Goal: Information Seeking & Learning: Learn about a topic

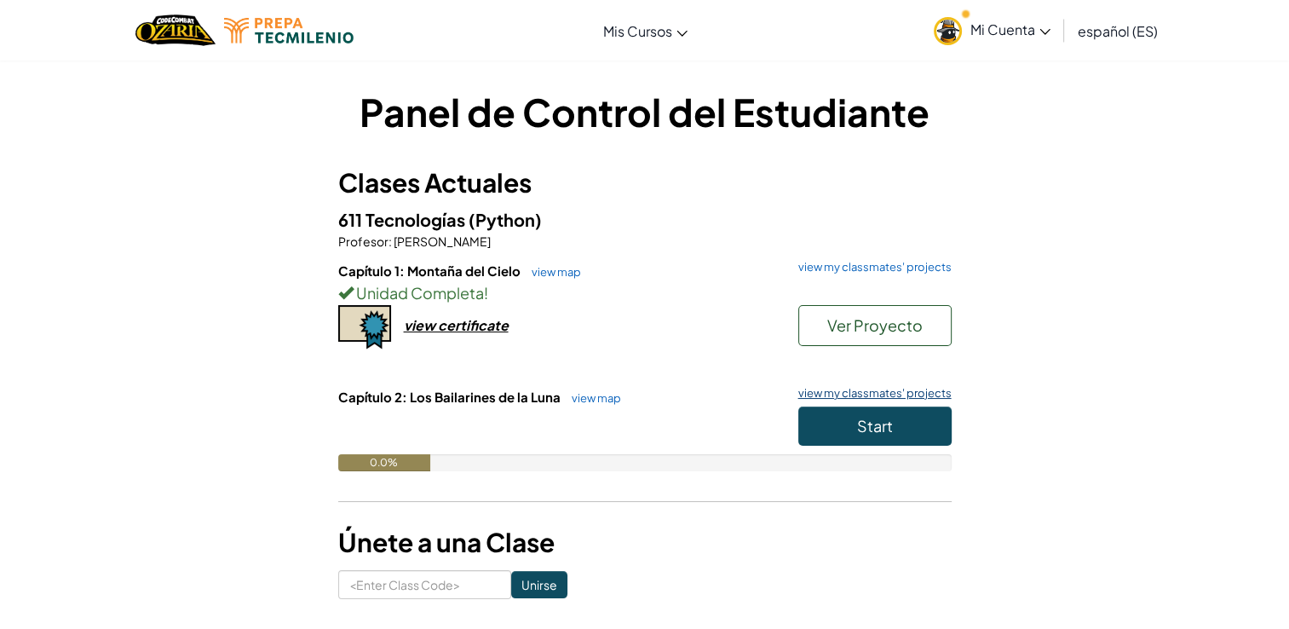
click at [886, 396] on link "view my classmates' projects" at bounding box center [871, 393] width 162 height 11
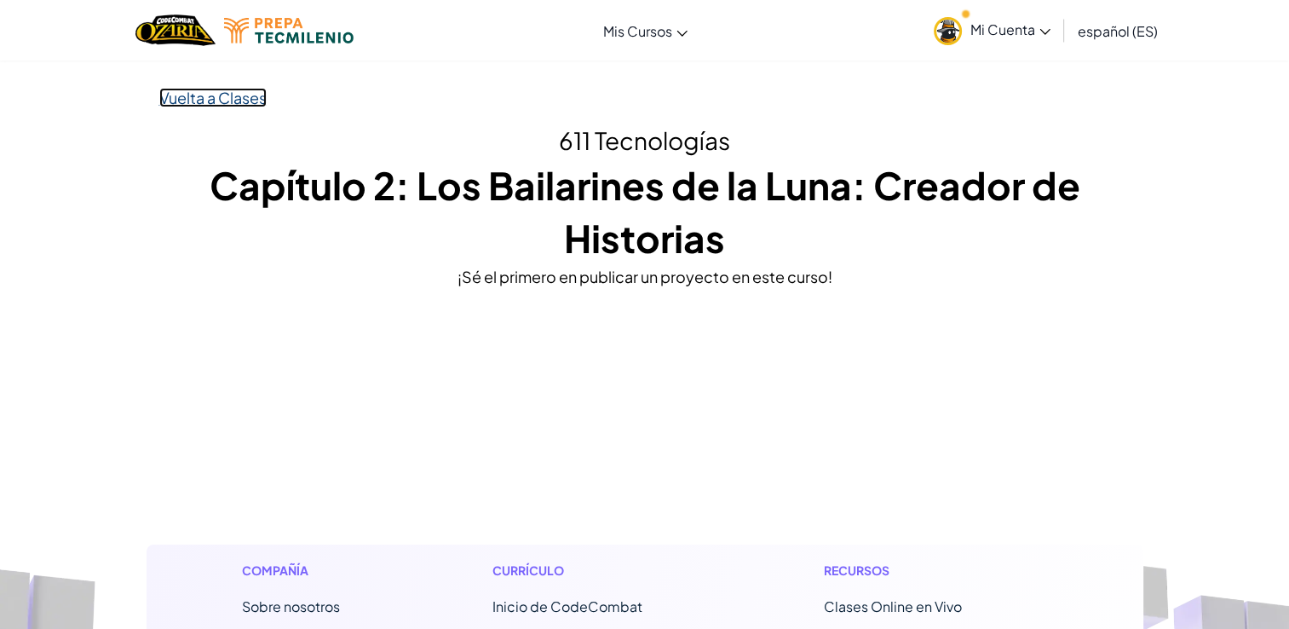
click at [180, 96] on link "Vuelta a Clases" at bounding box center [212, 98] width 107 height 20
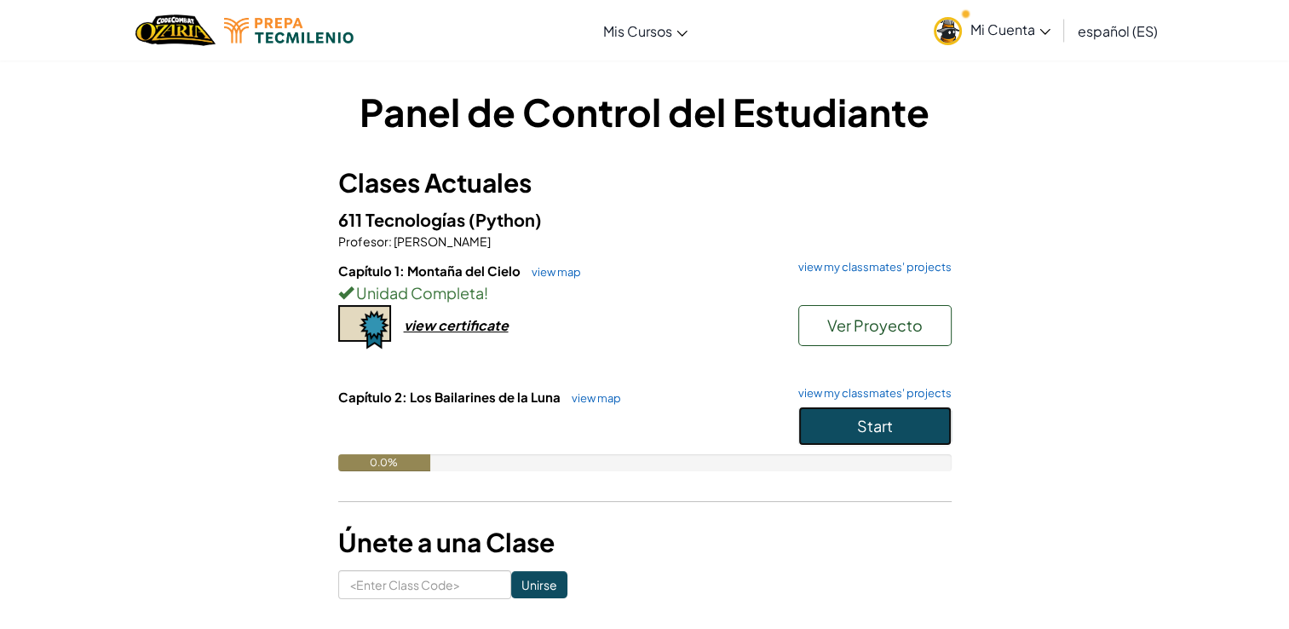
click at [852, 414] on button "Start" at bounding box center [874, 425] width 153 height 39
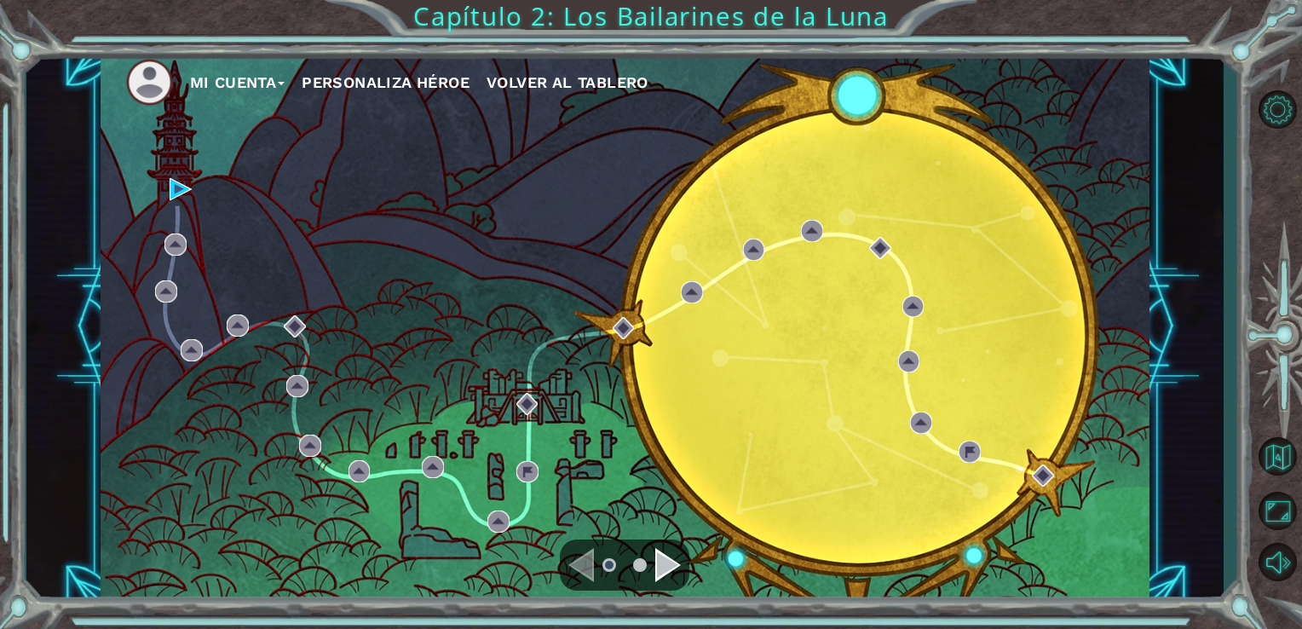
click at [776, 200] on div "Mi Cuenta Personaliza Héroe Volver al Tablero" at bounding box center [626, 326] width 1050 height 553
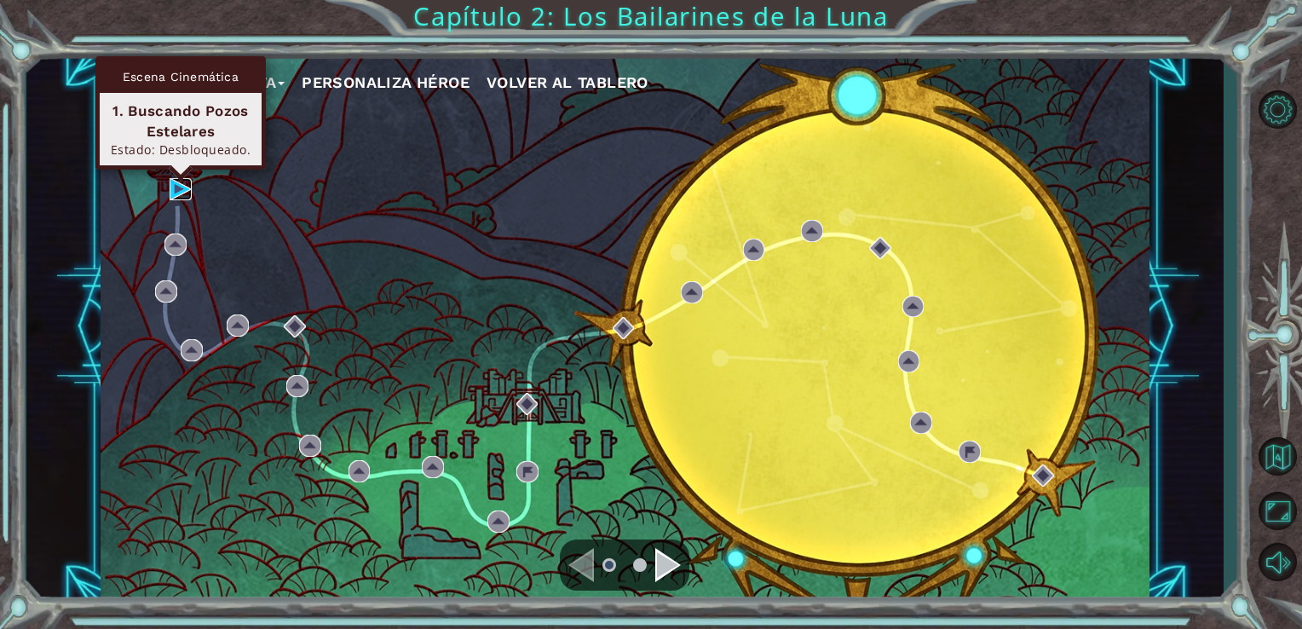
click at [173, 179] on img at bounding box center [181, 189] width 22 height 22
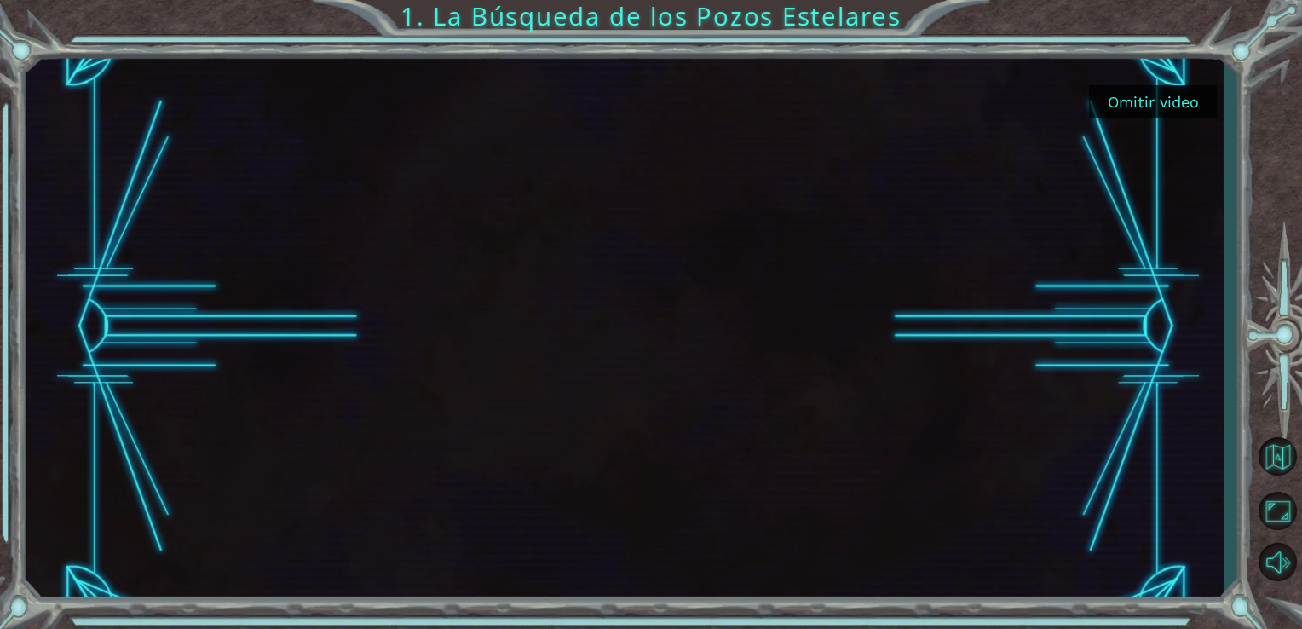
click at [921, 285] on div at bounding box center [625, 326] width 984 height 553
click at [820, 378] on div at bounding box center [625, 326] width 984 height 553
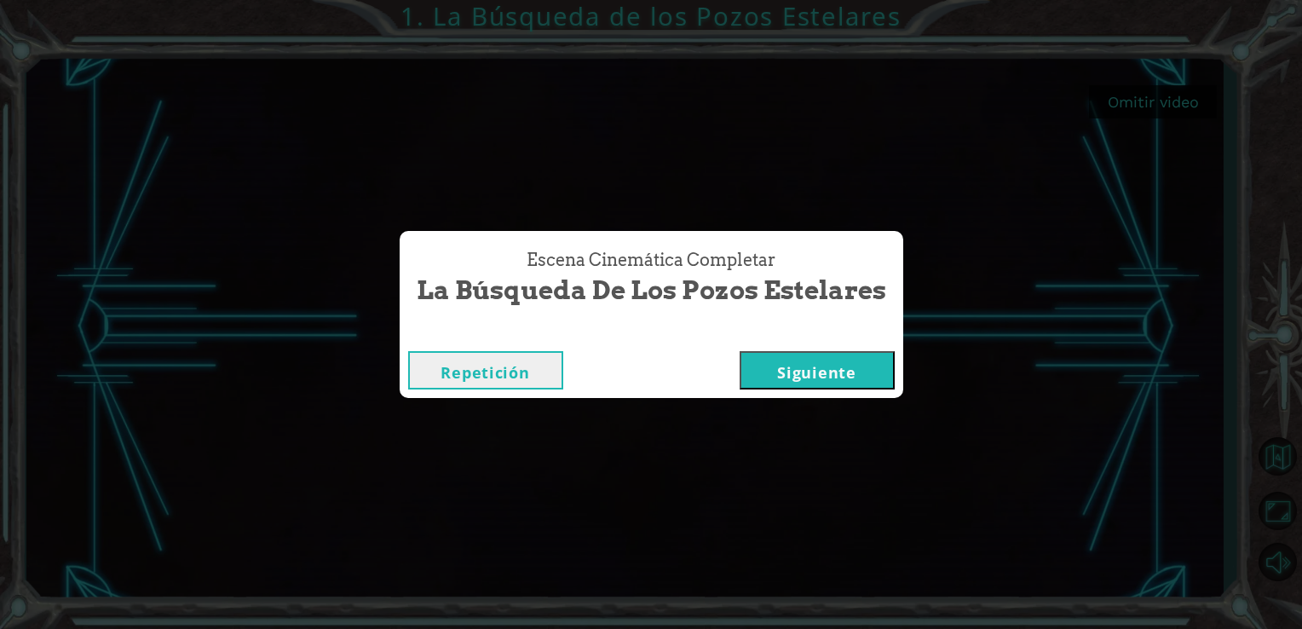
click at [847, 375] on button "Siguiente" at bounding box center [817, 370] width 155 height 38
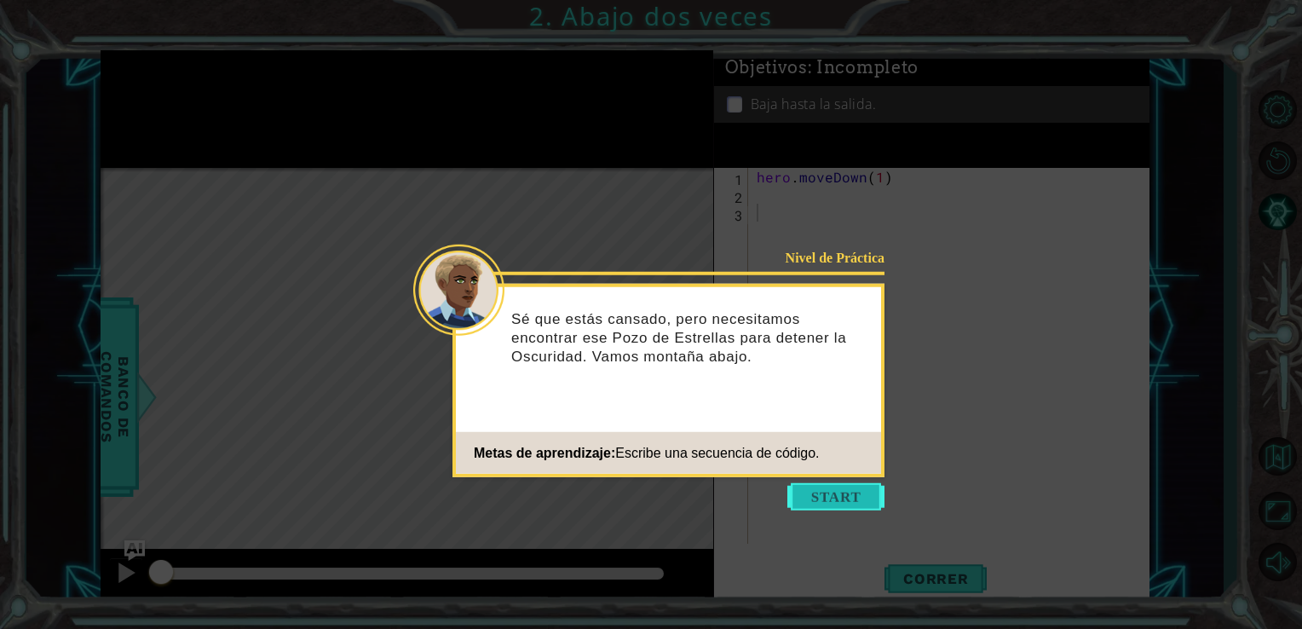
click at [840, 490] on button "Start" at bounding box center [835, 496] width 97 height 27
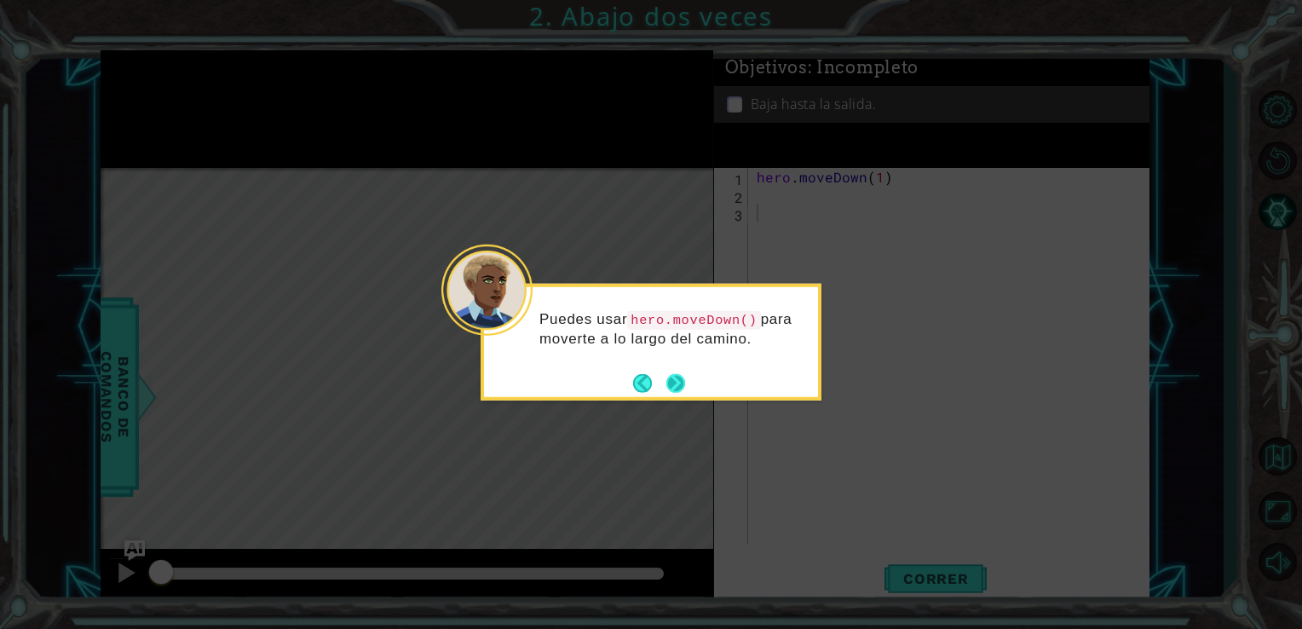
click at [681, 376] on button "Next" at bounding box center [675, 382] width 19 height 19
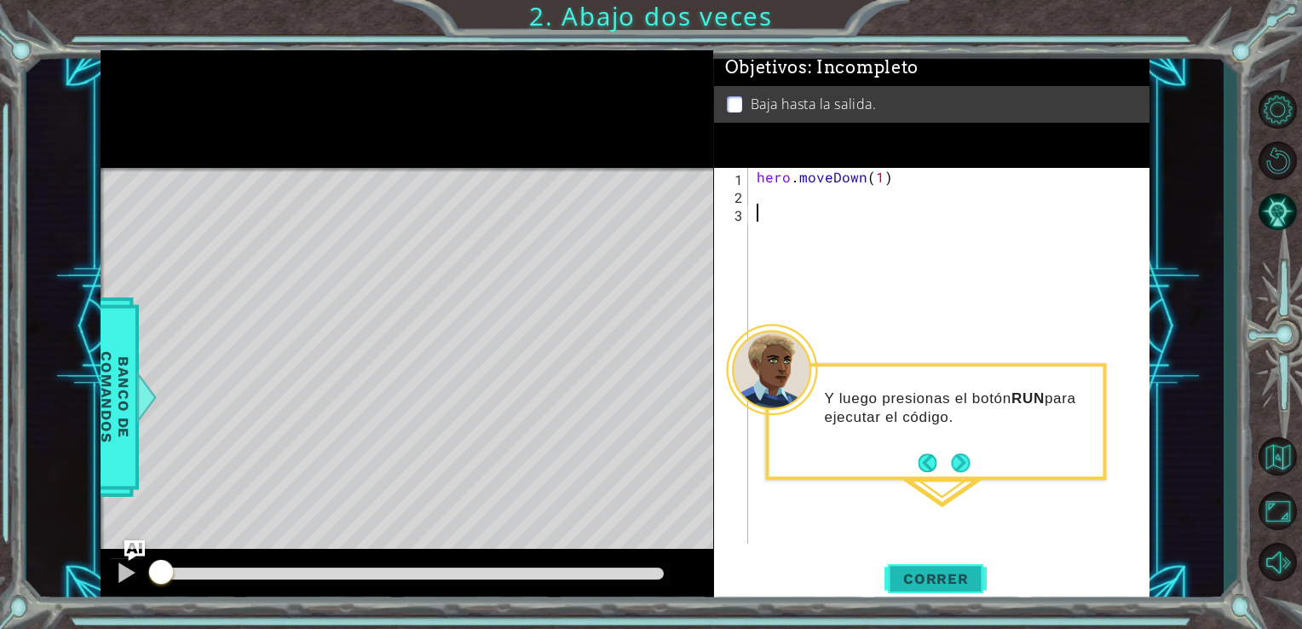
click at [914, 571] on span "Correr" at bounding box center [936, 578] width 100 height 17
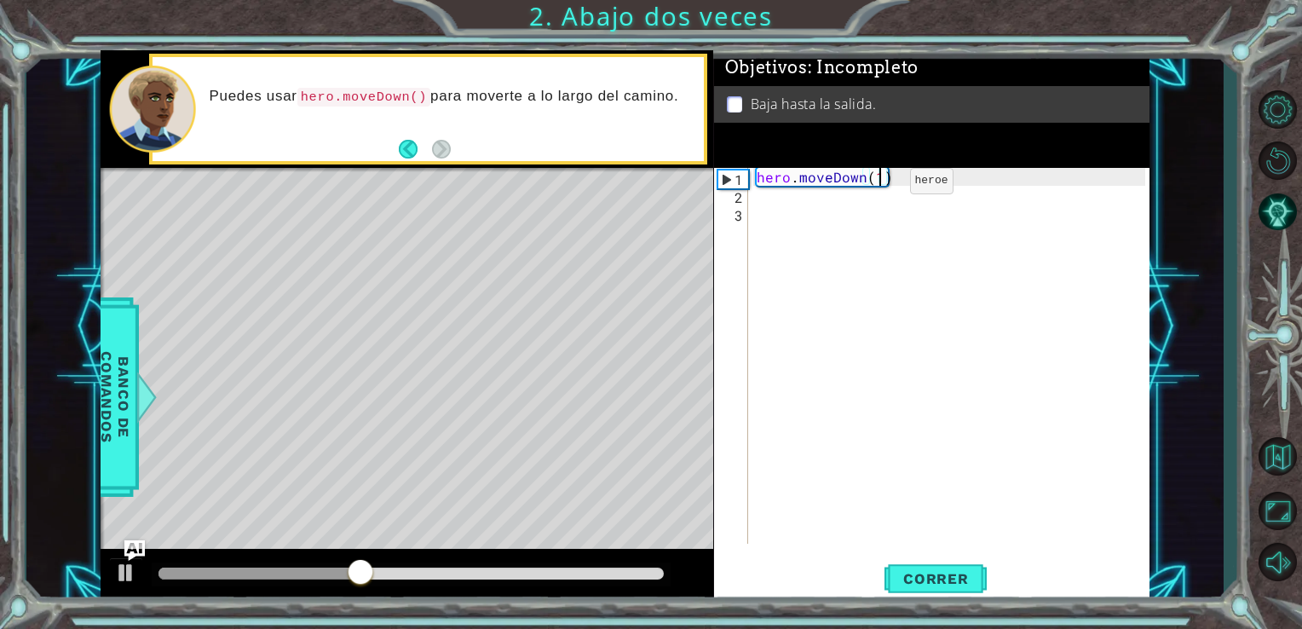
click at [880, 185] on div "hero . moveDown ( 1 )" at bounding box center [953, 374] width 401 height 412
type textarea "hero.moveDown(2)"
click at [917, 591] on button "Correr" at bounding box center [935, 577] width 102 height 43
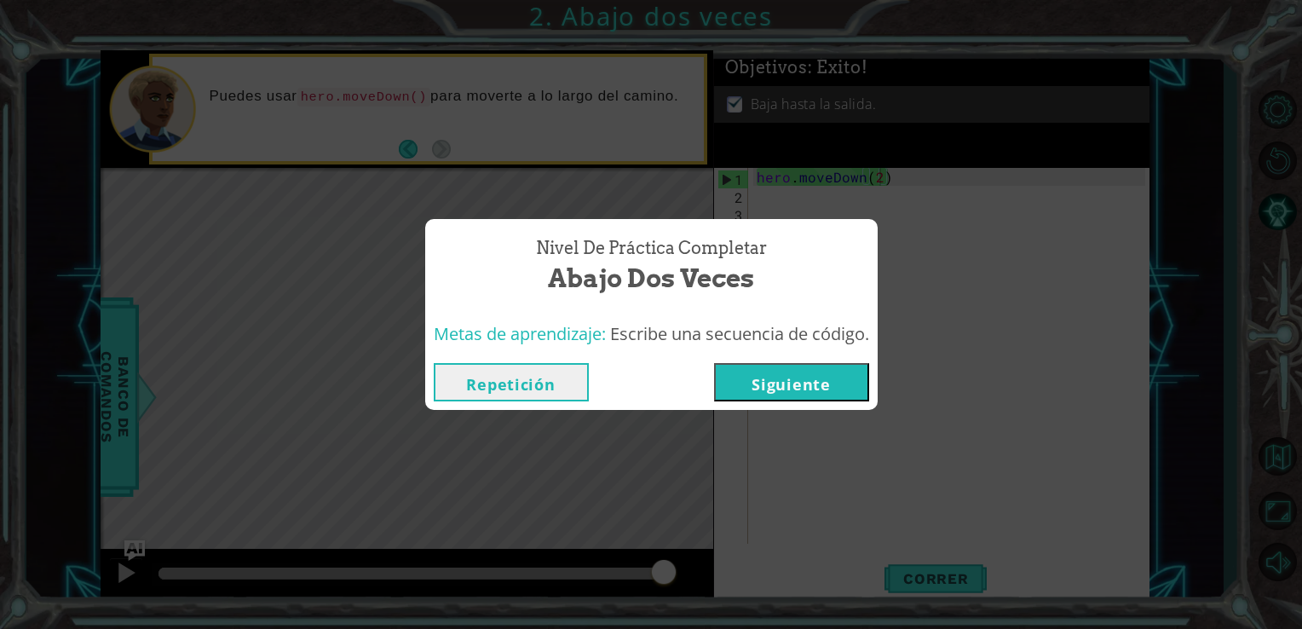
click at [839, 392] on button "Siguiente" at bounding box center [791, 382] width 155 height 38
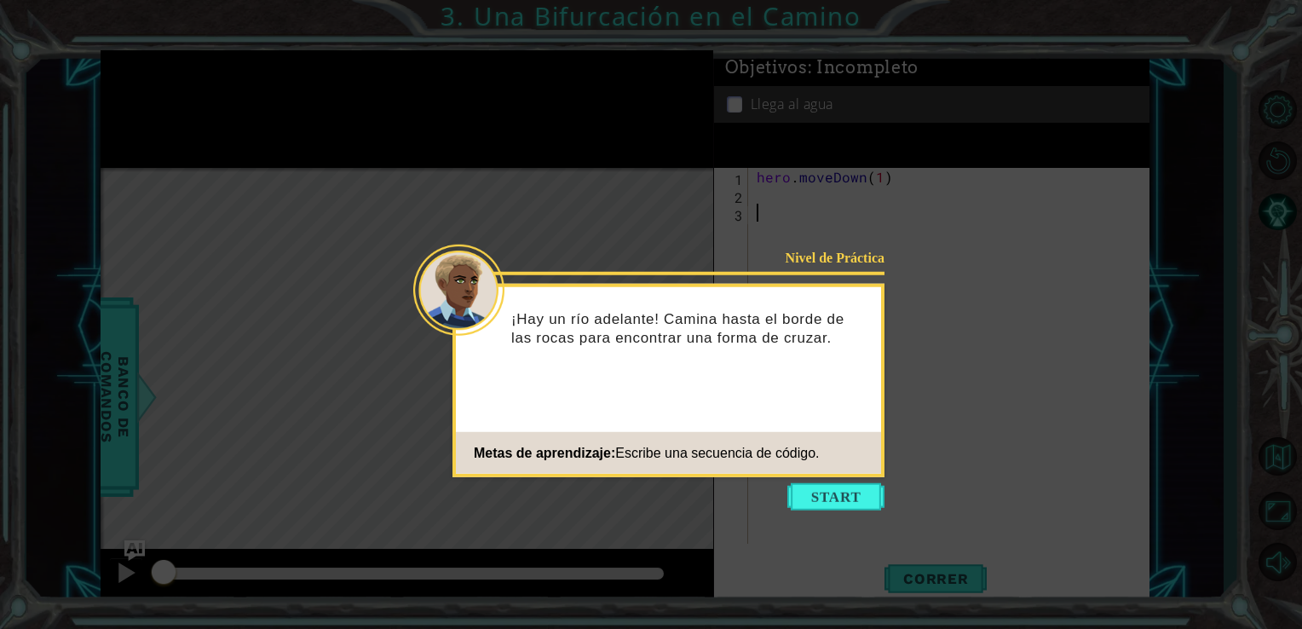
click at [838, 478] on icon at bounding box center [651, 314] width 1302 height 629
click at [843, 496] on button "Start" at bounding box center [835, 496] width 97 height 27
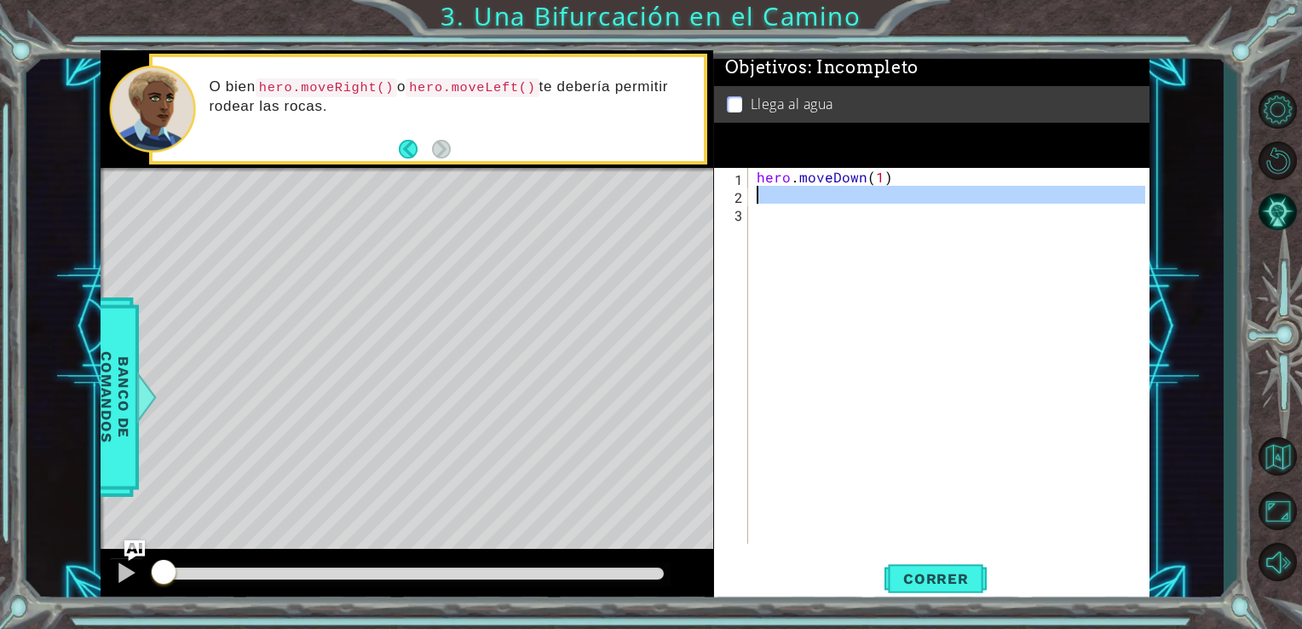
click at [746, 192] on div "2" at bounding box center [732, 197] width 31 height 18
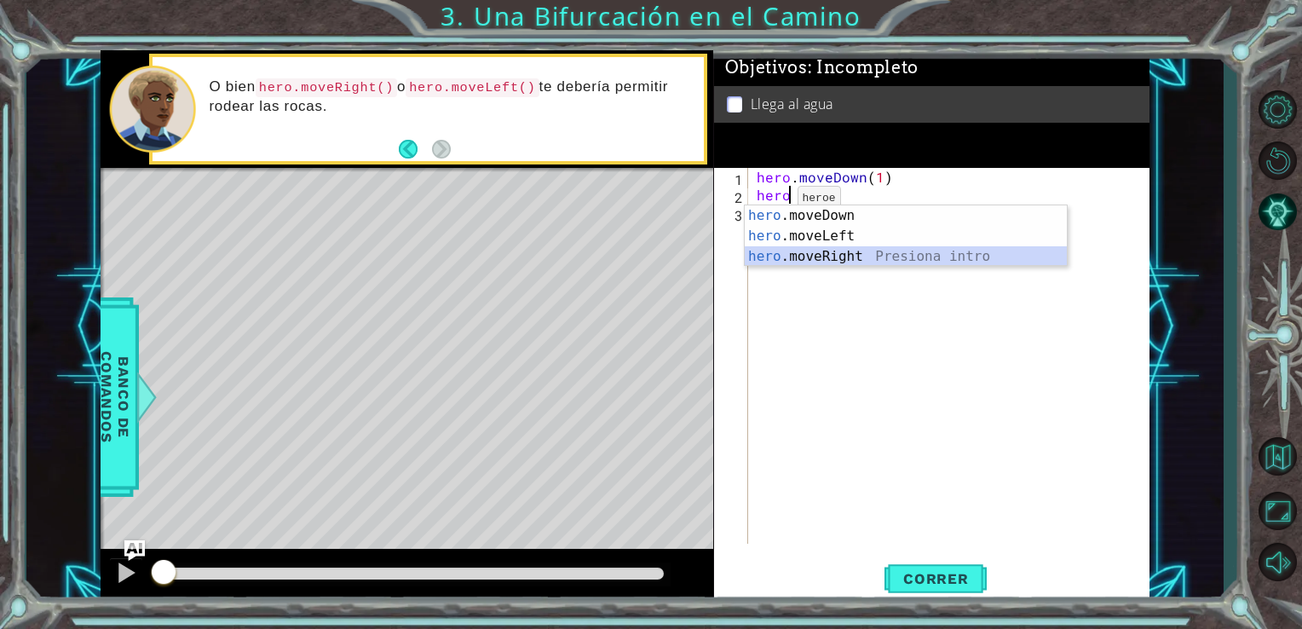
click at [826, 256] on div "hero .moveDown Presiona intro hero .moveLeft Presiona intro hero .moveRight Pre…" at bounding box center [906, 256] width 322 height 102
type textarea "hero.moveRight(1)"
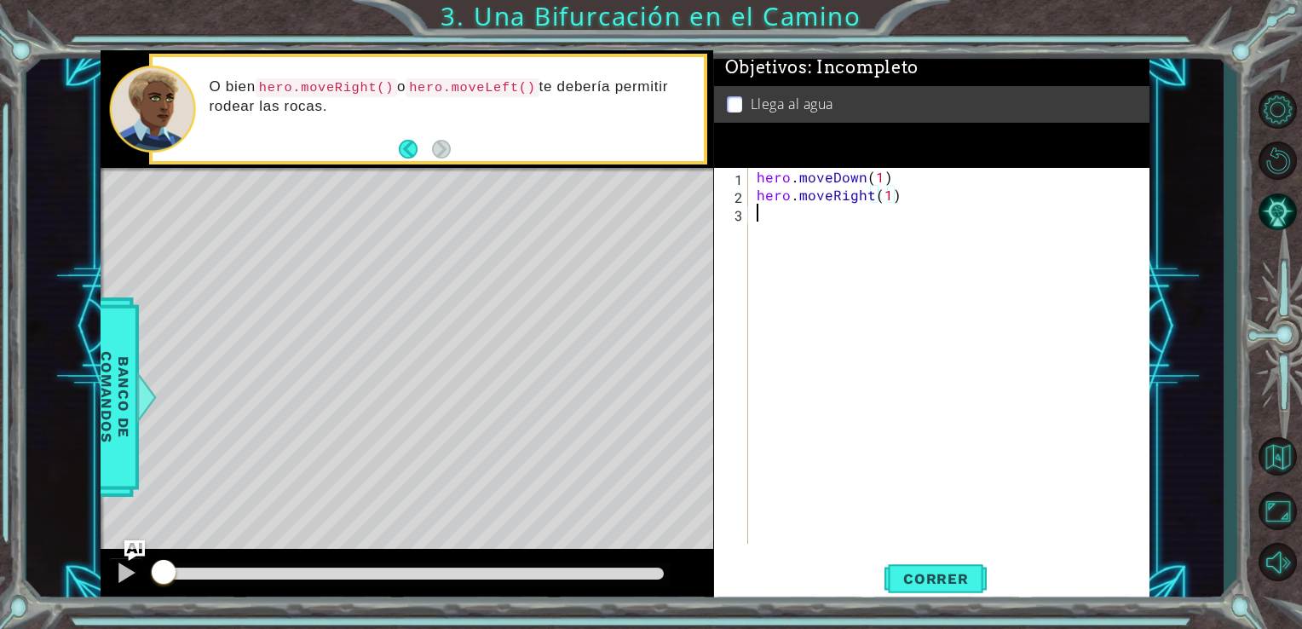
click at [781, 216] on div "hero . moveDown ( 1 ) hero . moveRight ( 1 )" at bounding box center [953, 374] width 401 height 412
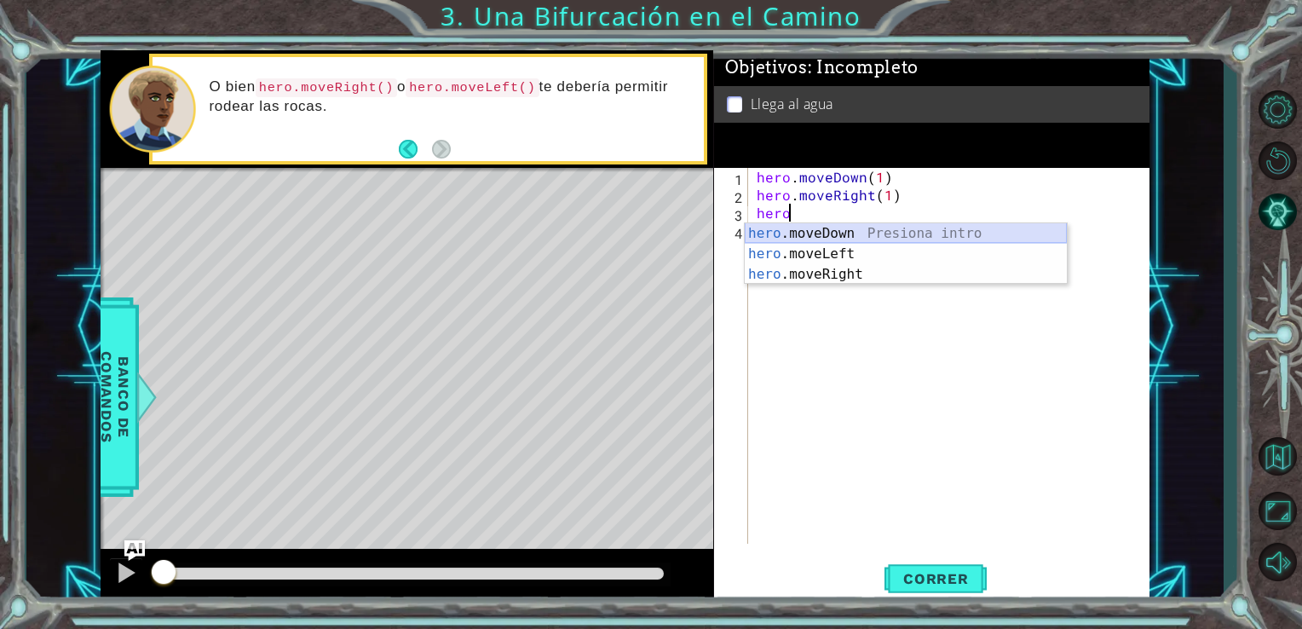
click at [866, 238] on div "hero .moveDown Presiona intro hero .moveLeft Presiona intro hero .moveRight Pre…" at bounding box center [906, 274] width 322 height 102
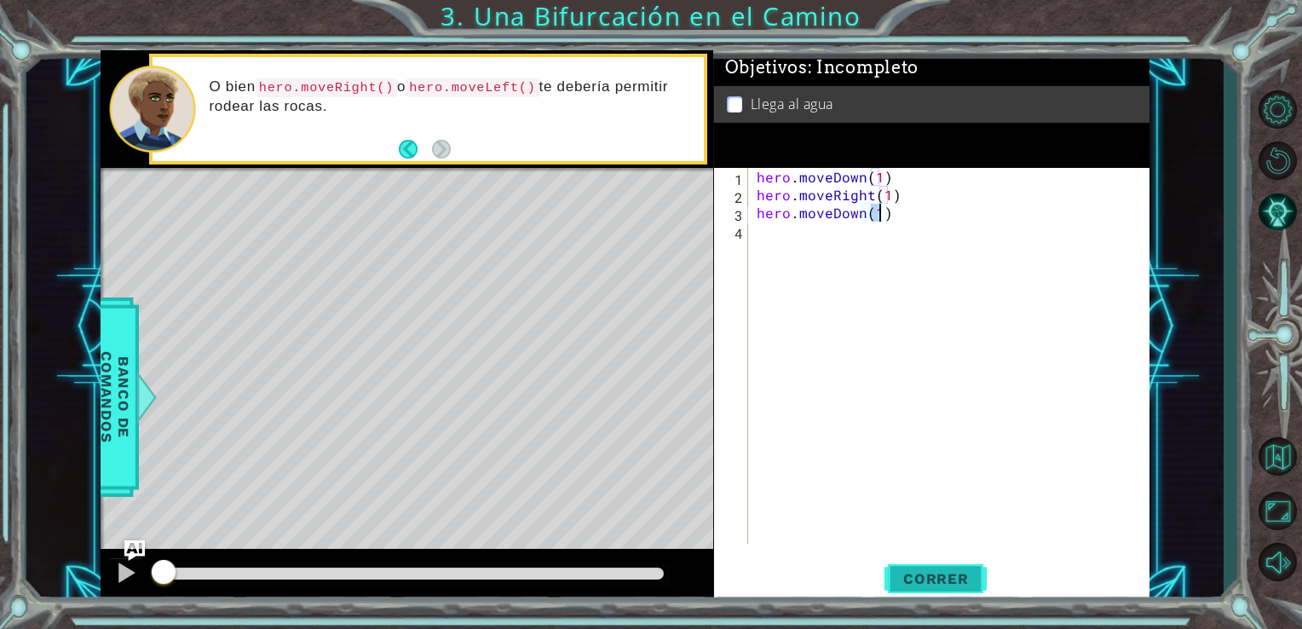
type textarea "hero.moveDown(1)"
click at [924, 568] on button "Correr" at bounding box center [935, 577] width 102 height 43
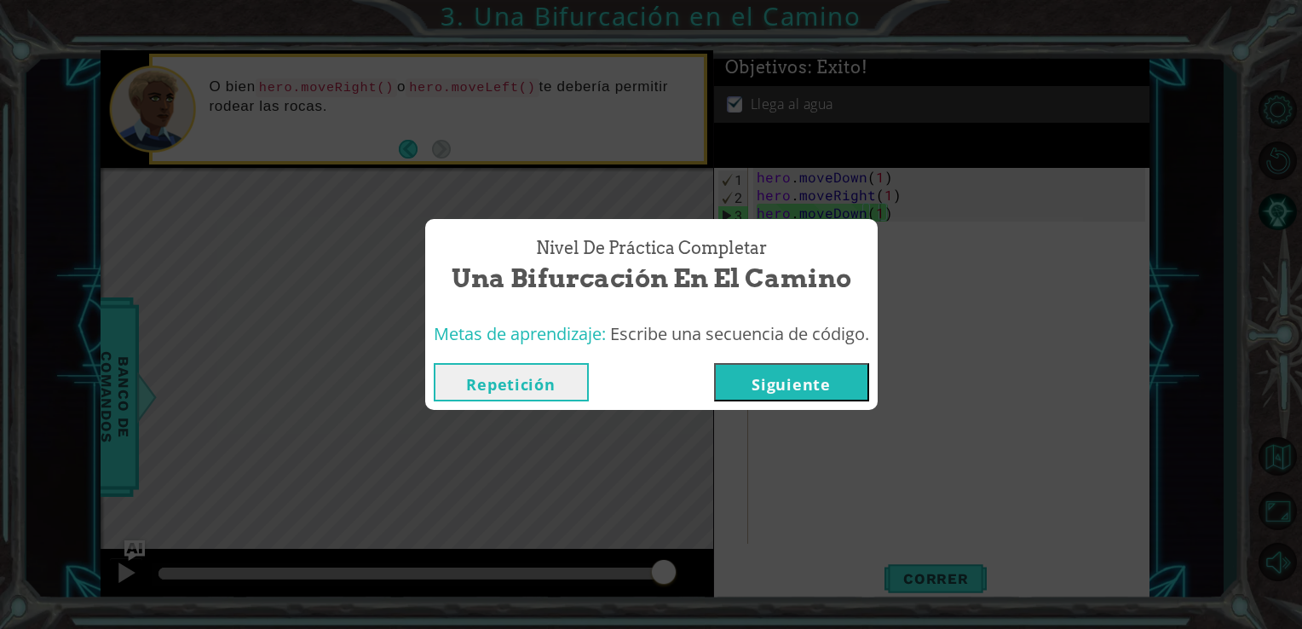
click at [791, 385] on button "Siguiente" at bounding box center [791, 382] width 155 height 38
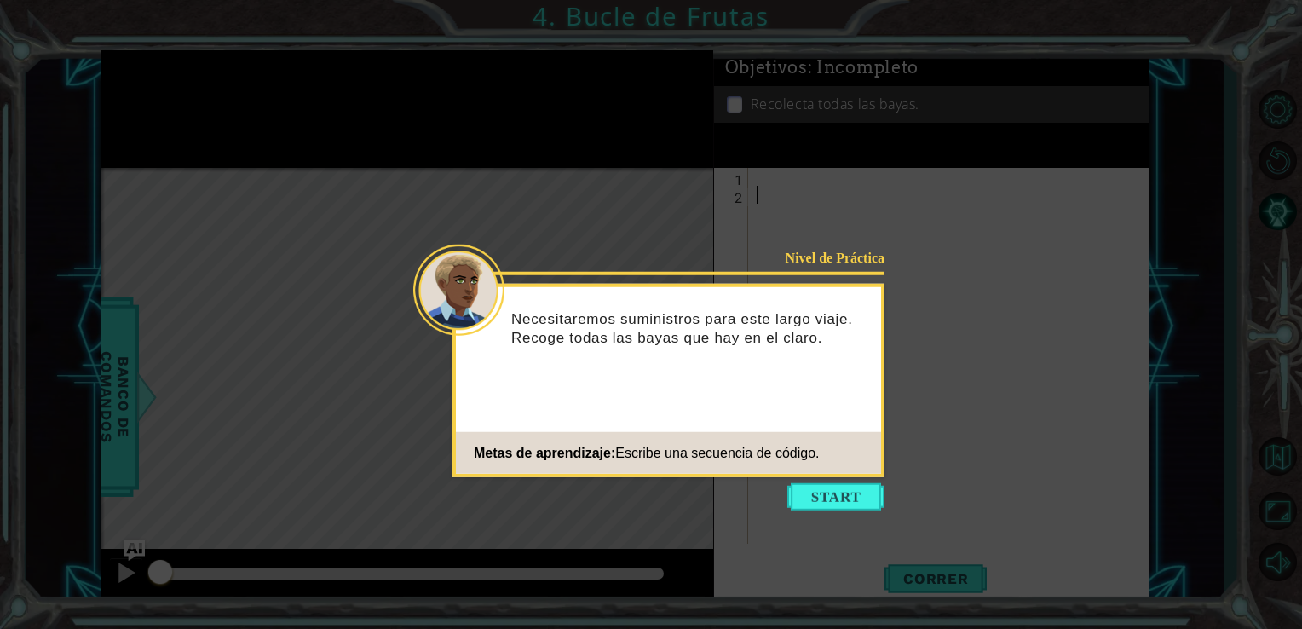
click at [824, 472] on footer "Metas de aprendizaje: Escribe una secuencia de código." at bounding box center [668, 453] width 425 height 42
click at [832, 486] on button "Start" at bounding box center [835, 496] width 97 height 27
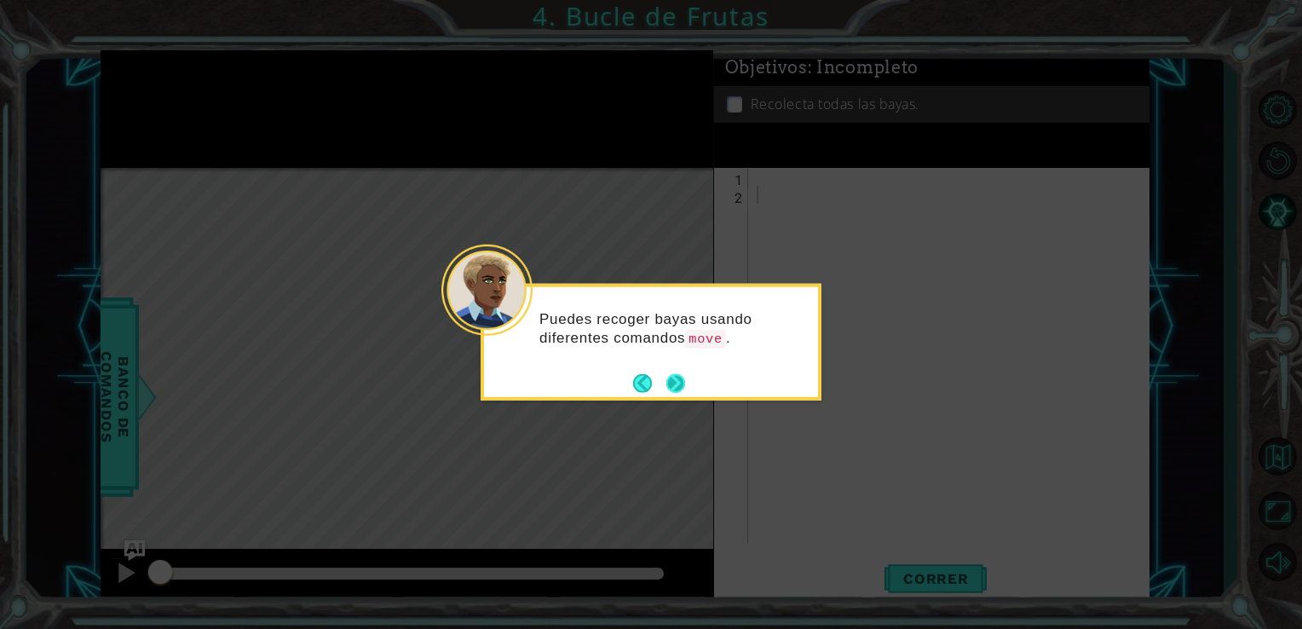
click at [668, 380] on button "Next" at bounding box center [675, 382] width 20 height 20
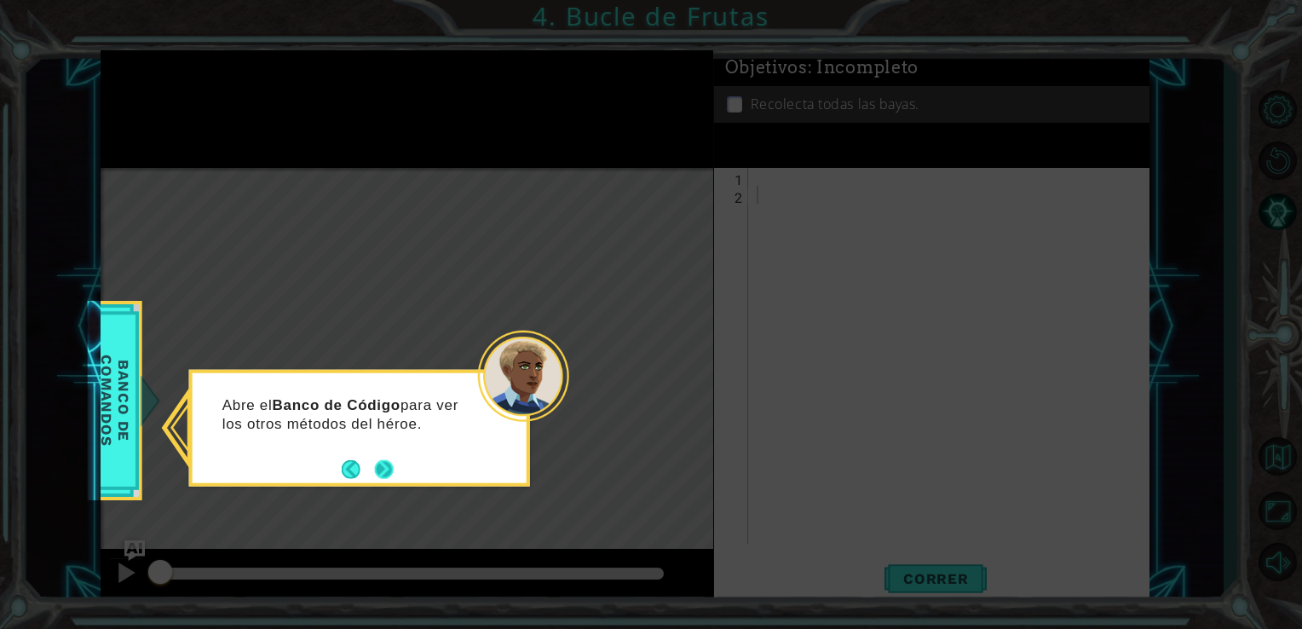
click at [376, 462] on button "Next" at bounding box center [384, 468] width 19 height 19
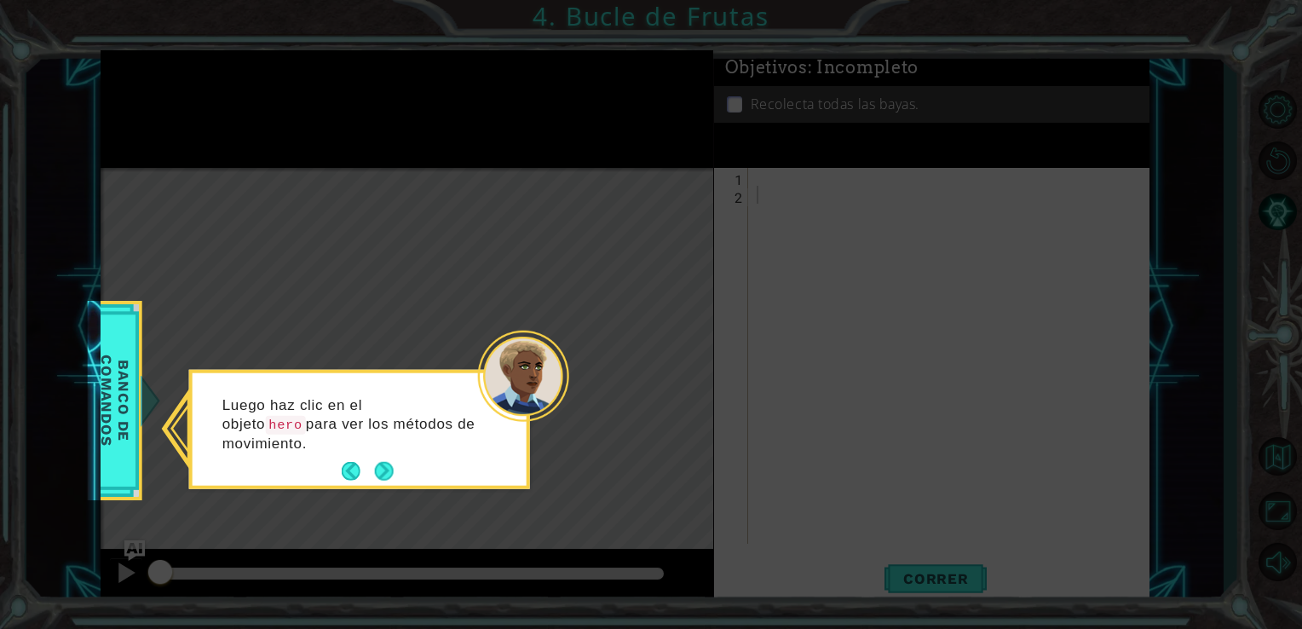
click at [376, 462] on button "Next" at bounding box center [384, 471] width 19 height 19
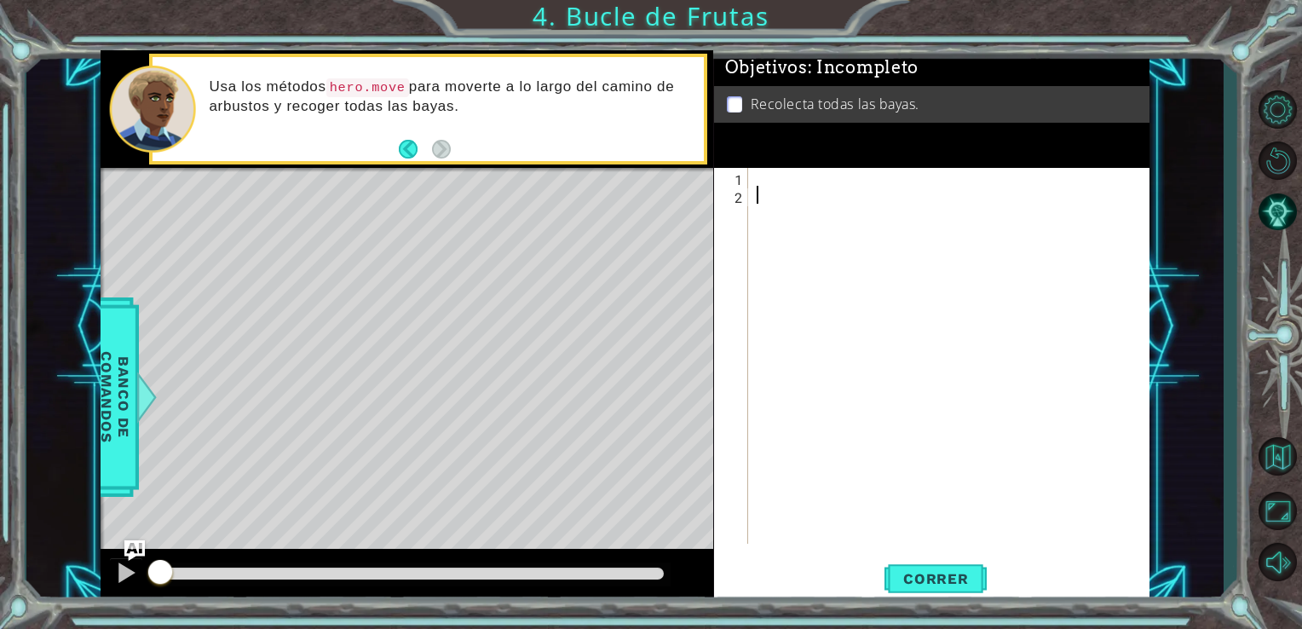
click at [778, 179] on div at bounding box center [953, 374] width 401 height 412
click at [130, 366] on span "Banco de comandos" at bounding box center [115, 396] width 44 height 176
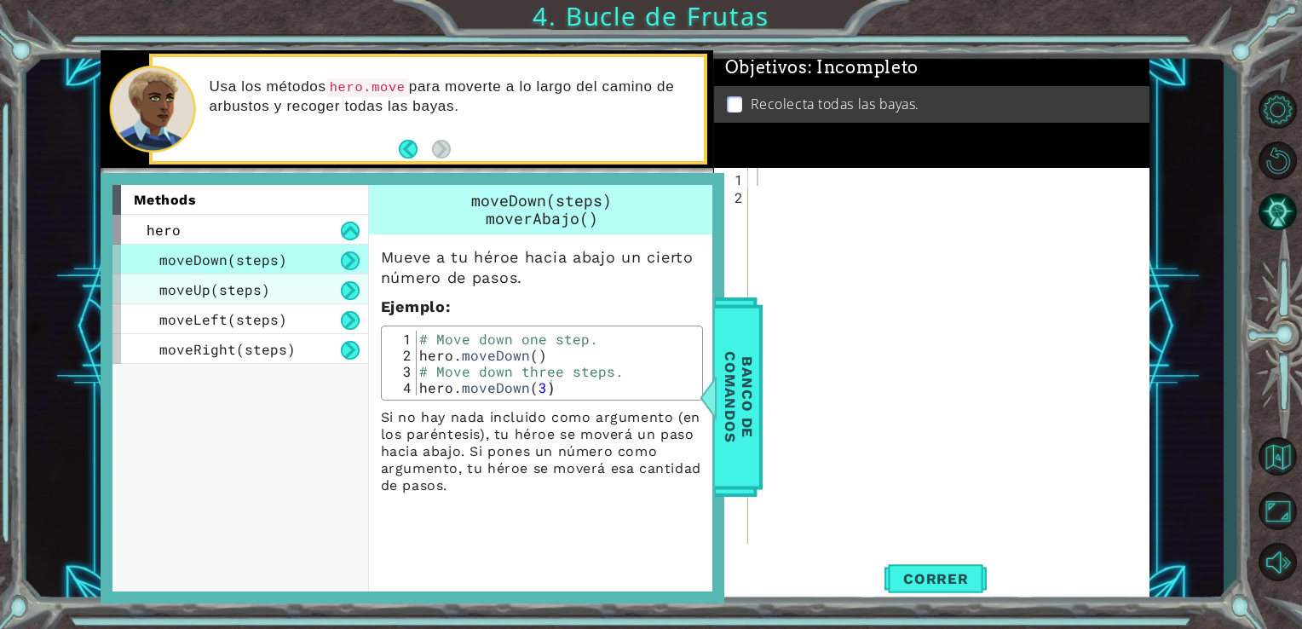
click at [282, 301] on div "moveUp(steps)" at bounding box center [240, 289] width 256 height 30
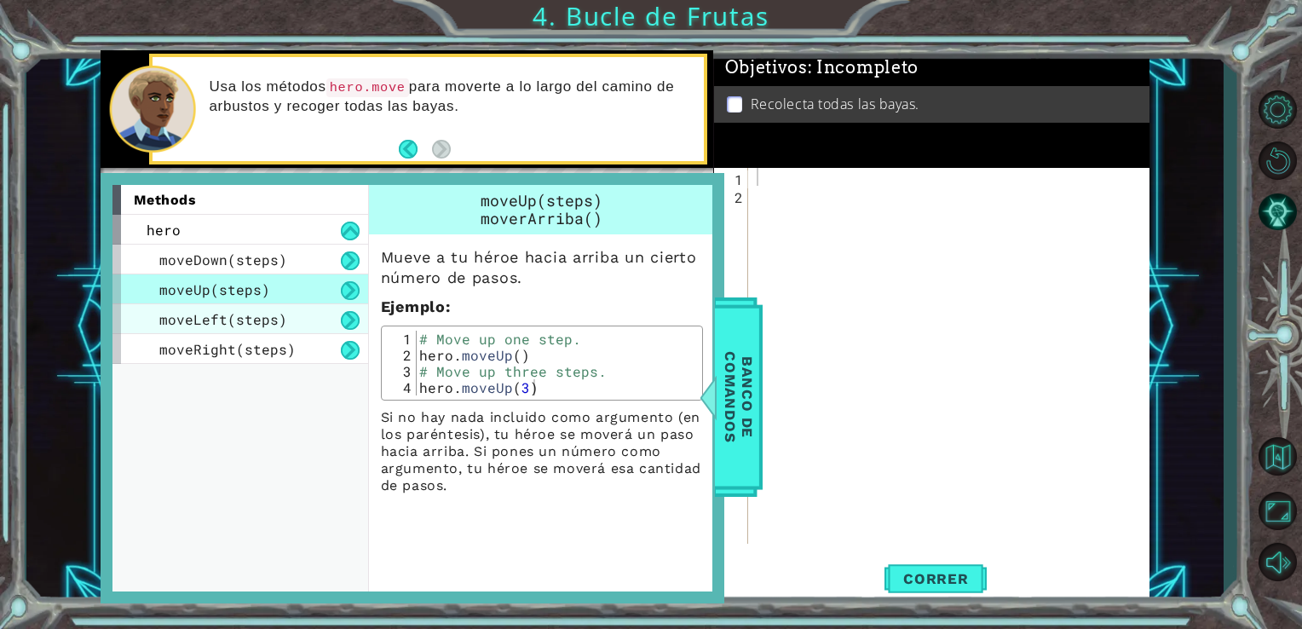
click at [259, 322] on span "moveLeft(steps)" at bounding box center [223, 319] width 128 height 18
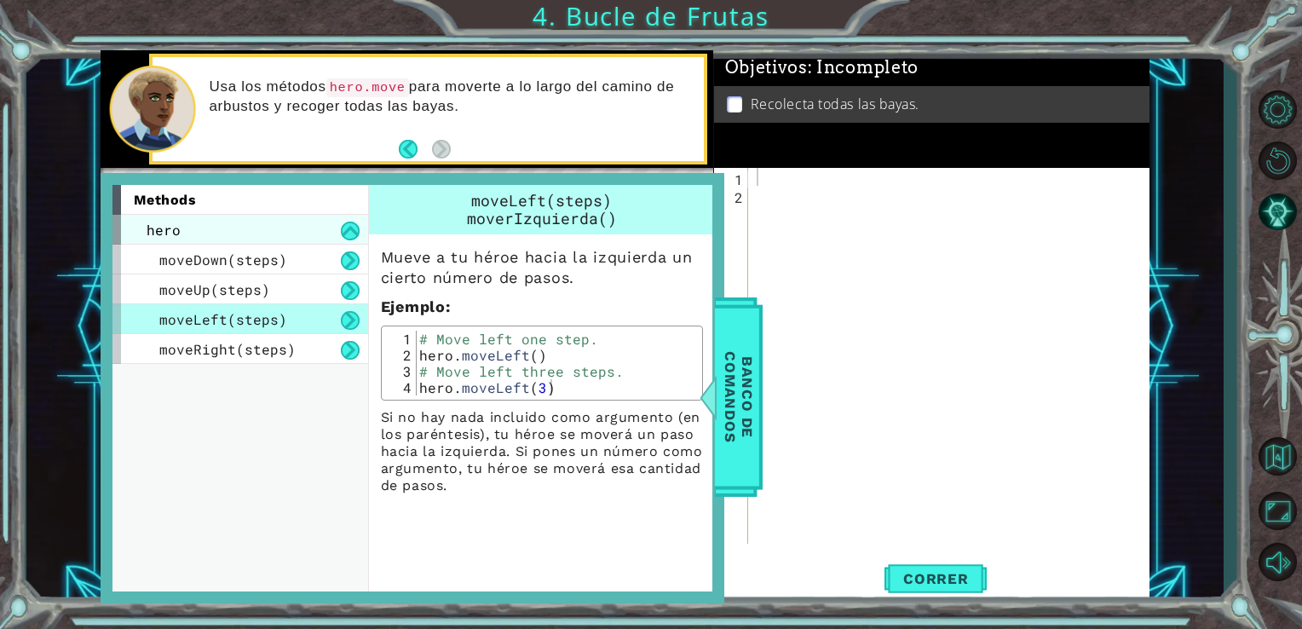
click at [328, 223] on div "hero" at bounding box center [240, 230] width 256 height 30
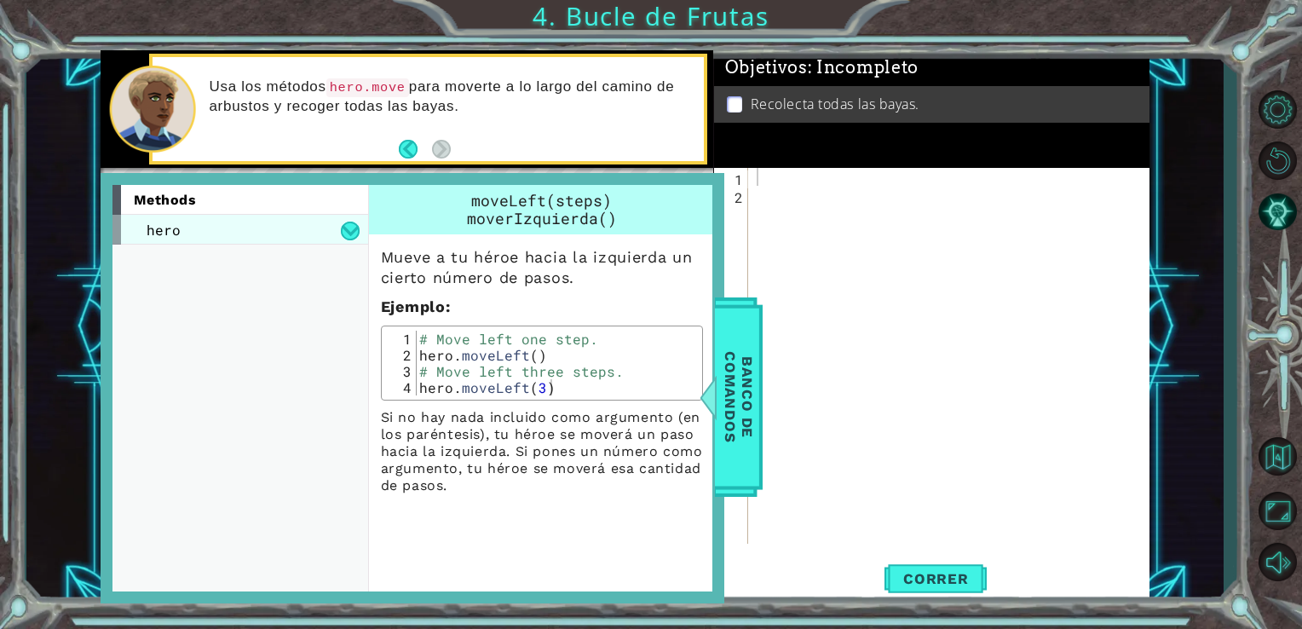
click at [334, 226] on div "hero" at bounding box center [240, 230] width 256 height 30
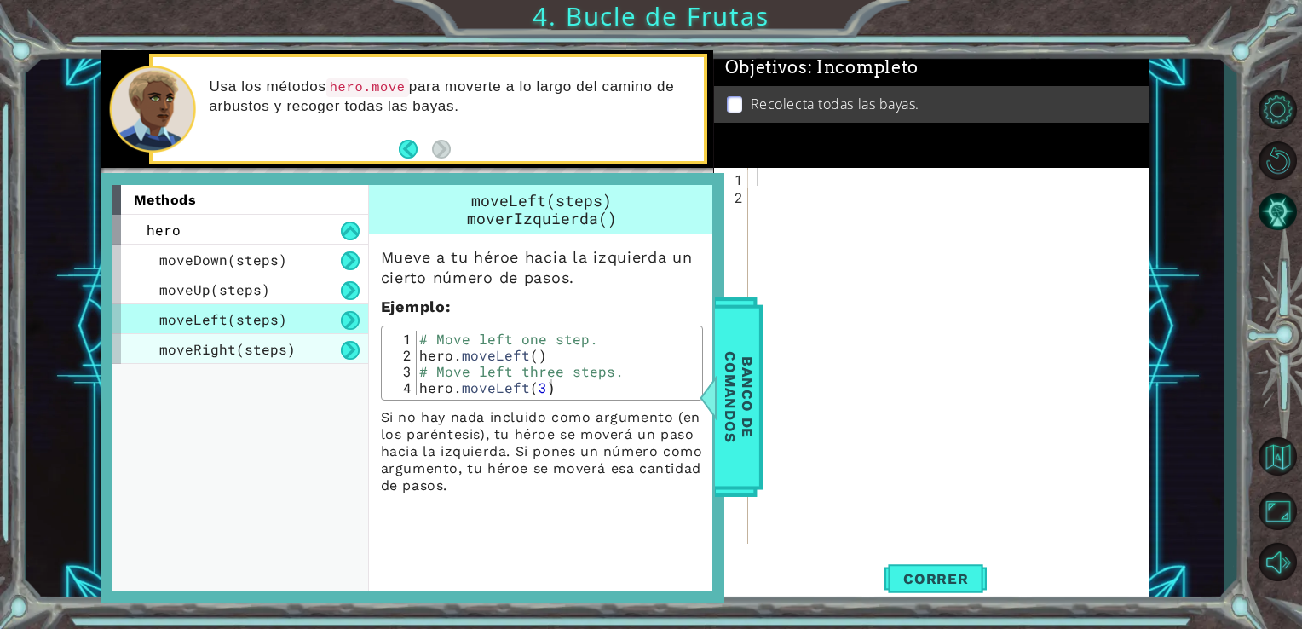
click at [235, 347] on span "moveRight(steps)" at bounding box center [227, 349] width 136 height 18
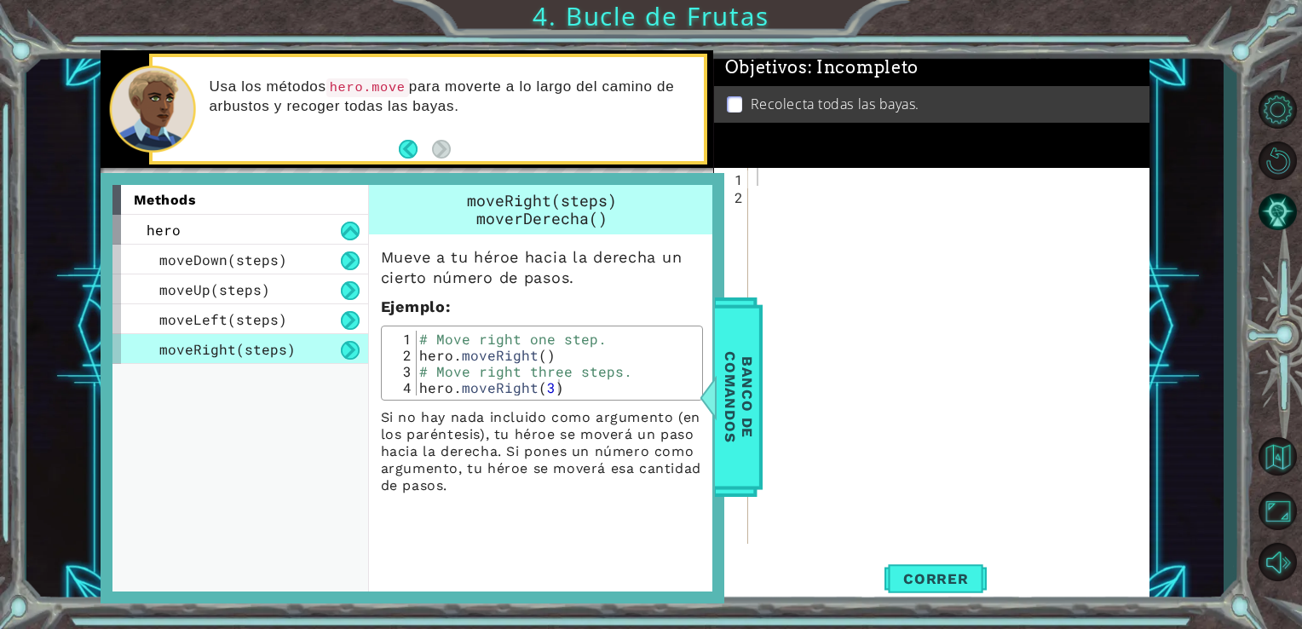
click at [242, 334] on div "moveRight(steps)" at bounding box center [240, 349] width 256 height 30
click at [252, 314] on span "moveLeft(steps)" at bounding box center [223, 319] width 128 height 18
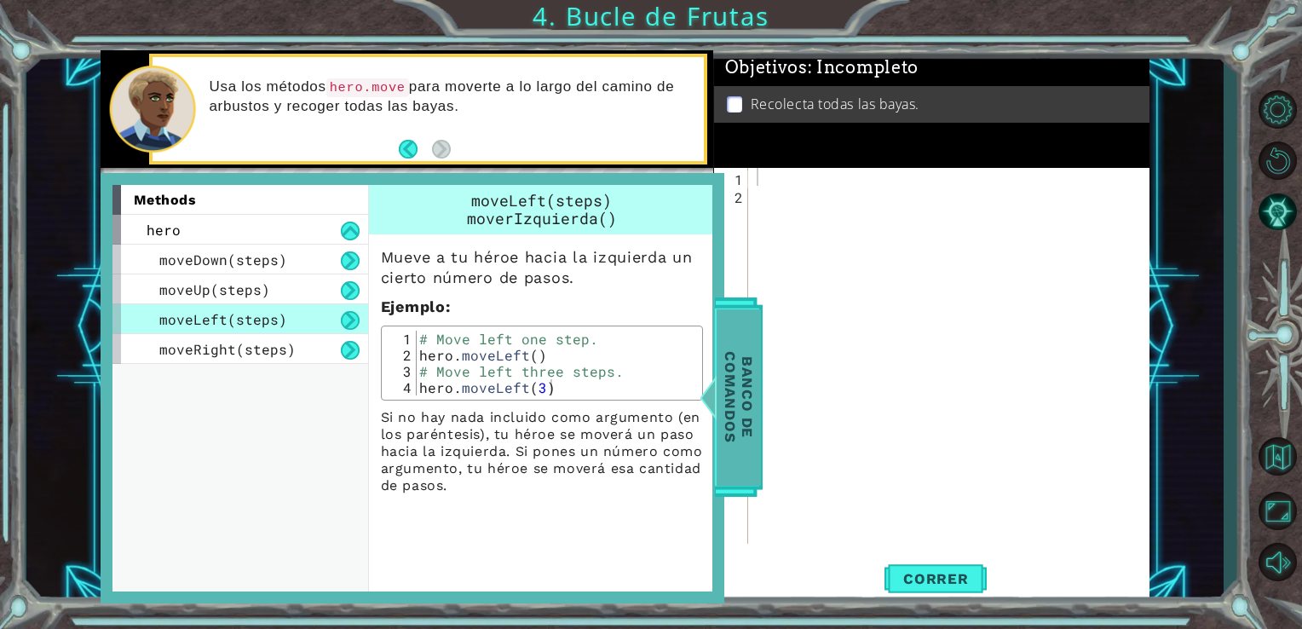
click at [734, 401] on span "Banco de comandos" at bounding box center [739, 396] width 44 height 176
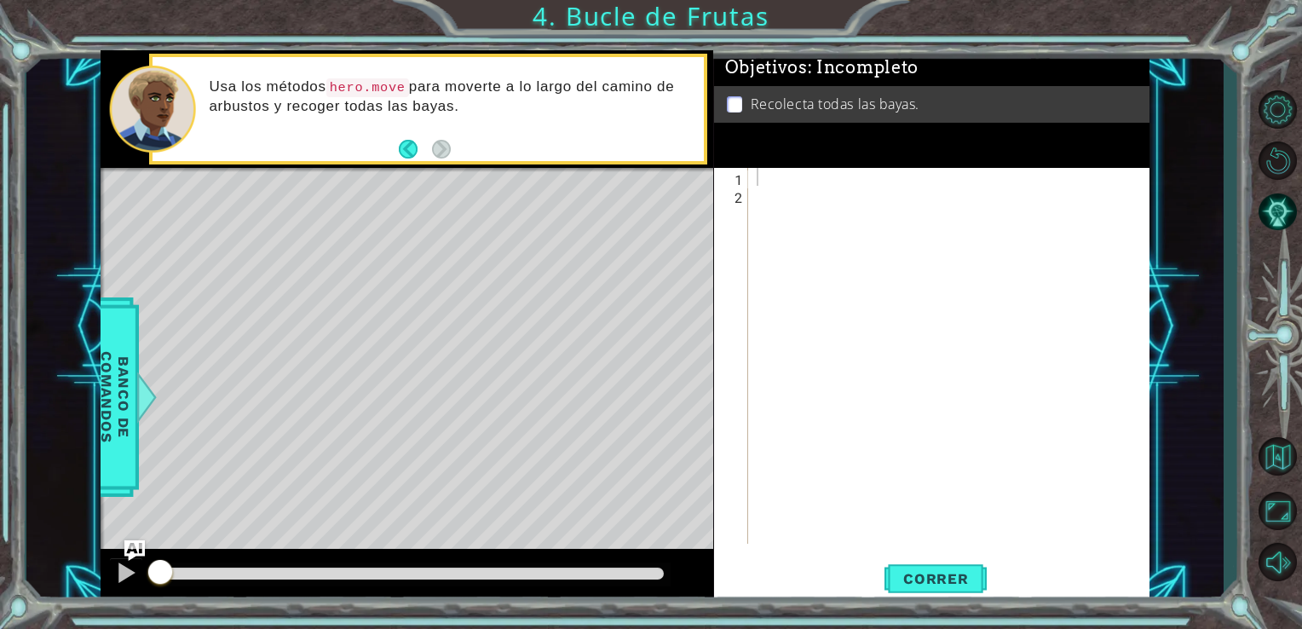
click at [762, 183] on div at bounding box center [953, 374] width 401 height 412
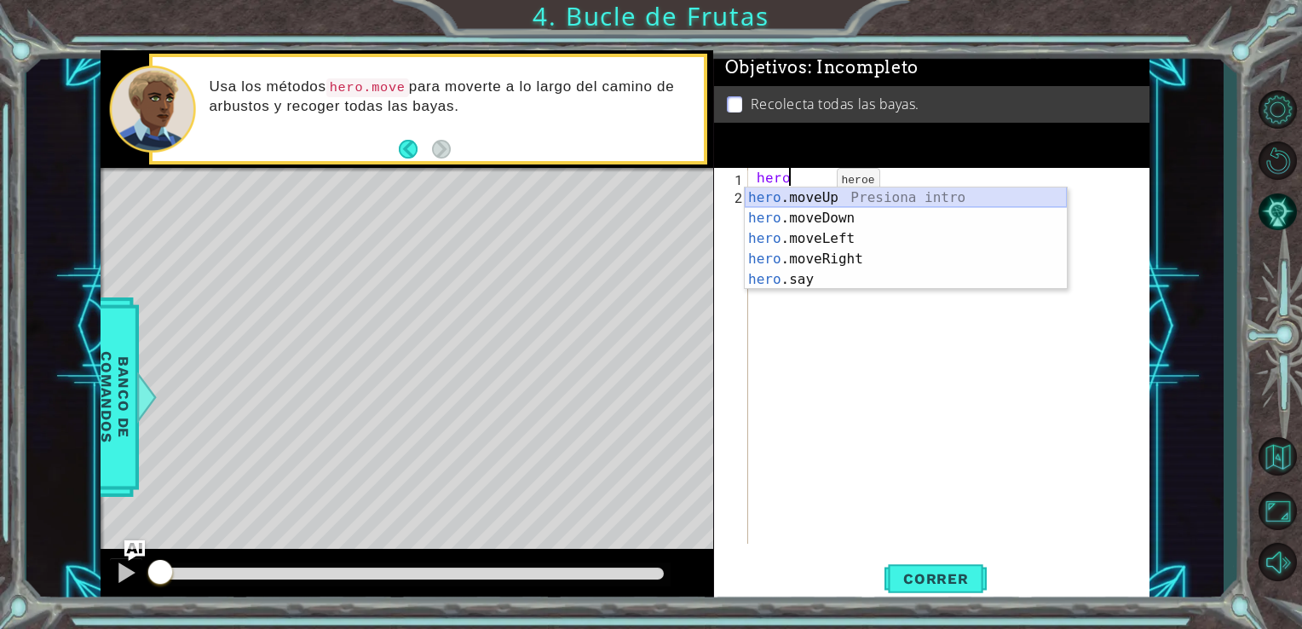
click at [810, 194] on div "hero .moveUp Presiona intro hero .moveDown Presiona intro hero .moveLeft Presio…" at bounding box center [906, 258] width 322 height 143
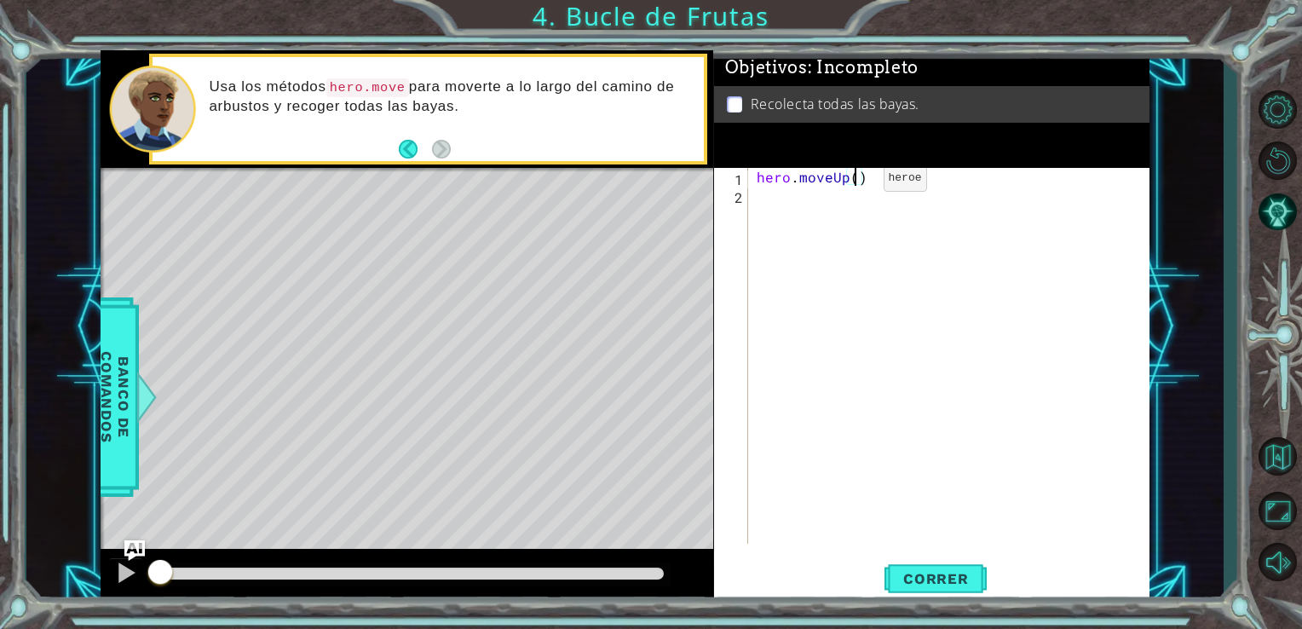
type textarea "hero.moveUp(3)"
click at [766, 213] on div "hero . moveUp ( 3 )" at bounding box center [953, 374] width 401 height 412
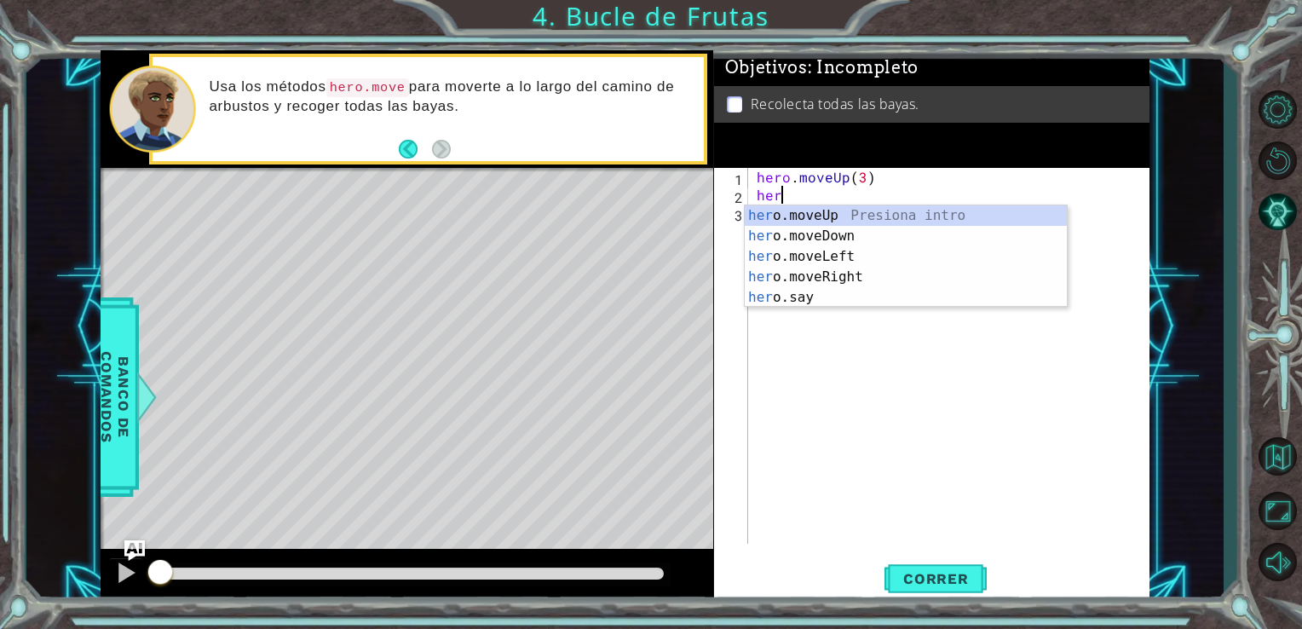
scroll to position [0, 0]
click at [815, 258] on div "her o.moveUp Presiona intro her o.moveDown Presiona intro her o.moveLeft Presio…" at bounding box center [906, 276] width 322 height 143
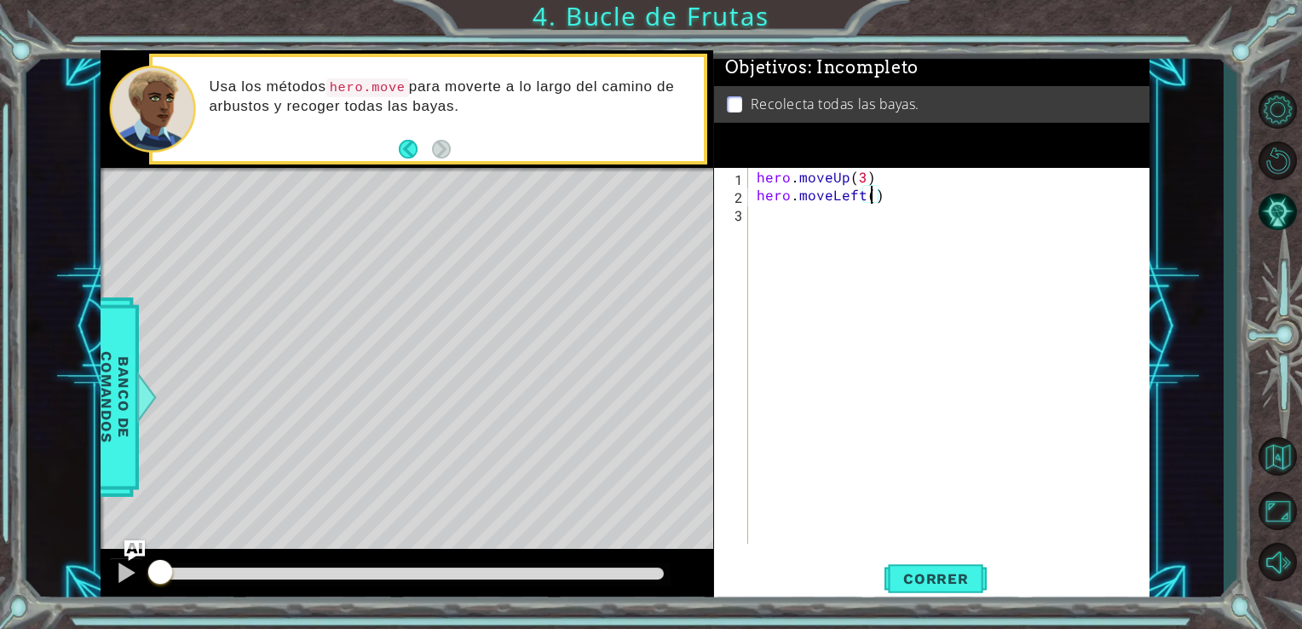
scroll to position [0, 7]
click at [927, 574] on span "Correr" at bounding box center [936, 578] width 100 height 17
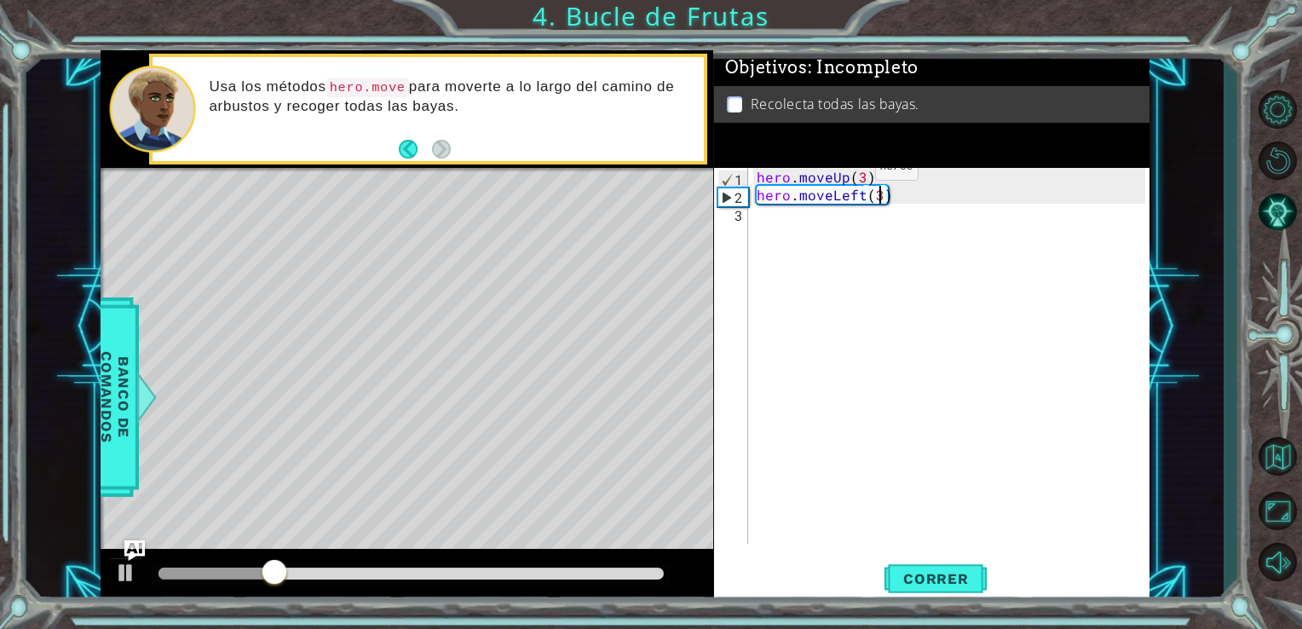
click at [843, 171] on div "hero . moveUp ( 3 ) hero . moveLeft ( 3 )" at bounding box center [953, 374] width 401 height 412
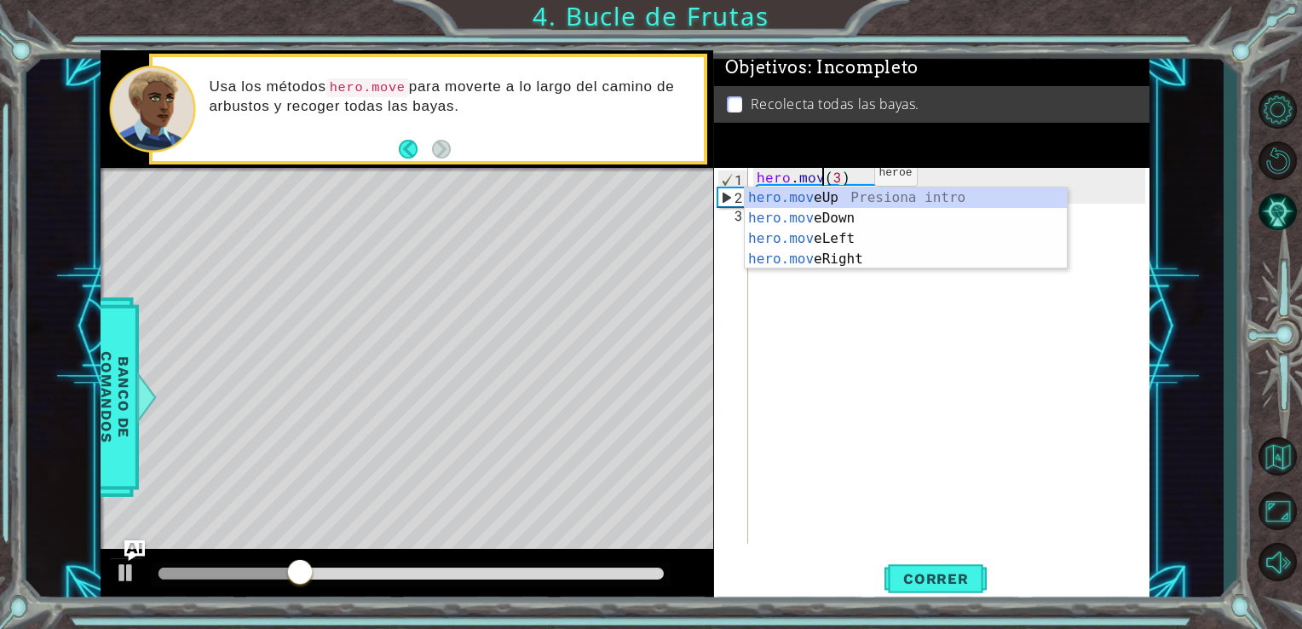
type textarea "[DOMAIN_NAME](3)"
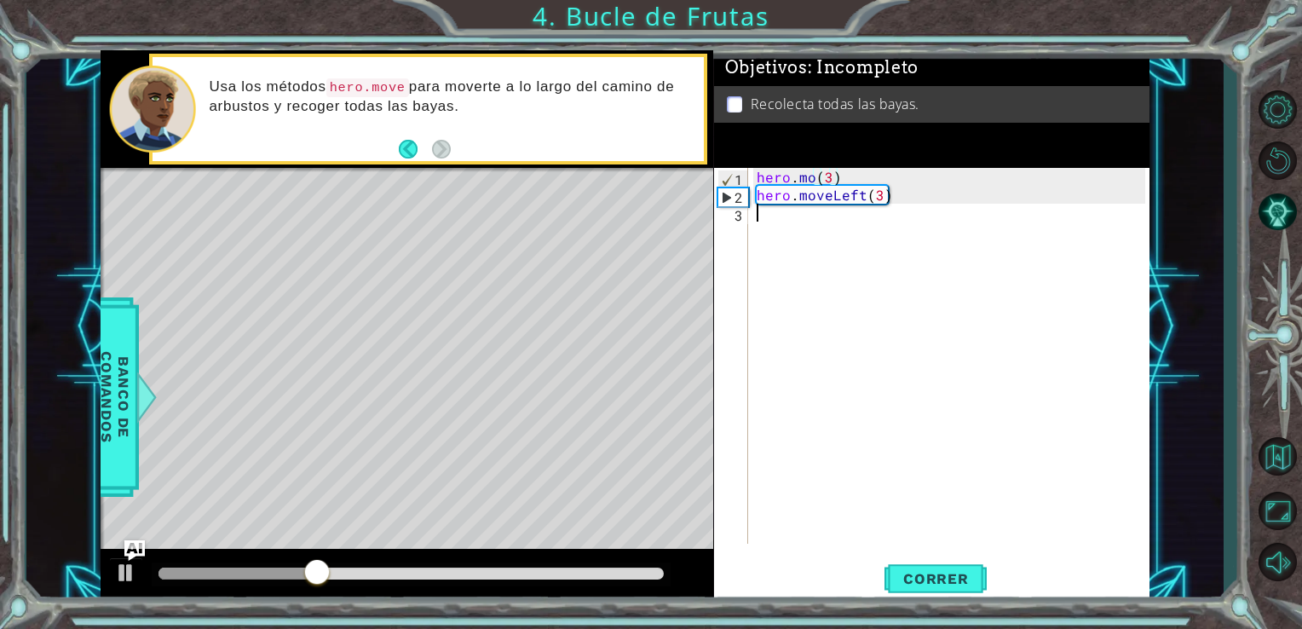
click at [831, 353] on div "hero . mo ( 3 ) hero . moveLeft ( 3 )" at bounding box center [953, 374] width 401 height 412
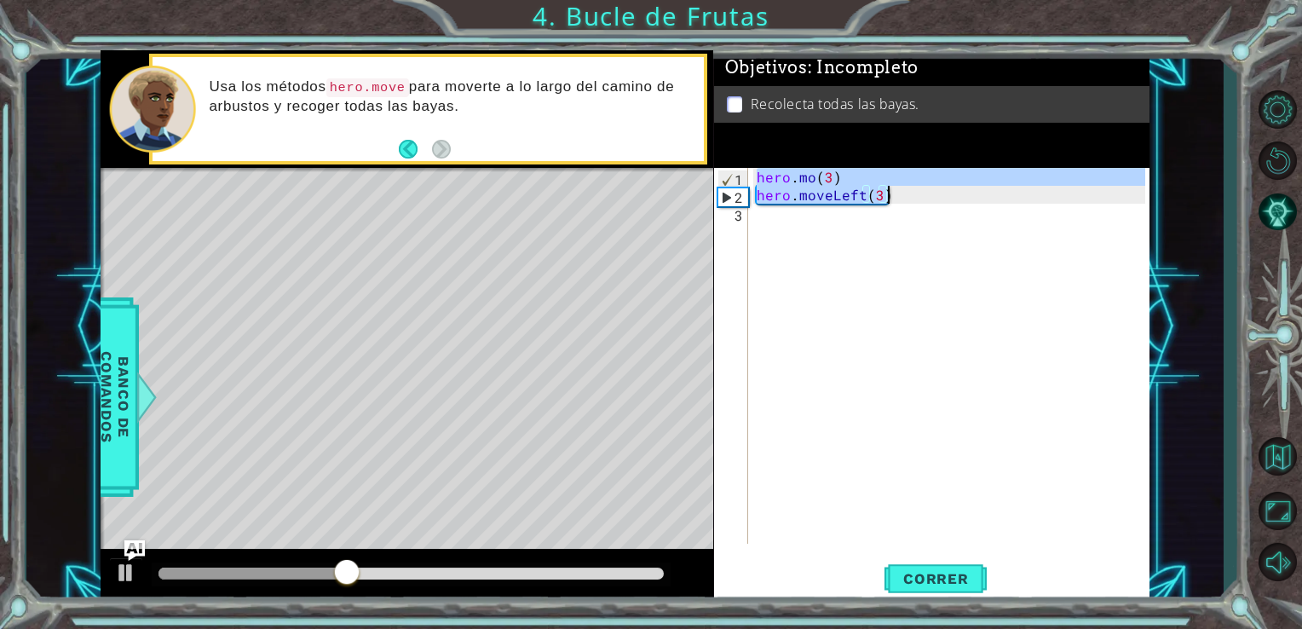
drag, startPoint x: 758, startPoint y: 177, endPoint x: 889, endPoint y: 203, distance: 132.8
click at [889, 203] on div "hero . mo ( 3 ) hero . moveLeft ( 3 )" at bounding box center [953, 374] width 401 height 412
type textarea "[DOMAIN_NAME](3) hero.moveLeft(3)"
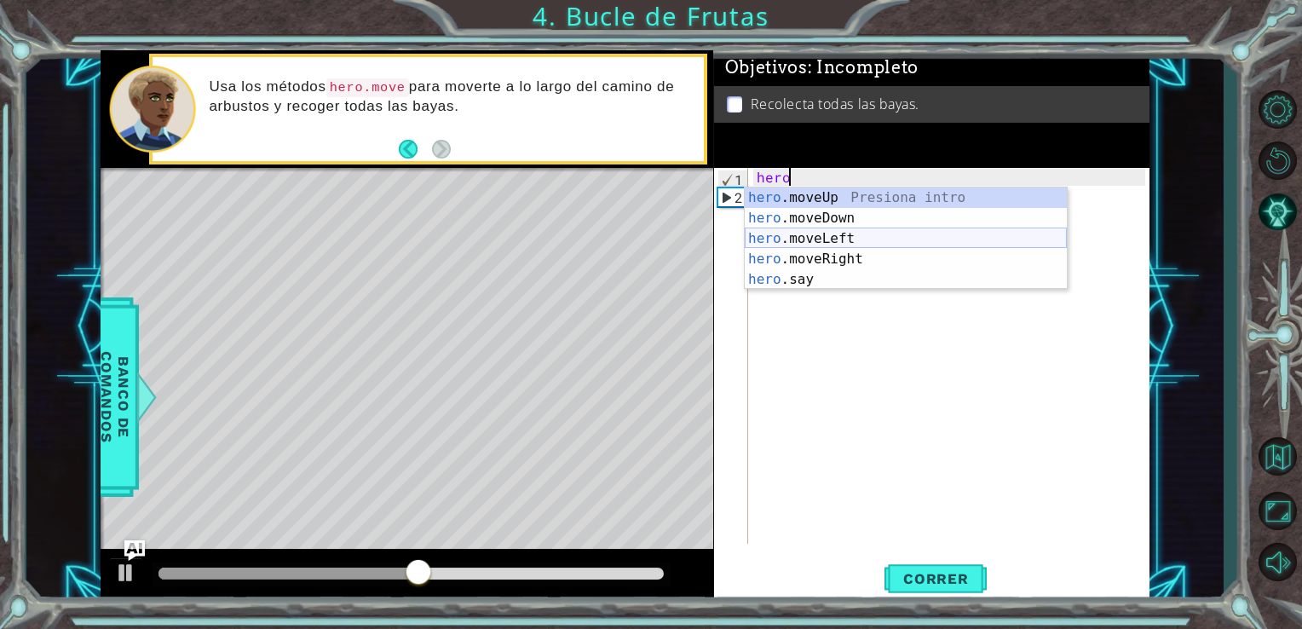
click at [862, 241] on div "hero .moveUp Presiona intro hero .moveDown Presiona intro hero .moveLeft Presio…" at bounding box center [906, 258] width 322 height 143
type textarea "hero.moveLeft(1)"
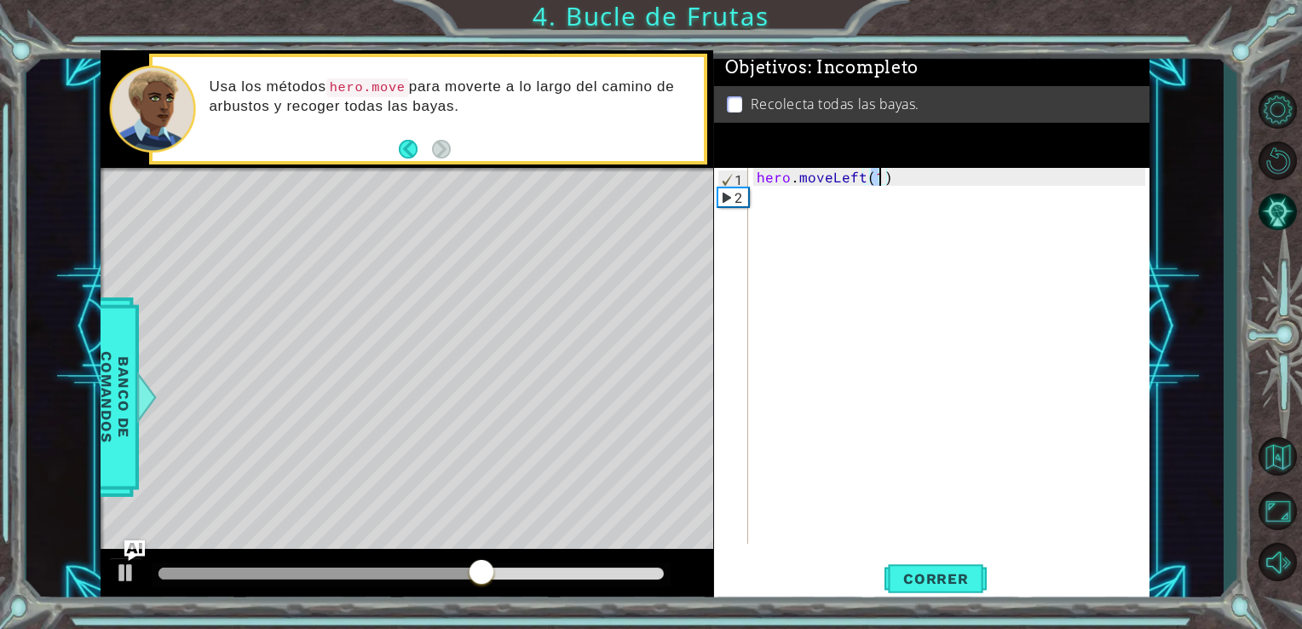
click at [770, 212] on div "hero . moveLeft ( 1 )" at bounding box center [953, 374] width 401 height 412
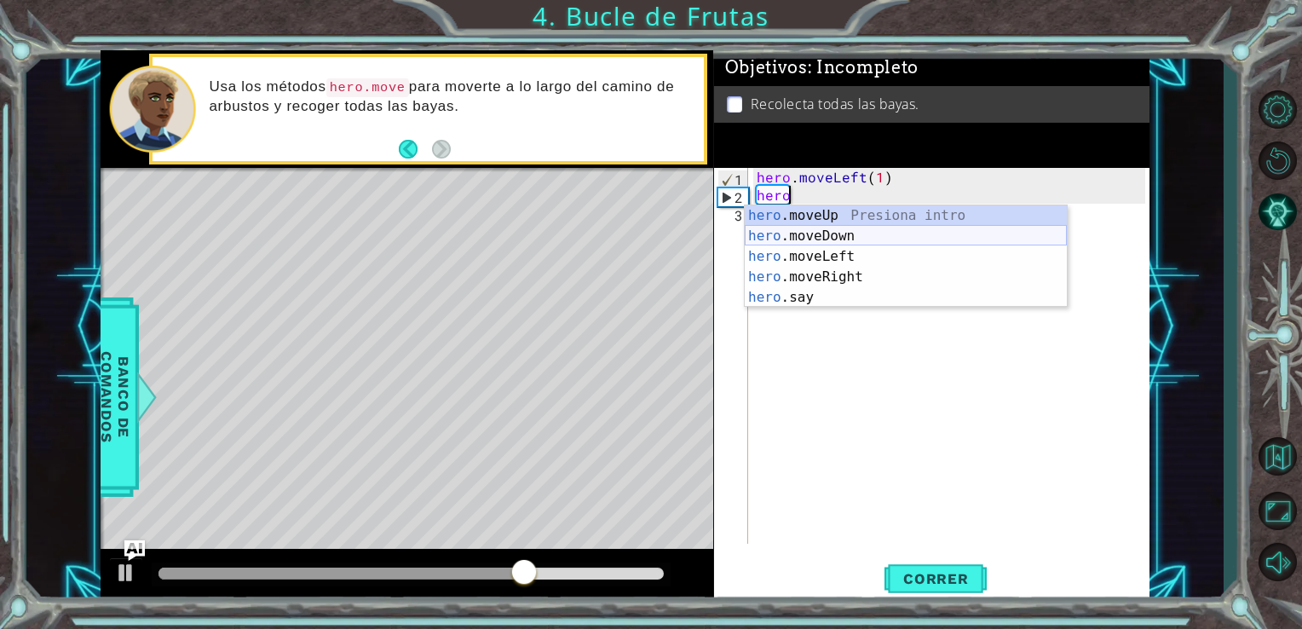
click at [785, 233] on div "hero .moveUp Presiona intro hero .moveDown Presiona intro hero .moveLeft Presio…" at bounding box center [906, 276] width 322 height 143
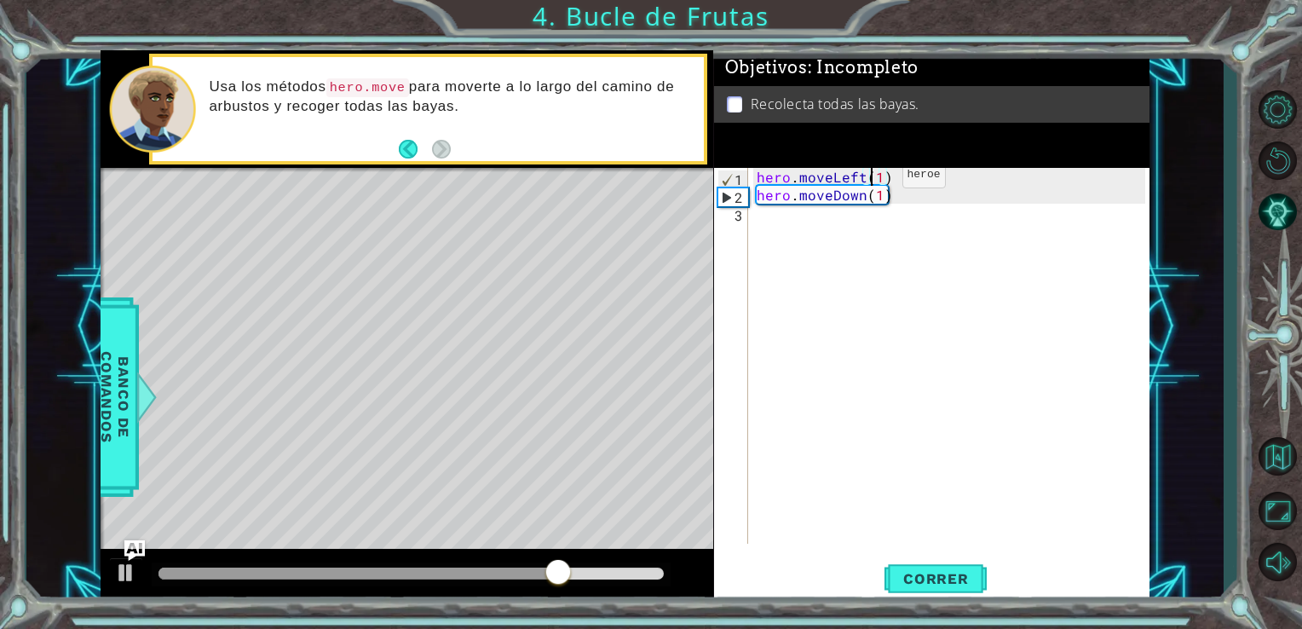
click at [872, 179] on div "hero . moveLeft ( 1 ) hero . moveDown ( 1 )" at bounding box center [953, 374] width 401 height 412
click at [876, 179] on div "hero . moveLeft ( 1 ) hero . moveDown ( 1 )" at bounding box center [953, 374] width 401 height 412
click at [935, 574] on span "Correr" at bounding box center [936, 578] width 100 height 17
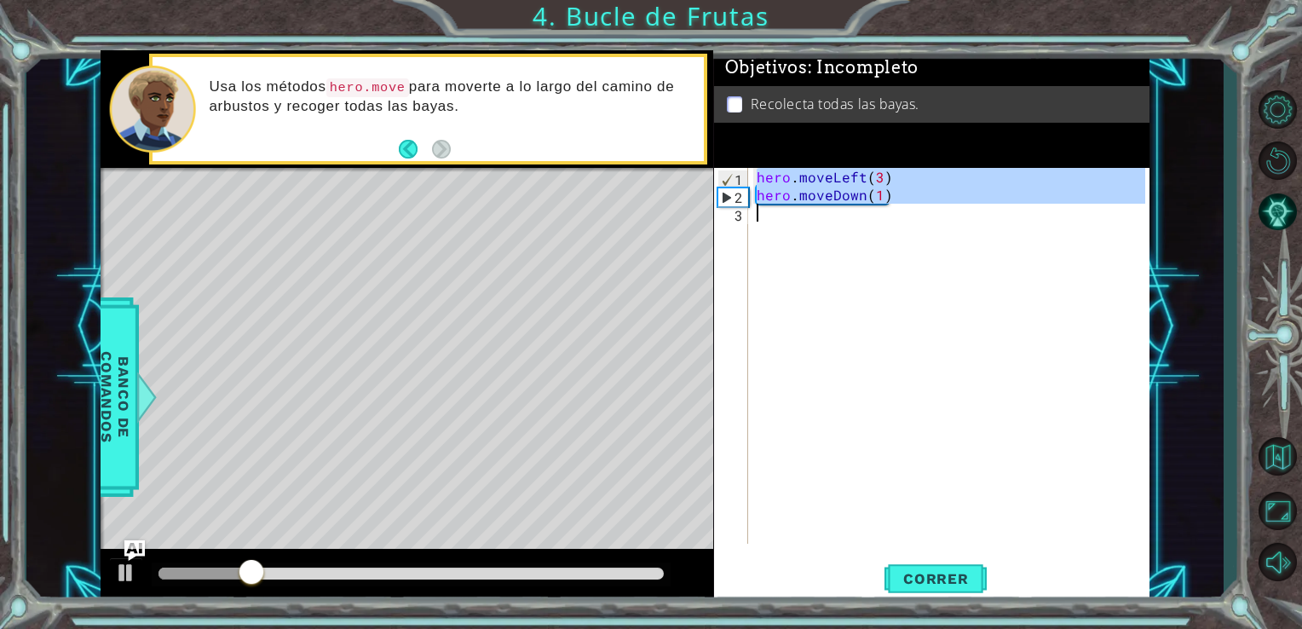
drag, startPoint x: 757, startPoint y: 177, endPoint x: 913, endPoint y: 210, distance: 160.3
click at [913, 210] on div "hero . moveLeft ( 3 ) hero . moveDown ( 1 )" at bounding box center [953, 374] width 401 height 412
type textarea "hero.moveDown(1)"
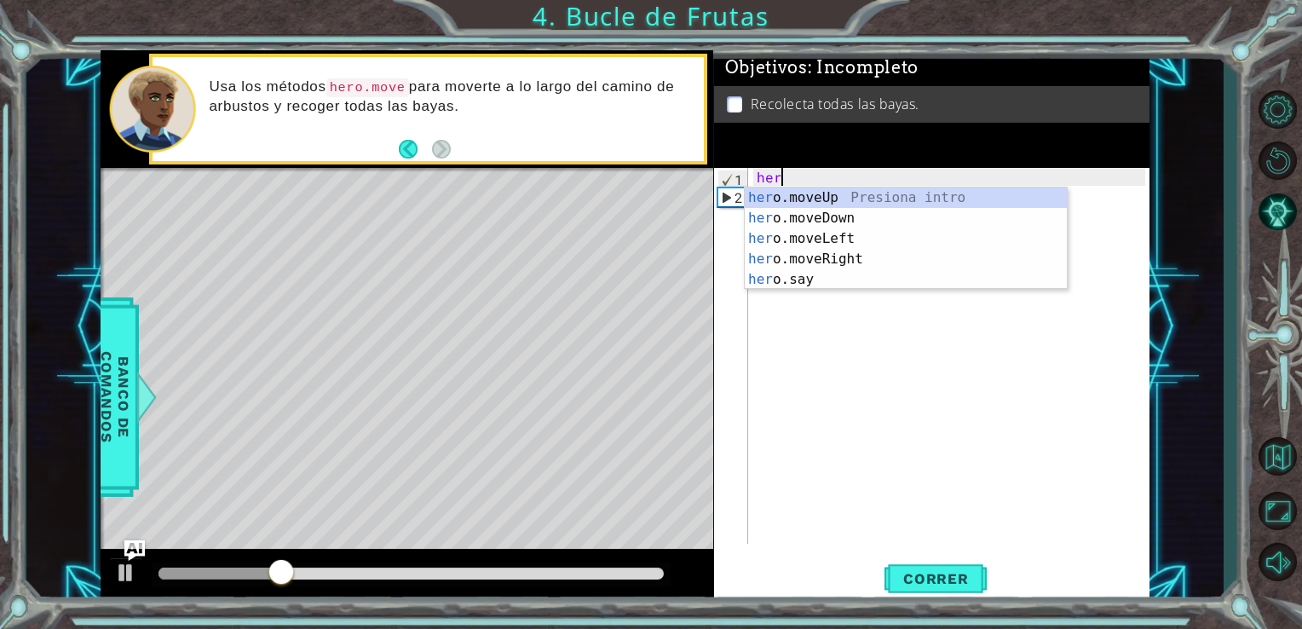
scroll to position [0, 0]
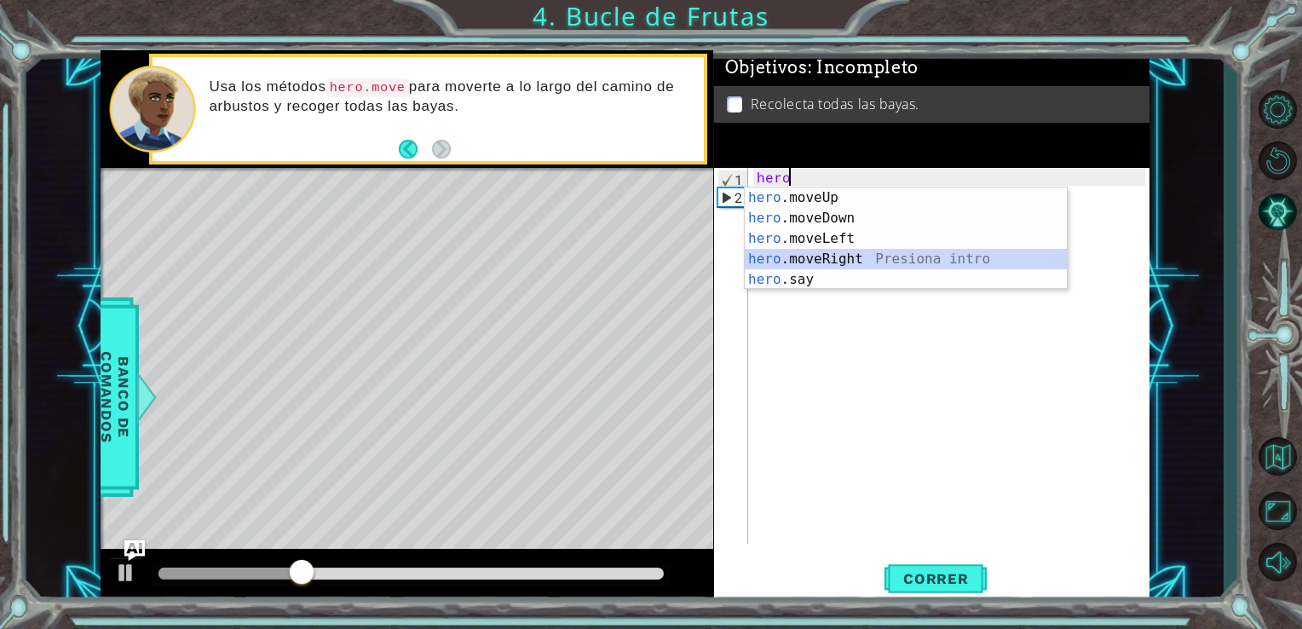
click at [866, 262] on div "hero .moveUp Presiona intro hero .moveDown Presiona intro hero .moveLeft Presio…" at bounding box center [906, 258] width 322 height 143
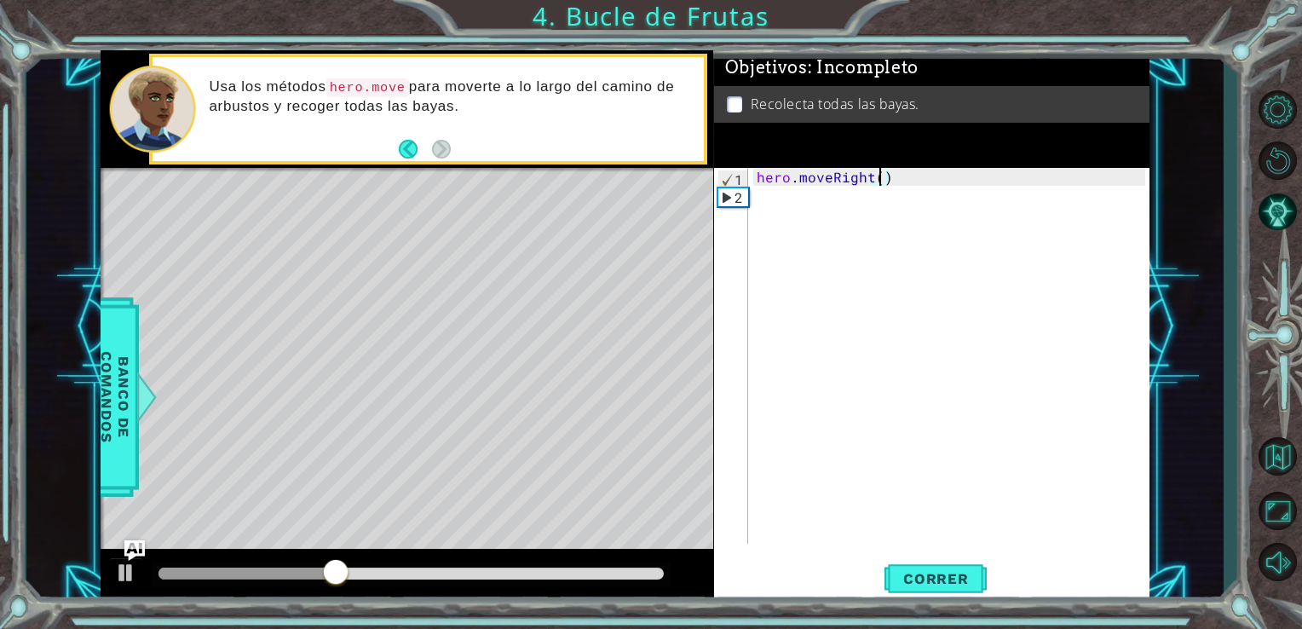
type textarea "hero.moveRight(2)"
click at [767, 210] on div "hero . moveRight ( 2 )" at bounding box center [953, 374] width 401 height 412
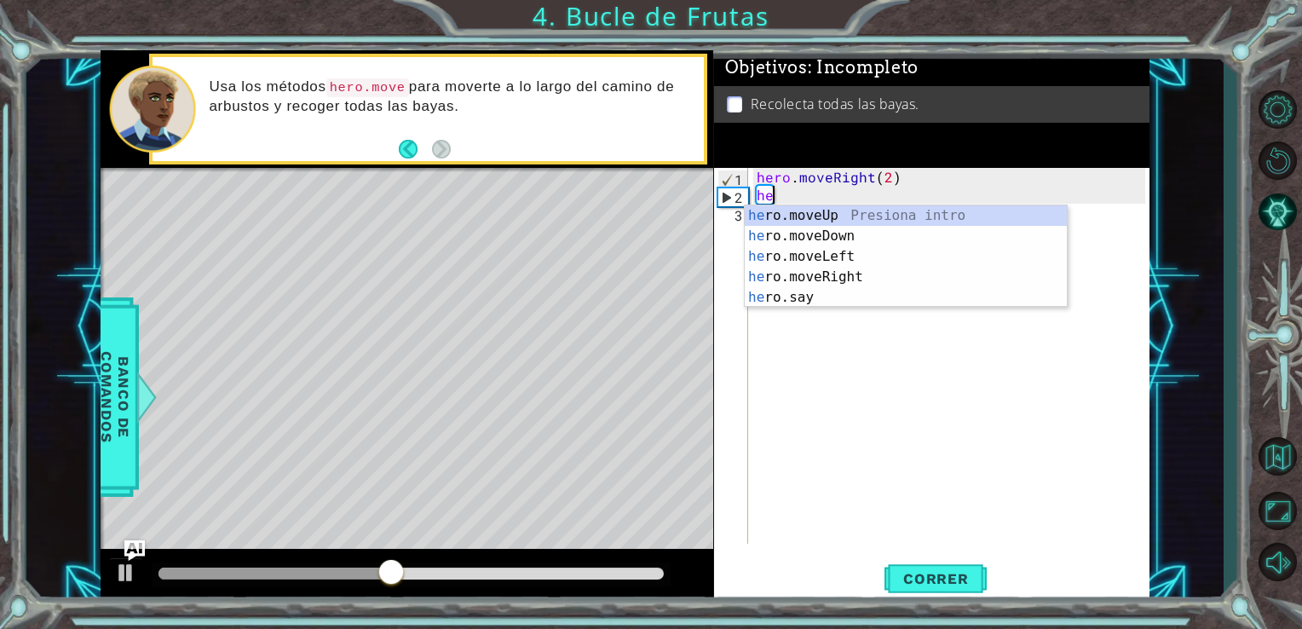
scroll to position [0, 0]
click at [808, 233] on div "hero .moveUp Presiona intro hero .moveDown Presiona intro hero .moveLeft Presio…" at bounding box center [906, 276] width 322 height 143
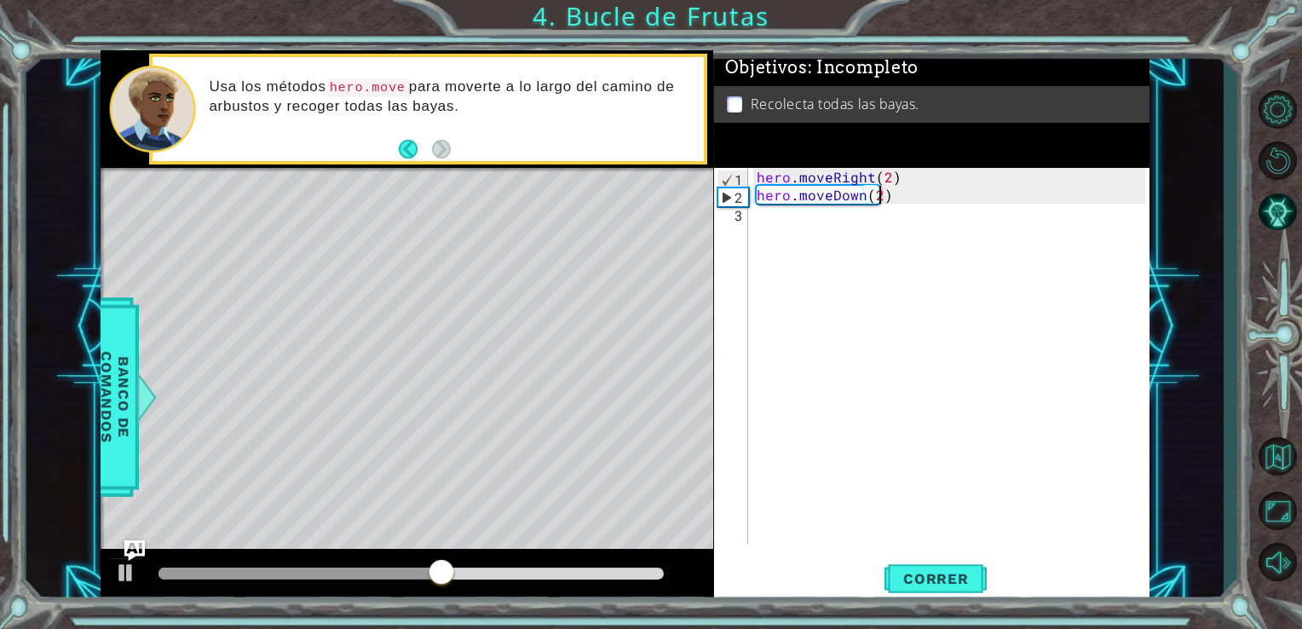
scroll to position [0, 7]
click at [945, 571] on span "Correr" at bounding box center [936, 578] width 100 height 17
click at [866, 176] on div "hero . moveRight ( 2 ) hero . moveDown ( 2 )" at bounding box center [953, 374] width 401 height 412
drag, startPoint x: 794, startPoint y: 181, endPoint x: 869, endPoint y: 179, distance: 75.0
click at [869, 179] on div "hero . moveRight ( 2 ) hero . moveDown ( 2 )" at bounding box center [953, 374] width 401 height 412
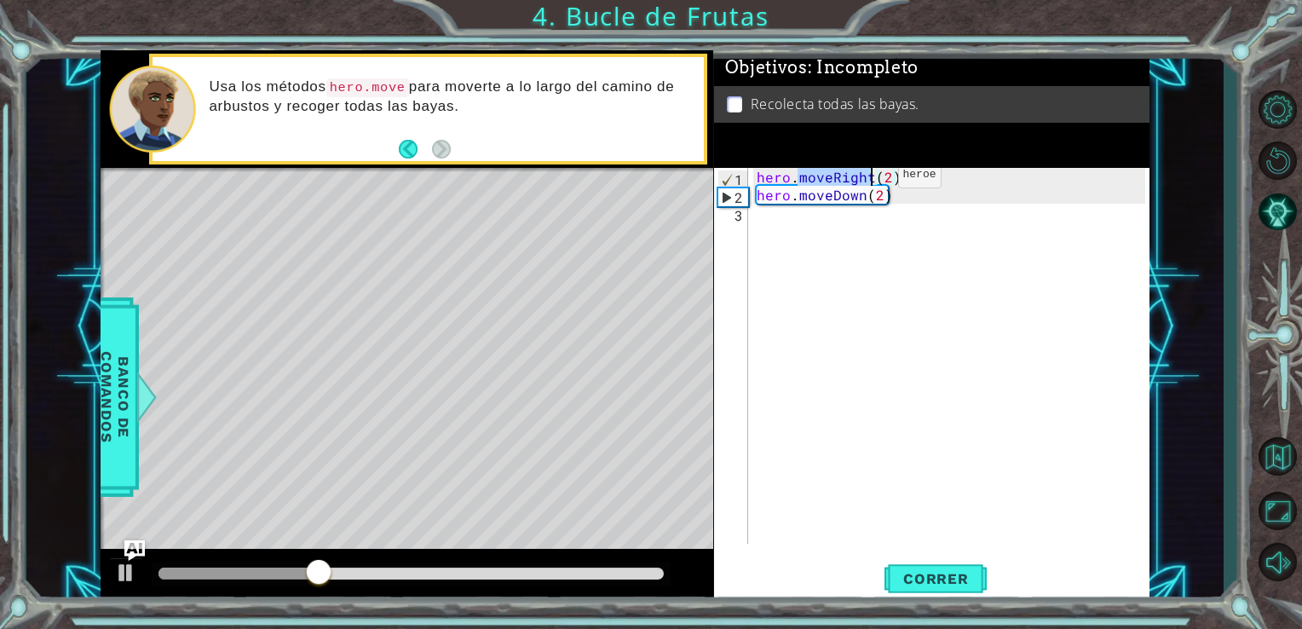
scroll to position [0, 3]
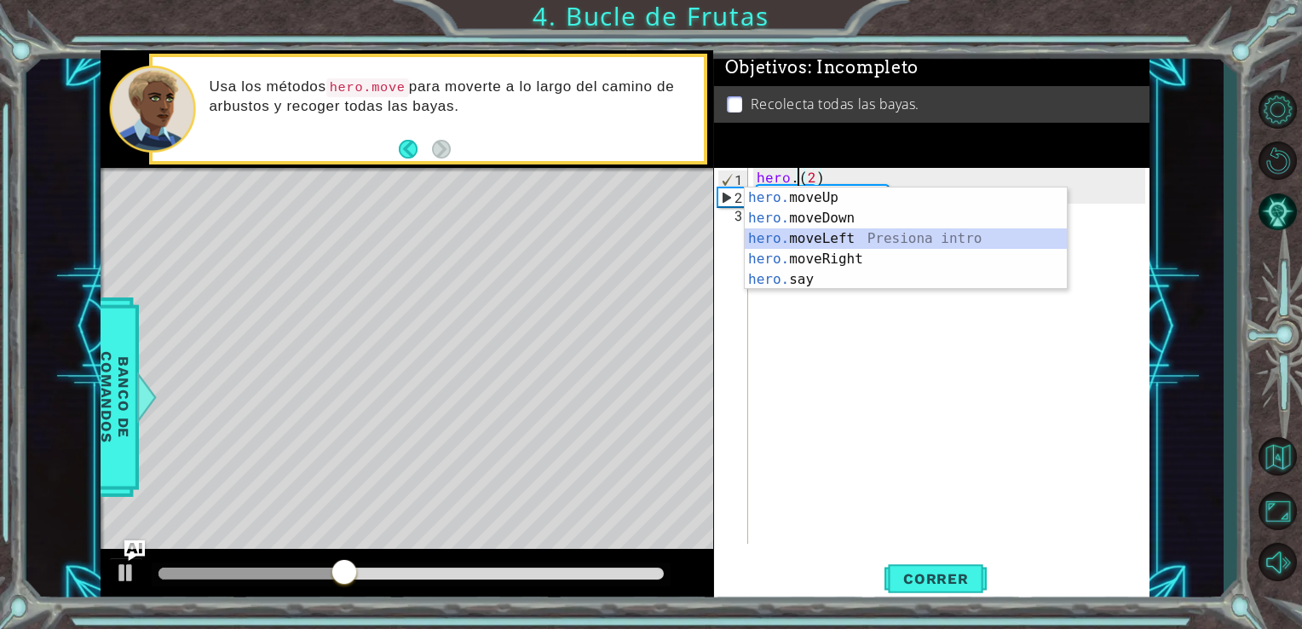
click at [852, 240] on div "hero. moveUp Presiona intro hero. moveDown Presiona intro hero. moveLeft Presio…" at bounding box center [906, 258] width 322 height 143
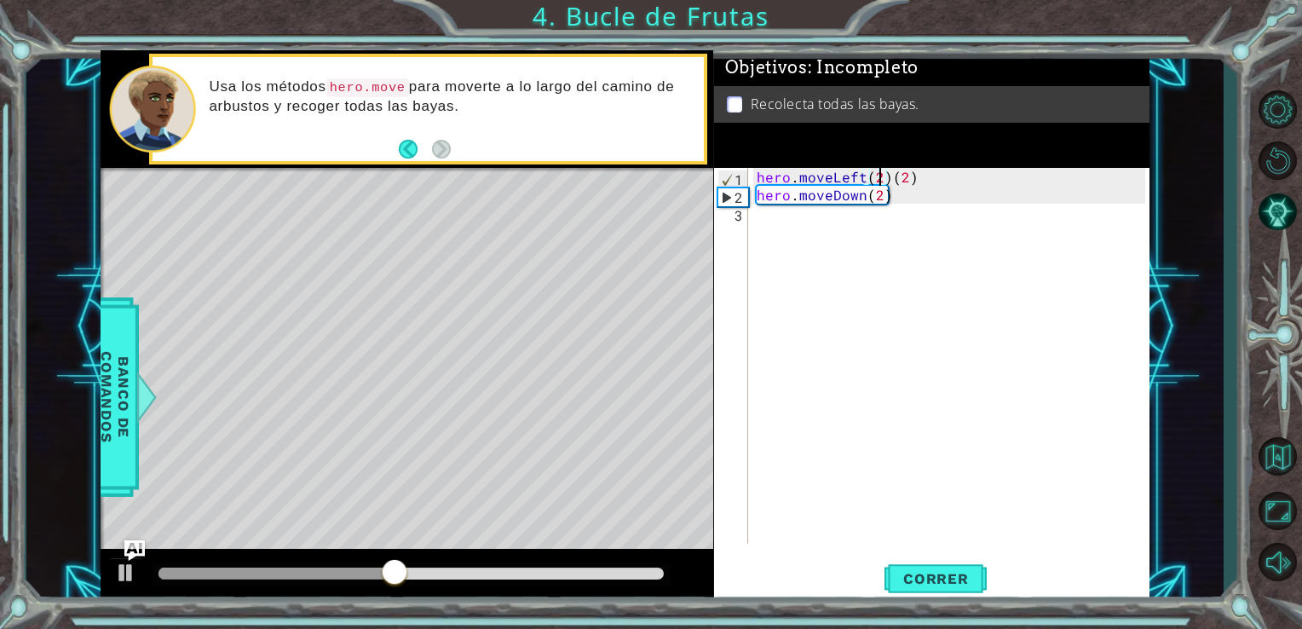
scroll to position [0, 7]
drag, startPoint x: 890, startPoint y: 176, endPoint x: 913, endPoint y: 179, distance: 24.1
click at [913, 179] on div "hero . moveLeft ( 2 ) ( 2 ) hero . moveDown ( 2 )" at bounding box center [953, 374] width 401 height 412
type textarea "hero.moveLeft(2)"
click at [760, 216] on div "hero . moveLeft ( 2 ) hero . moveDown ( 2 )" at bounding box center [953, 374] width 401 height 412
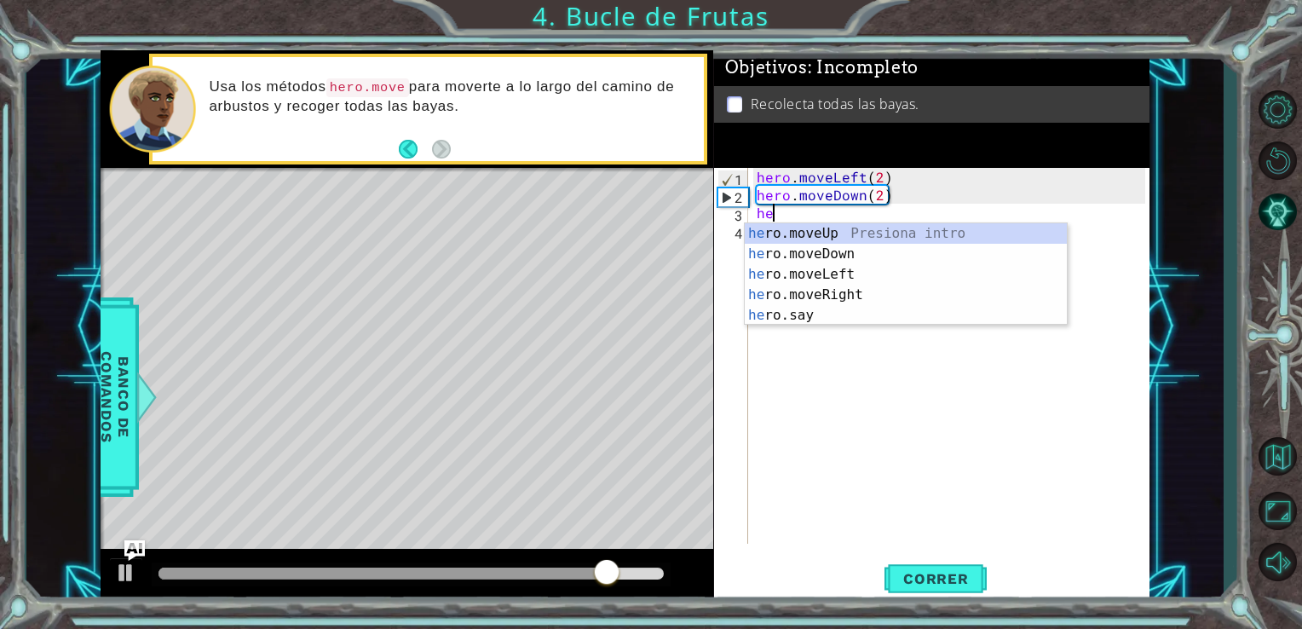
scroll to position [0, 0]
click at [816, 291] on div "her o.moveUp Presiona intro her o.moveDown Presiona intro her o.moveLeft Presio…" at bounding box center [906, 294] width 322 height 143
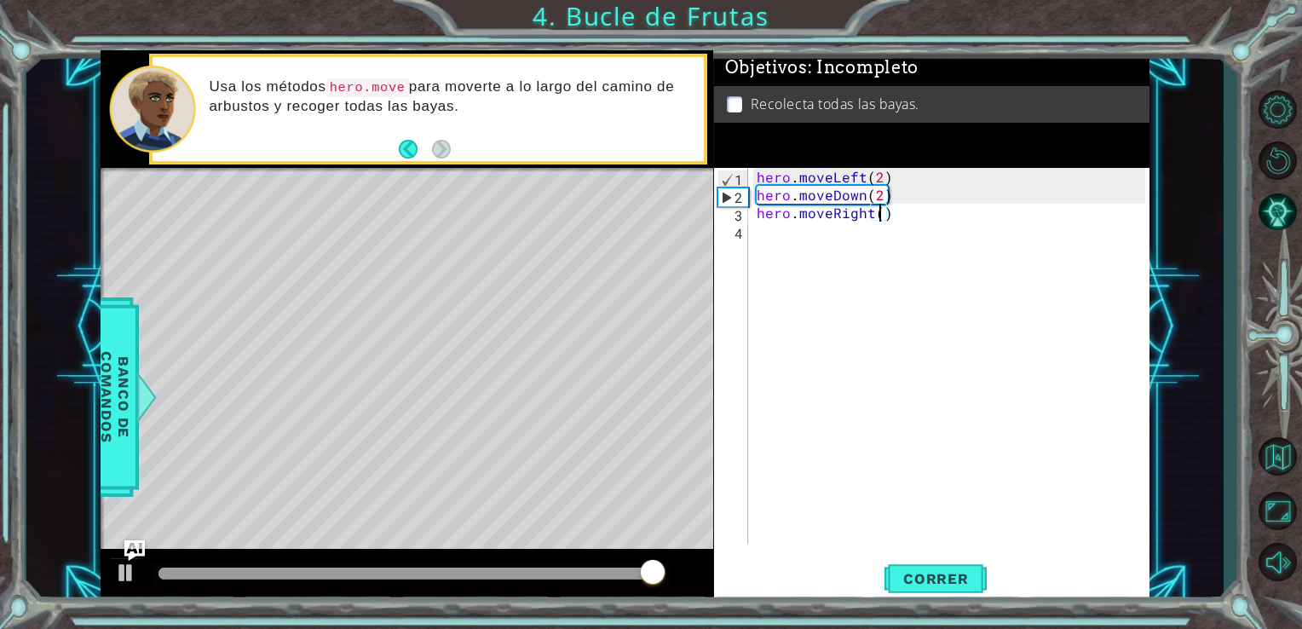
type textarea "hero.moveRight(2)"
click at [760, 240] on div "hero . moveLeft ( 2 ) hero . moveDown ( 2 ) hero . moveRight ( 2 )" at bounding box center [953, 374] width 401 height 412
click at [773, 196] on div "hero . moveLeft ( 2 ) hero . moveDown ( 2 ) hero . moveRight ( 2 )" at bounding box center [953, 374] width 401 height 412
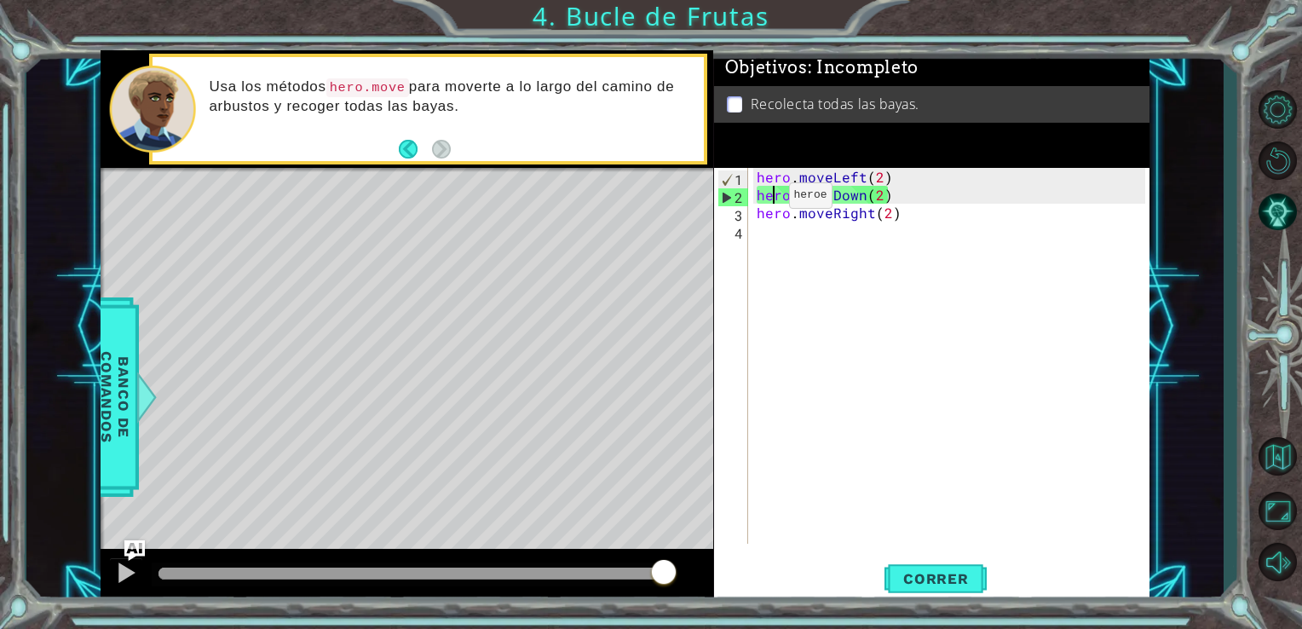
click at [719, 185] on div "1" at bounding box center [733, 179] width 30 height 18
click at [728, 199] on div "2" at bounding box center [733, 197] width 30 height 18
type textarea "hero.moveDown(2)"
click at [760, 234] on div "hero . moveLeft ( 2 ) hero . moveDown ( 2 ) hero . moveRight ( 2 )" at bounding box center [953, 374] width 401 height 412
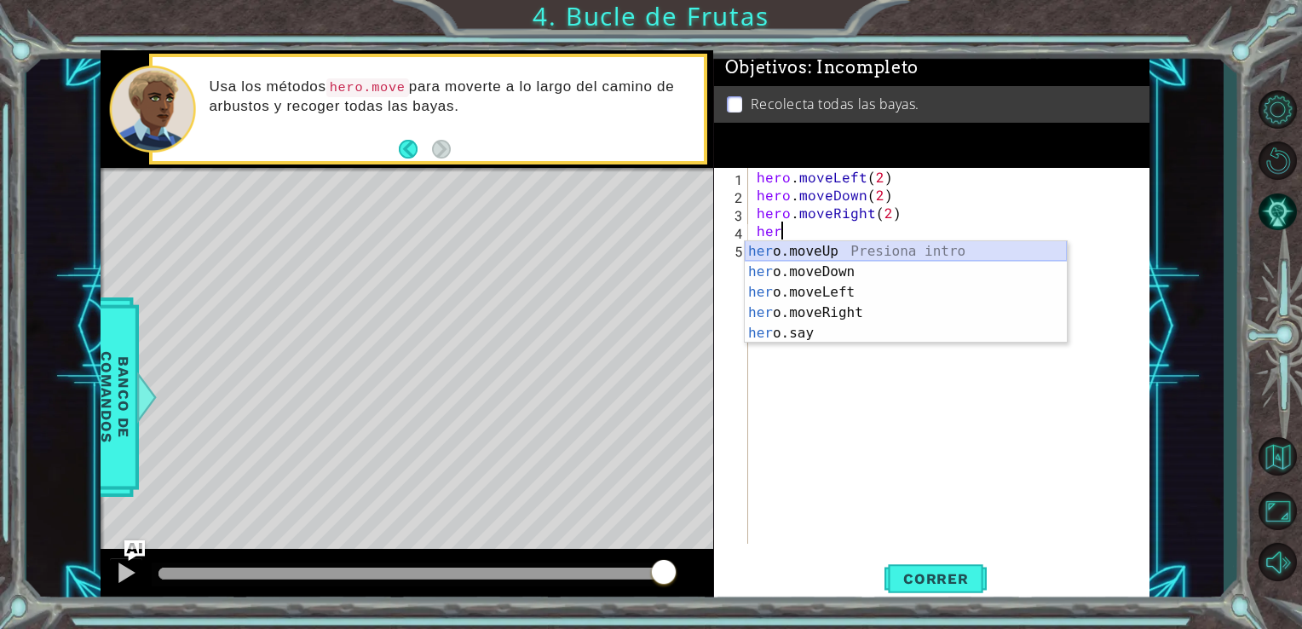
click at [848, 252] on div "her o.moveUp Presiona intro her o.moveDown Presiona intro her o.moveLeft Presio…" at bounding box center [906, 312] width 322 height 143
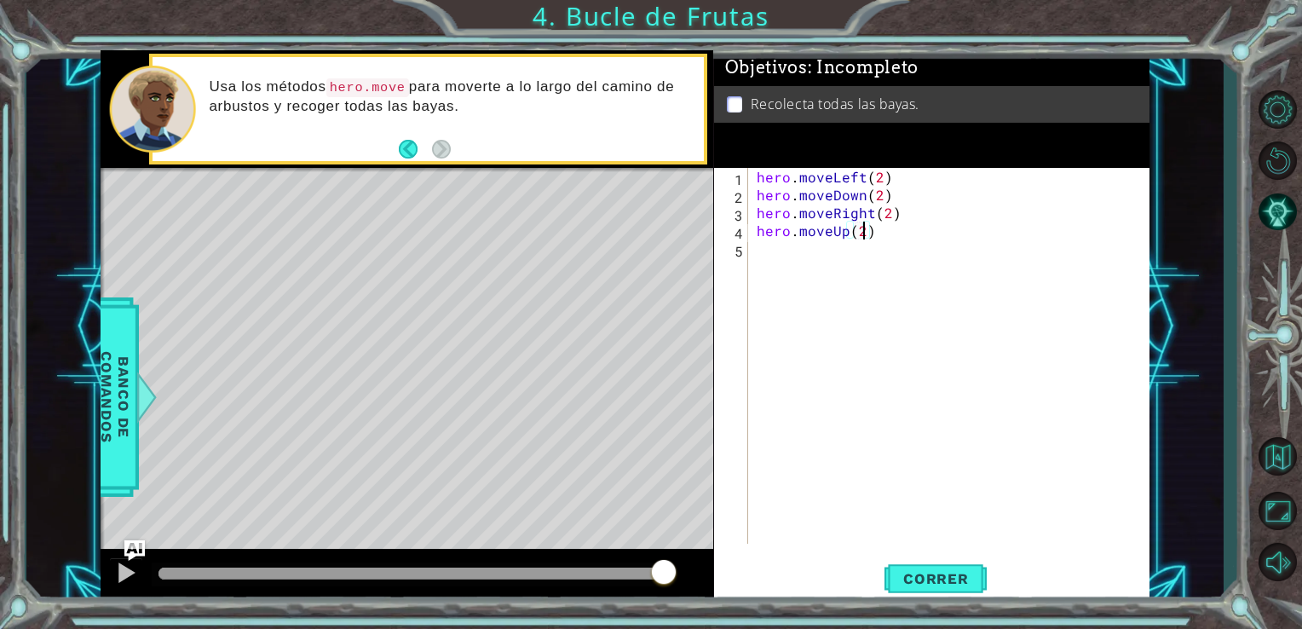
scroll to position [0, 6]
type textarea "hero.moveUp(2)"
click at [921, 573] on span "Correr" at bounding box center [936, 578] width 100 height 17
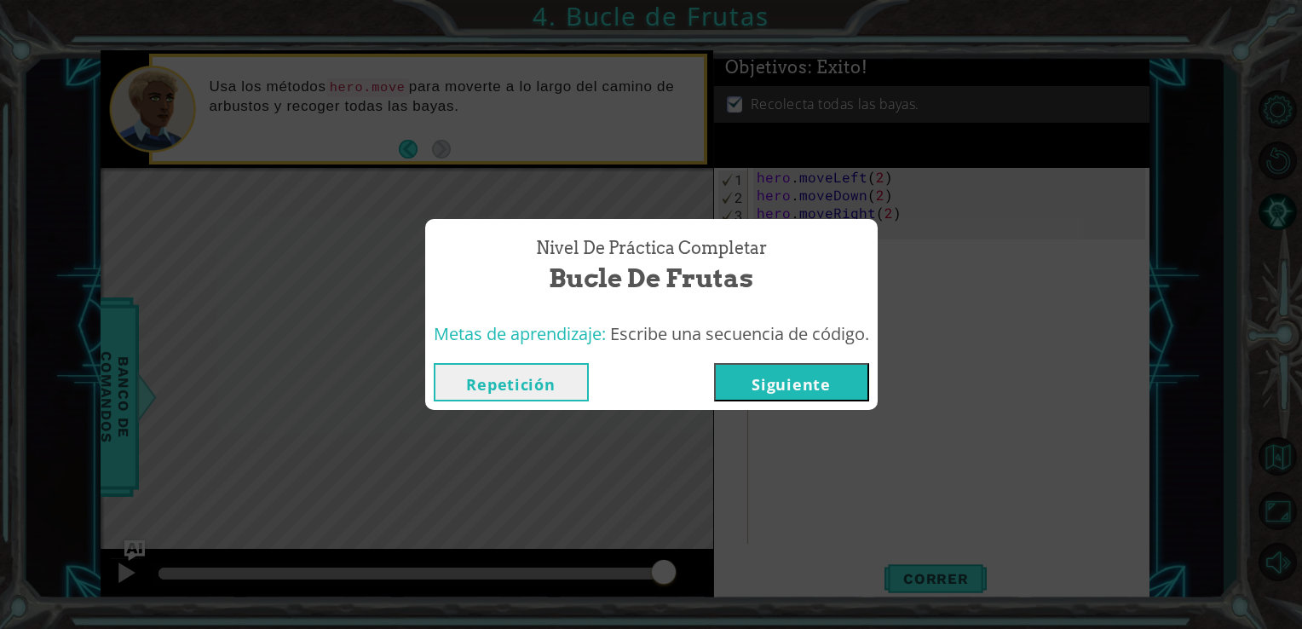
click at [803, 394] on button "Siguiente" at bounding box center [791, 382] width 155 height 38
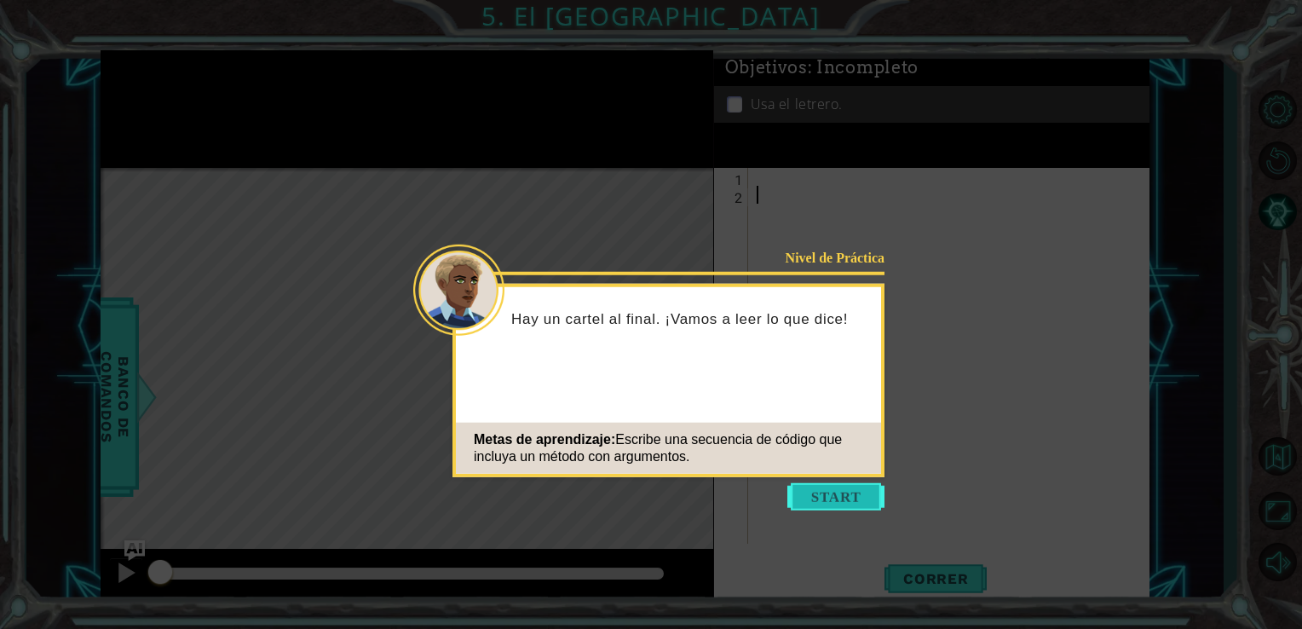
click at [839, 496] on button "Start" at bounding box center [835, 496] width 97 height 27
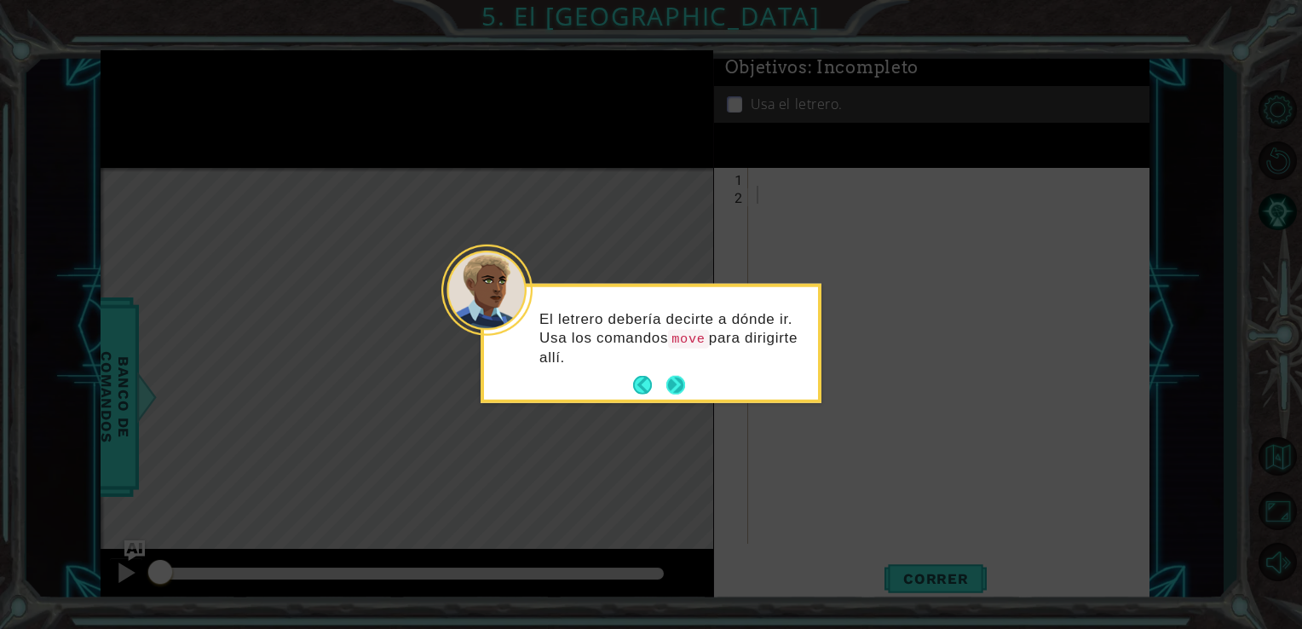
click at [674, 389] on button "Next" at bounding box center [675, 385] width 21 height 21
click at [673, 377] on button "Next" at bounding box center [676, 386] width 20 height 20
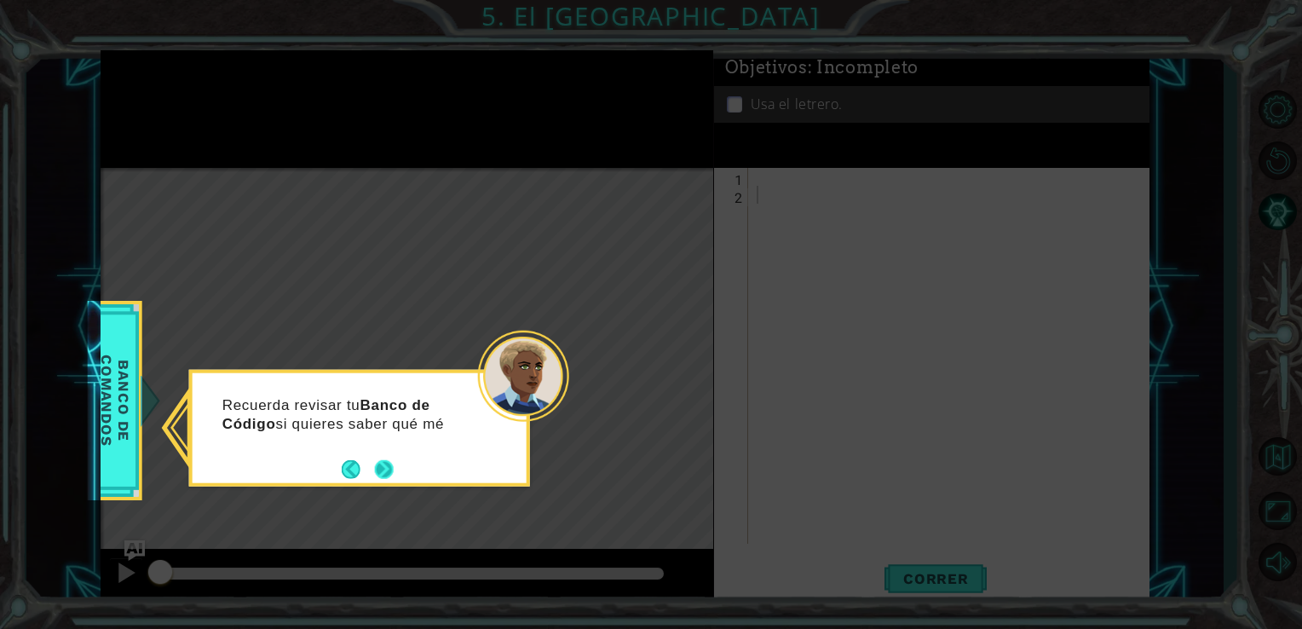
click at [385, 472] on button "Next" at bounding box center [384, 469] width 28 height 28
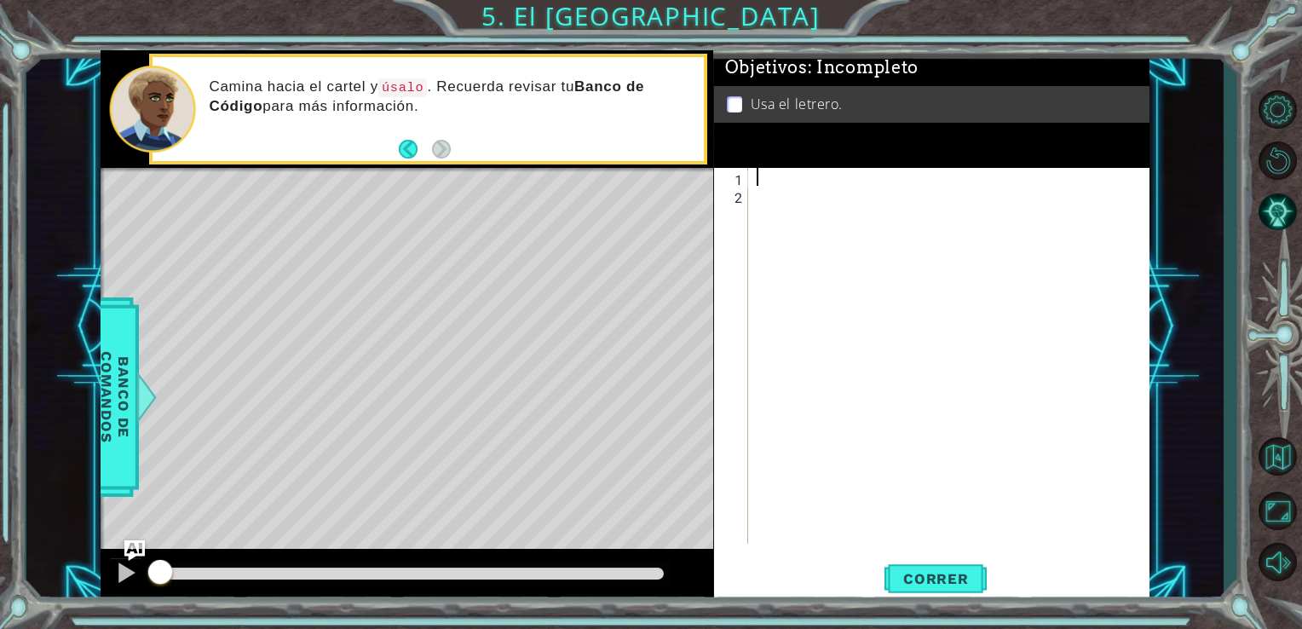
click at [763, 172] on div at bounding box center [953, 374] width 401 height 412
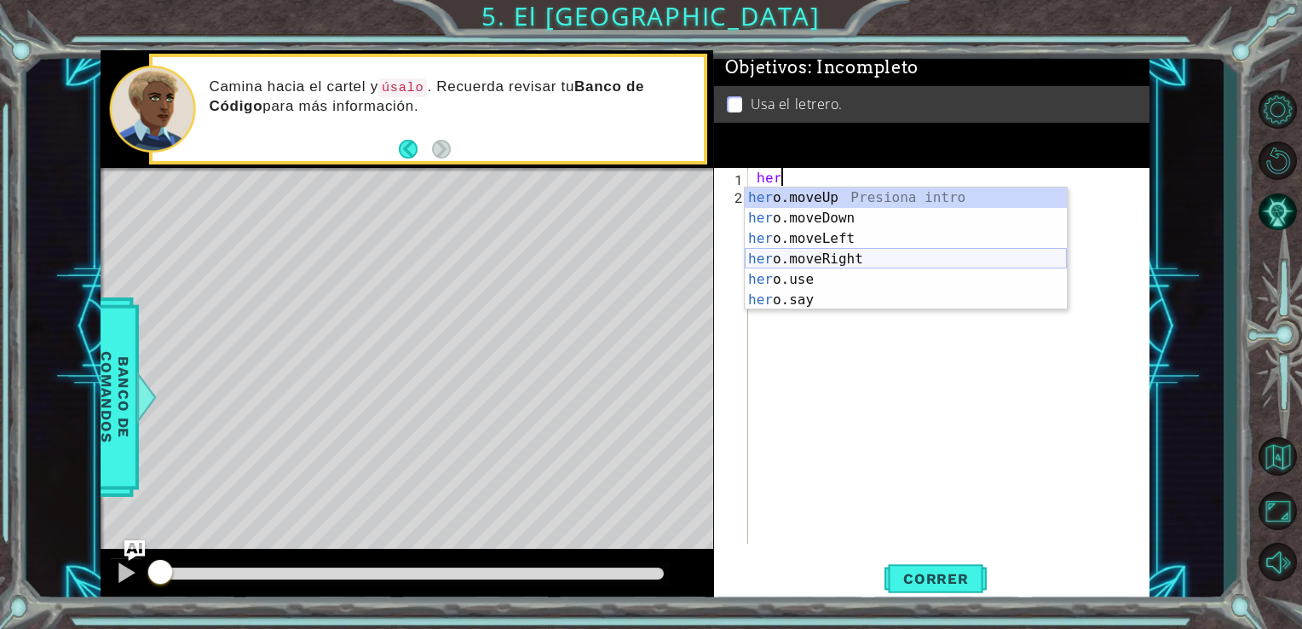
click at [803, 256] on div "her o.moveUp Presiona intro her o.moveDown Presiona intro her o.moveLeft Presio…" at bounding box center [906, 269] width 322 height 164
type textarea "hero.moveRight(1)"
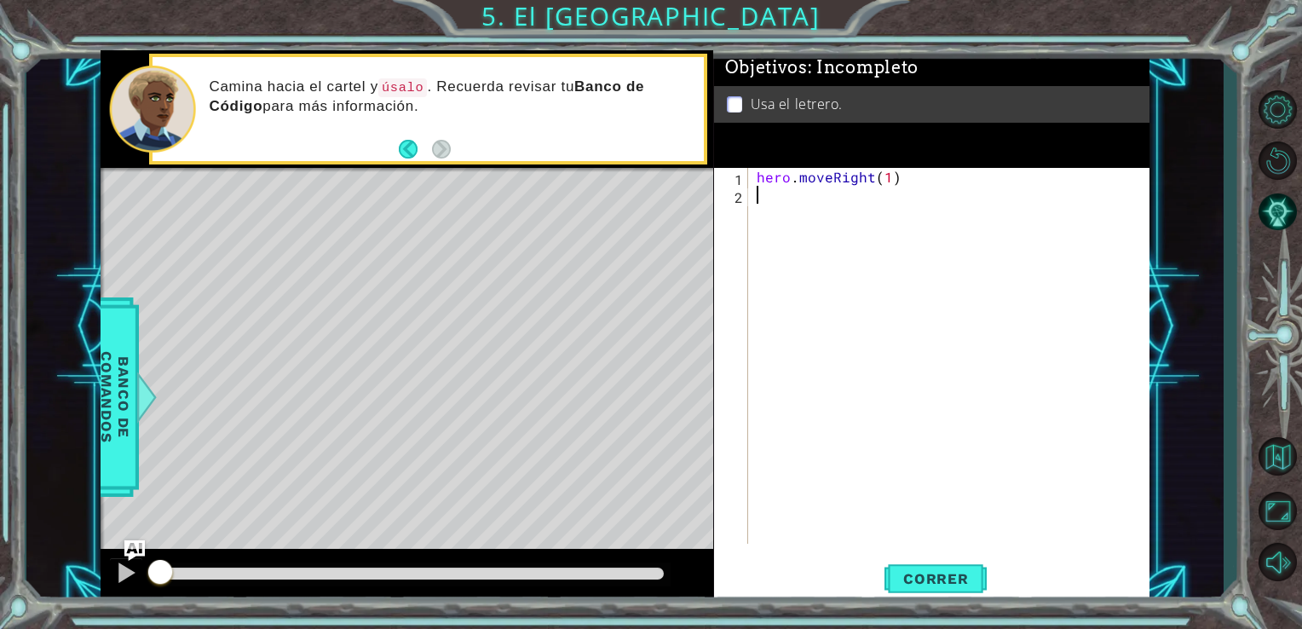
click at [763, 199] on div "hero . moveRight ( 1 )" at bounding box center [953, 374] width 401 height 412
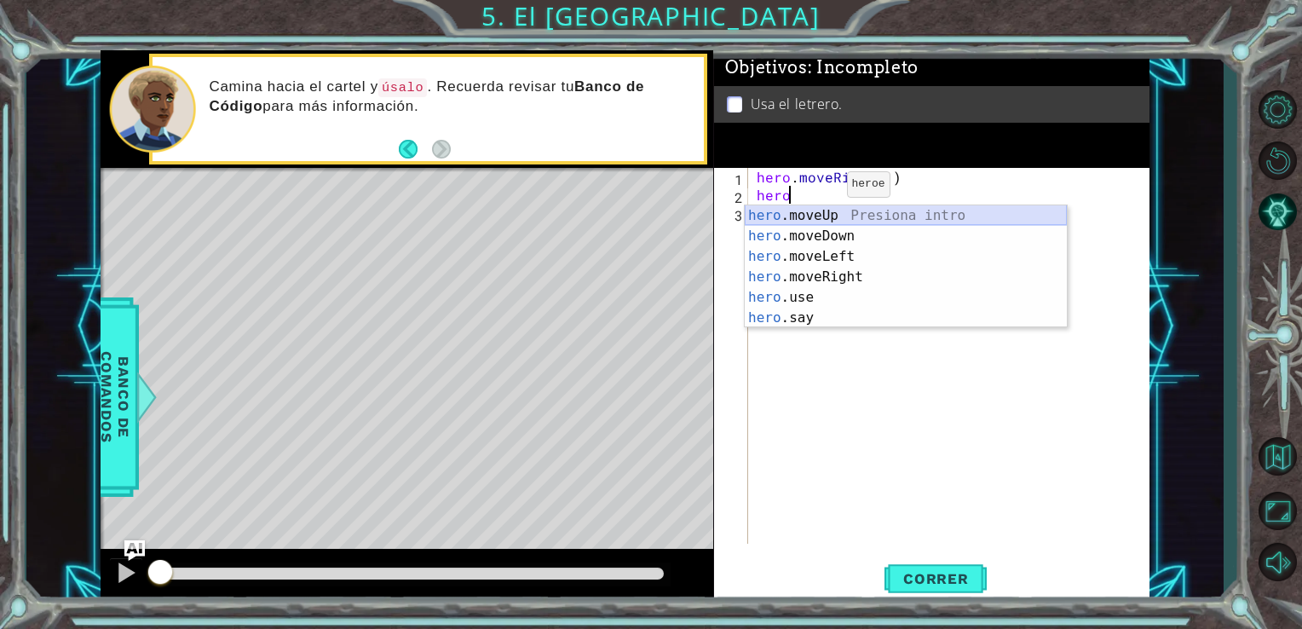
click at [825, 211] on div "hero .moveUp Presiona intro hero .moveDown Presiona intro hero .moveLeft Presio…" at bounding box center [906, 287] width 322 height 164
type textarea "hero.moveUp(1)"
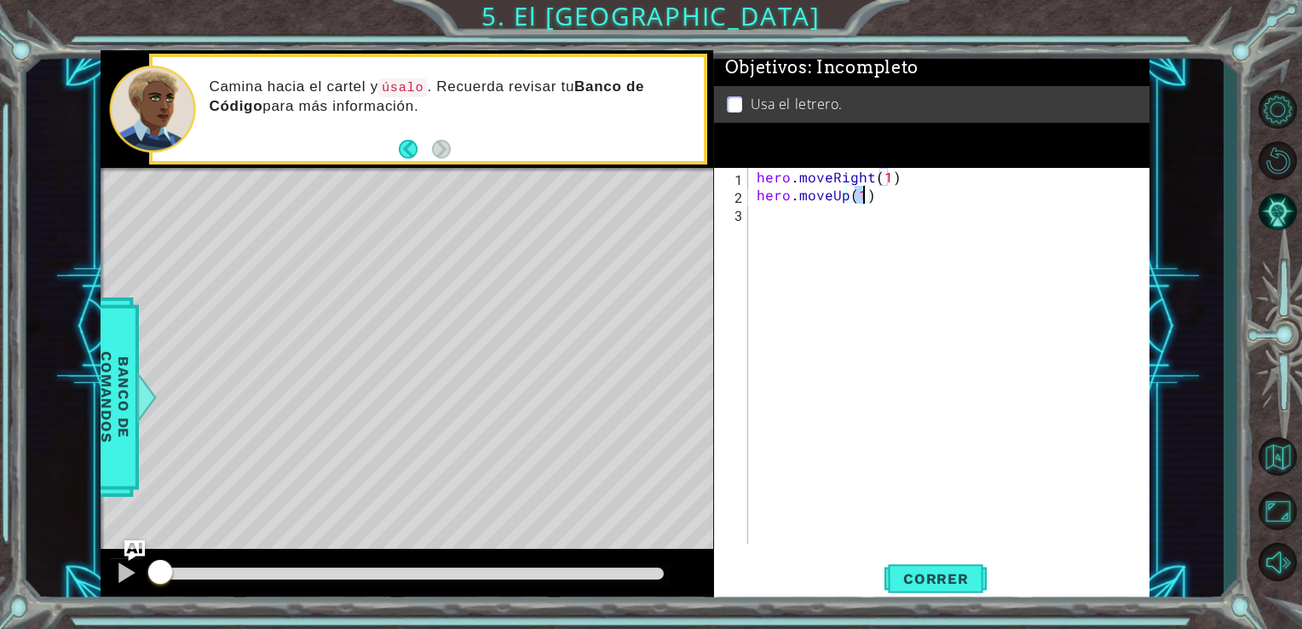
click at [799, 216] on div "hero . moveRight ( 1 ) hero . moveUp ( 1 )" at bounding box center [953, 374] width 401 height 412
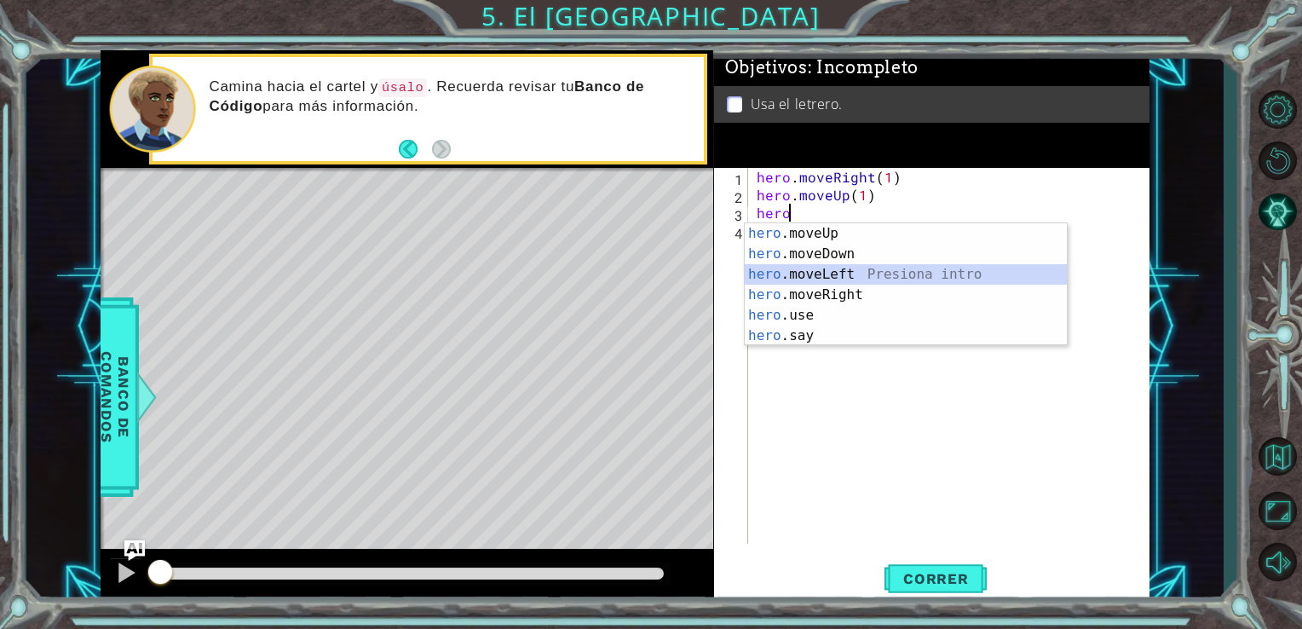
click at [824, 269] on div "hero .moveUp Presiona intro hero .moveDown Presiona intro hero .moveLeft Presio…" at bounding box center [906, 305] width 322 height 164
type textarea "hero.moveLeft(1)"
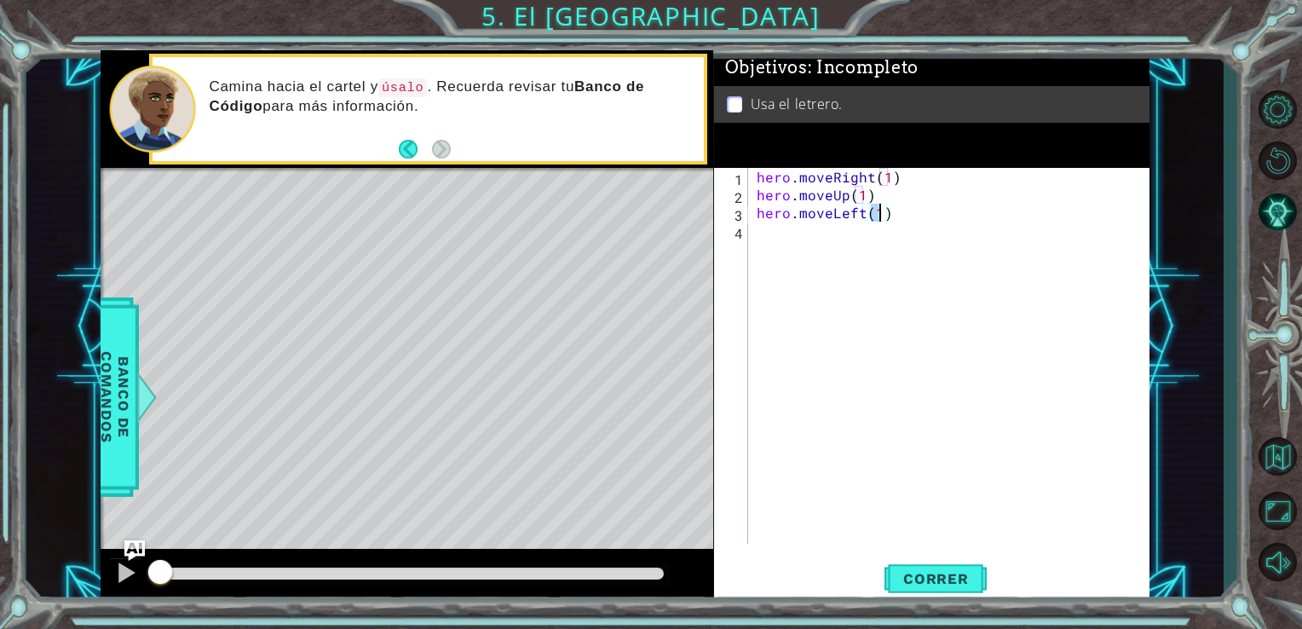
click at [761, 244] on div "hero . moveRight ( 1 ) hero . moveUp ( 1 ) hero . moveLeft ( 1 )" at bounding box center [953, 374] width 401 height 412
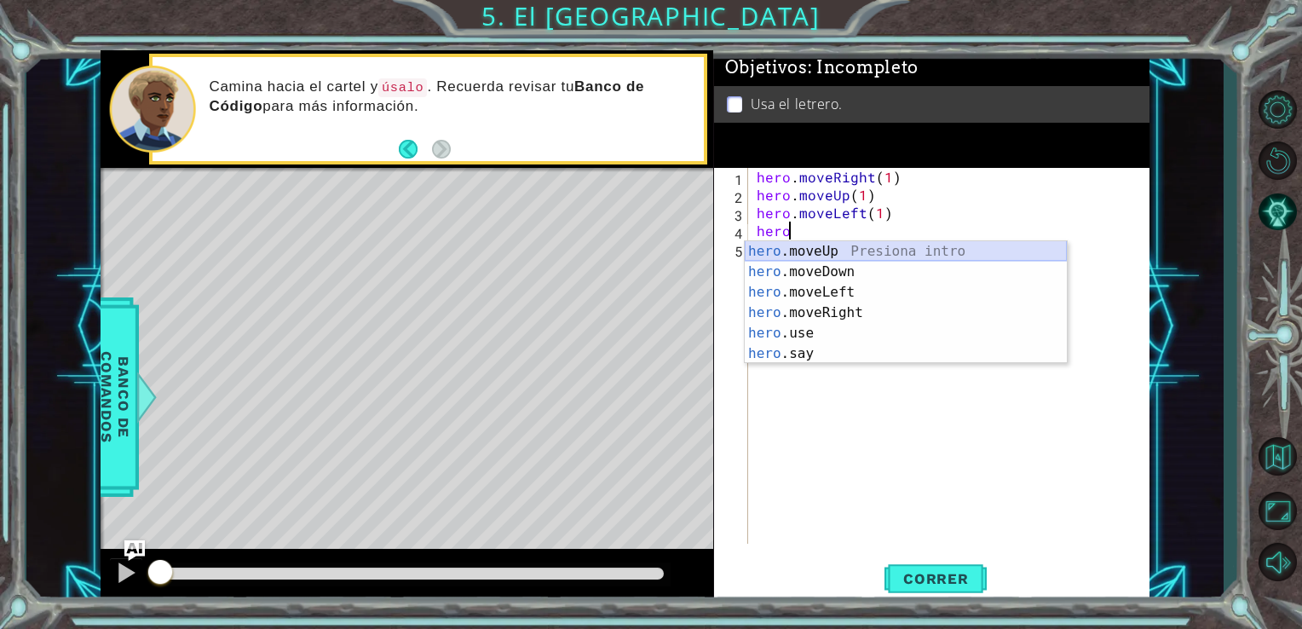
click at [775, 249] on div "hero .moveUp Presiona intro hero .moveDown Presiona intro hero .moveLeft Presio…" at bounding box center [906, 323] width 322 height 164
type textarea "hero.moveUp(1)"
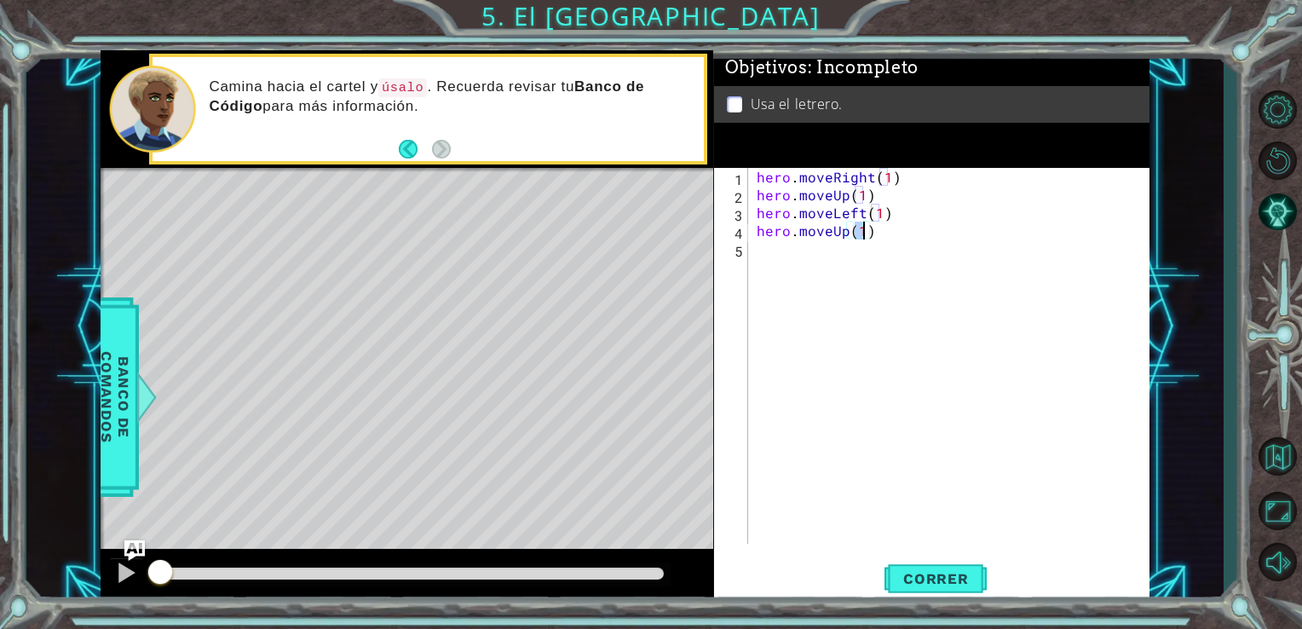
click at [767, 260] on div "hero . moveRight ( 1 ) hero . moveUp ( 1 ) hero . moveLeft ( 1 ) hero . moveUp …" at bounding box center [953, 374] width 401 height 412
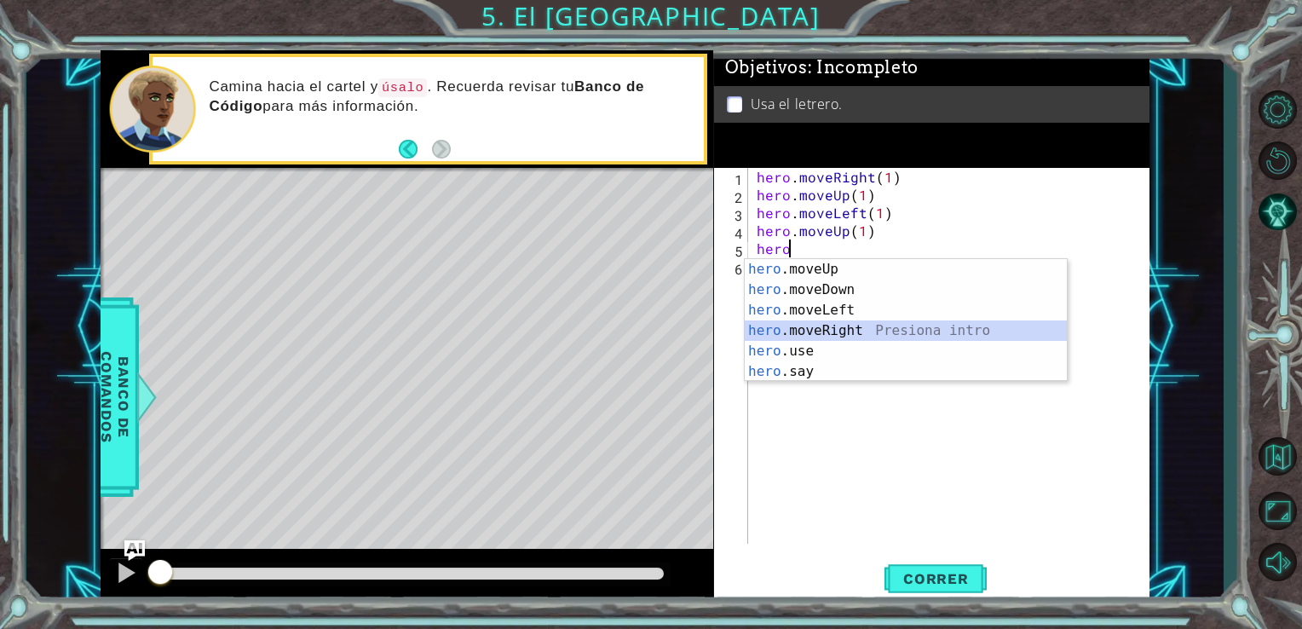
click at [827, 325] on div "hero .moveUp Presiona intro hero .moveDown Presiona intro hero .moveLeft Presio…" at bounding box center [906, 341] width 322 height 164
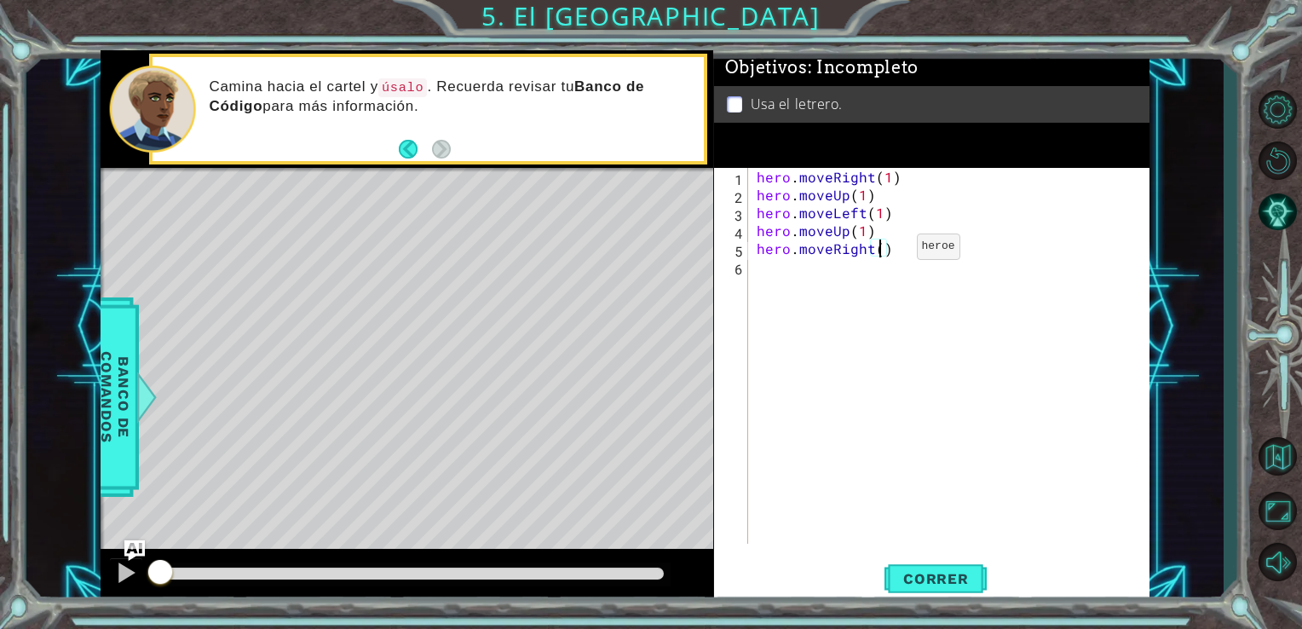
type textarea "hero.moveRight(2)"
click at [764, 267] on div "hero . moveRight ( 1 ) hero . moveUp ( 1 ) hero . moveLeft ( 1 ) hero . moveUp …" at bounding box center [953, 374] width 401 height 412
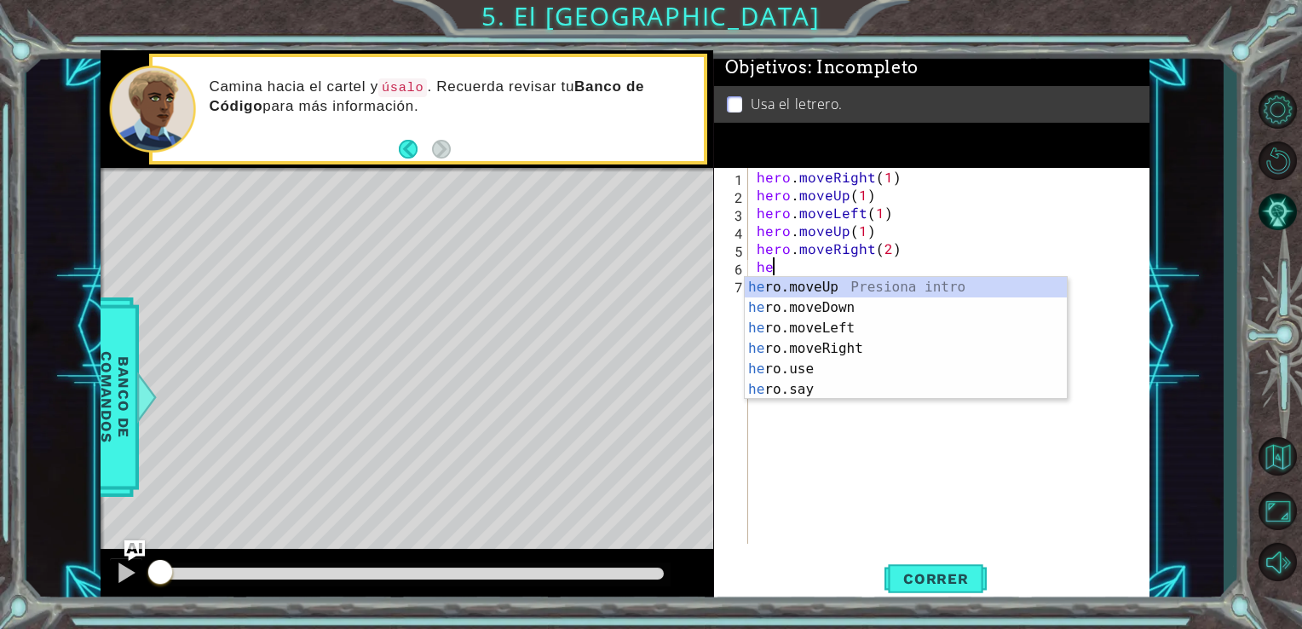
scroll to position [0, 0]
click at [813, 302] on div "hero .moveUp Presiona intro hero .moveDown Presiona intro hero .moveLeft Presio…" at bounding box center [906, 359] width 322 height 164
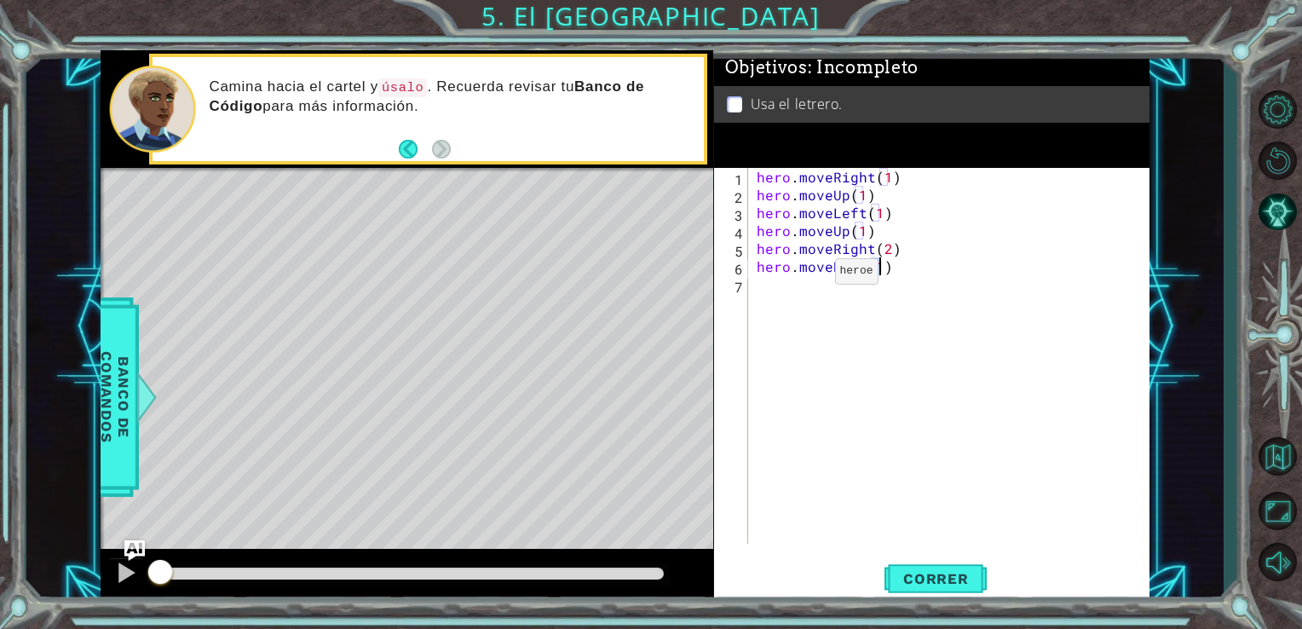
type textarea "hero.moveDown(1)"
click at [794, 288] on div "hero . moveRight ( 1 ) hero . moveUp ( 1 ) hero . moveLeft ( 1 ) hero . moveUp …" at bounding box center [953, 374] width 401 height 412
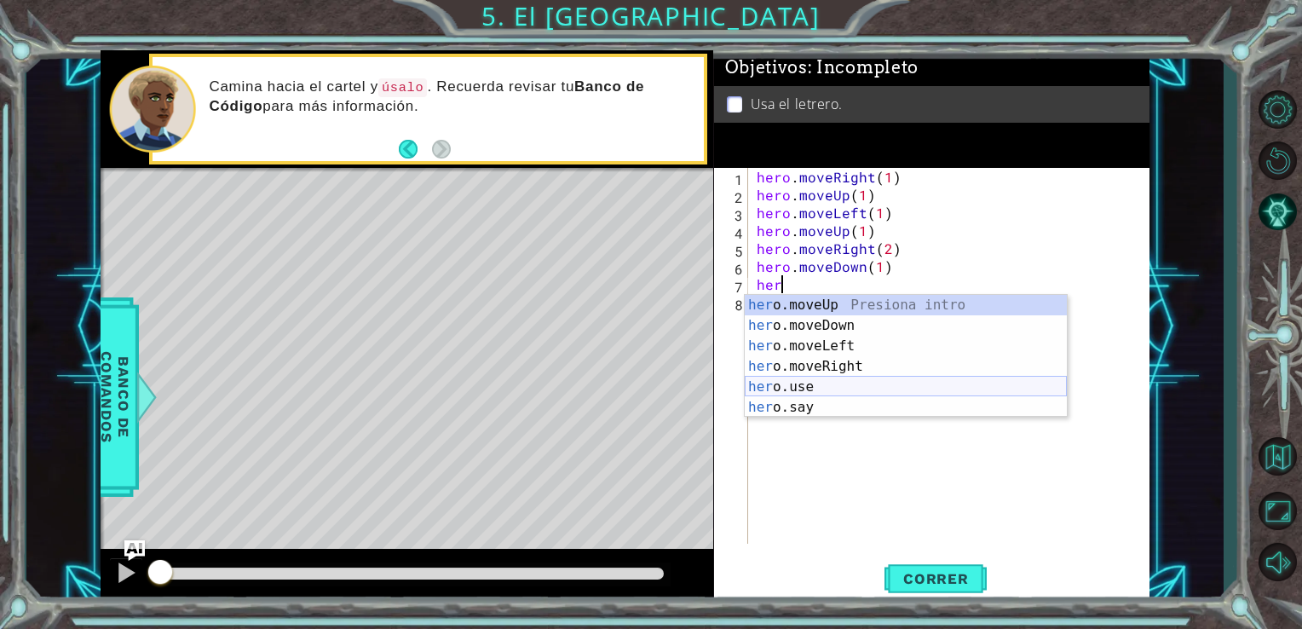
click at [798, 378] on div "her o.moveUp Presiona intro her o.moveDown Presiona intro her o.moveLeft Presio…" at bounding box center [906, 377] width 322 height 164
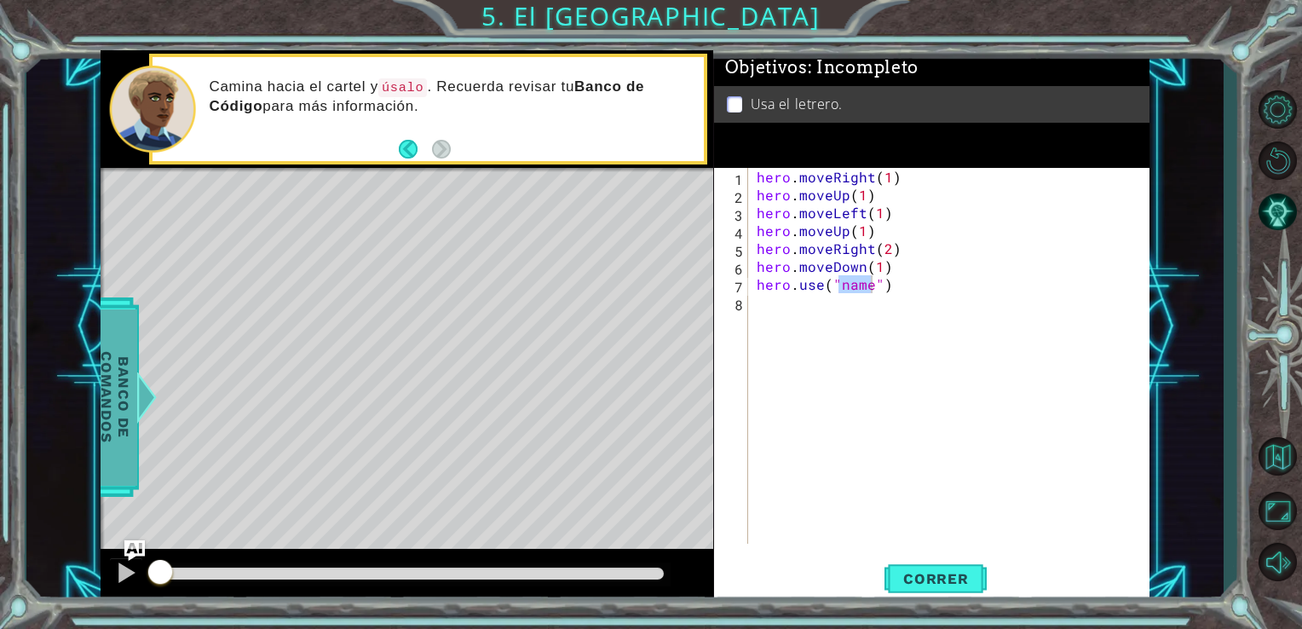
click at [123, 339] on span "Banco de comandos" at bounding box center [115, 396] width 44 height 176
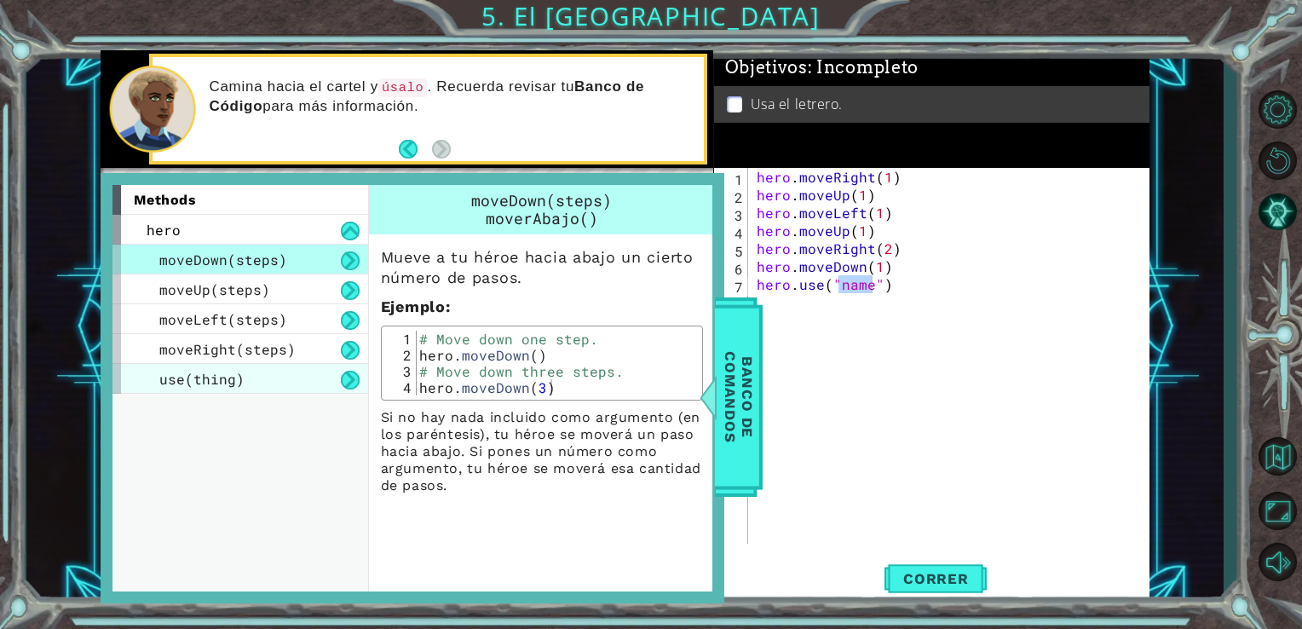
click at [245, 390] on div "use(thing)" at bounding box center [240, 379] width 256 height 30
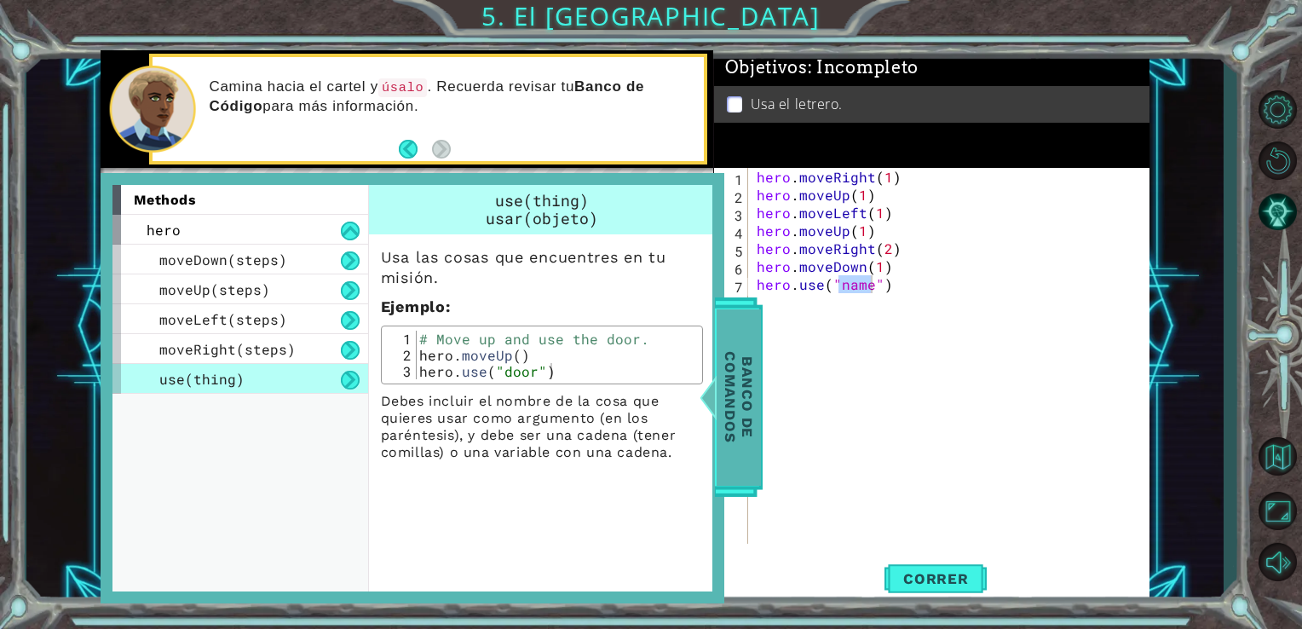
click at [733, 377] on span "Banco de comandos" at bounding box center [739, 396] width 44 height 176
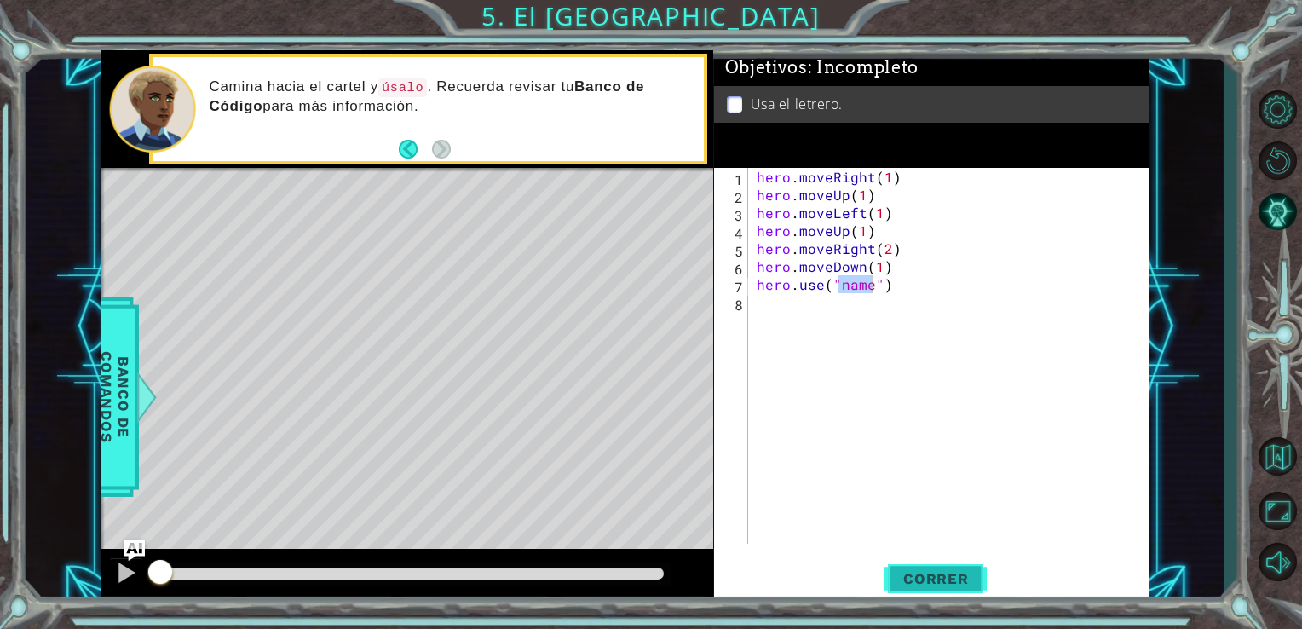
click at [917, 580] on span "Correr" at bounding box center [936, 578] width 100 height 17
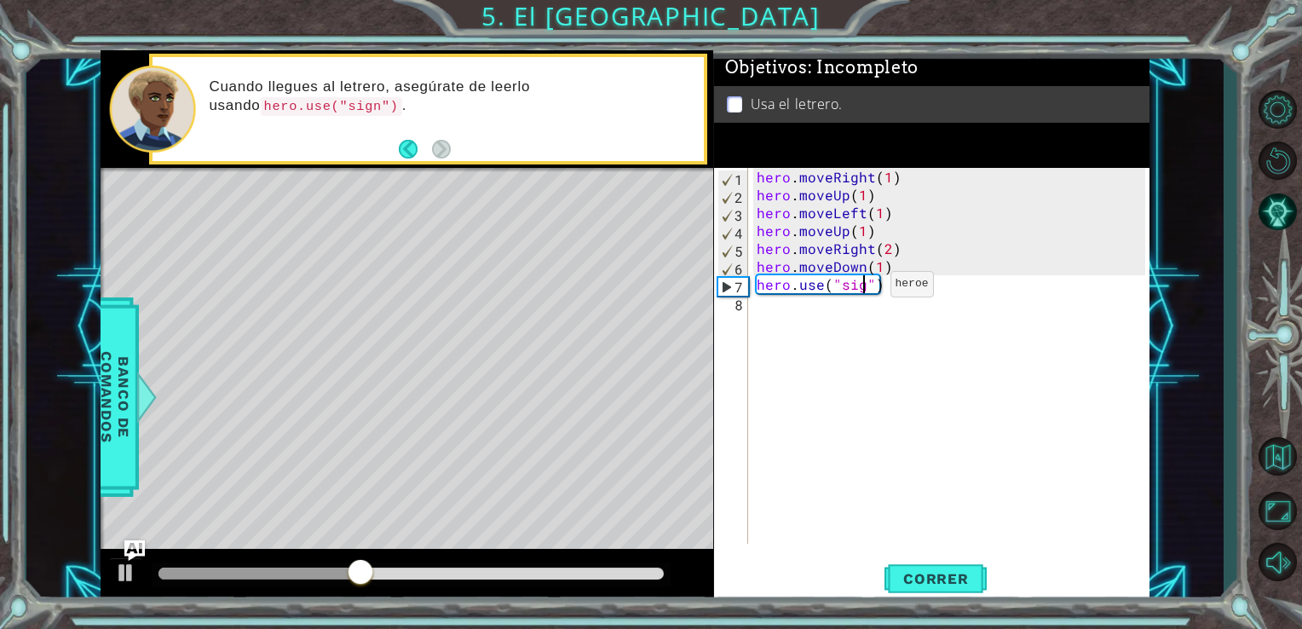
scroll to position [0, 7]
type textarea "hero.use("sign")"
click at [924, 570] on span "Correr" at bounding box center [936, 578] width 100 height 17
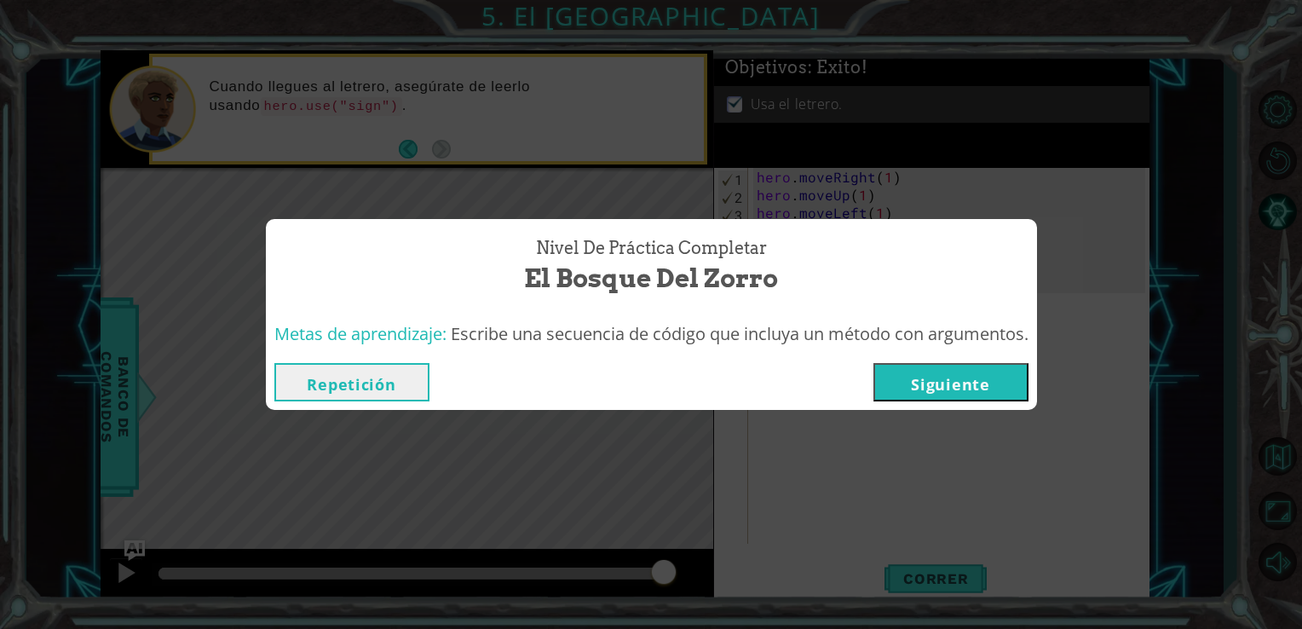
click at [949, 389] on button "Siguiente" at bounding box center [950, 382] width 155 height 38
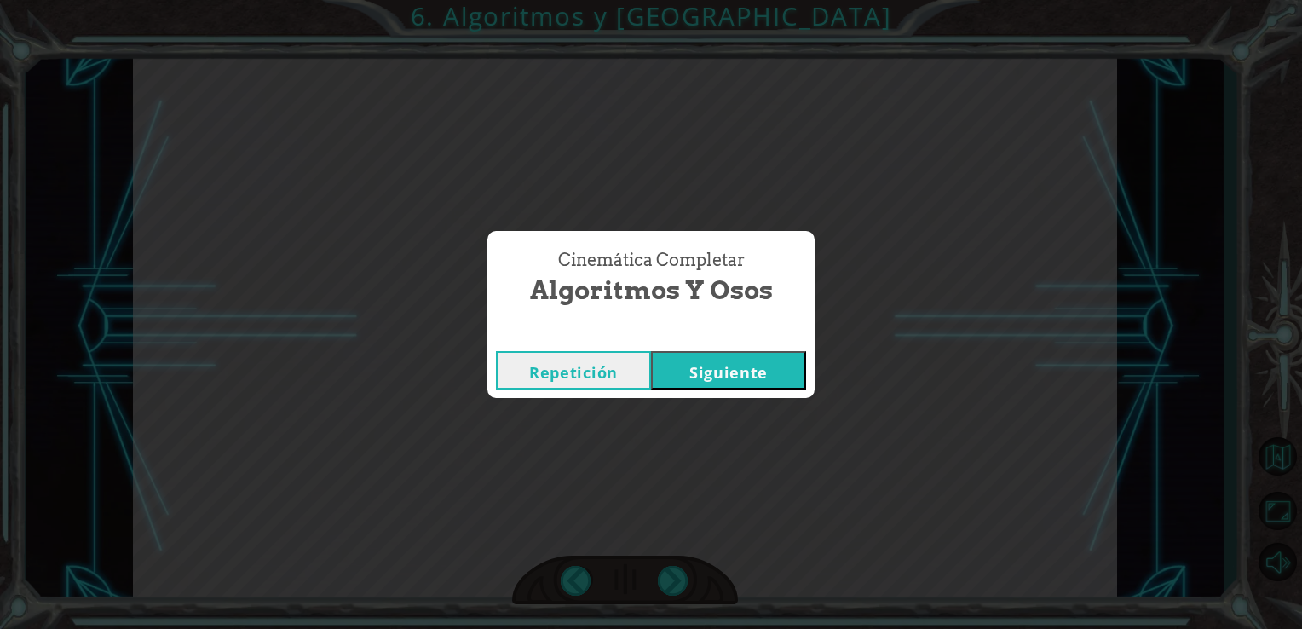
click at [746, 349] on div "Repetición [GEOGRAPHIC_DATA]" at bounding box center [650, 370] width 327 height 55
click at [746, 383] on button "Siguiente" at bounding box center [728, 370] width 155 height 38
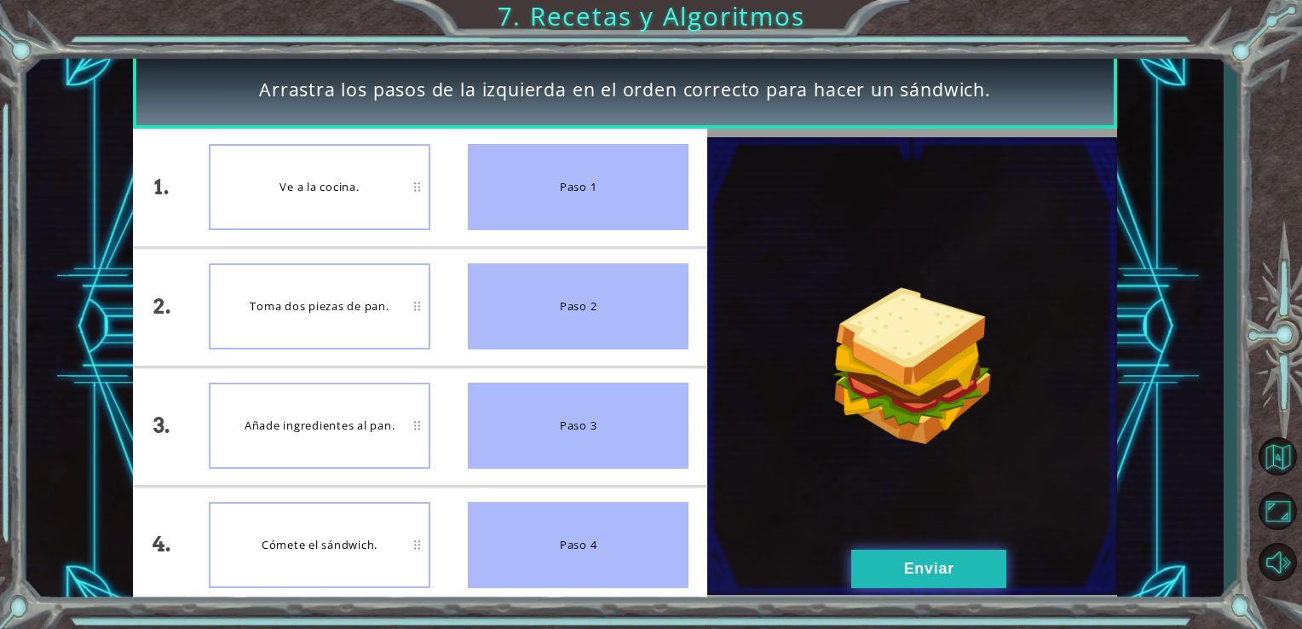
click at [866, 569] on button "Enviar" at bounding box center [928, 569] width 155 height 38
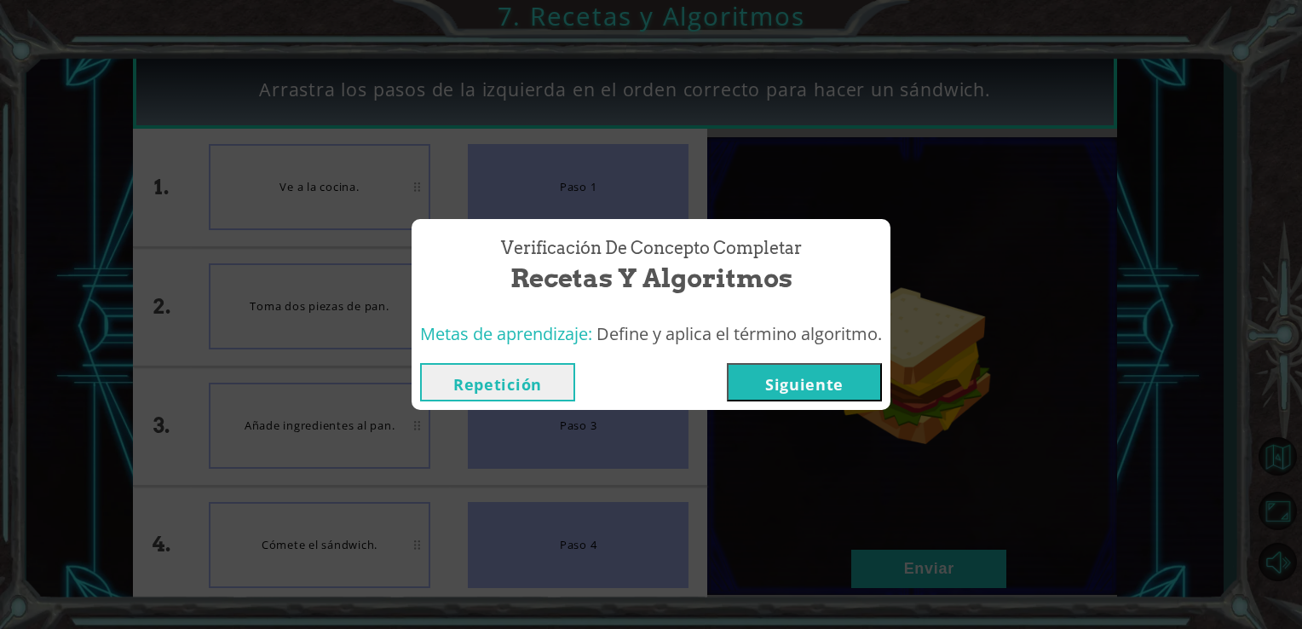
click at [849, 371] on button "Siguiente" at bounding box center [804, 382] width 155 height 38
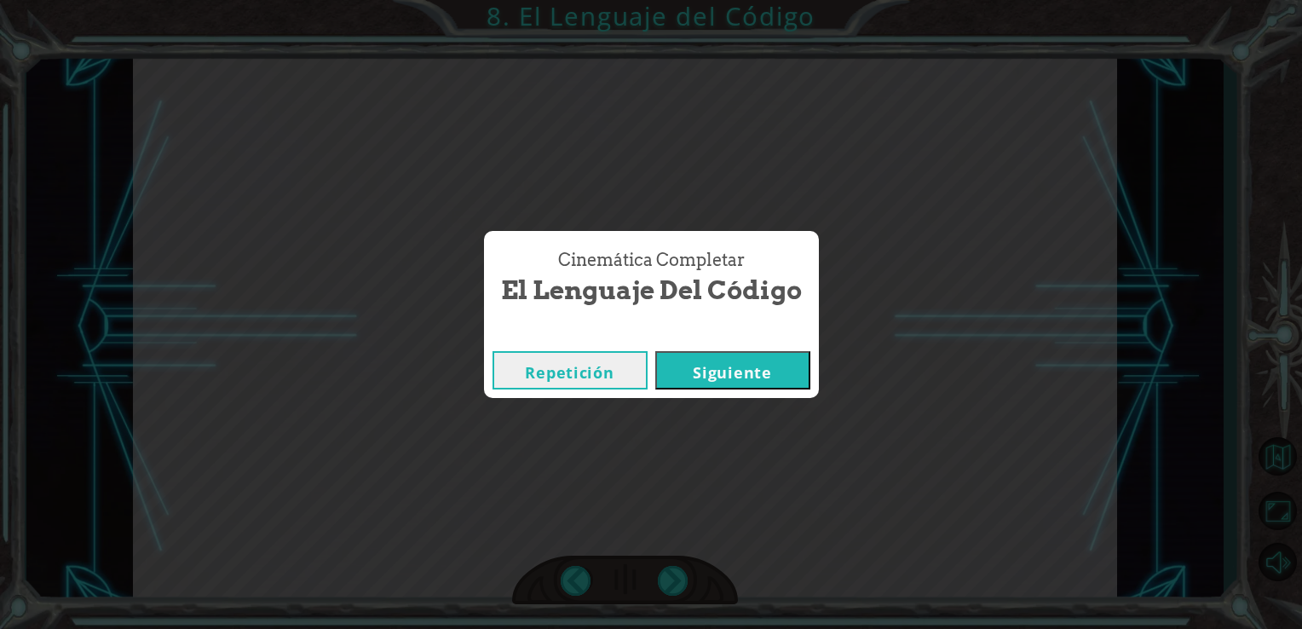
click at [736, 366] on button "Siguiente" at bounding box center [732, 370] width 155 height 38
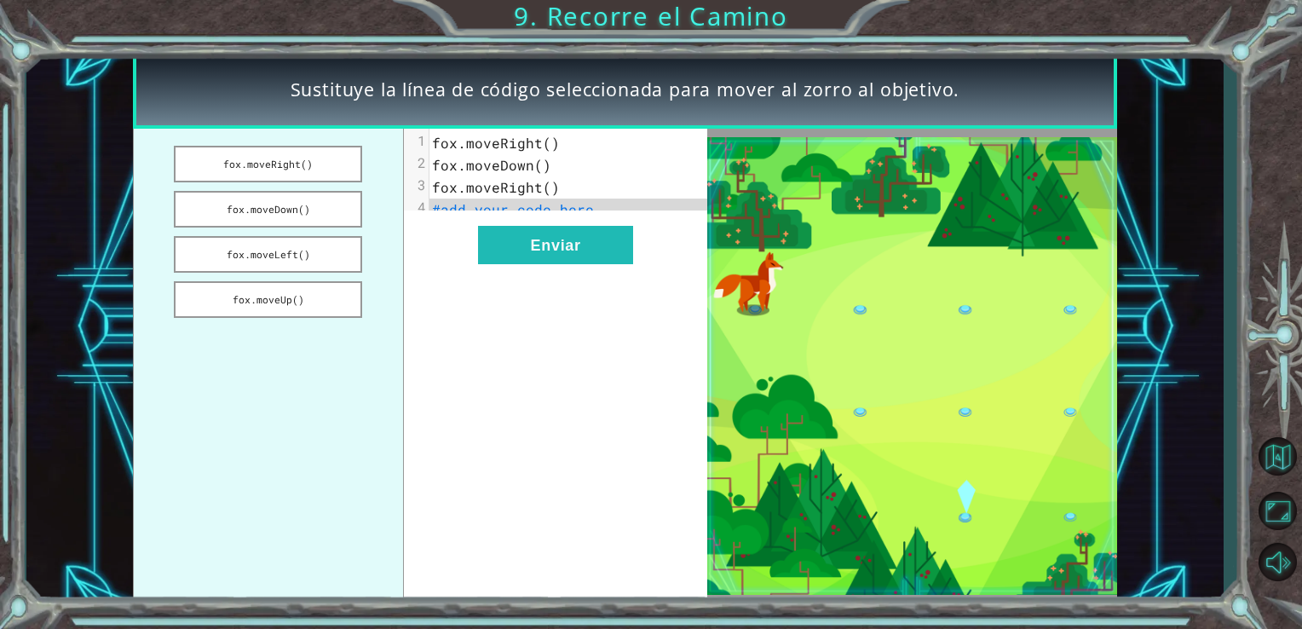
click at [545, 144] on span "fox.moveRight()" at bounding box center [496, 143] width 128 height 18
click at [293, 199] on button "fox.moveDown()" at bounding box center [268, 209] width 188 height 37
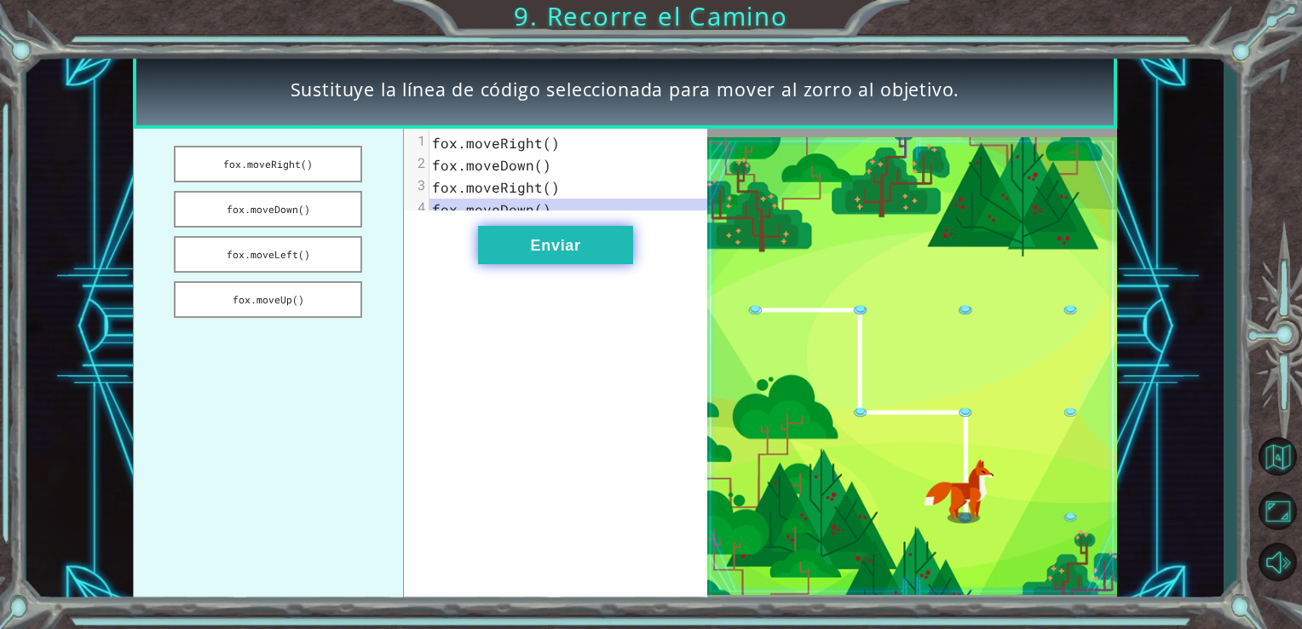
click at [571, 256] on button "Enviar" at bounding box center [555, 245] width 155 height 38
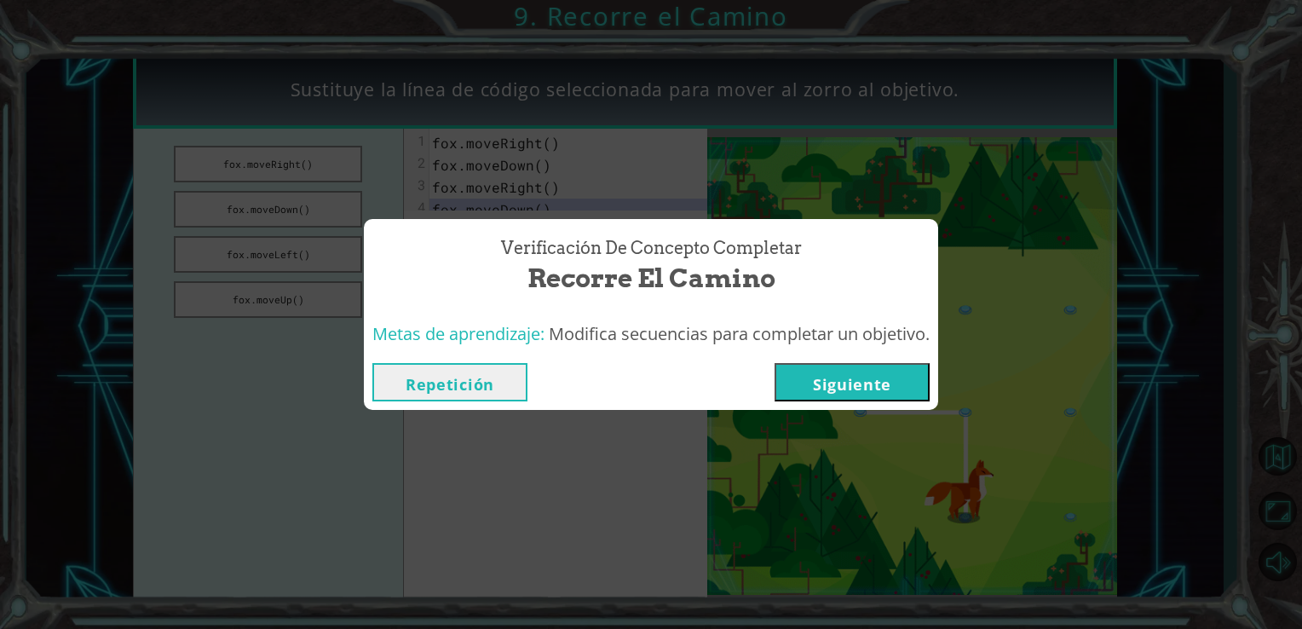
click at [887, 390] on button "Siguiente" at bounding box center [851, 382] width 155 height 38
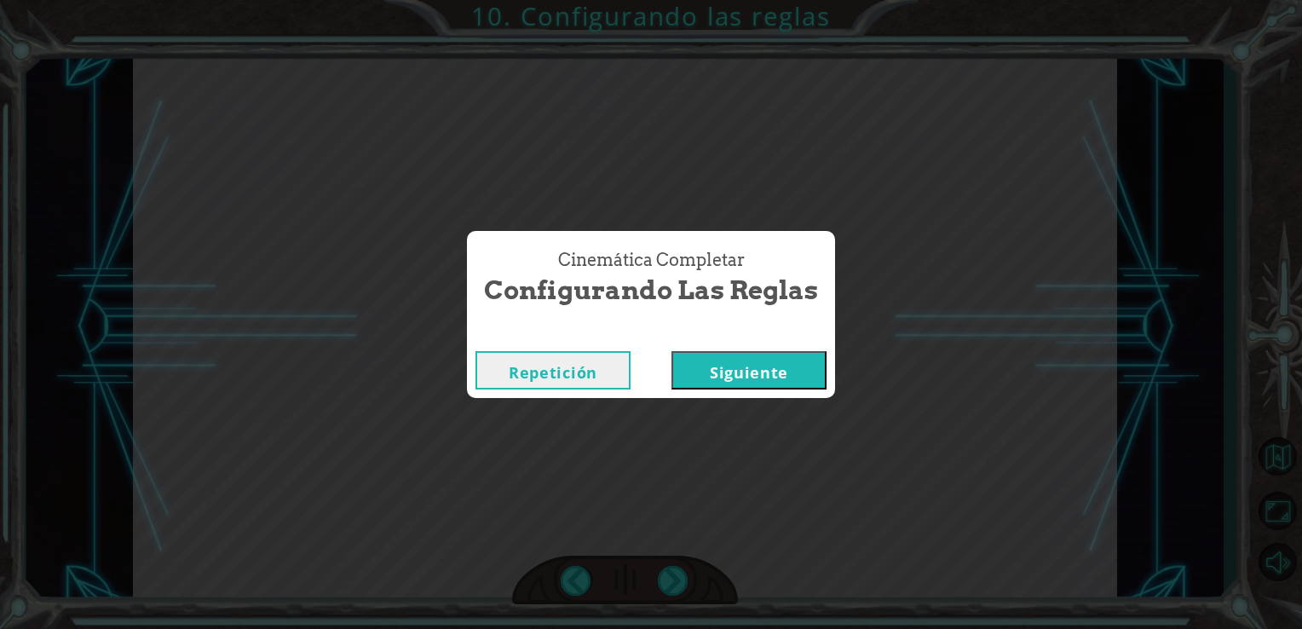
click at [746, 395] on div "Repetición [GEOGRAPHIC_DATA]" at bounding box center [651, 370] width 368 height 55
click at [750, 344] on div "Repetición [GEOGRAPHIC_DATA]" at bounding box center [651, 370] width 368 height 55
click at [759, 360] on button "Siguiente" at bounding box center [748, 370] width 155 height 38
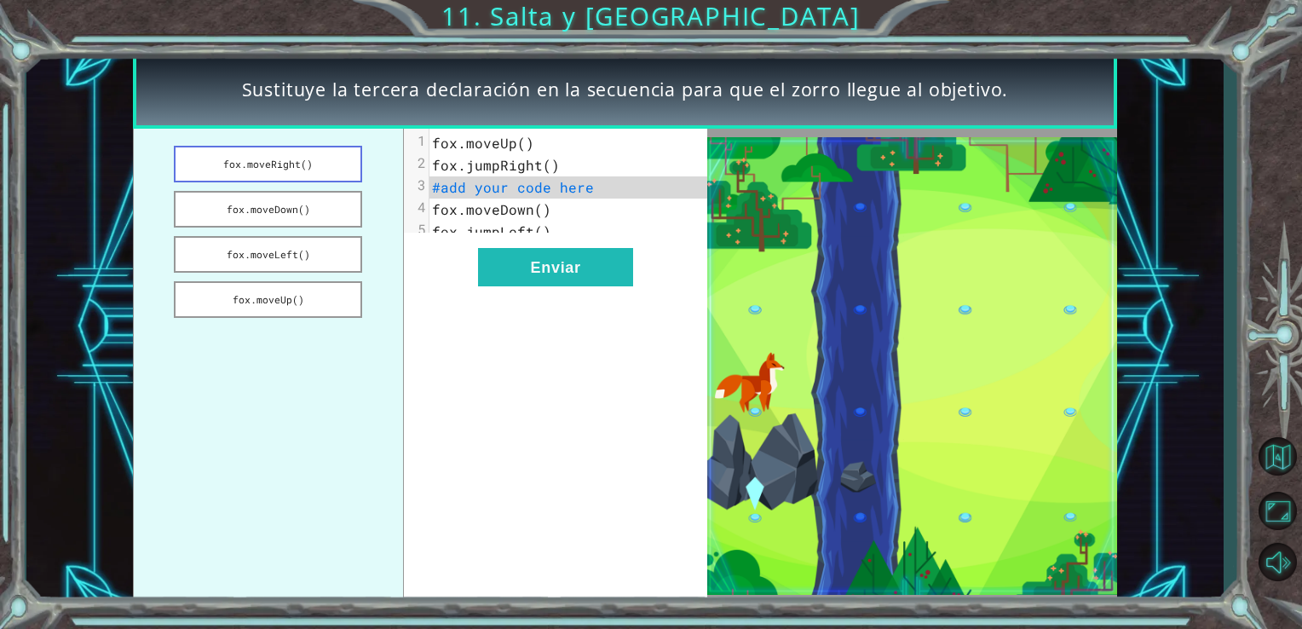
click at [303, 158] on button "fox.moveRight()" at bounding box center [268, 164] width 188 height 37
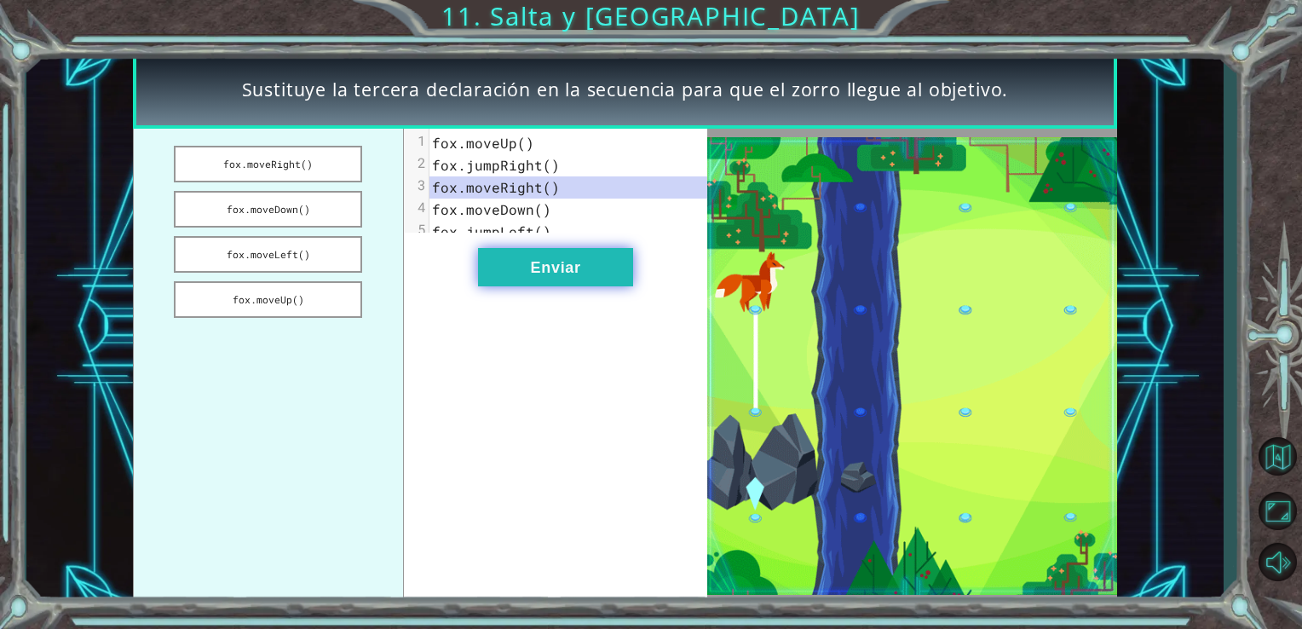
click at [562, 273] on button "Enviar" at bounding box center [555, 267] width 155 height 38
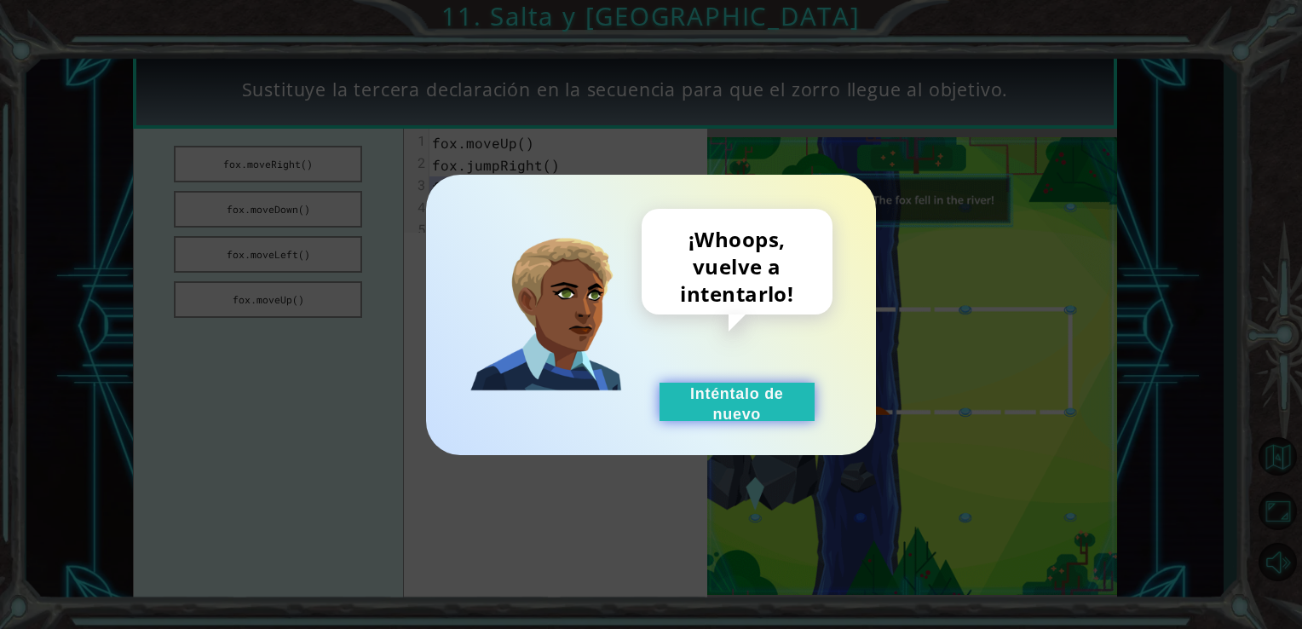
click at [724, 417] on button "Inténtalo de nuevo" at bounding box center [736, 402] width 155 height 38
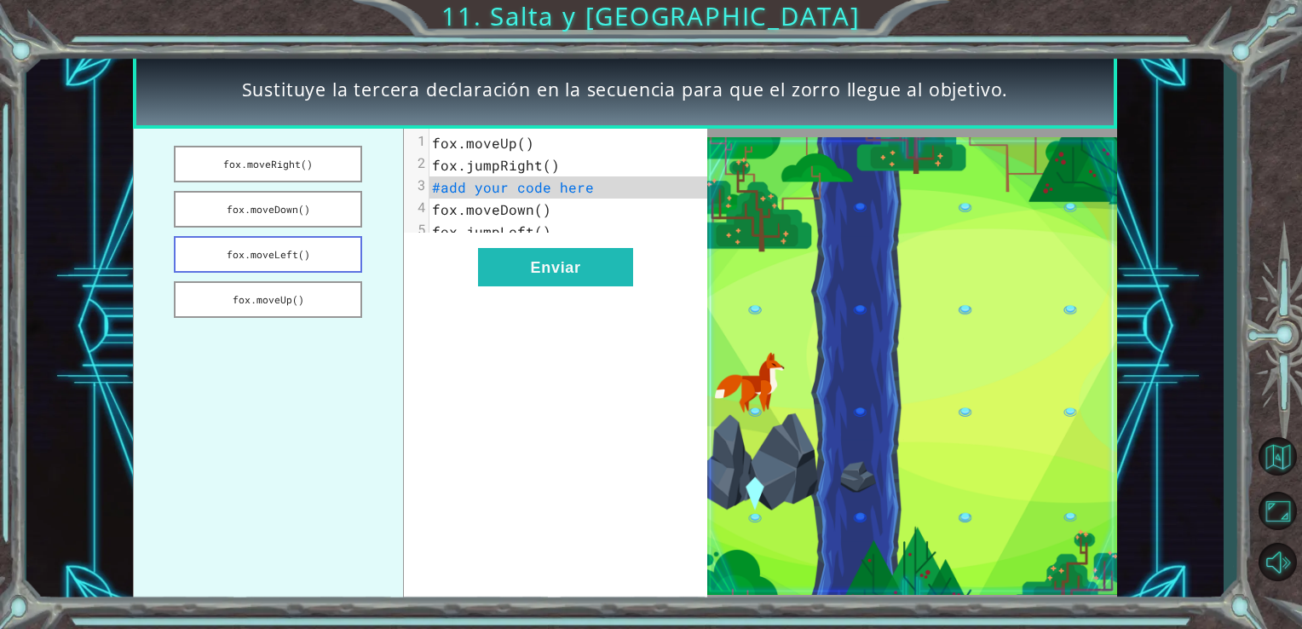
click at [358, 247] on button "fox.moveLeft()" at bounding box center [268, 254] width 188 height 37
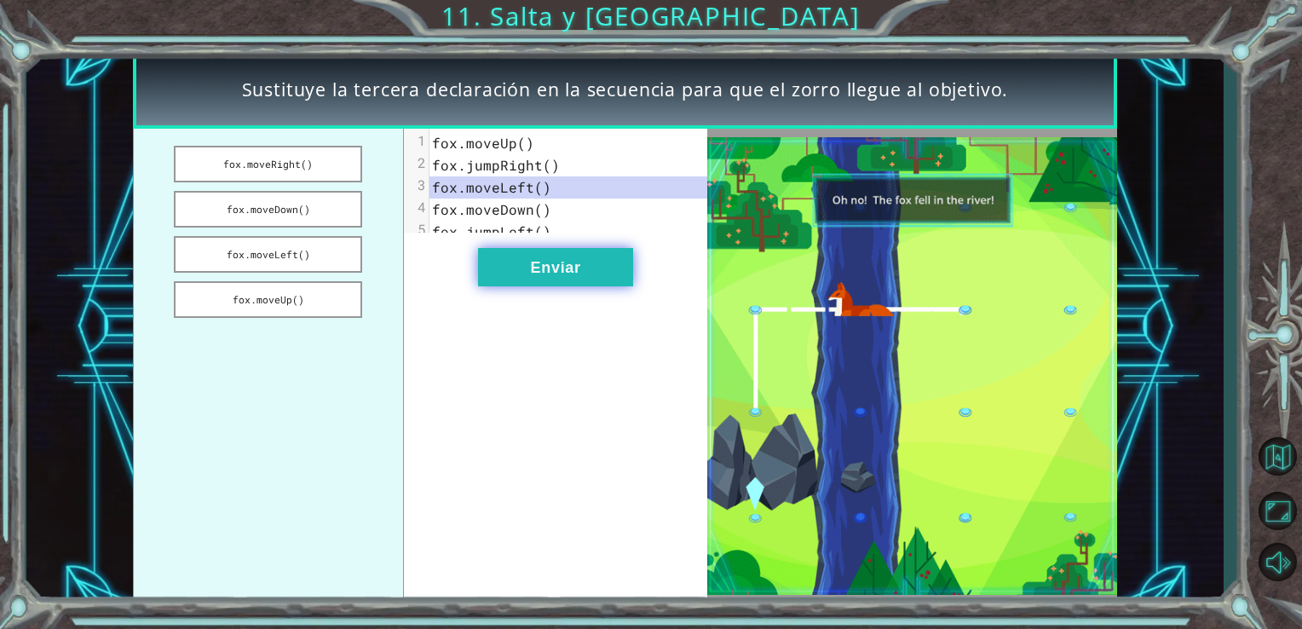
click at [533, 285] on button "Enviar" at bounding box center [555, 267] width 155 height 38
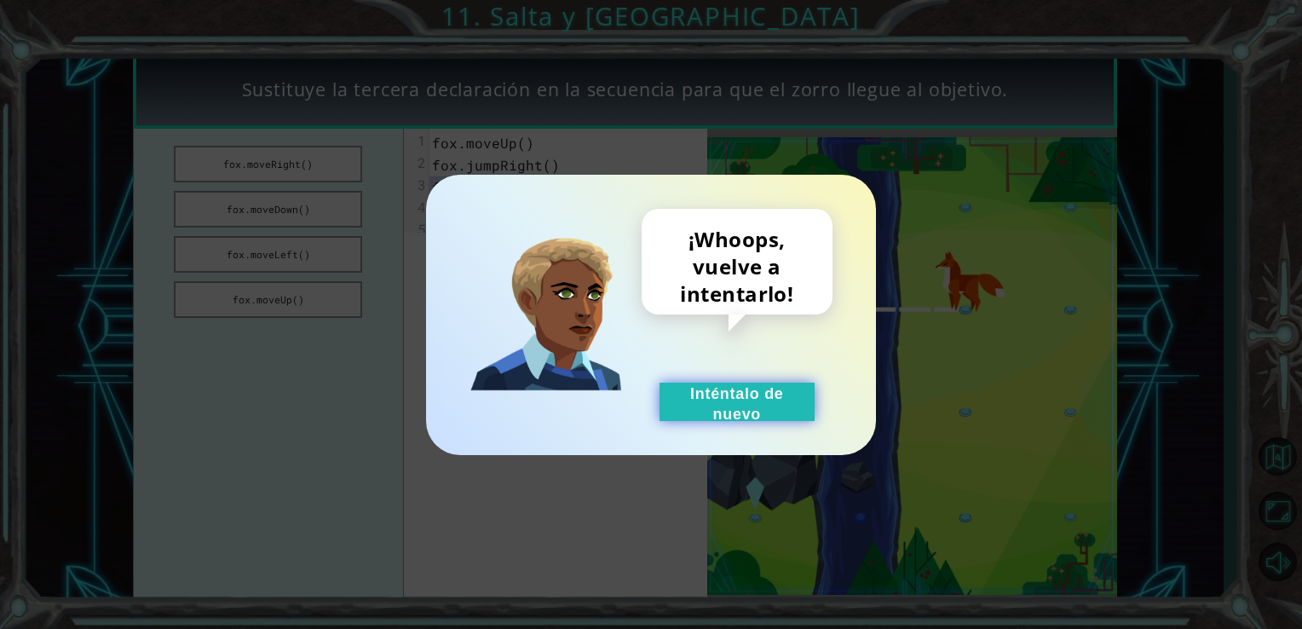
click at [792, 386] on button "Inténtalo de nuevo" at bounding box center [736, 402] width 155 height 38
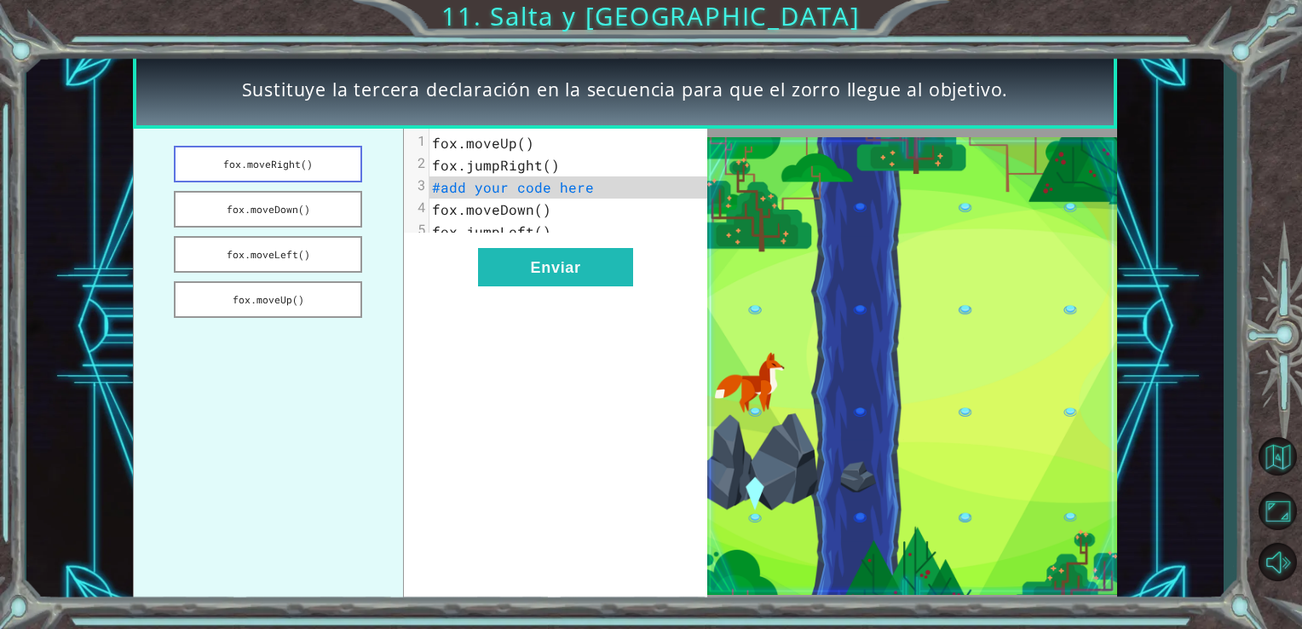
click at [279, 160] on button "fox.moveRight()" at bounding box center [268, 164] width 188 height 37
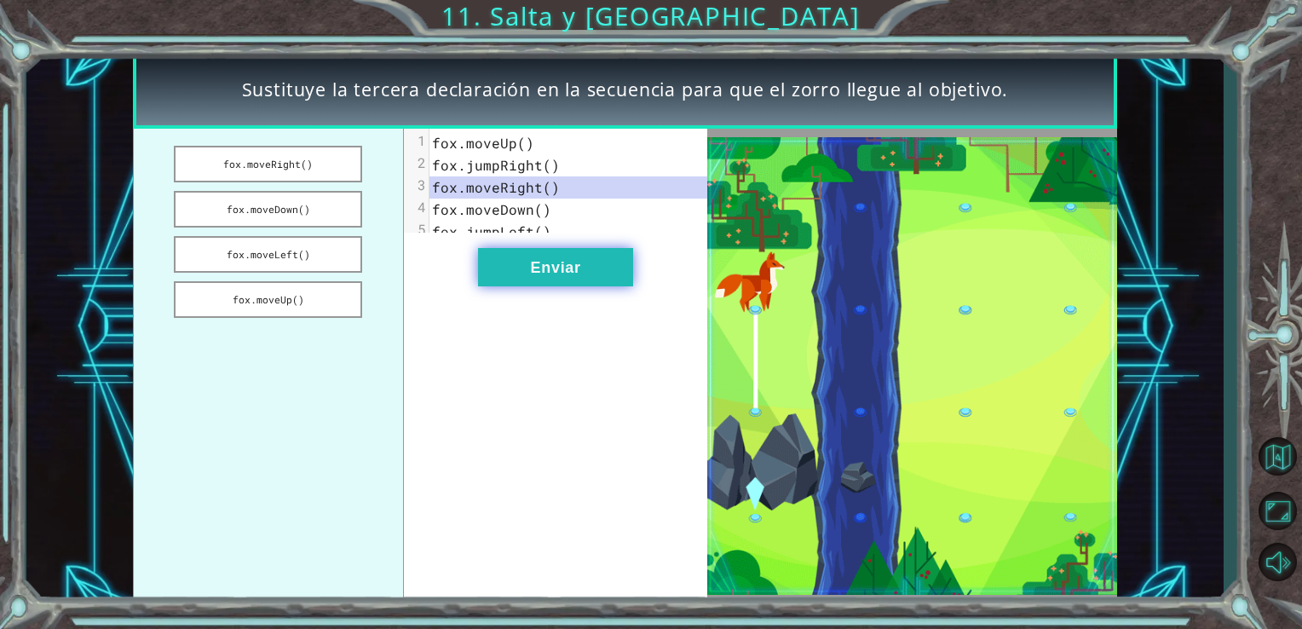
click at [591, 280] on button "Enviar" at bounding box center [555, 267] width 155 height 38
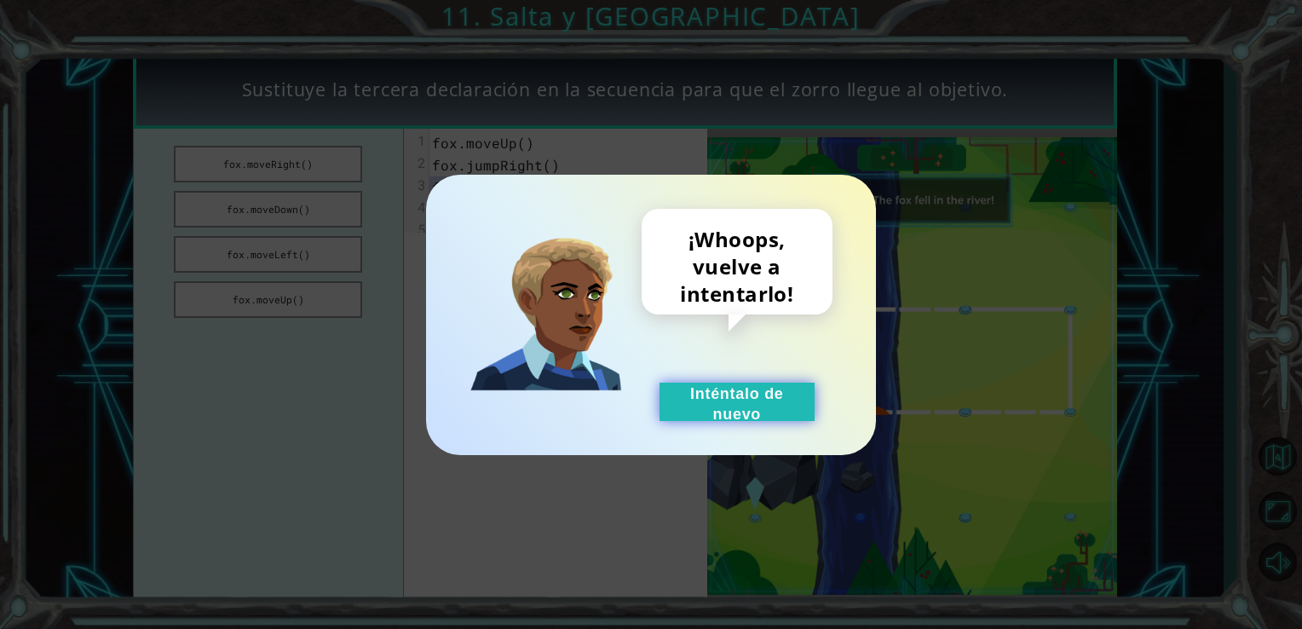
click at [760, 397] on button "Inténtalo de nuevo" at bounding box center [736, 402] width 155 height 38
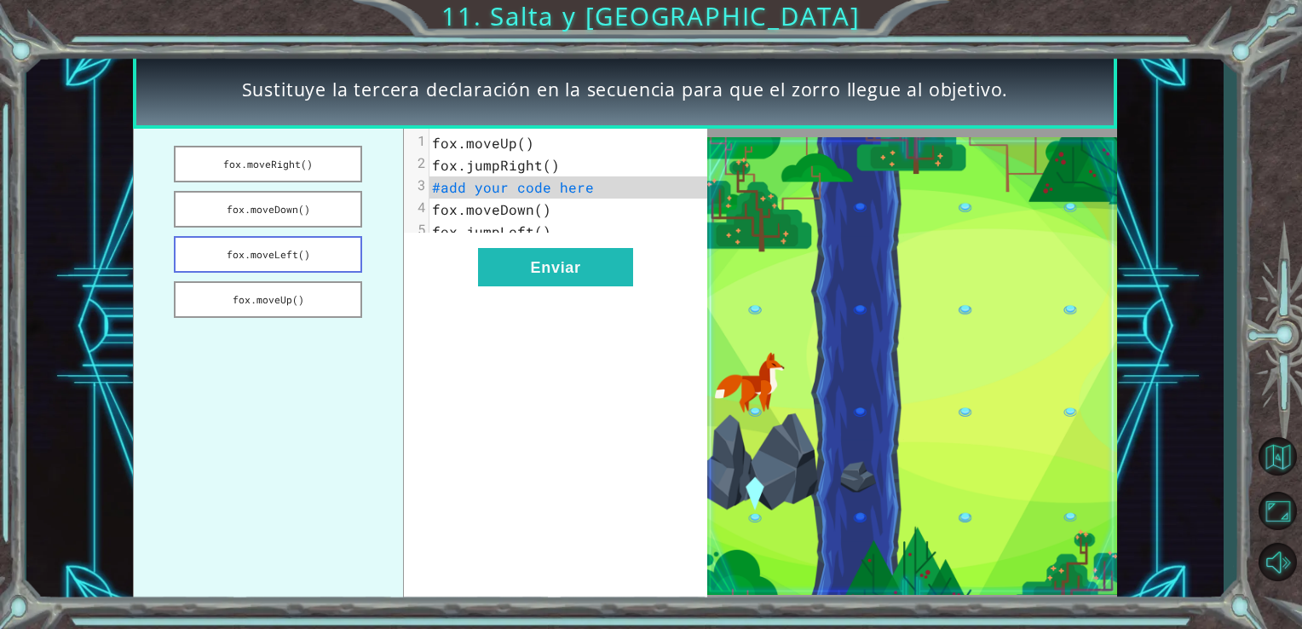
click at [250, 253] on button "fox.moveLeft()" at bounding box center [268, 254] width 188 height 37
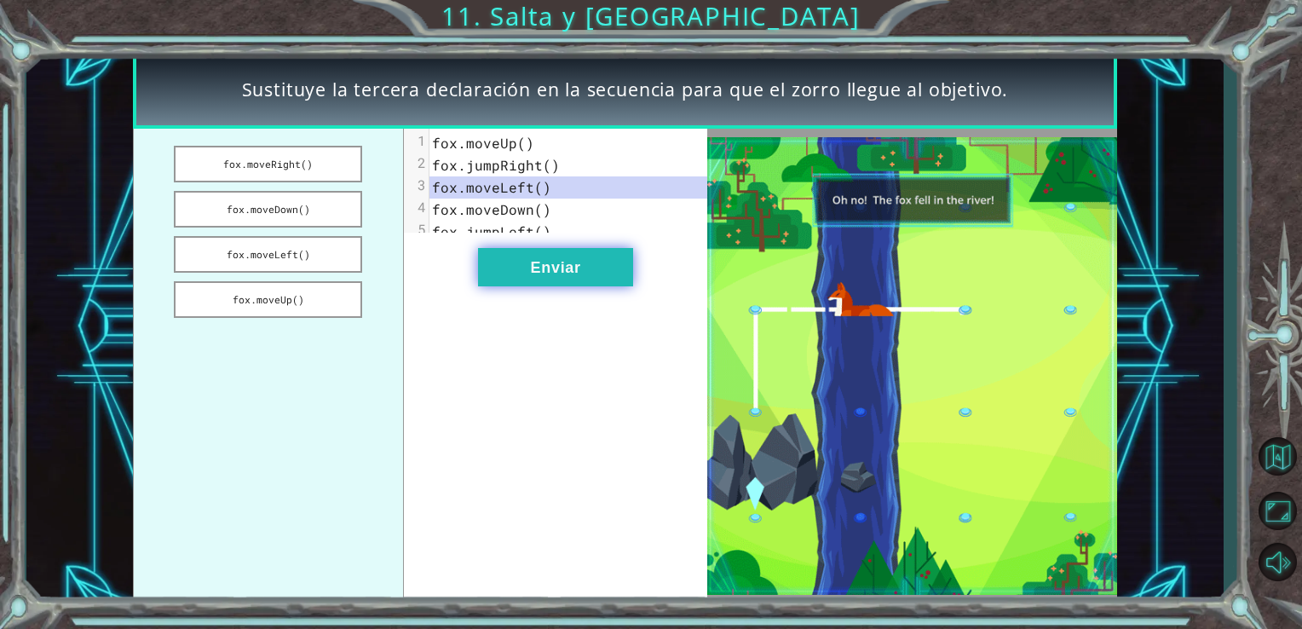
click at [592, 270] on button "Enviar" at bounding box center [555, 267] width 155 height 38
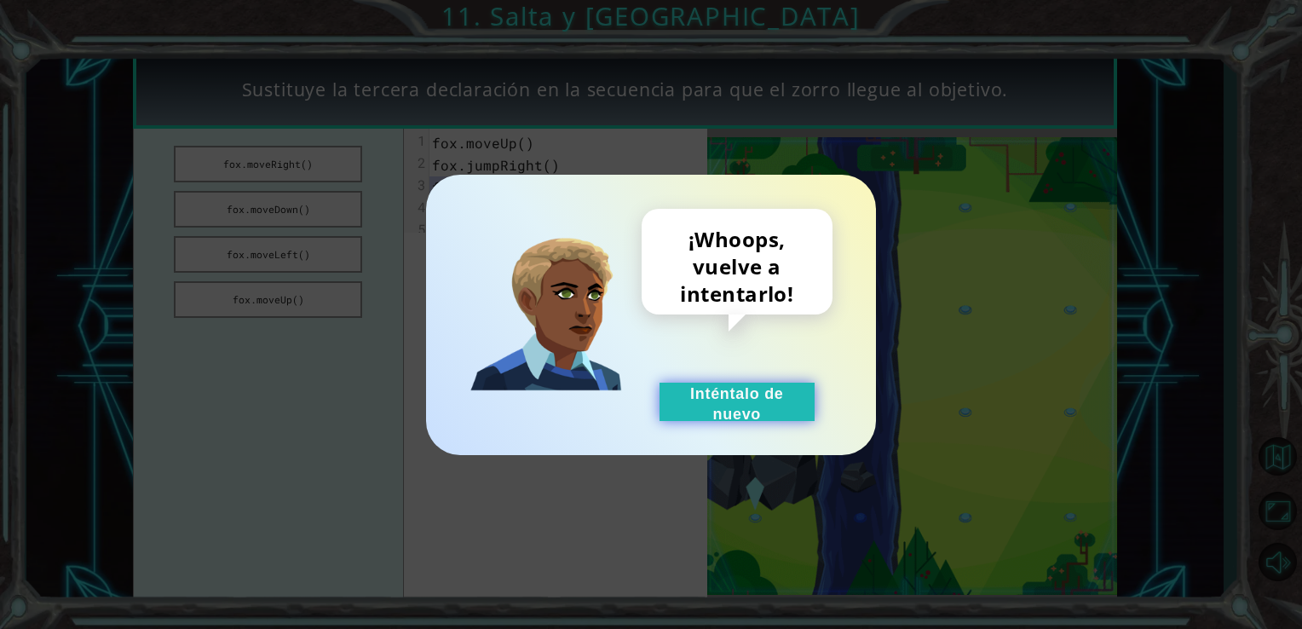
click at [794, 391] on button "Inténtalo de nuevo" at bounding box center [736, 402] width 155 height 38
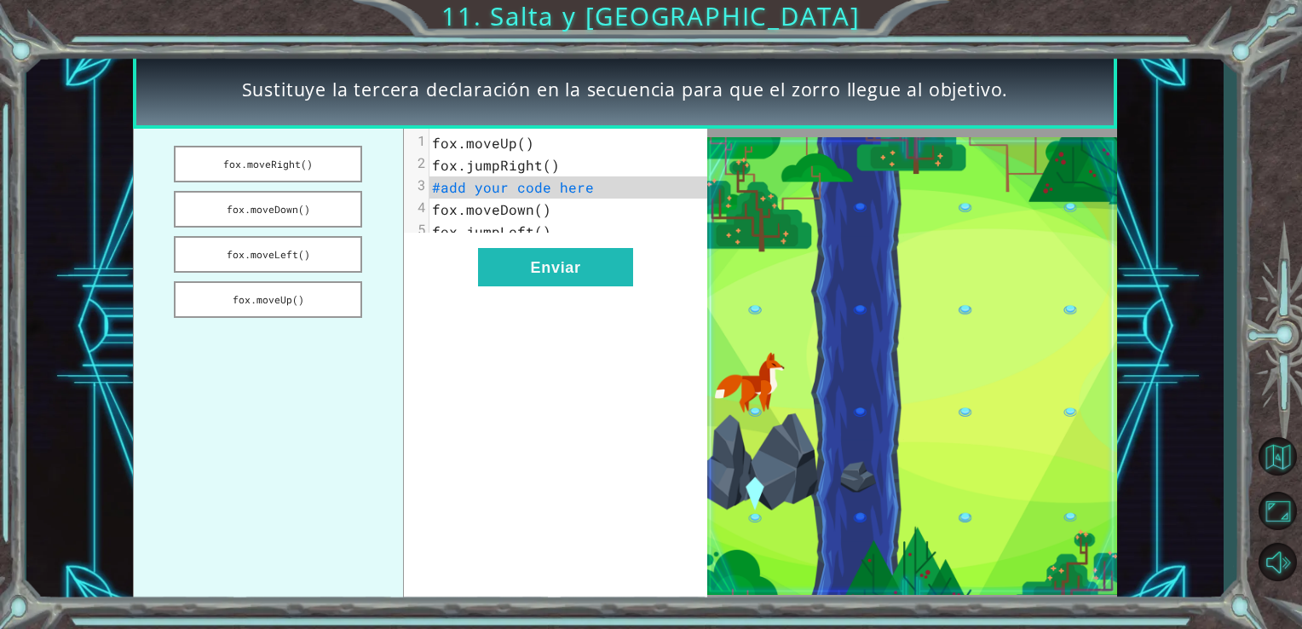
click at [519, 199] on pre "fox.moveDown()" at bounding box center [575, 210] width 292 height 22
click at [521, 199] on pre "fox.moveDown()" at bounding box center [575, 210] width 292 height 22
click at [241, 291] on button "fox.moveUp()" at bounding box center [268, 299] width 188 height 37
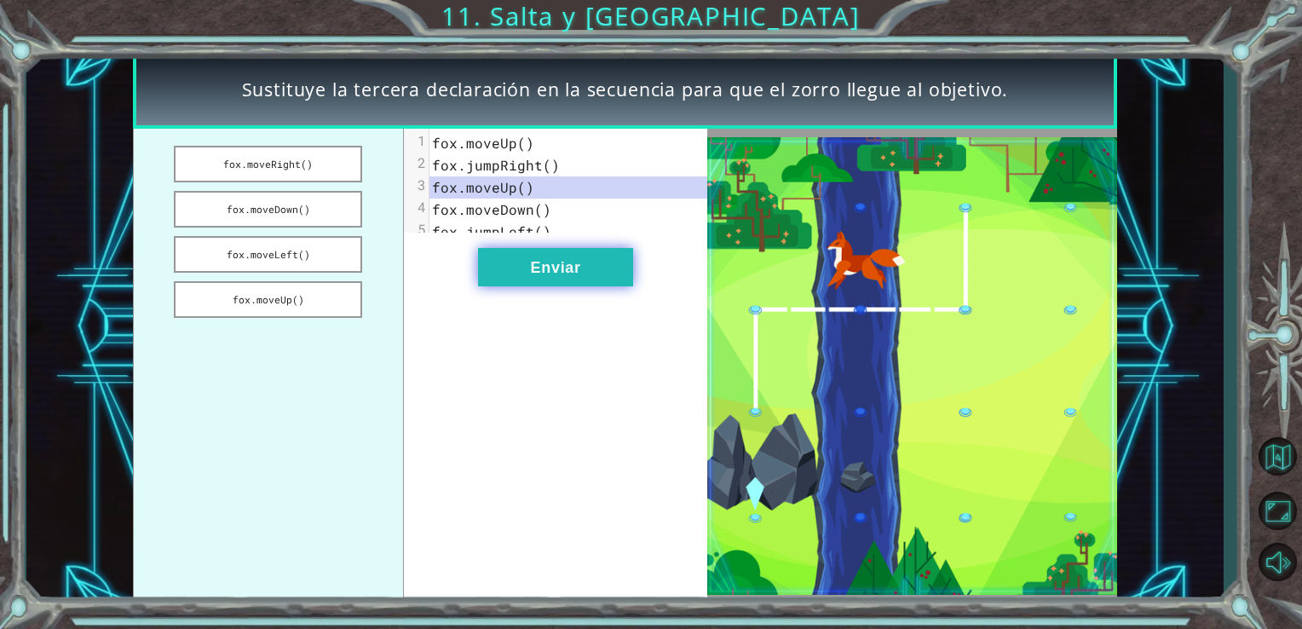
click at [541, 273] on button "Enviar" at bounding box center [555, 267] width 155 height 38
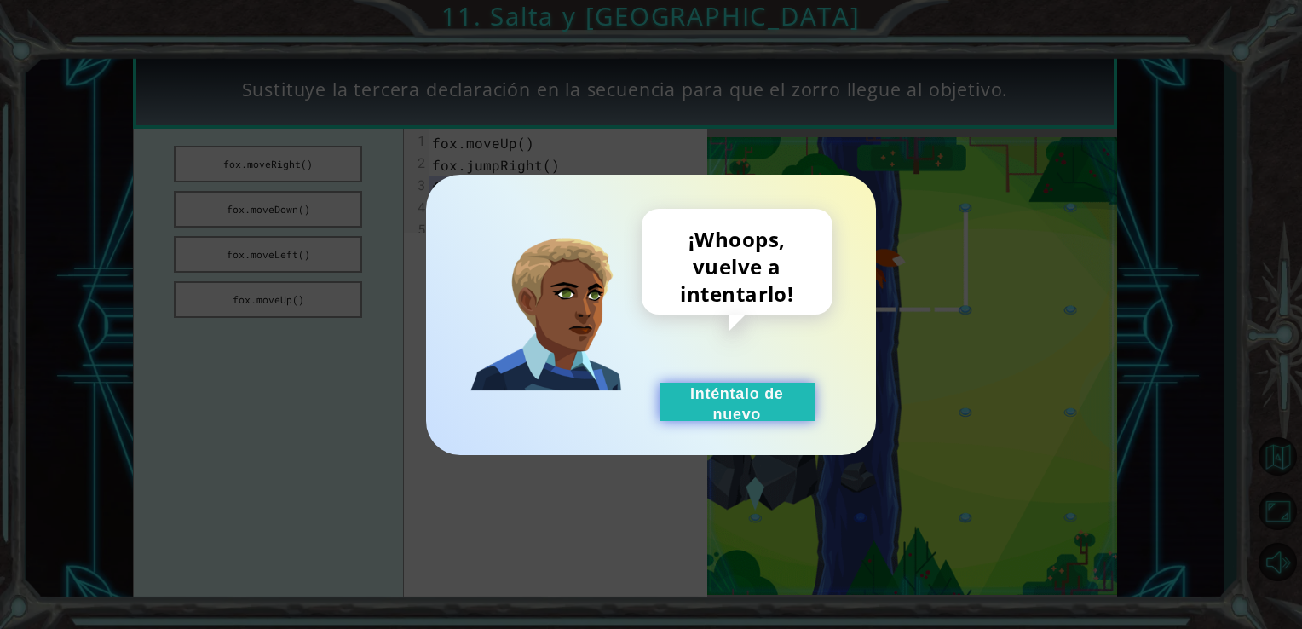
click at [813, 400] on button "Inténtalo de nuevo" at bounding box center [736, 402] width 155 height 38
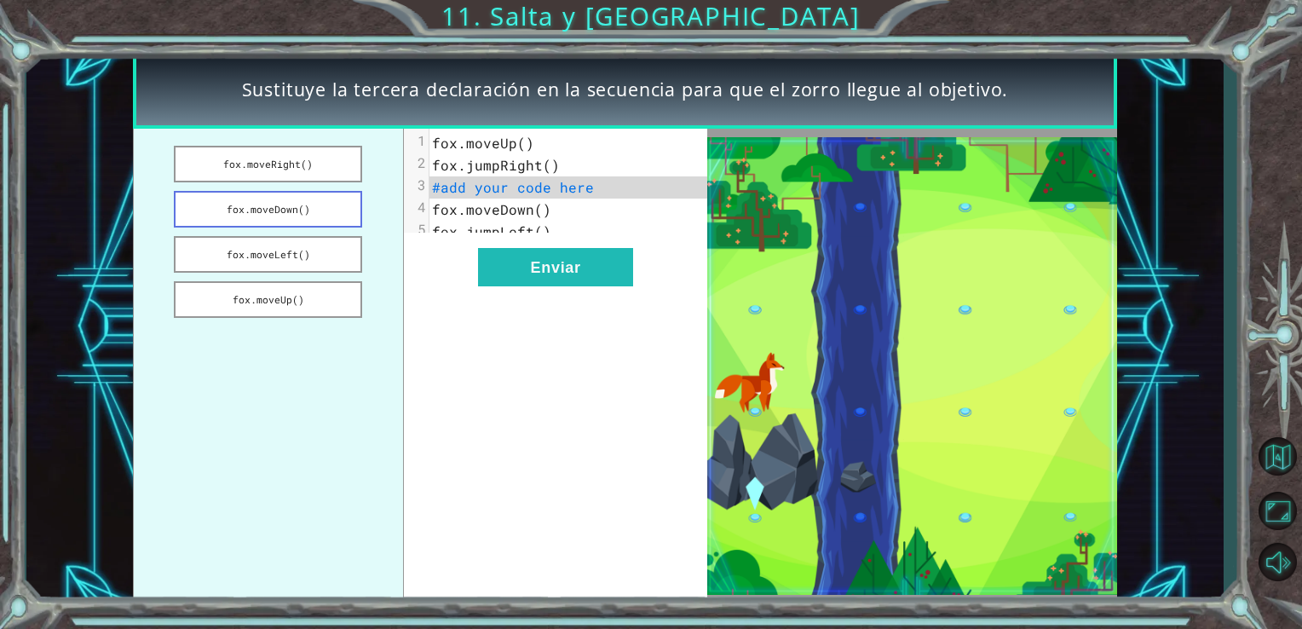
click at [290, 204] on button "fox.moveDown()" at bounding box center [268, 209] width 188 height 37
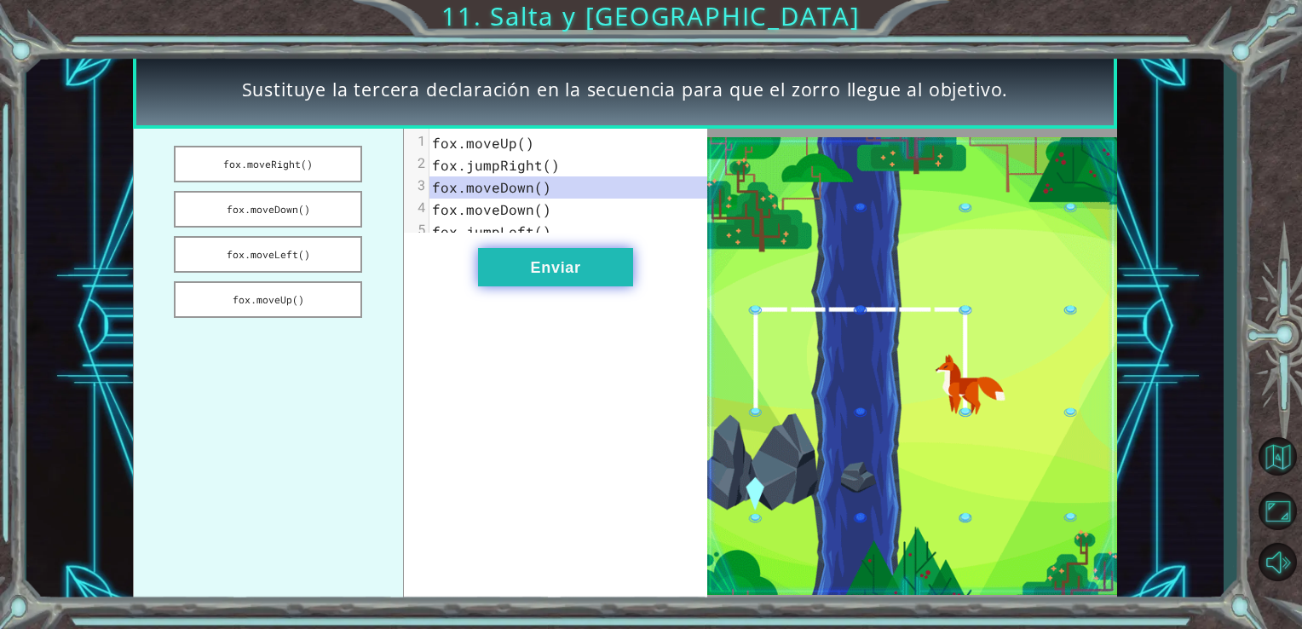
click at [536, 286] on button "Enviar" at bounding box center [555, 267] width 155 height 38
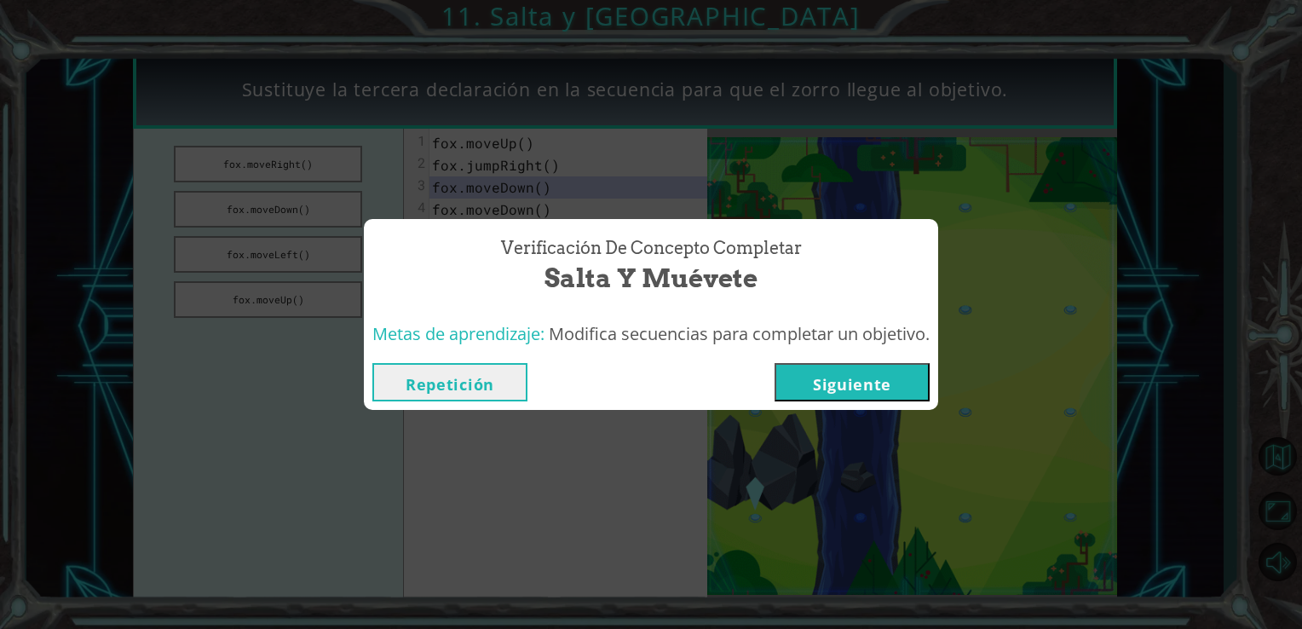
click at [831, 370] on button "Siguiente" at bounding box center [851, 382] width 155 height 38
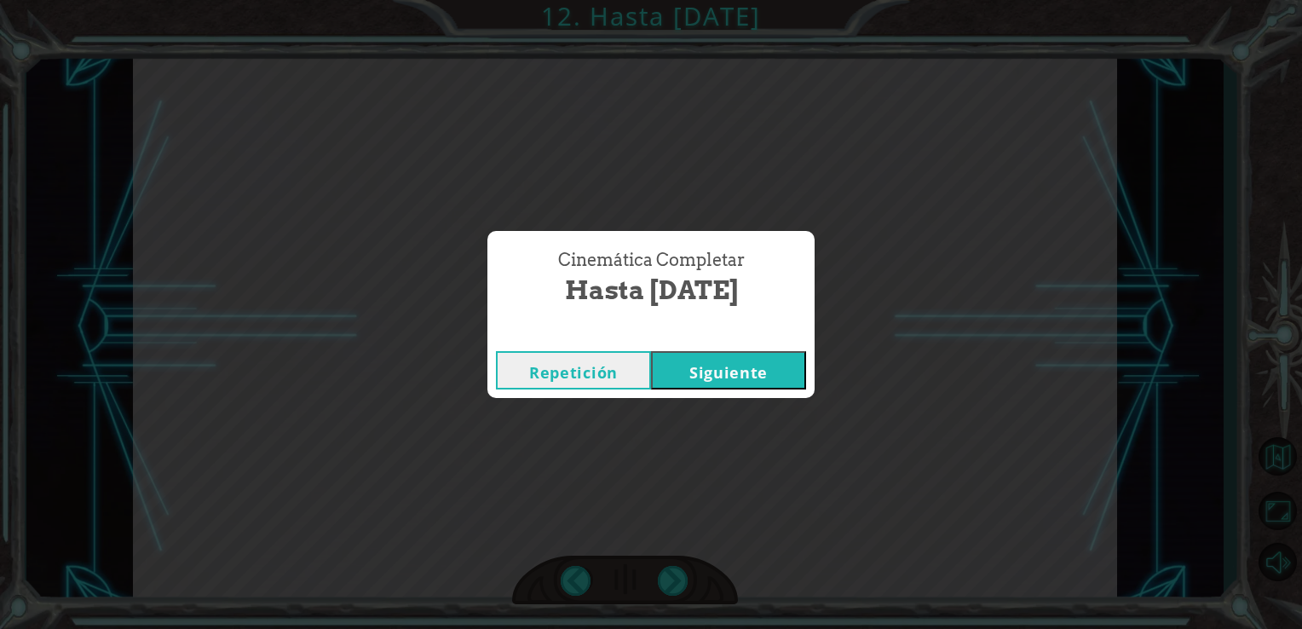
click at [705, 358] on button "Siguiente" at bounding box center [728, 370] width 155 height 38
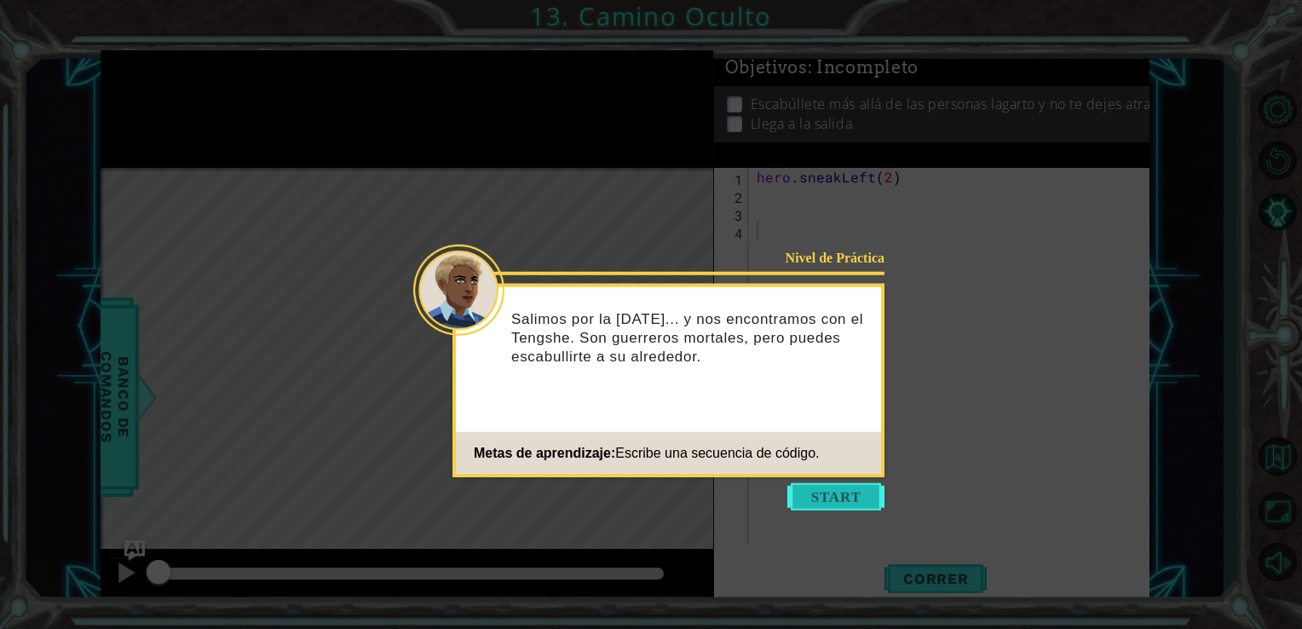
click at [815, 492] on button "Start" at bounding box center [835, 496] width 97 height 27
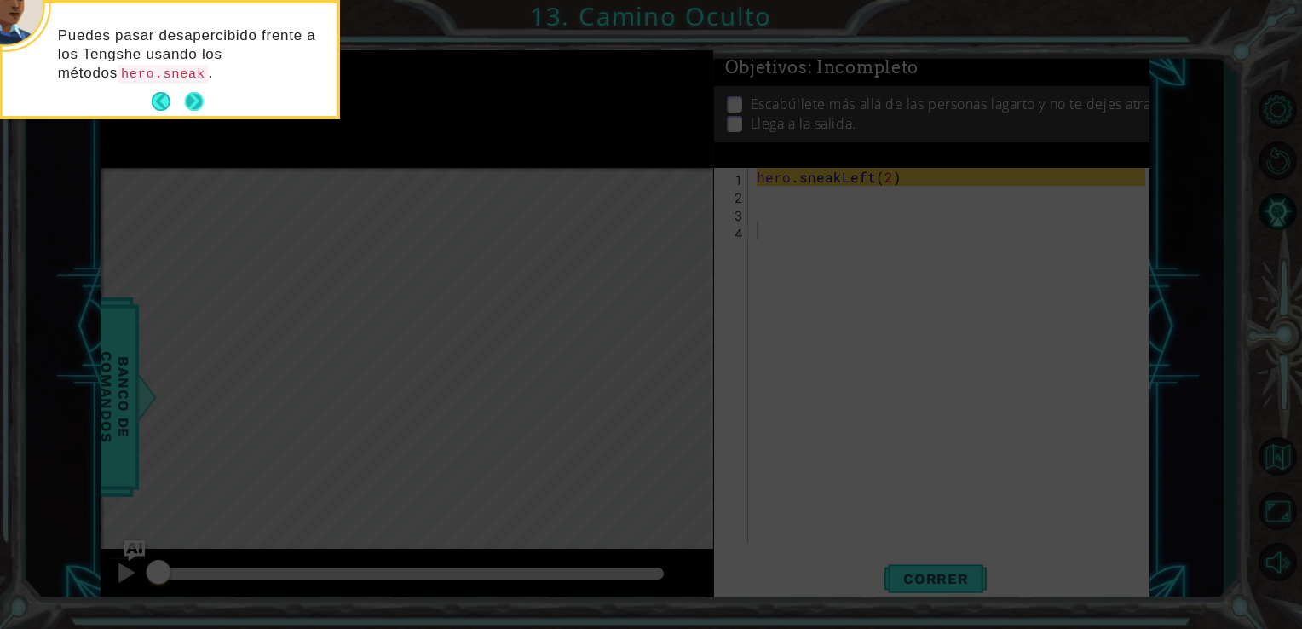
click at [189, 100] on button "Next" at bounding box center [194, 101] width 19 height 19
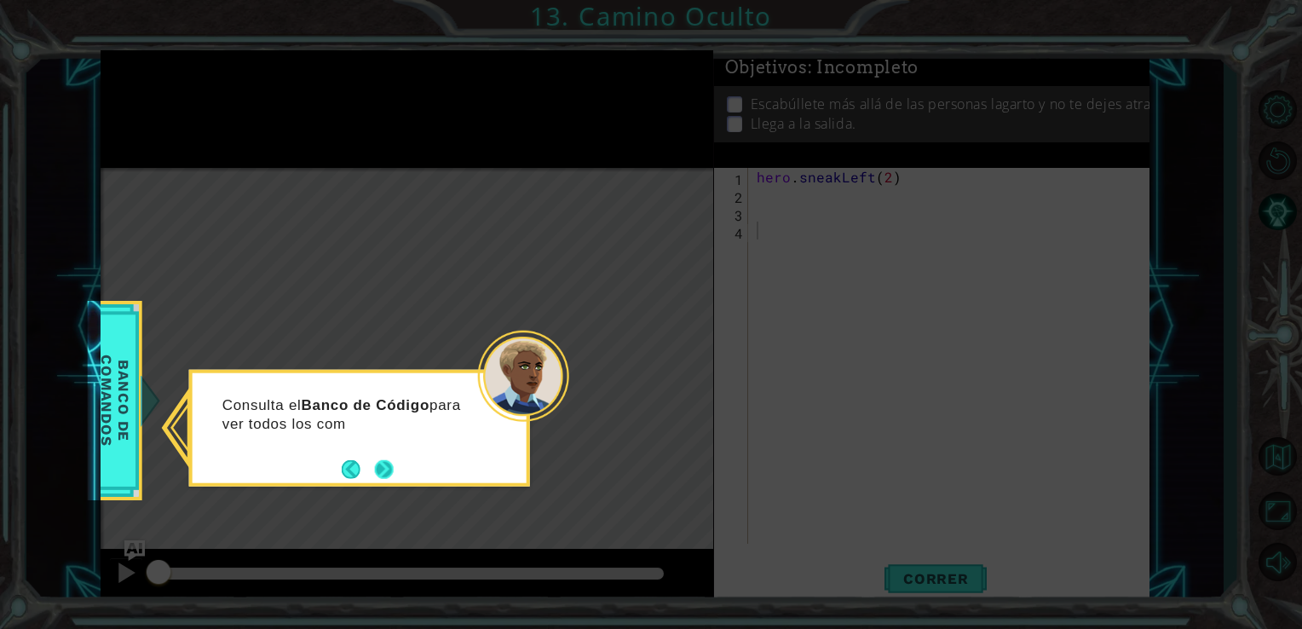
click at [383, 462] on button "Next" at bounding box center [384, 469] width 20 height 20
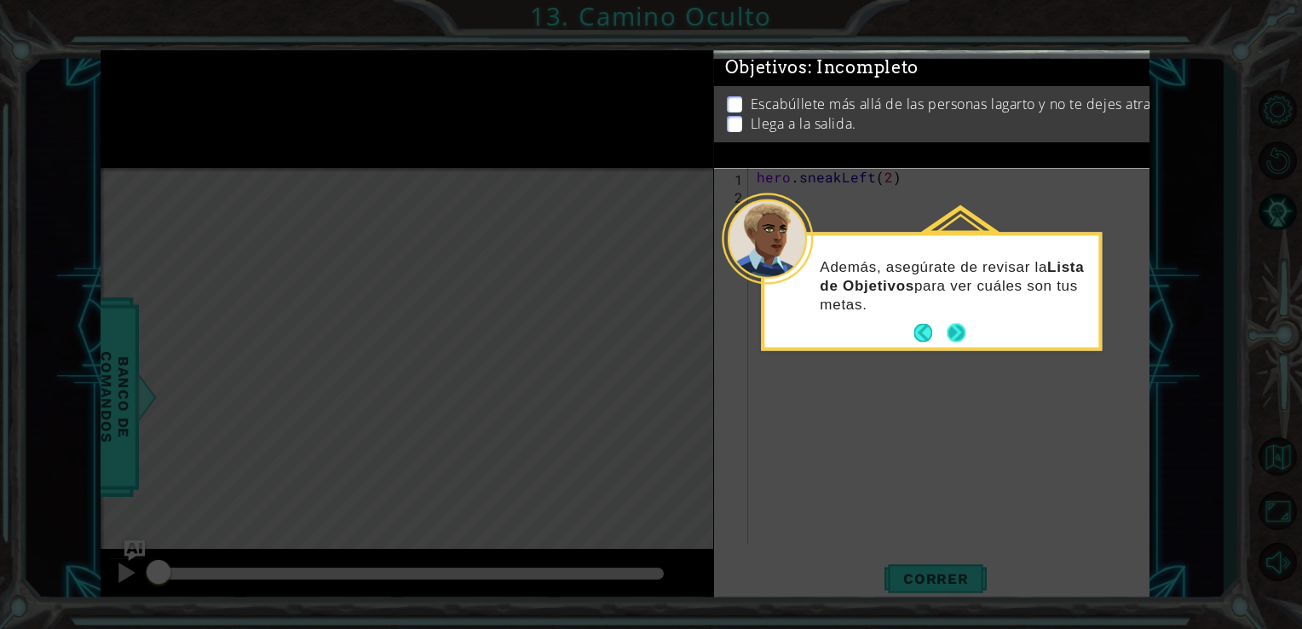
click at [963, 336] on button "Next" at bounding box center [957, 333] width 20 height 20
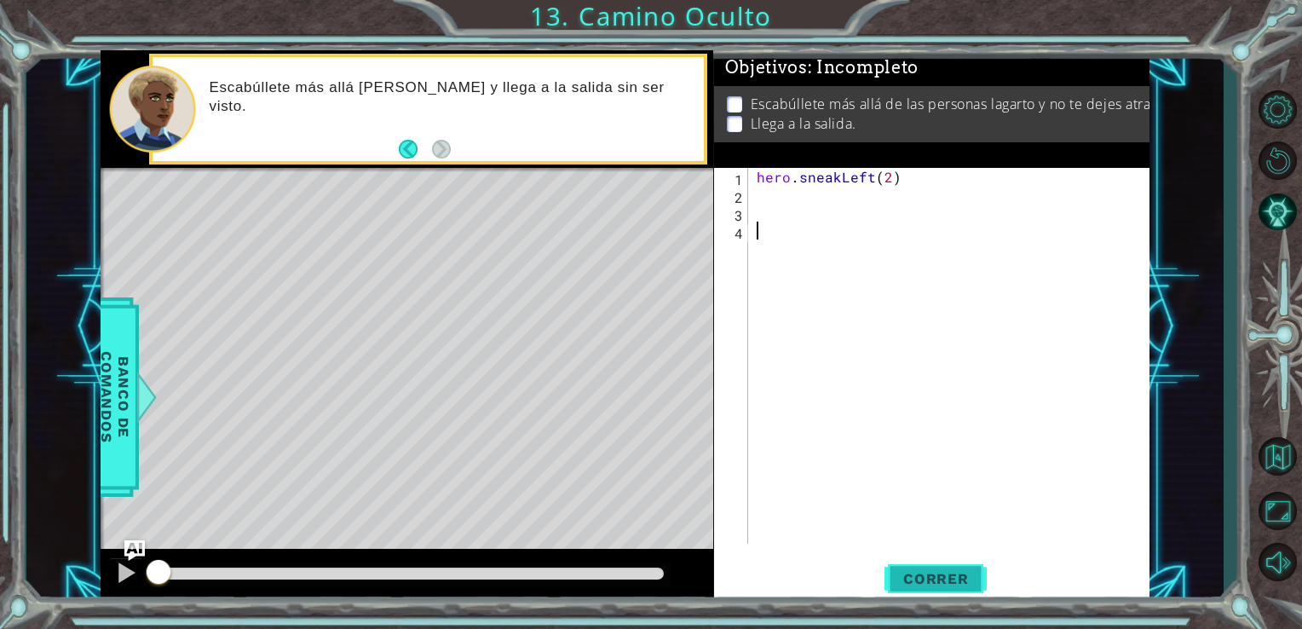
click at [910, 561] on button "Correr" at bounding box center [935, 577] width 102 height 43
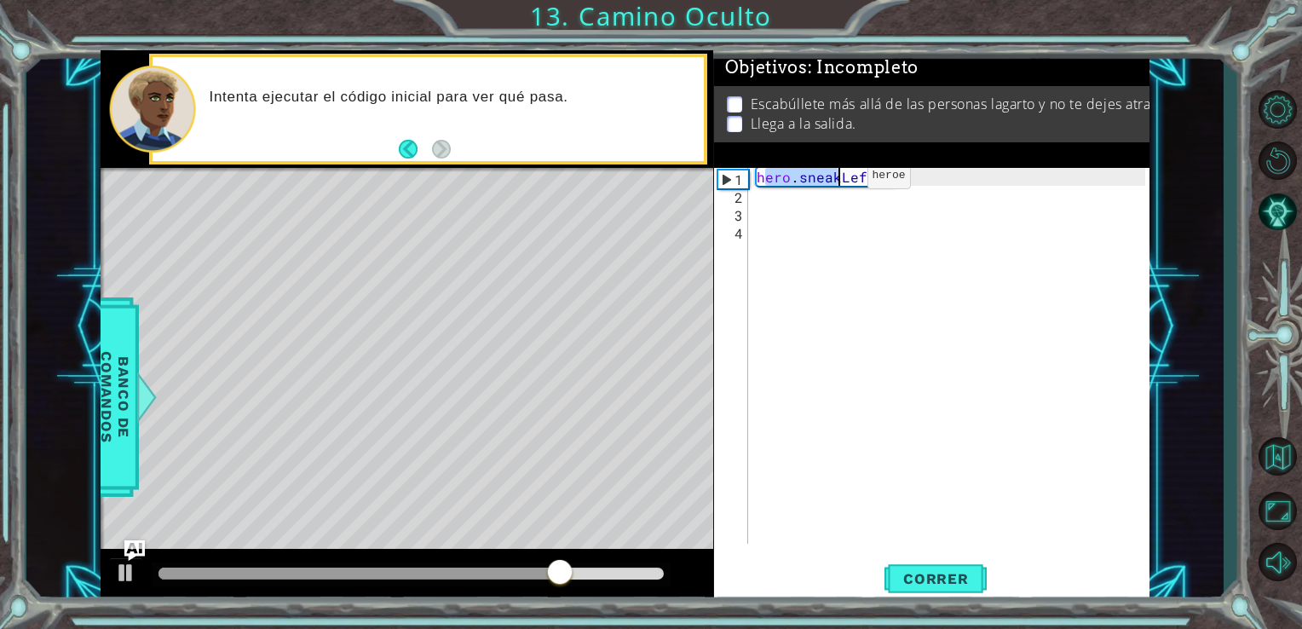
drag, startPoint x: 763, startPoint y: 179, endPoint x: 838, endPoint y: 180, distance: 75.8
click at [838, 180] on div "hero . sneakLeft ( 2 )" at bounding box center [953, 374] width 401 height 412
type textarea "hero.sneakLeft(2)"
click at [751, 197] on div "hero.sneakLeft(2) 1 2 3 4 hero . sneakLeft ( 2 ) הההההההההההההההההההההההההההההה…" at bounding box center [930, 356] width 432 height 376
click at [753, 201] on div "hero . sneakLeft ( 2 )" at bounding box center [953, 374] width 401 height 412
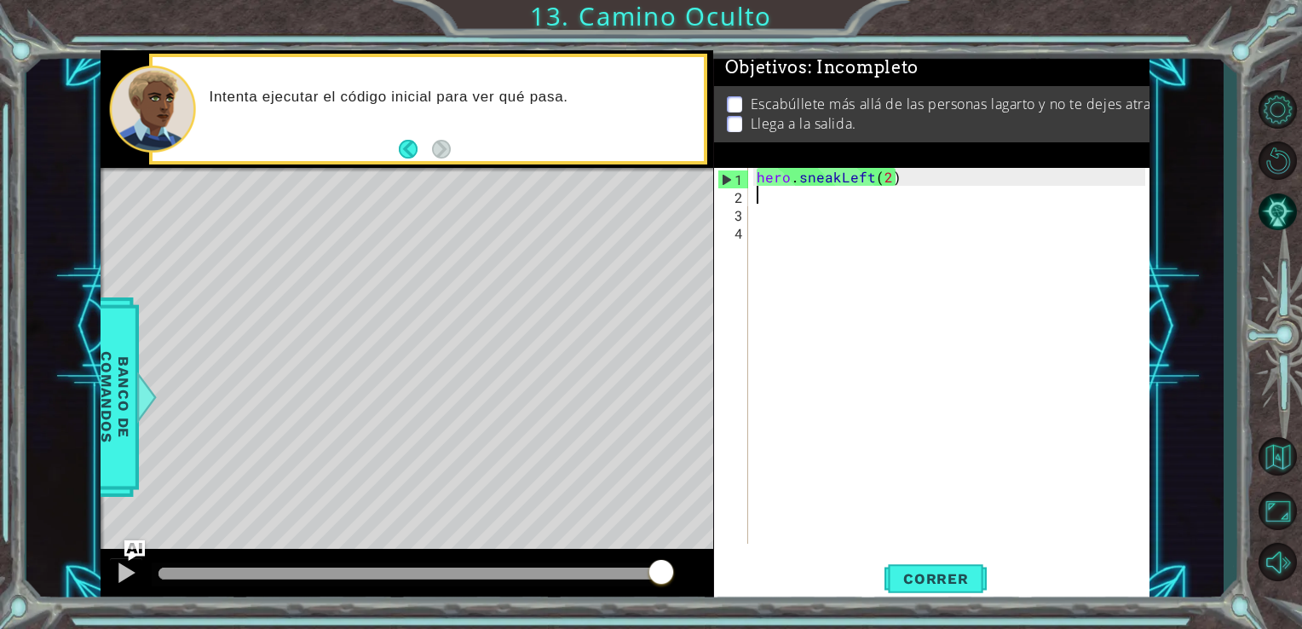
paste textarea "ero.sneak"
type textarea "ero.sneak"
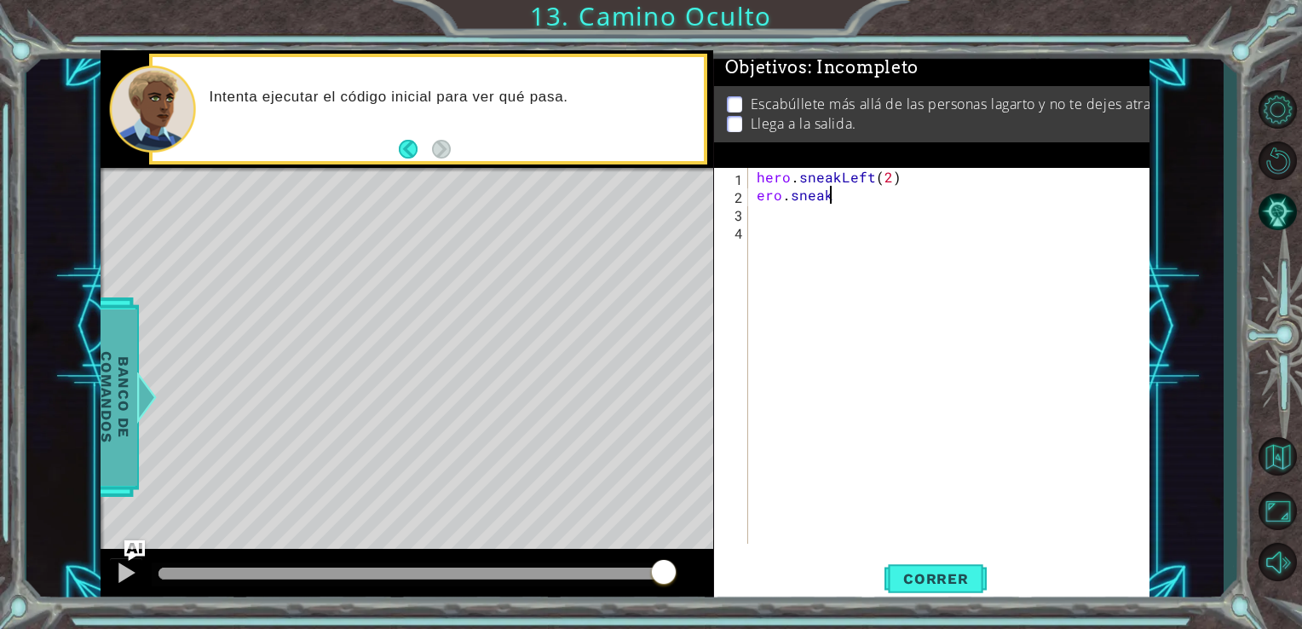
click at [126, 421] on span "Banco de comandos" at bounding box center [115, 396] width 44 height 176
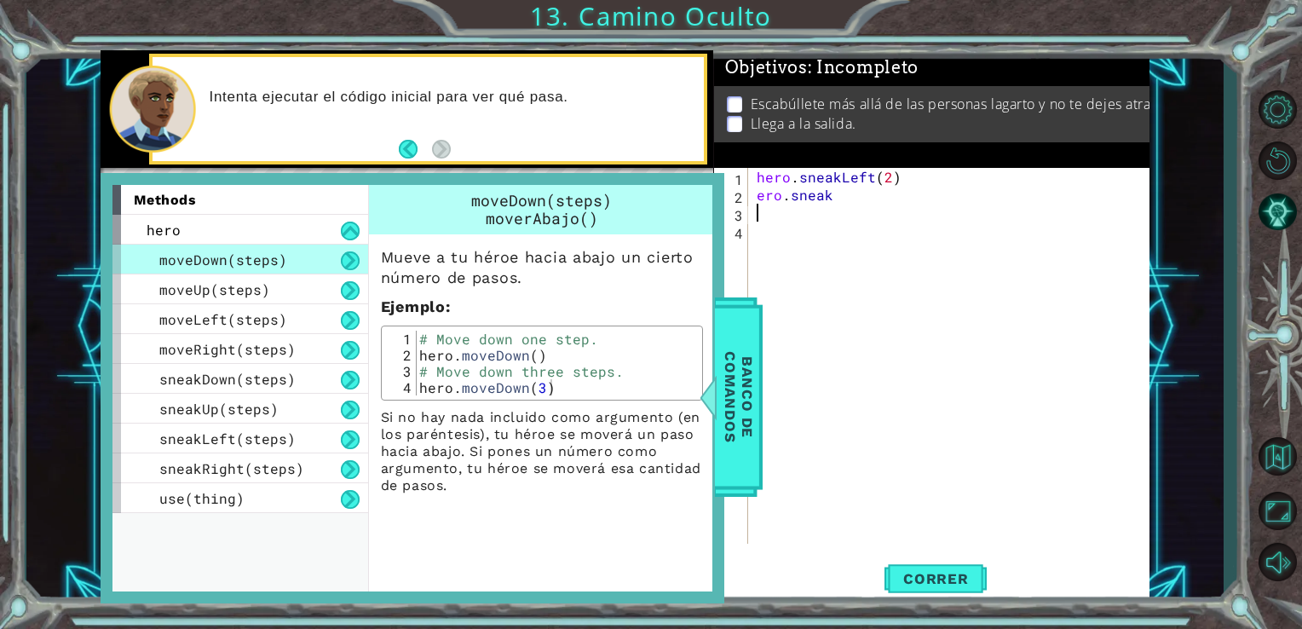
click at [832, 210] on div "hero . sneakLeft ( 2 ) ero . sneak" at bounding box center [953, 374] width 401 height 412
click at [832, 198] on div "hero . sneakLeft ( 2 ) ero . sneak" at bounding box center [953, 374] width 401 height 412
type textarea "hero.sneakUp(2)"
click at [757, 426] on span "Banco de comandos" at bounding box center [739, 396] width 44 height 176
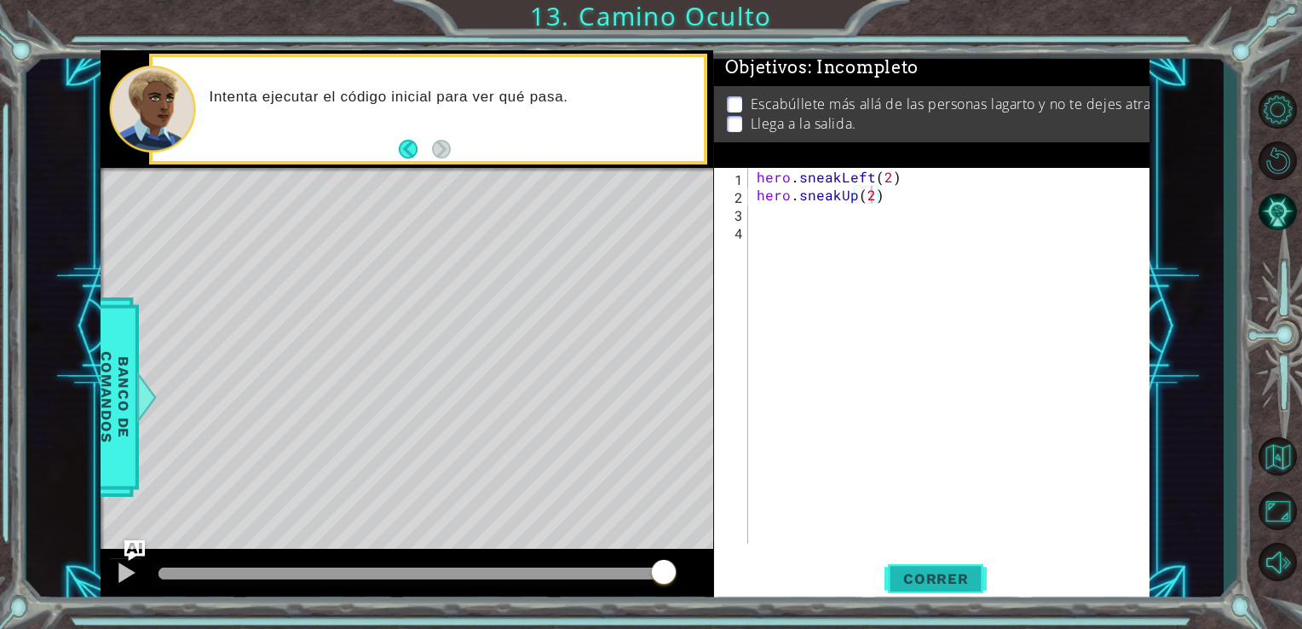
click at [956, 578] on span "Correr" at bounding box center [936, 578] width 100 height 17
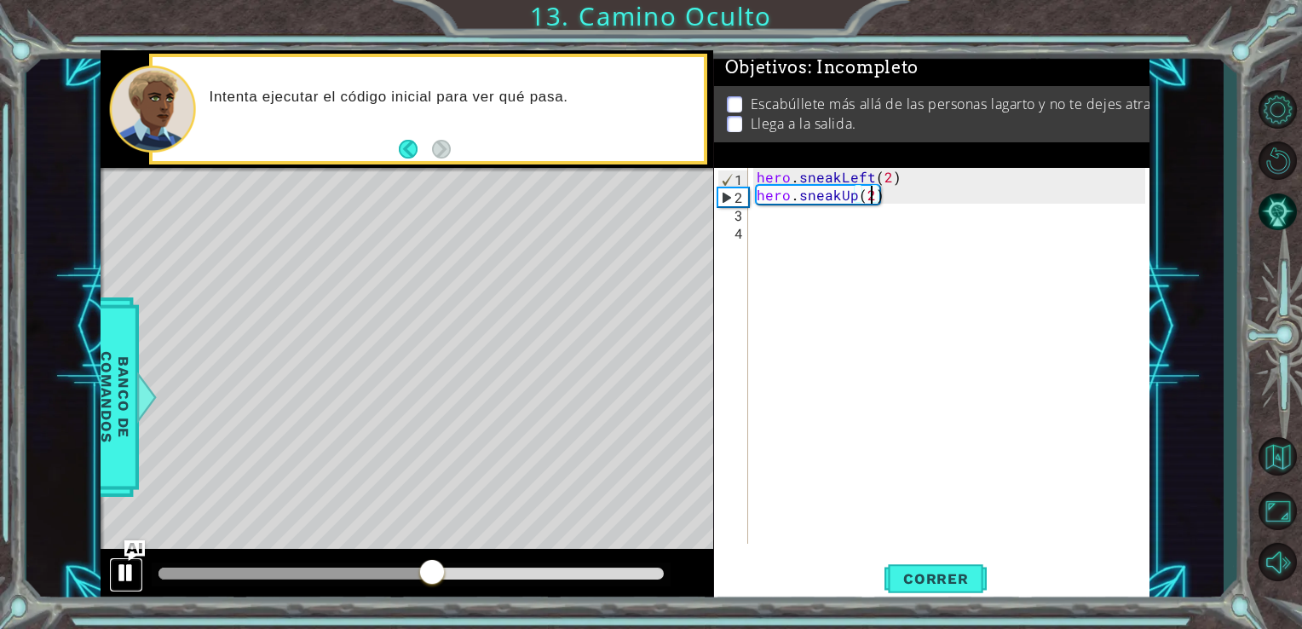
click at [119, 571] on div at bounding box center [126, 572] width 22 height 22
click at [767, 218] on div "hero . sneakLeft ( 2 ) hero . sneakUp ( 2 )" at bounding box center [953, 374] width 401 height 412
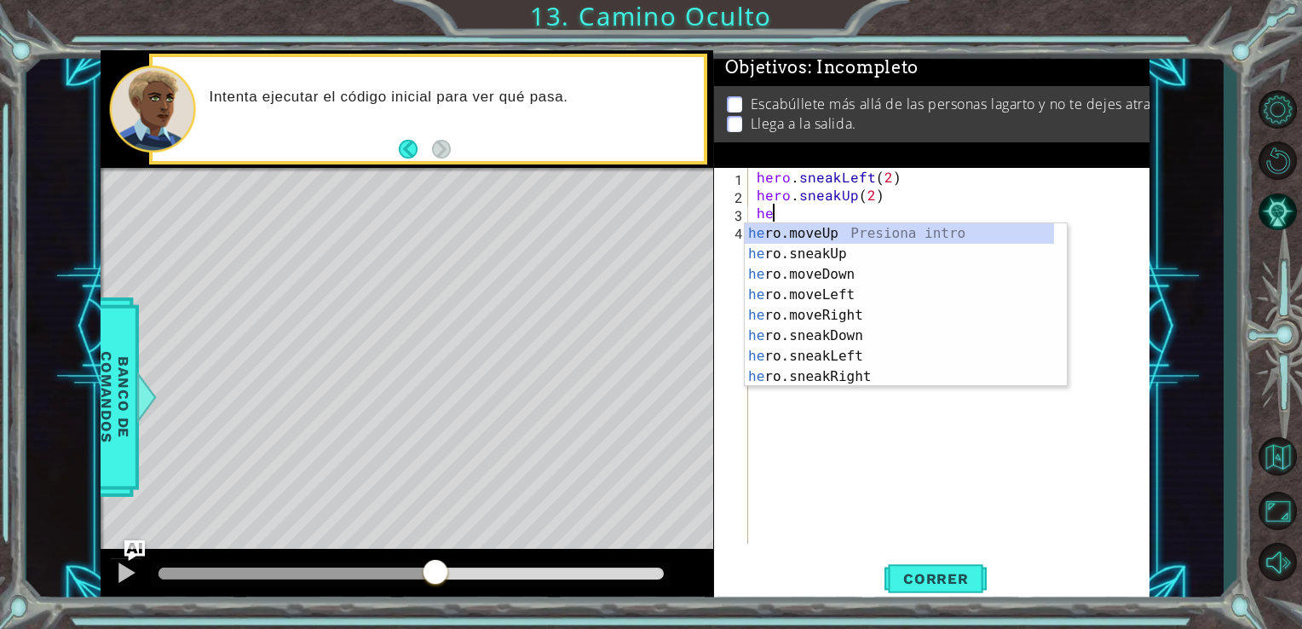
scroll to position [0, 0]
click at [901, 373] on div "hero .moveUp Presiona intro hero .sneakUp Presiona intro hero .moveDown Presion…" at bounding box center [899, 325] width 309 height 204
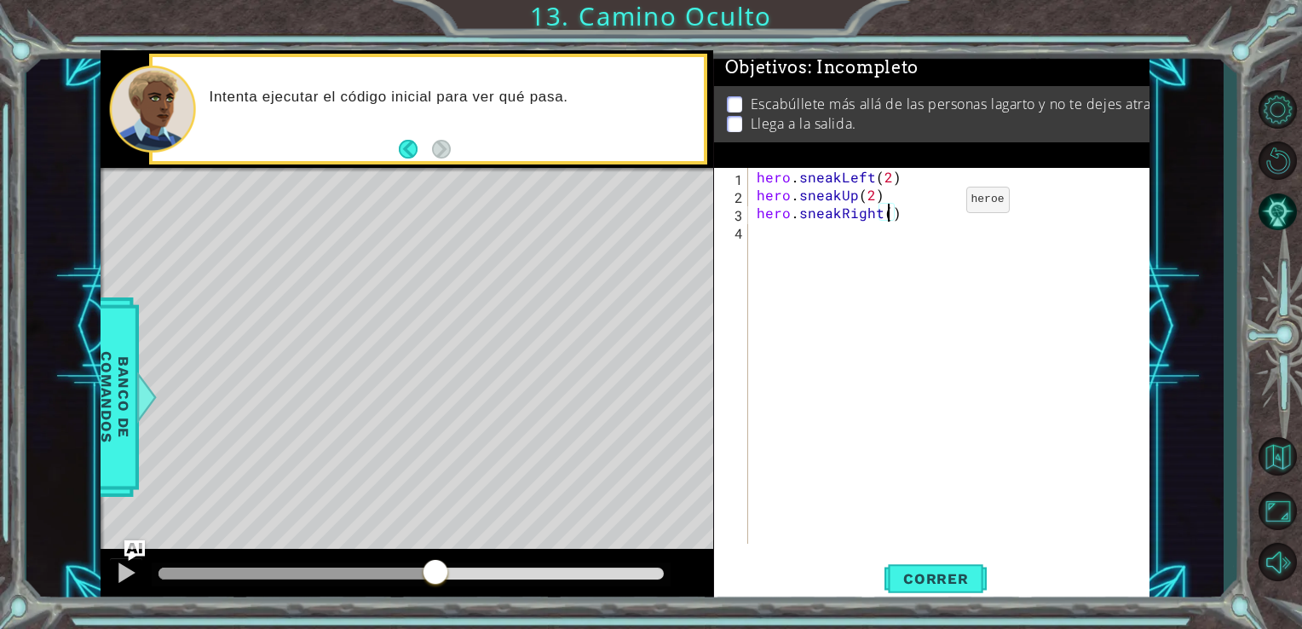
scroll to position [0, 8]
type textarea "hero.sneakRight(2)"
click at [941, 567] on button "Correr" at bounding box center [935, 577] width 102 height 43
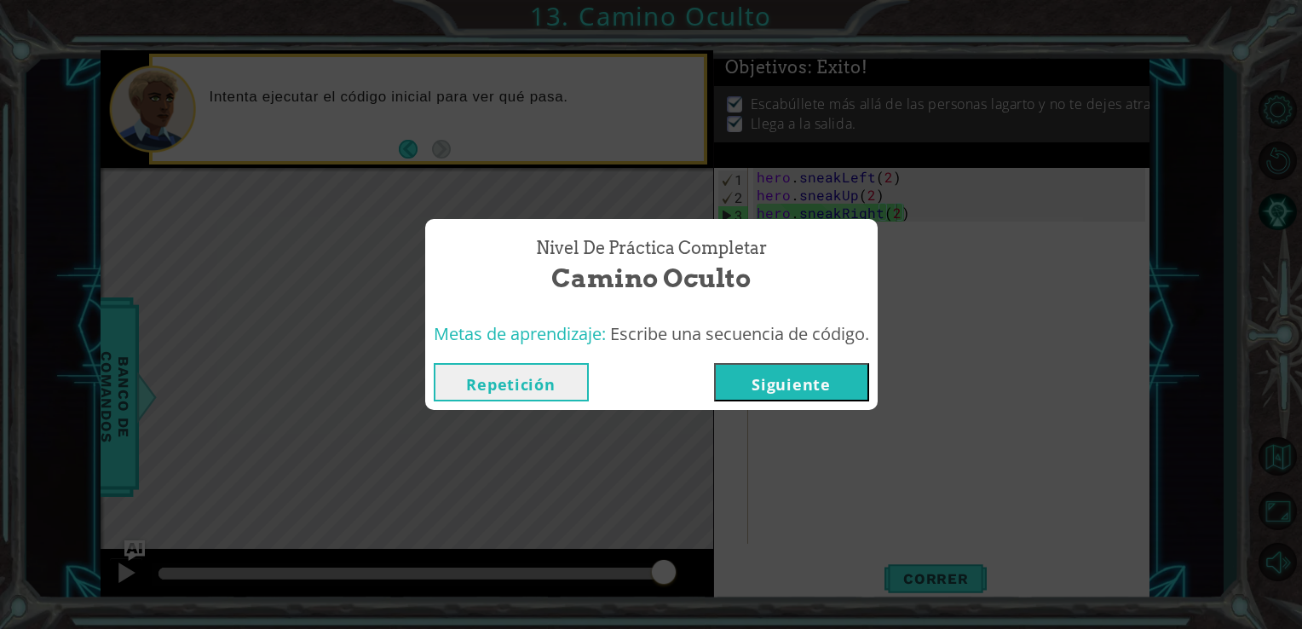
click at [847, 354] on div "Repetición [GEOGRAPHIC_DATA]" at bounding box center [651, 381] width 452 height 55
click at [848, 370] on button "Siguiente" at bounding box center [791, 382] width 155 height 38
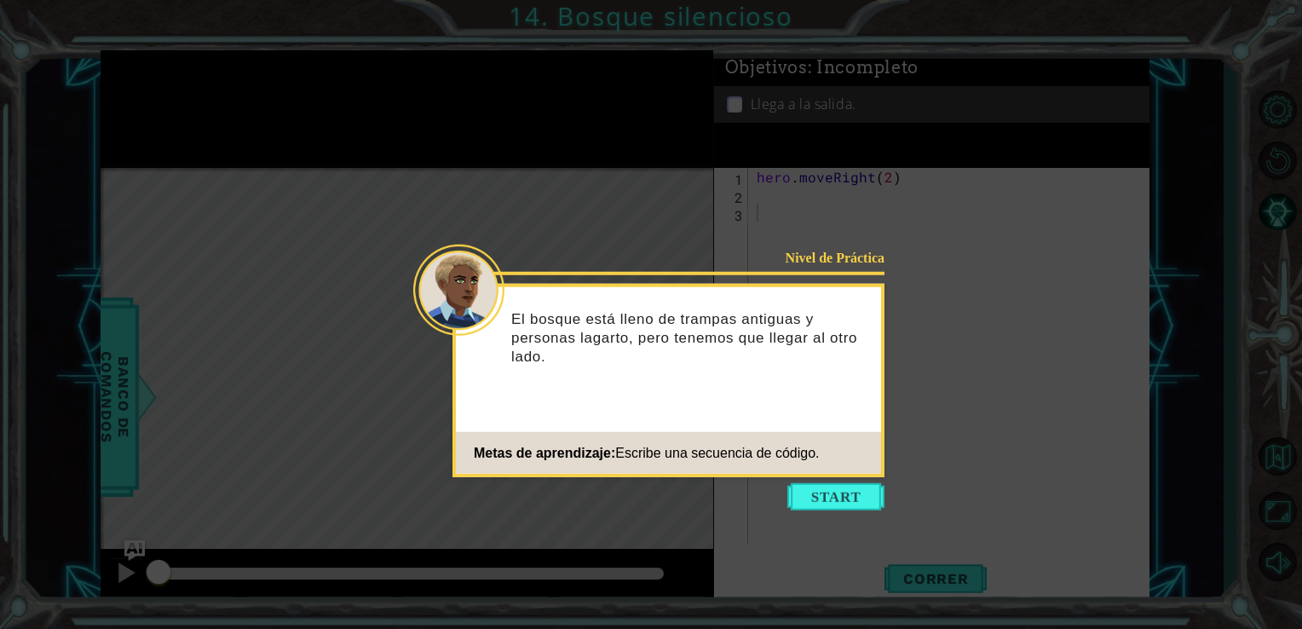
click at [785, 498] on icon at bounding box center [651, 314] width 1302 height 629
click at [811, 492] on button "Start" at bounding box center [835, 496] width 97 height 27
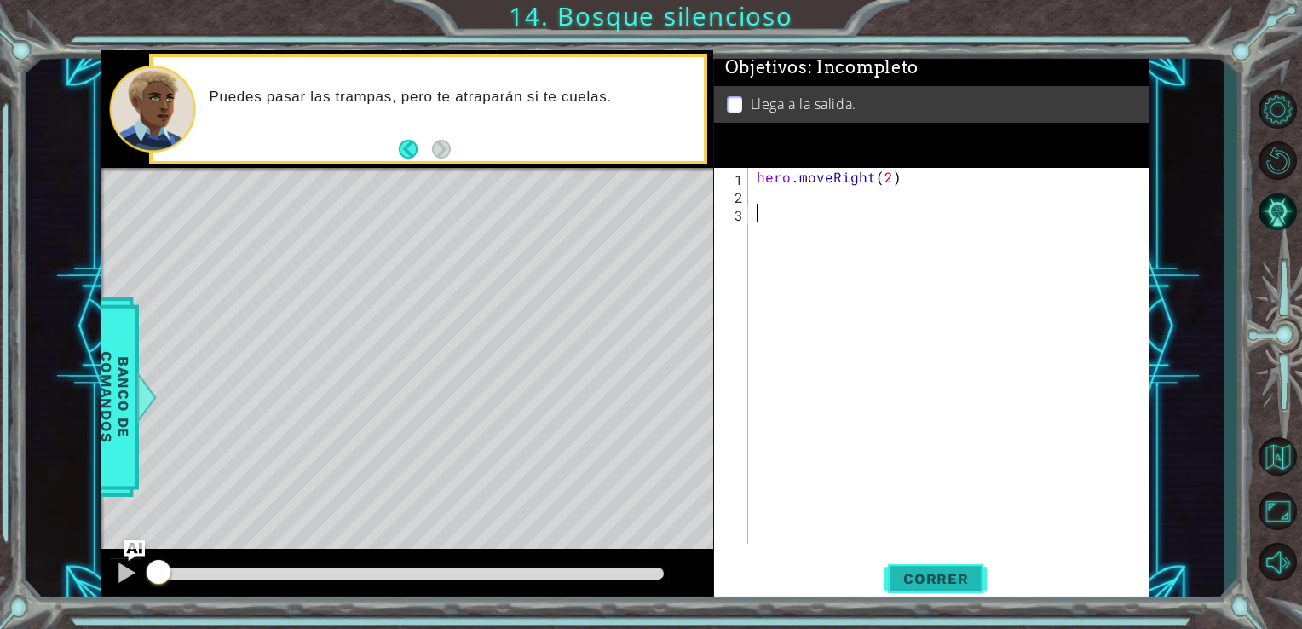
click at [910, 567] on button "Correr" at bounding box center [935, 577] width 102 height 43
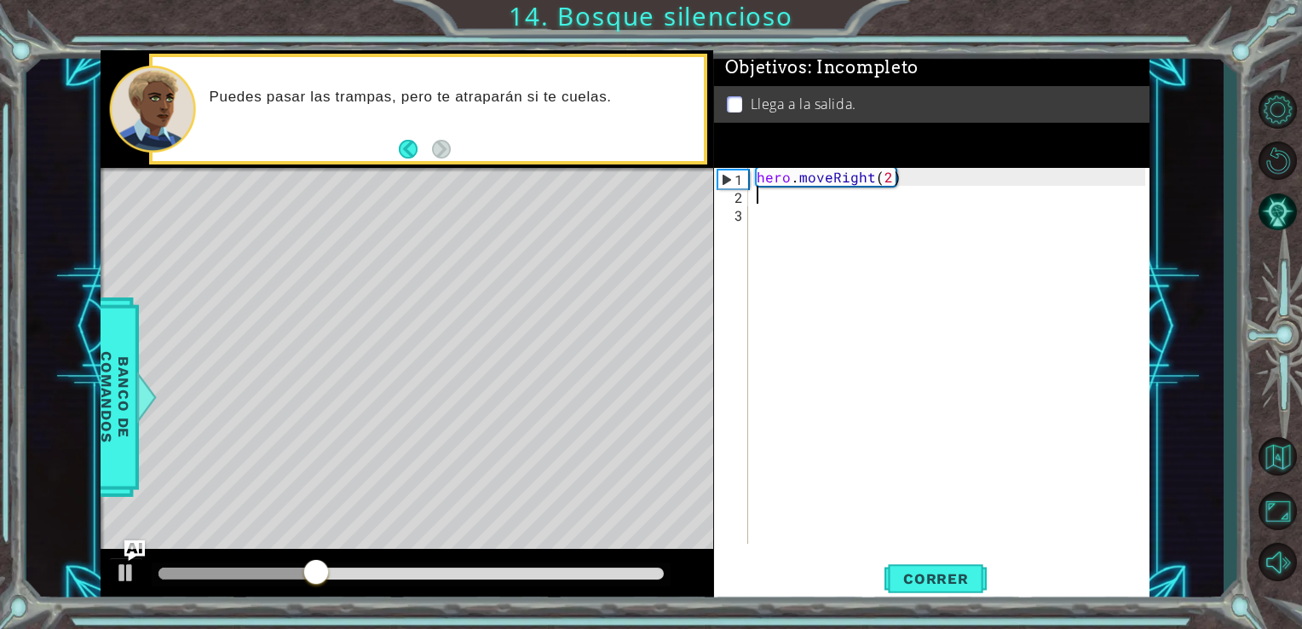
click at [776, 197] on div "hero . moveRight ( 2 )" at bounding box center [953, 374] width 401 height 412
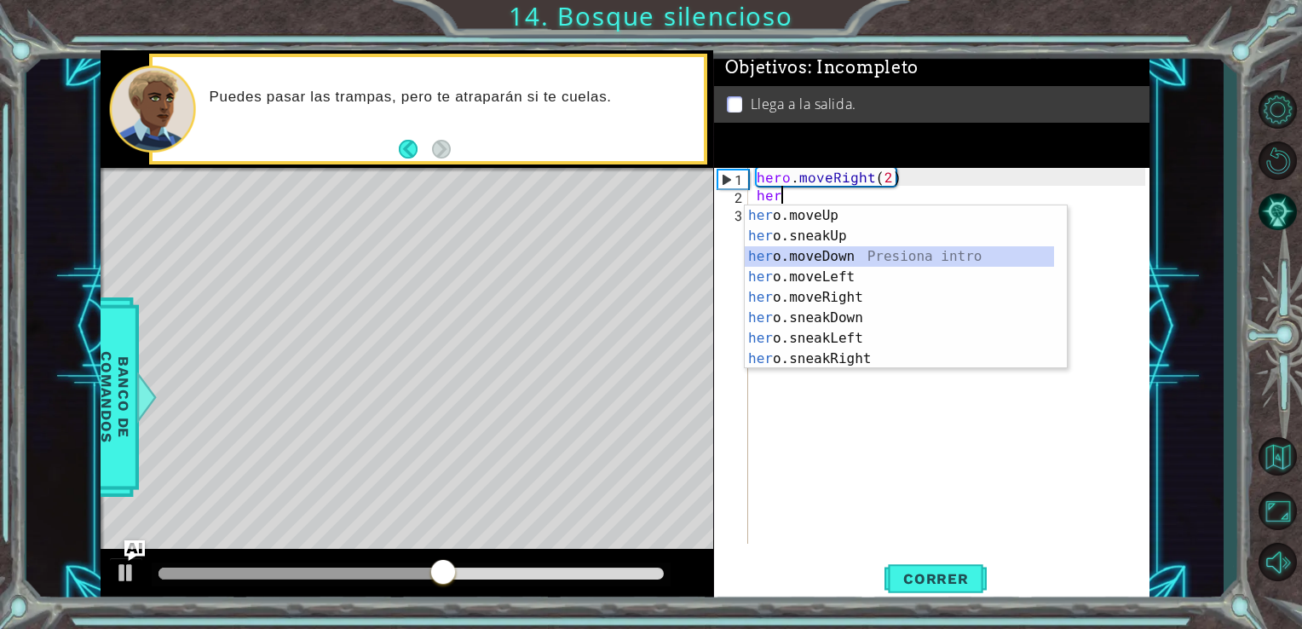
click at [835, 254] on div "her o.moveUp Presiona intro her o.sneakUp Presiona intro her o.moveDown Presion…" at bounding box center [899, 307] width 309 height 204
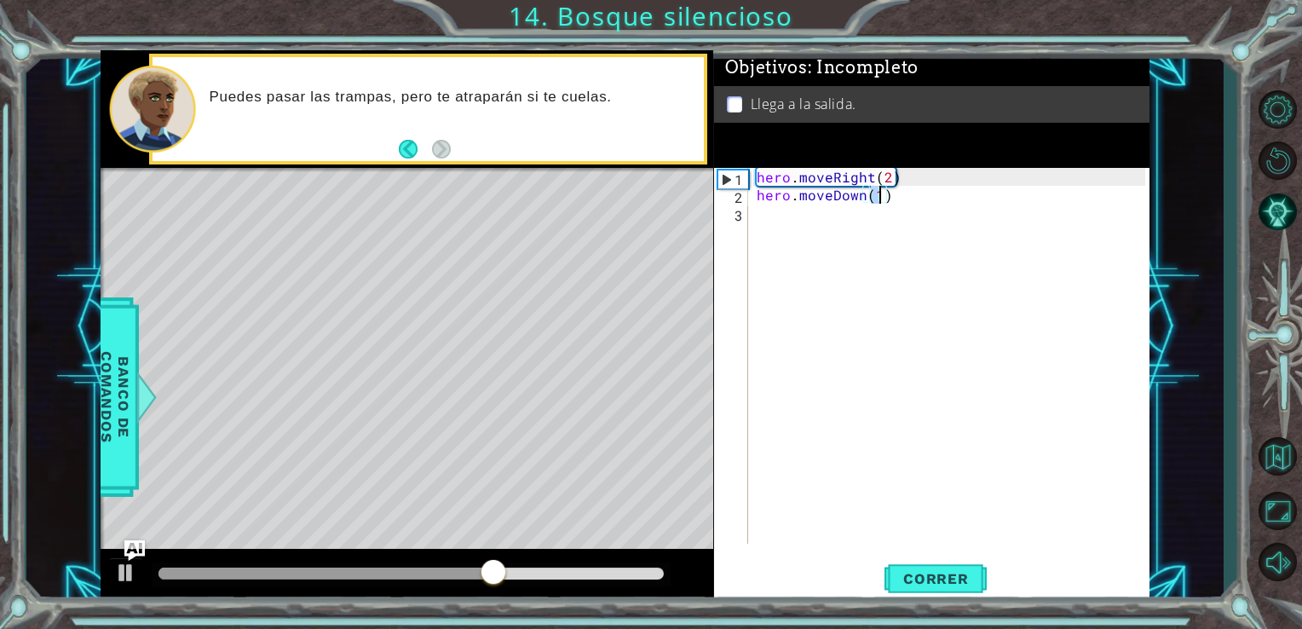
click at [884, 202] on div "hero . moveRight ( 2 ) hero . moveDown ( 1 )" at bounding box center [953, 374] width 401 height 412
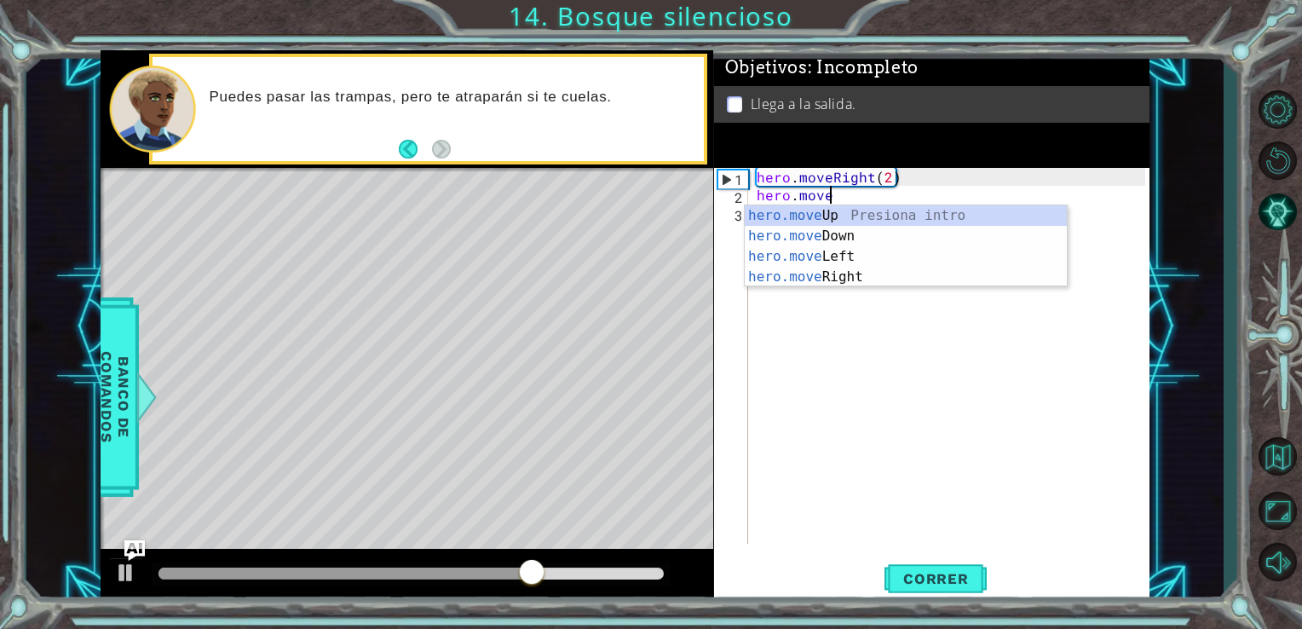
type textarea "h"
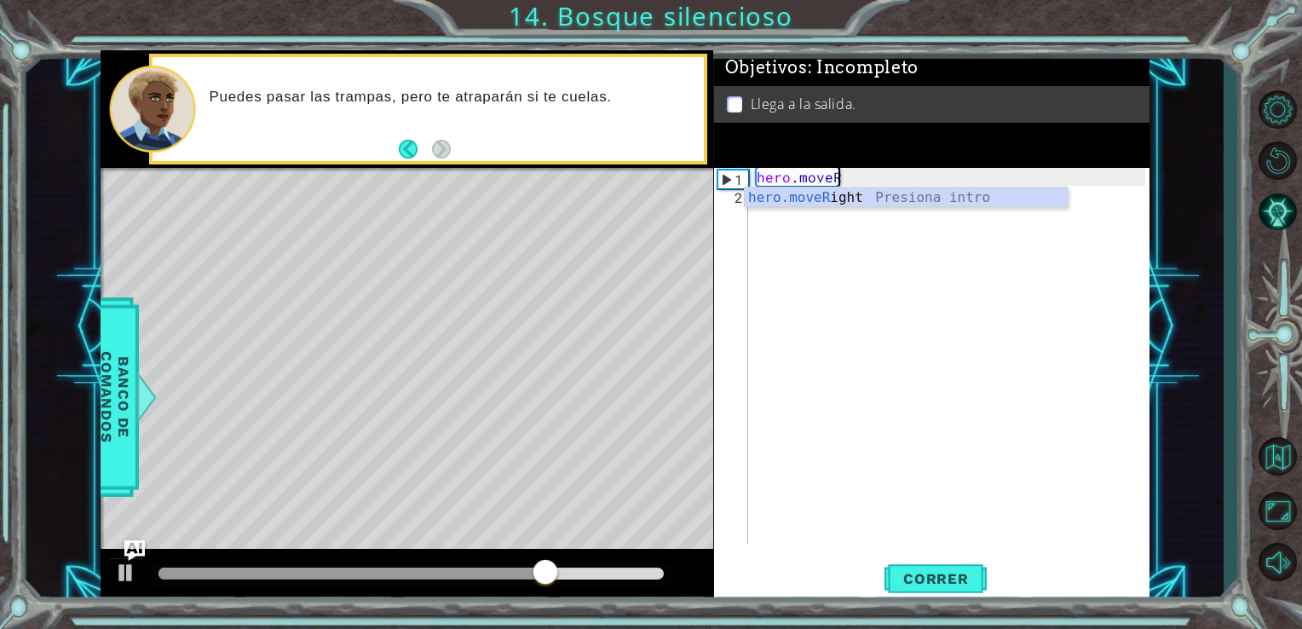
type textarea "hero.move"
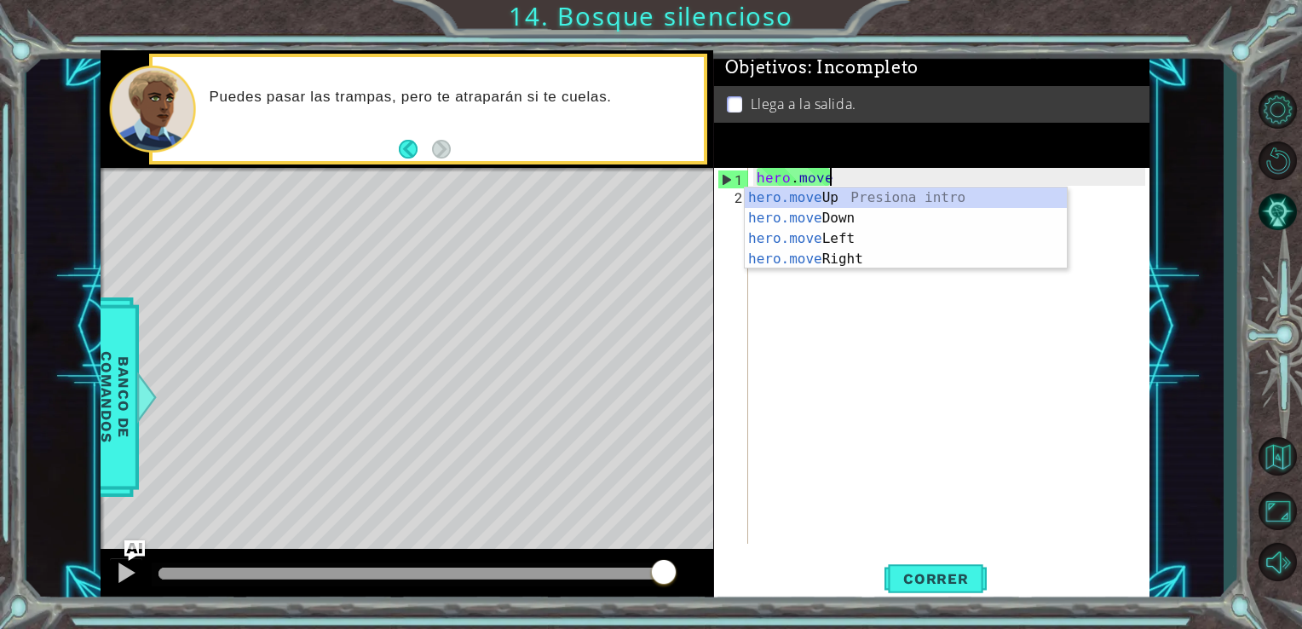
click at [845, 289] on div "hero . move" at bounding box center [953, 374] width 401 height 412
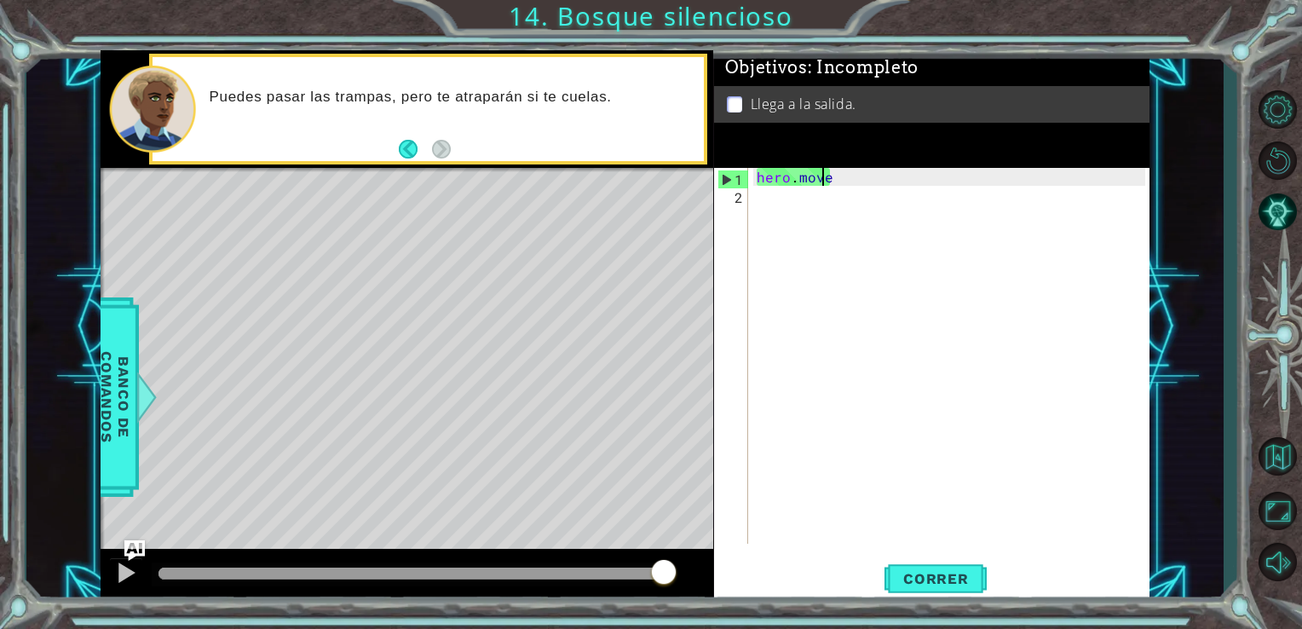
click at [825, 181] on div "hero . move" at bounding box center [953, 374] width 401 height 412
click at [835, 182] on div "hero . move" at bounding box center [953, 374] width 401 height 412
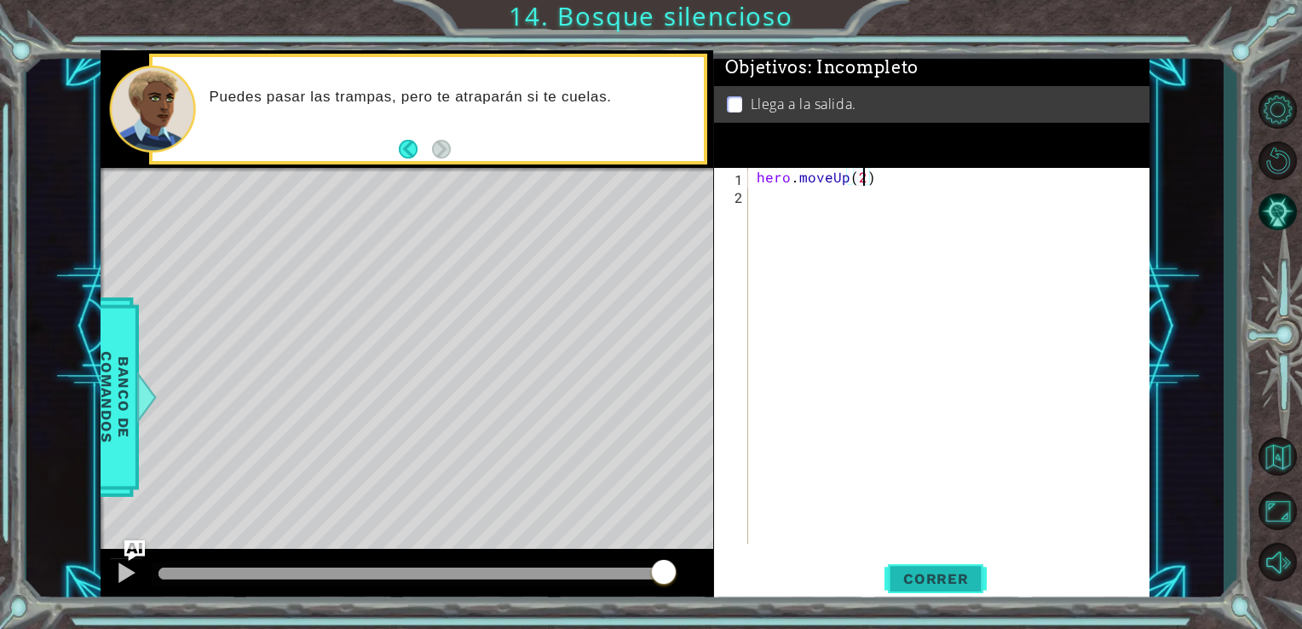
click at [944, 579] on span "Correr" at bounding box center [936, 578] width 100 height 17
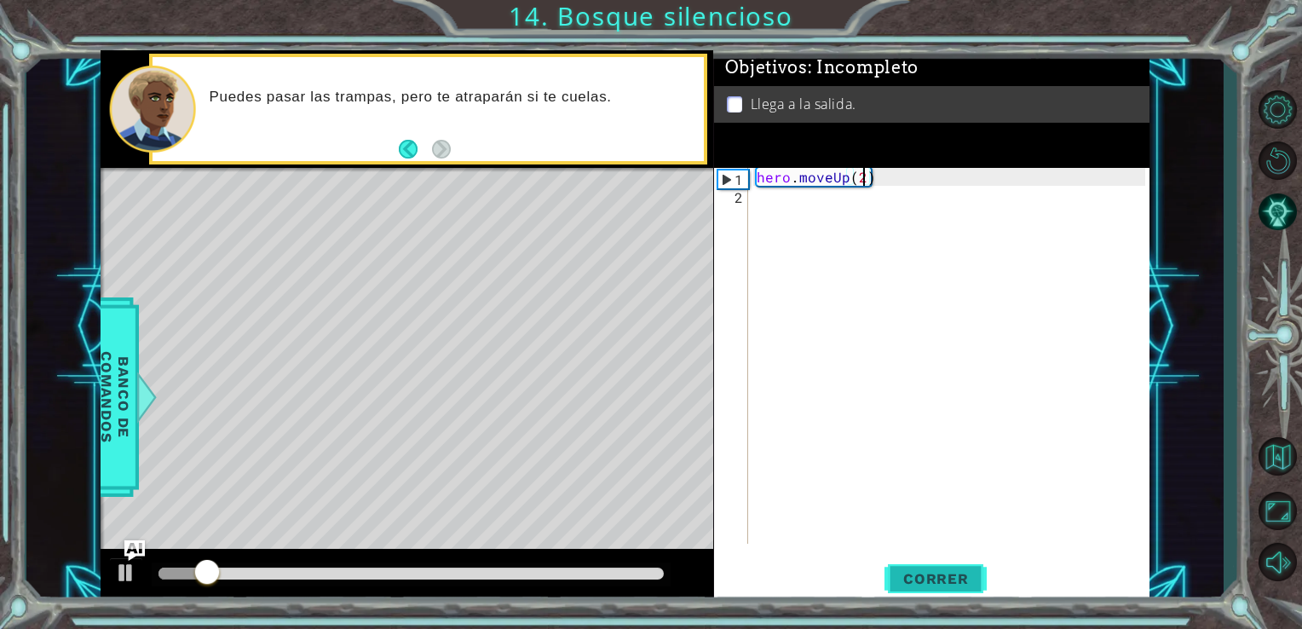
click at [944, 579] on span "Correr" at bounding box center [936, 578] width 100 height 17
click at [879, 170] on div "hero . moveUp ( 2 )" at bounding box center [953, 374] width 401 height 412
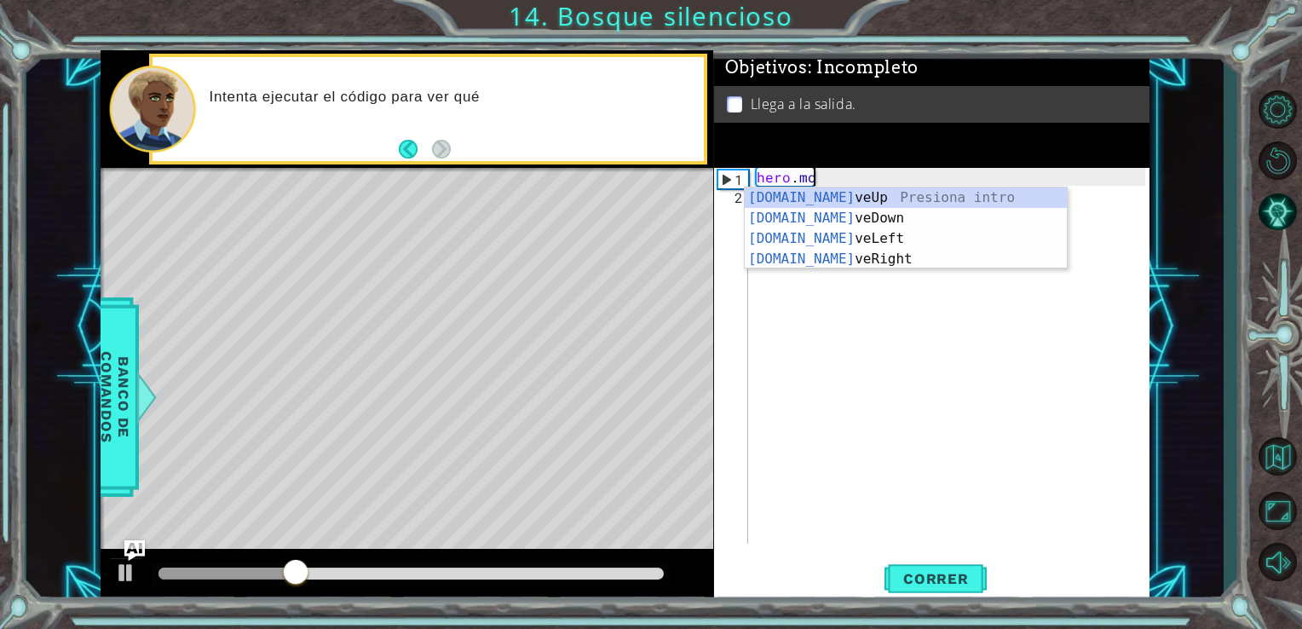
type textarea "hero.m"
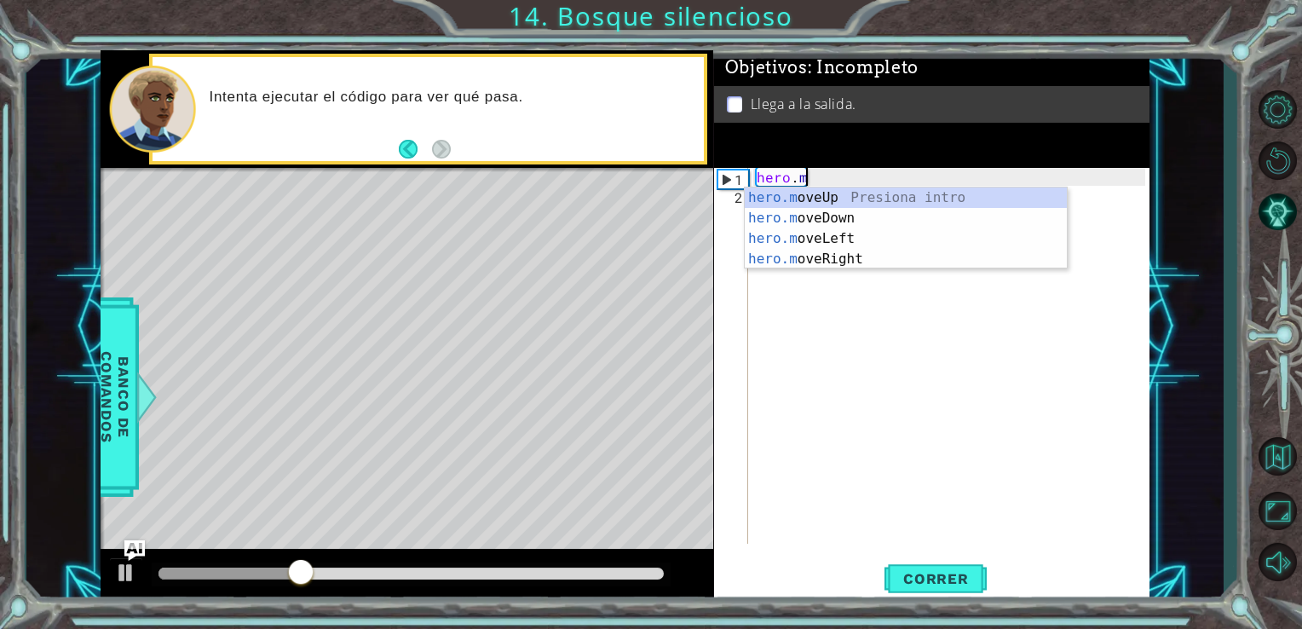
scroll to position [0, 2]
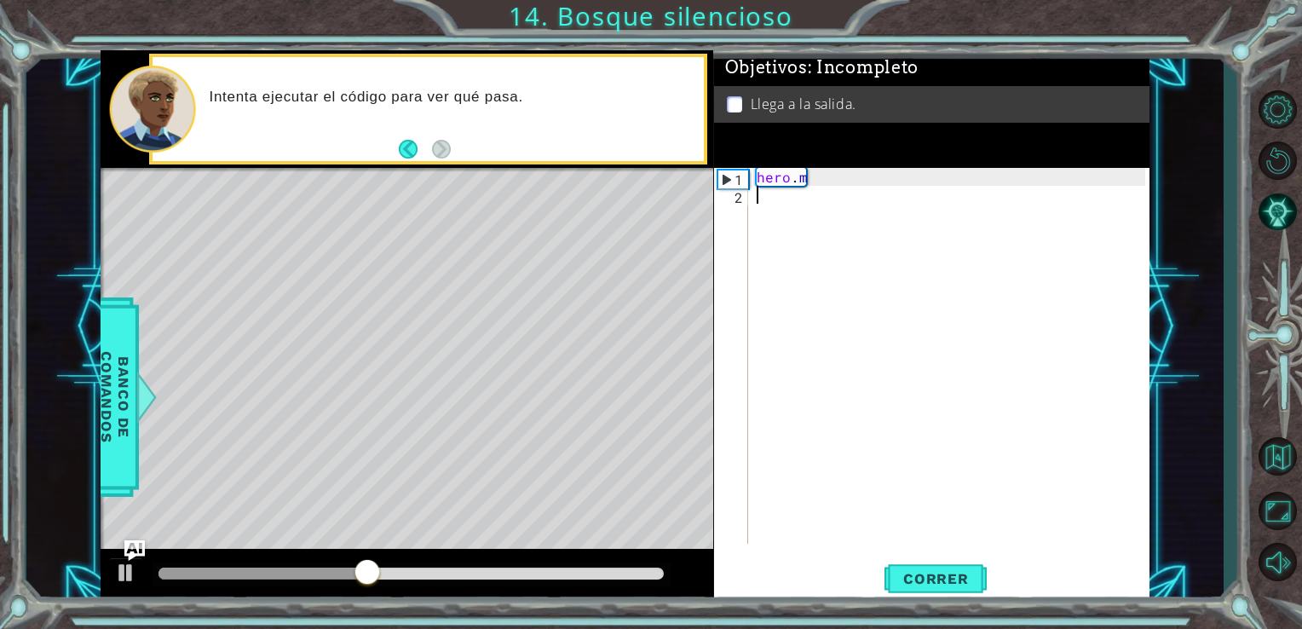
click at [832, 271] on div "hero . m" at bounding box center [953, 374] width 401 height 412
click at [801, 179] on div "hero . m" at bounding box center [953, 374] width 401 height 412
click at [804, 178] on div "hero . m" at bounding box center [953, 374] width 401 height 412
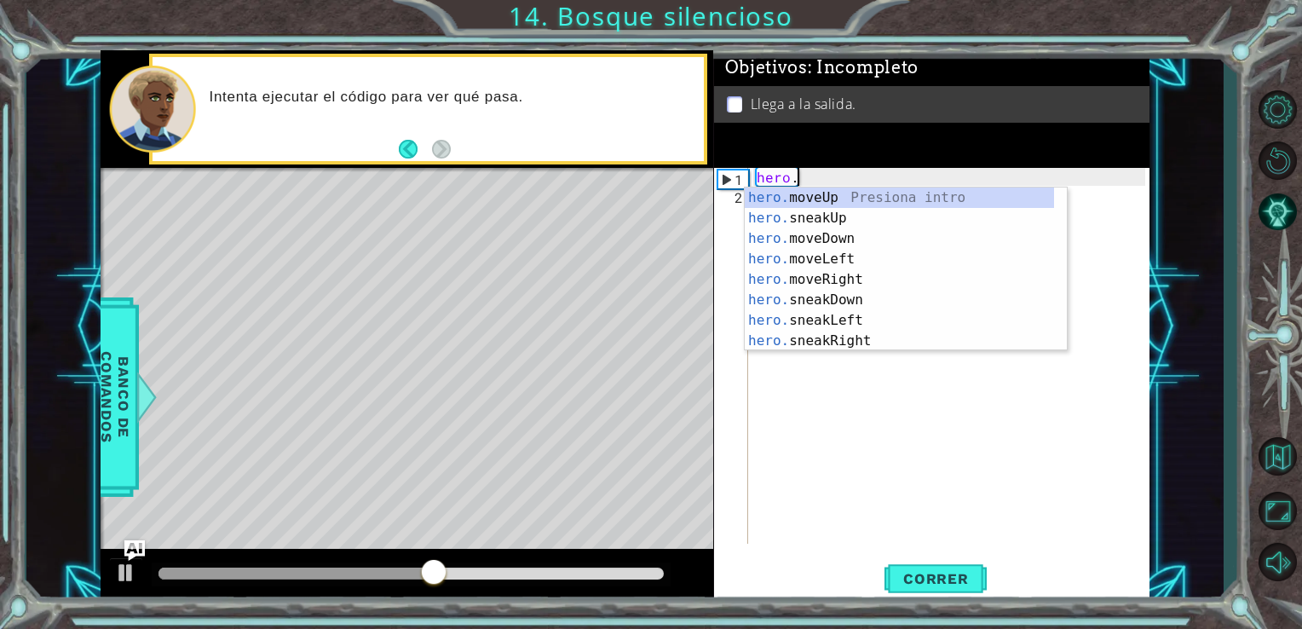
type textarea "h"
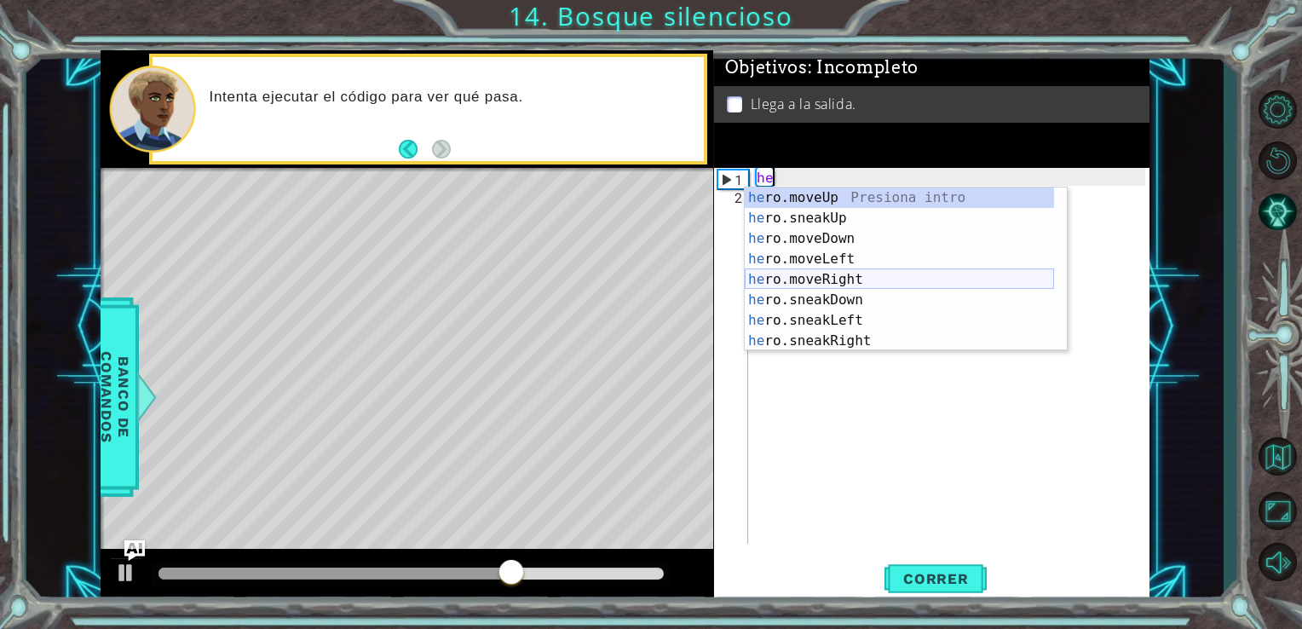
click at [845, 277] on div "he ro.moveUp Presiona intro he ro.sneakUp Presiona intro he ro.moveDown Presion…" at bounding box center [899, 289] width 309 height 204
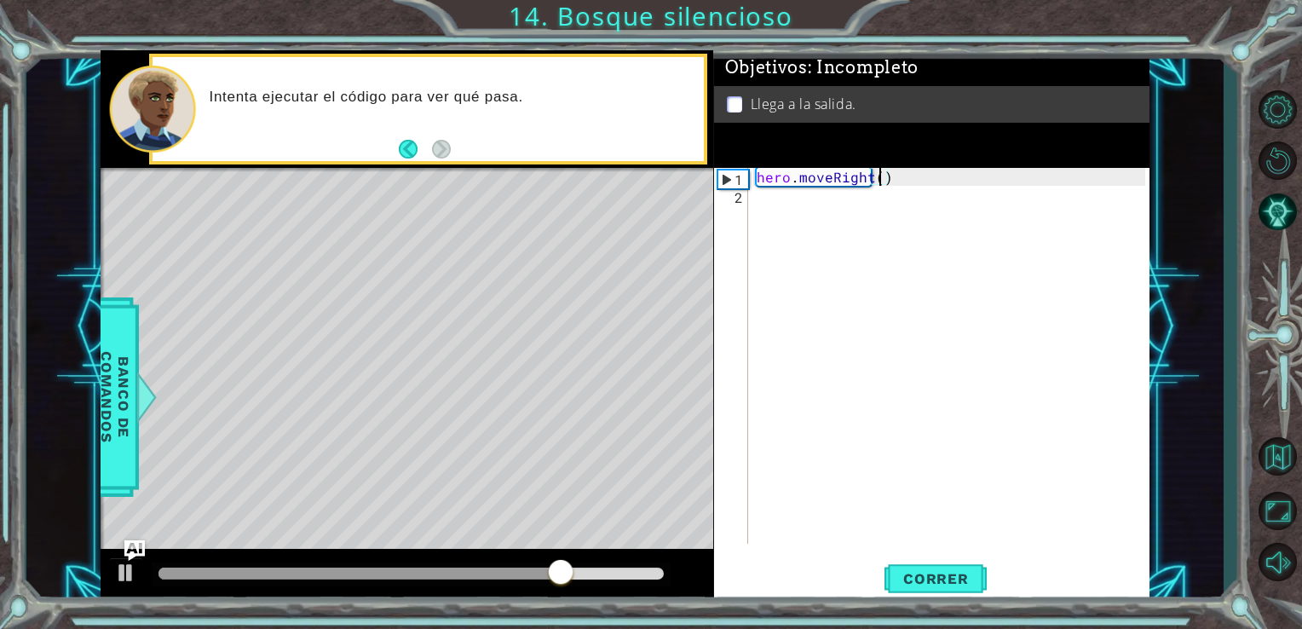
scroll to position [0, 7]
type textarea "hero.moveRight(2)"
click at [927, 580] on span "Correr" at bounding box center [936, 578] width 100 height 17
click at [770, 204] on div "hero . moveRight ( 2 )" at bounding box center [953, 374] width 401 height 412
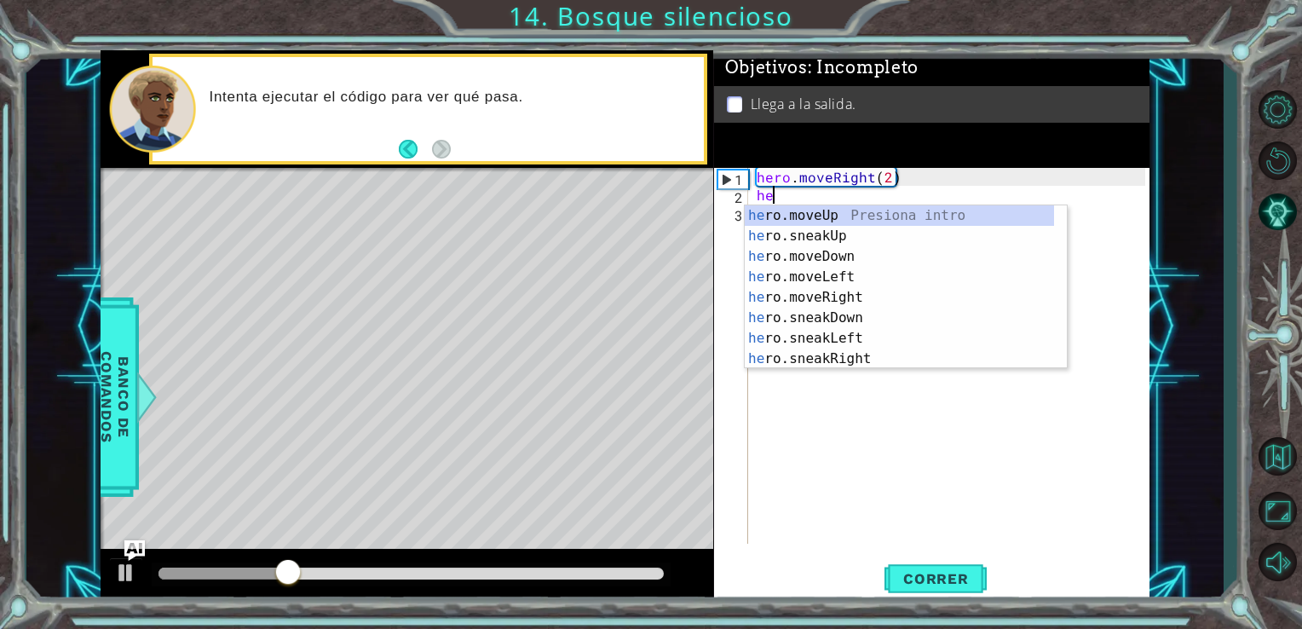
scroll to position [0, 0]
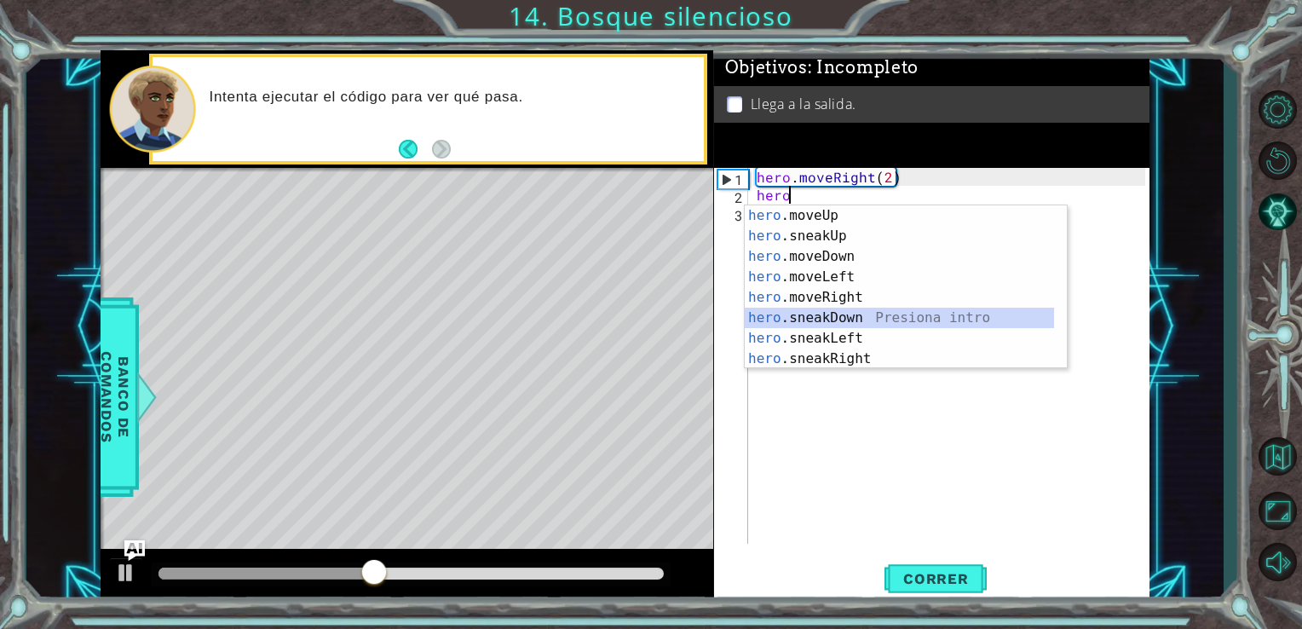
click at [828, 318] on div "hero .moveUp Presiona intro hero .sneakUp Presiona intro hero .moveDown Presion…" at bounding box center [899, 307] width 309 height 204
type textarea "hero.sneakDown(1)"
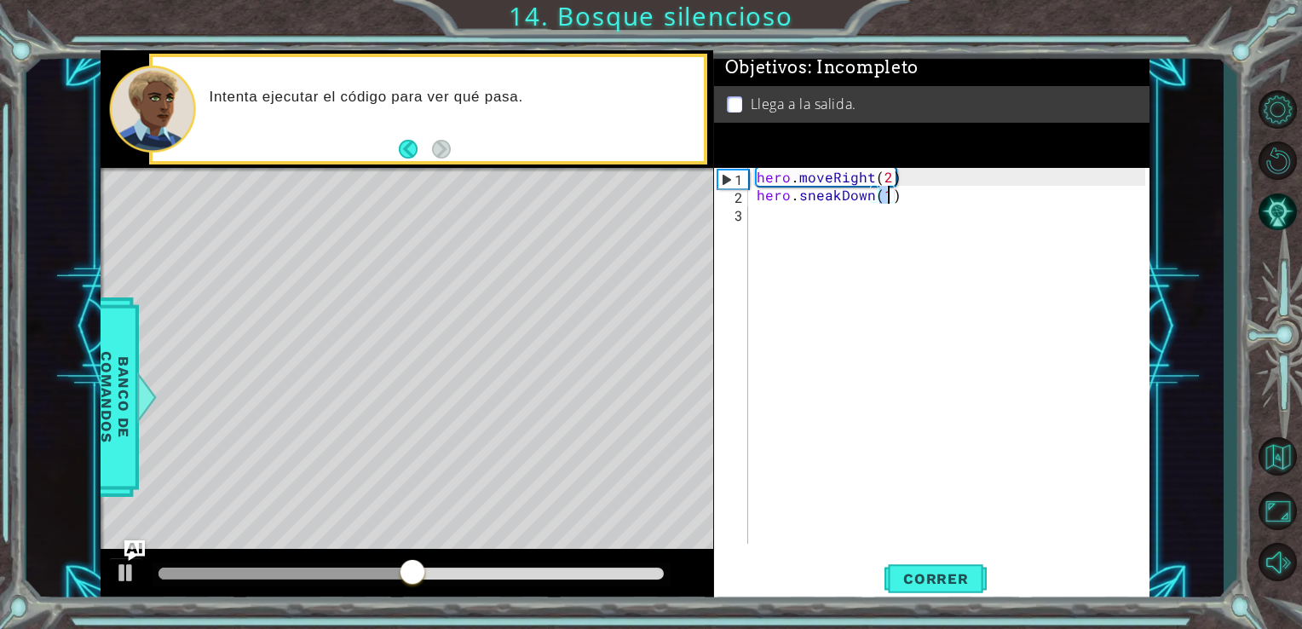
click at [759, 215] on div "hero . moveRight ( 2 ) hero . sneakDown ( 1 )" at bounding box center [953, 374] width 401 height 412
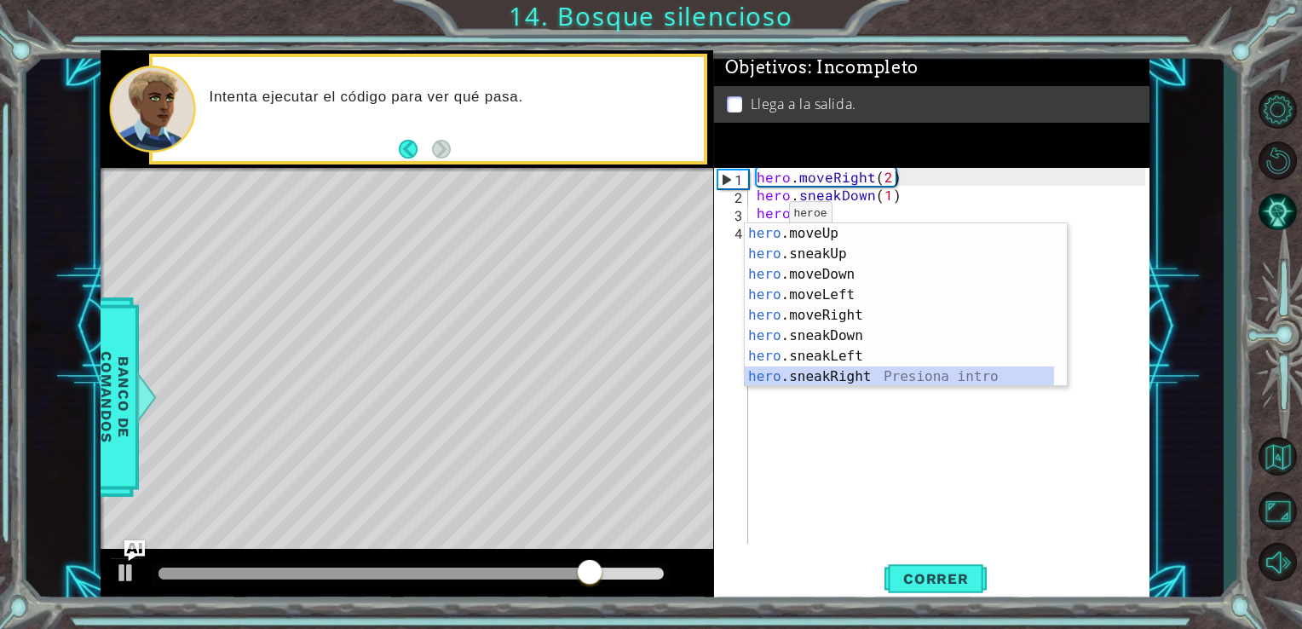
click at [831, 379] on div "hero .moveUp Presiona intro hero .sneakUp Presiona intro hero .moveDown Presion…" at bounding box center [899, 325] width 309 height 204
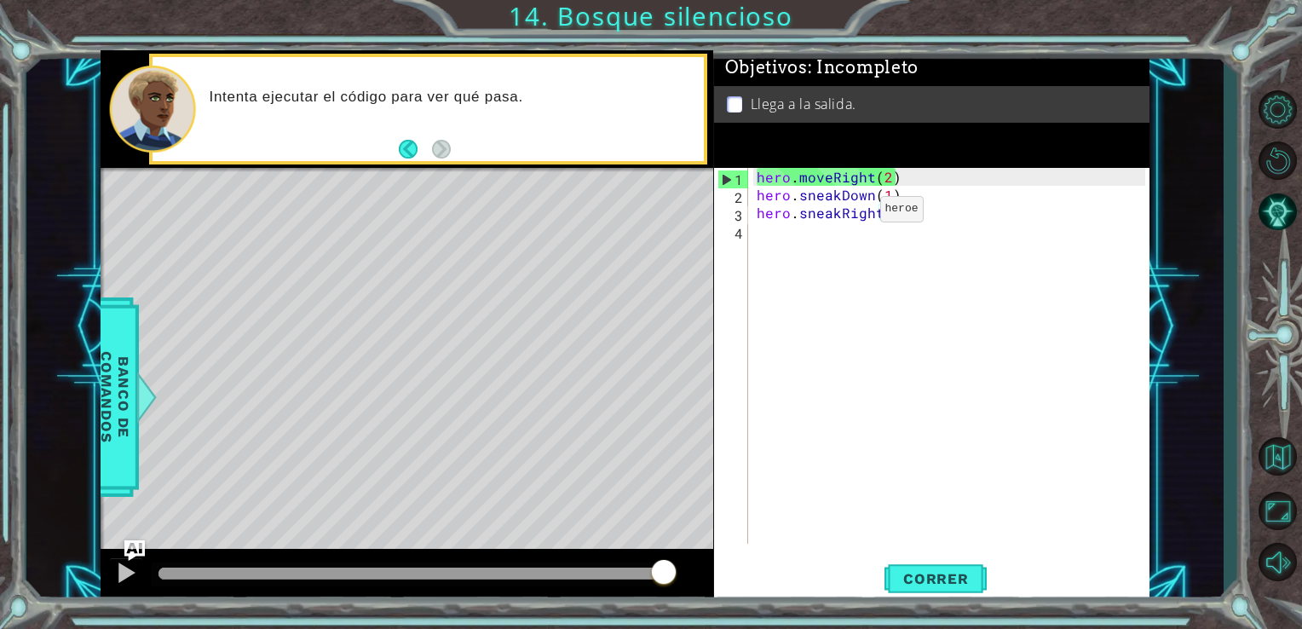
type textarea "hero.sneakRight(2)"
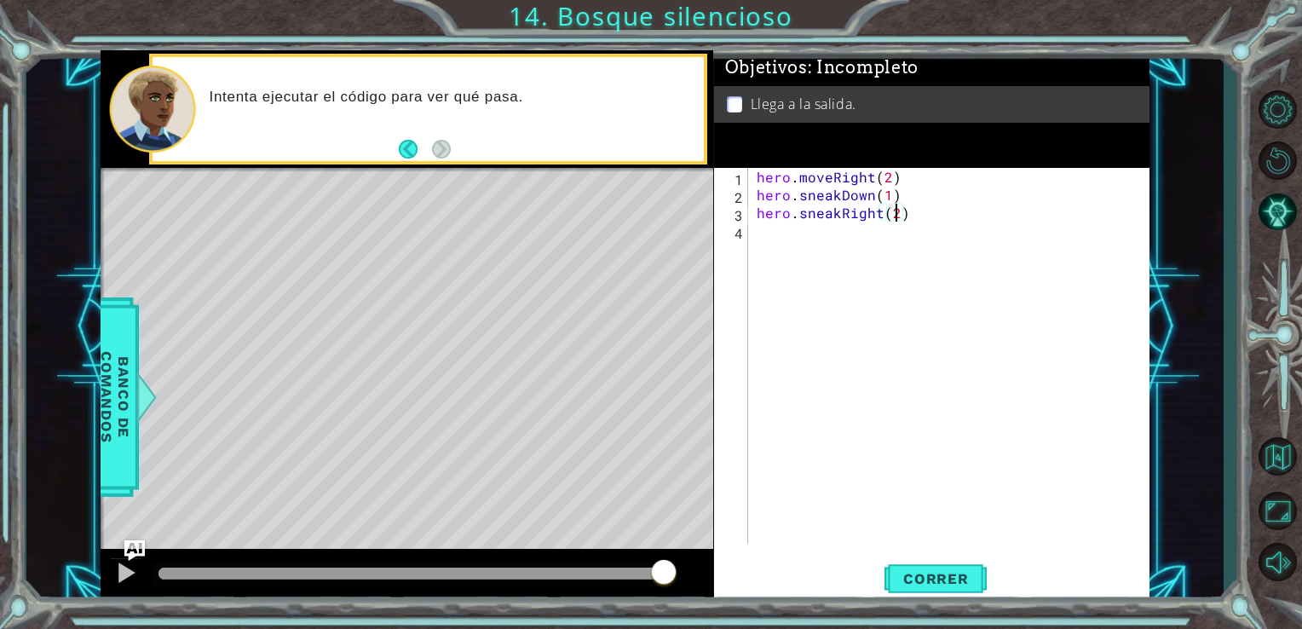
click at [911, 272] on div "hero . moveRight ( 2 ) hero . sneakDown ( 1 ) hero . sneakRight ( 2 )" at bounding box center [953, 374] width 401 height 412
click at [774, 236] on div "hero . moveRight ( 2 ) hero . sneakDown ( 1 ) hero . sneakRight ( 2 )" at bounding box center [953, 374] width 401 height 412
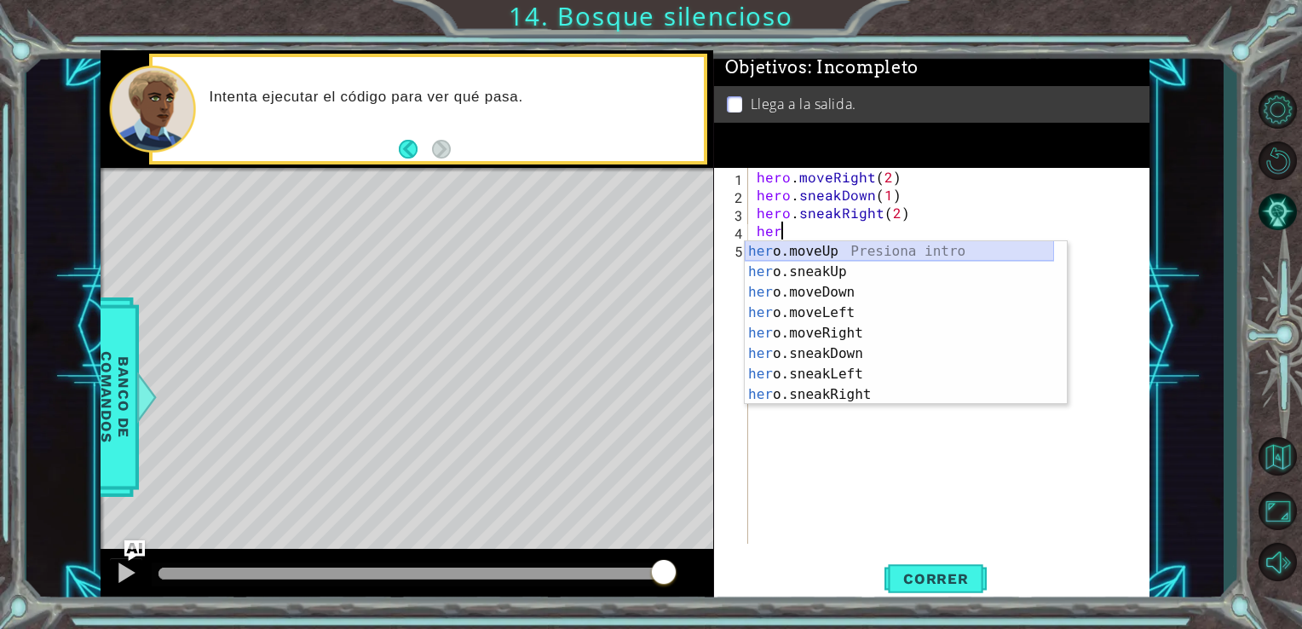
click at [822, 254] on div "her o.moveUp Presiona intro her o.sneakUp Presiona intro her o.moveDown Presion…" at bounding box center [899, 343] width 309 height 204
type textarea "hero.moveUp(1)"
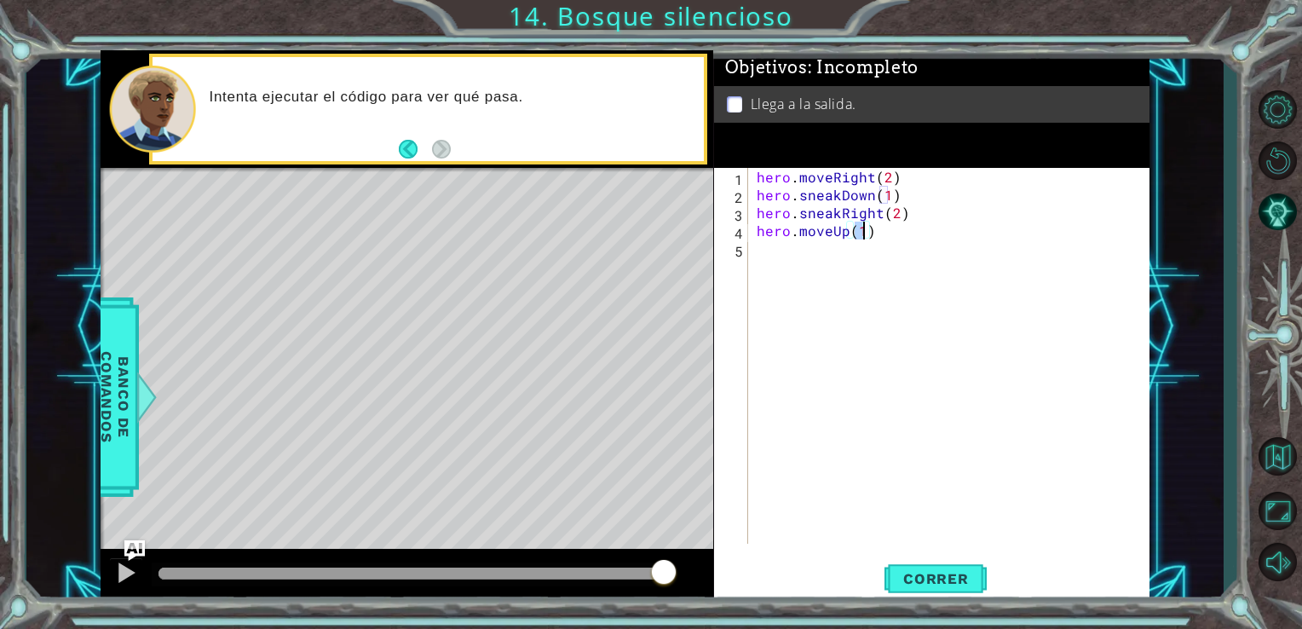
click at [832, 257] on div "hero . moveRight ( 2 ) hero . sneakDown ( 1 ) hero . sneakRight ( 2 ) hero . mo…" at bounding box center [953, 374] width 401 height 412
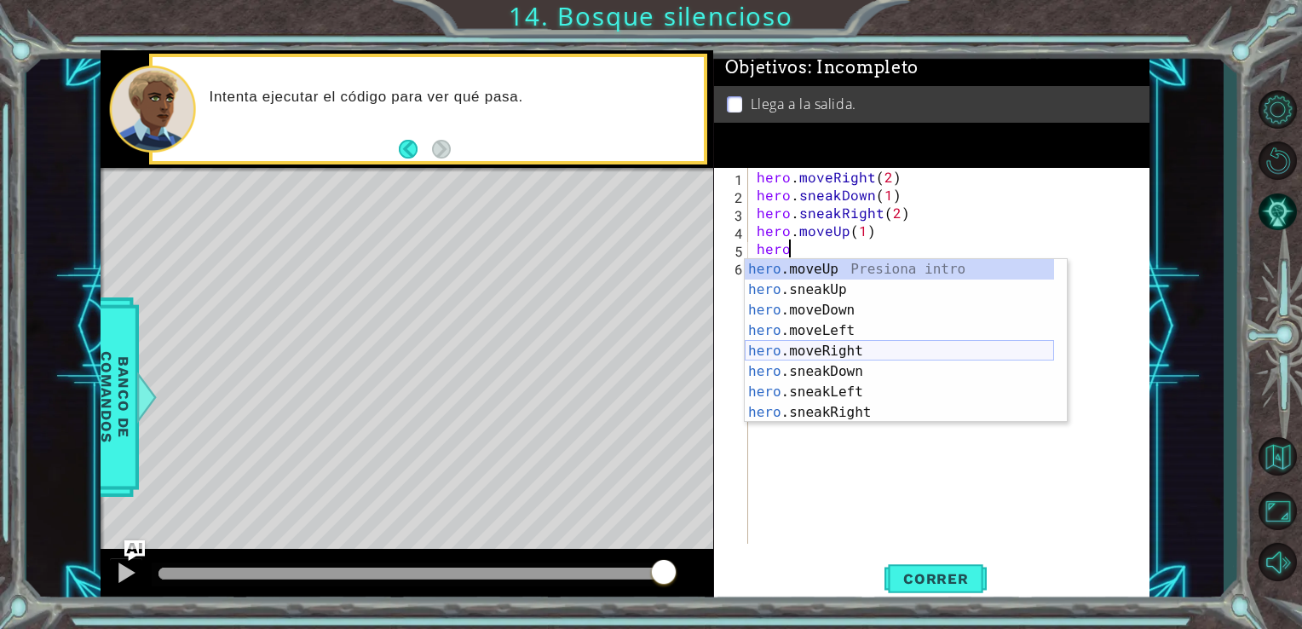
click at [821, 354] on div "hero .moveUp Presiona intro hero .sneakUp Presiona intro hero .moveDown Presion…" at bounding box center [899, 361] width 309 height 204
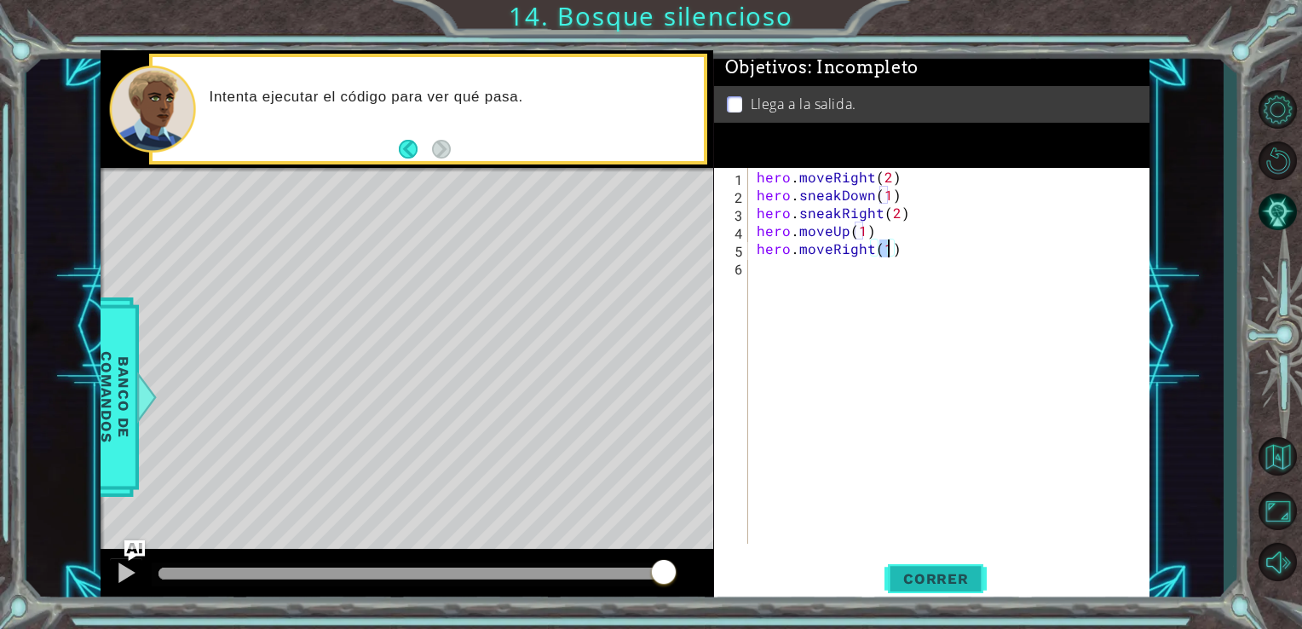
type textarea "hero.moveRight(1)"
click at [913, 568] on button "Correr" at bounding box center [935, 577] width 102 height 43
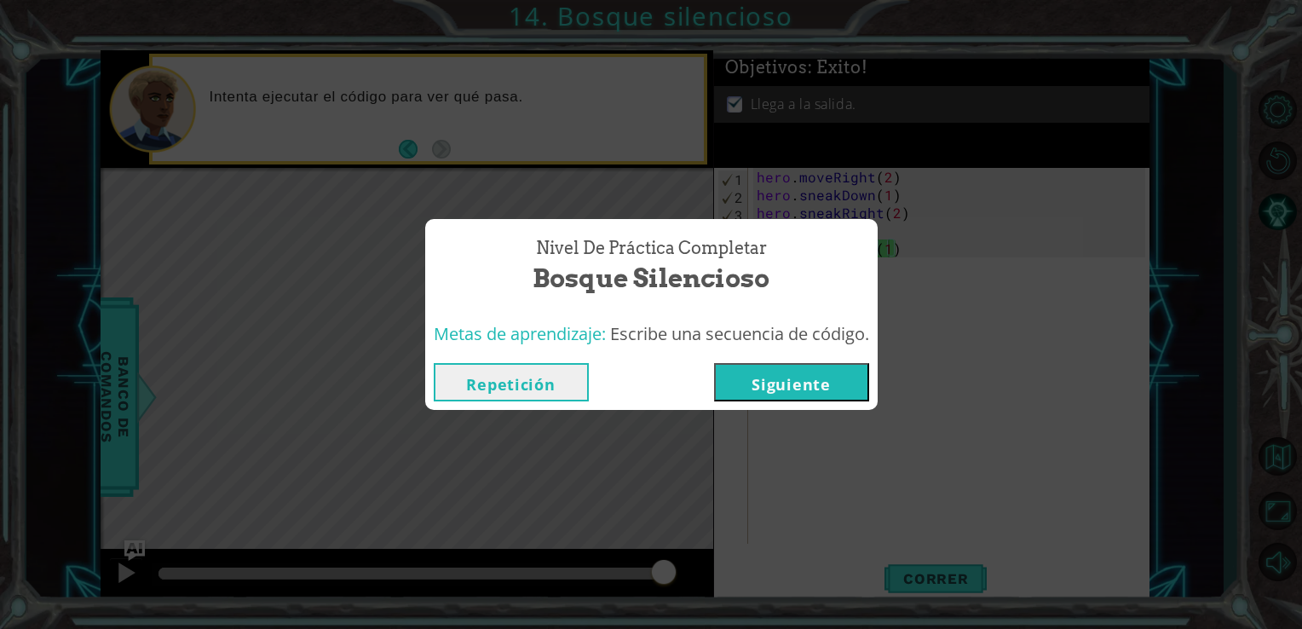
click at [822, 377] on button "Siguiente" at bounding box center [791, 382] width 155 height 38
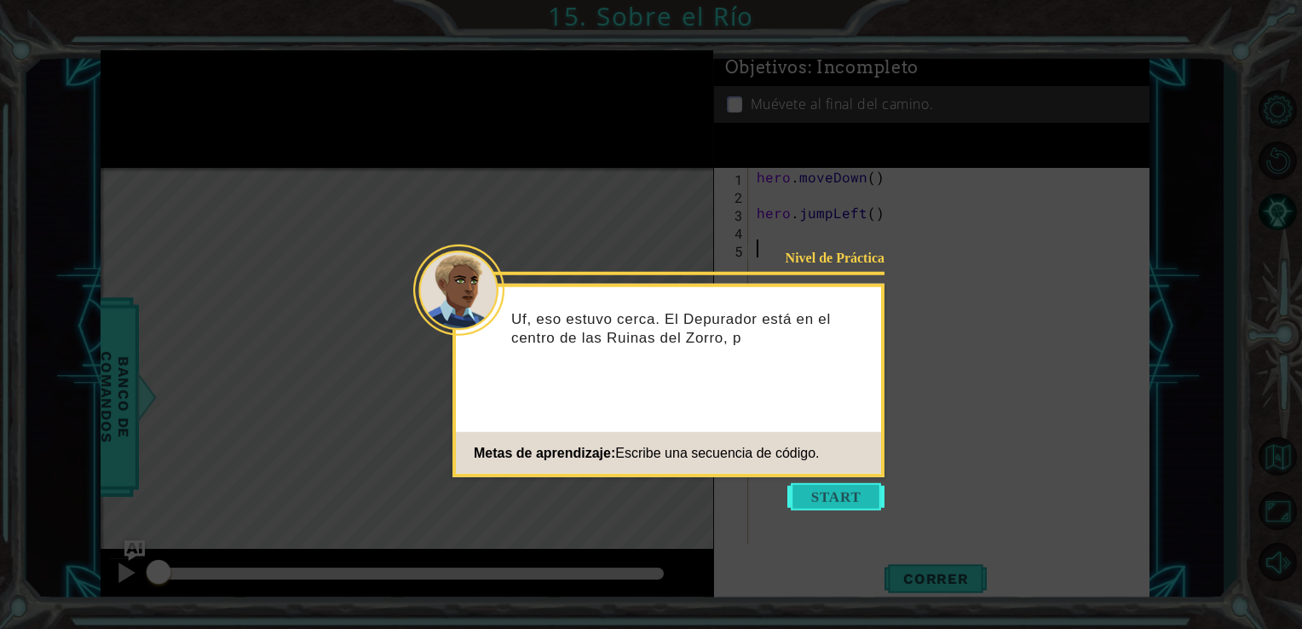
click at [808, 502] on button "Start" at bounding box center [835, 496] width 97 height 27
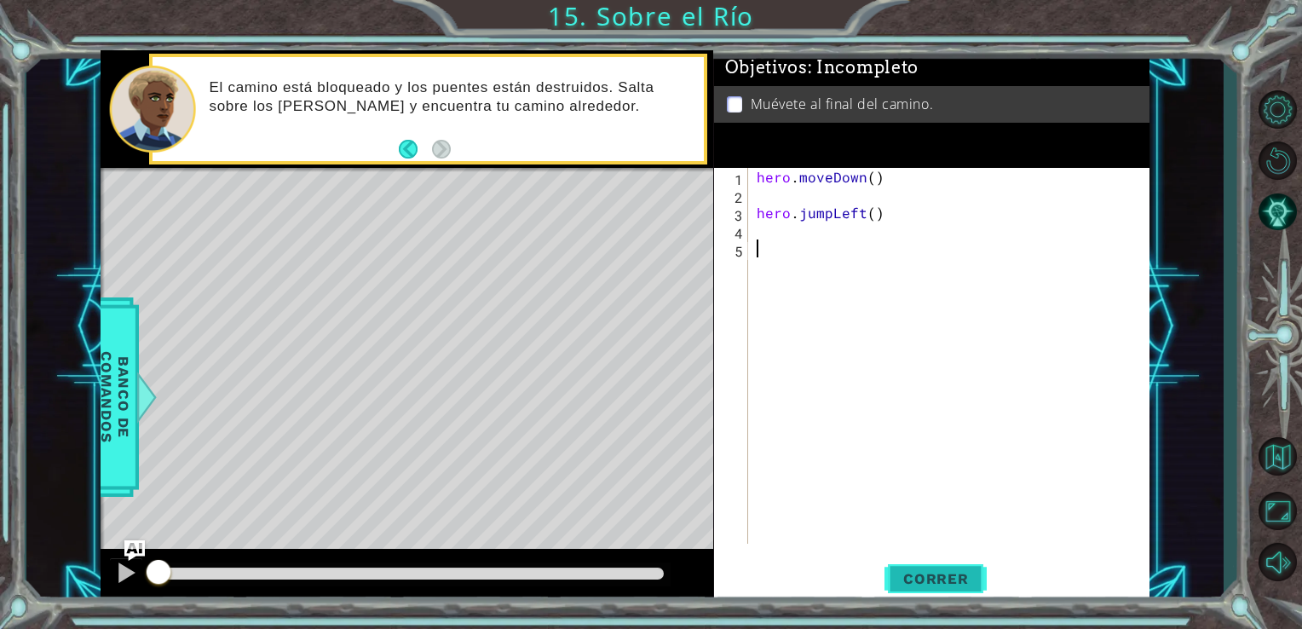
click at [957, 571] on span "Correr" at bounding box center [936, 578] width 100 height 17
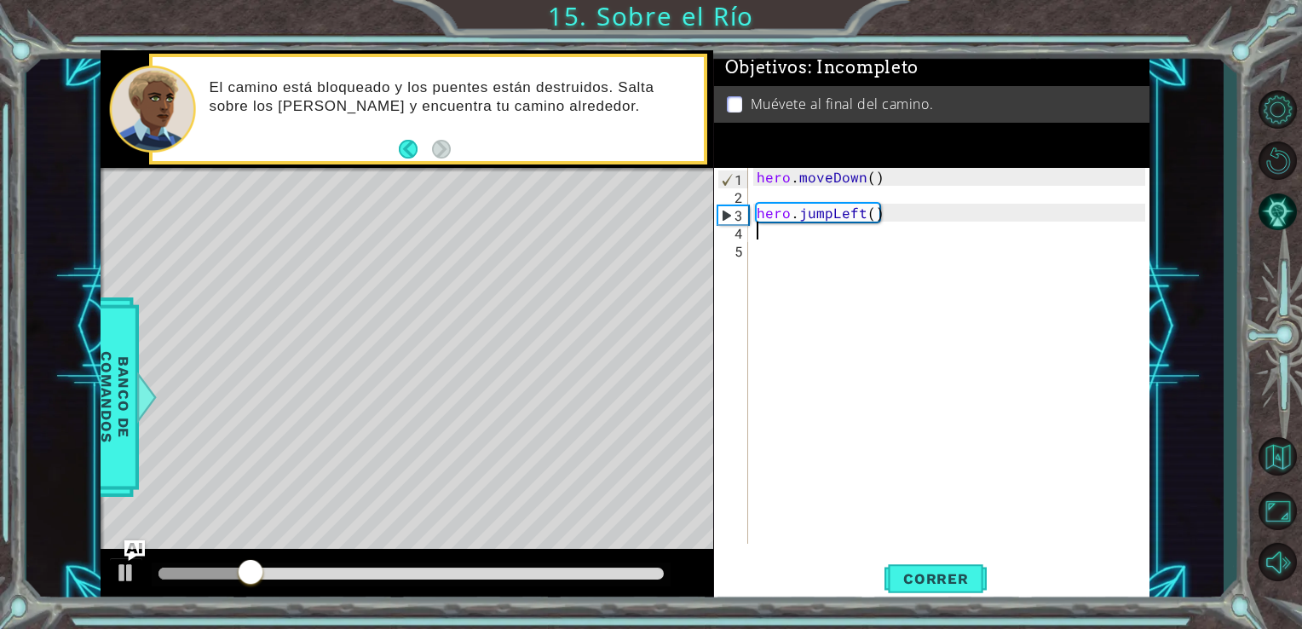
click at [767, 234] on div "hero . moveDown ( ) hero . jumpLeft ( )" at bounding box center [953, 374] width 401 height 412
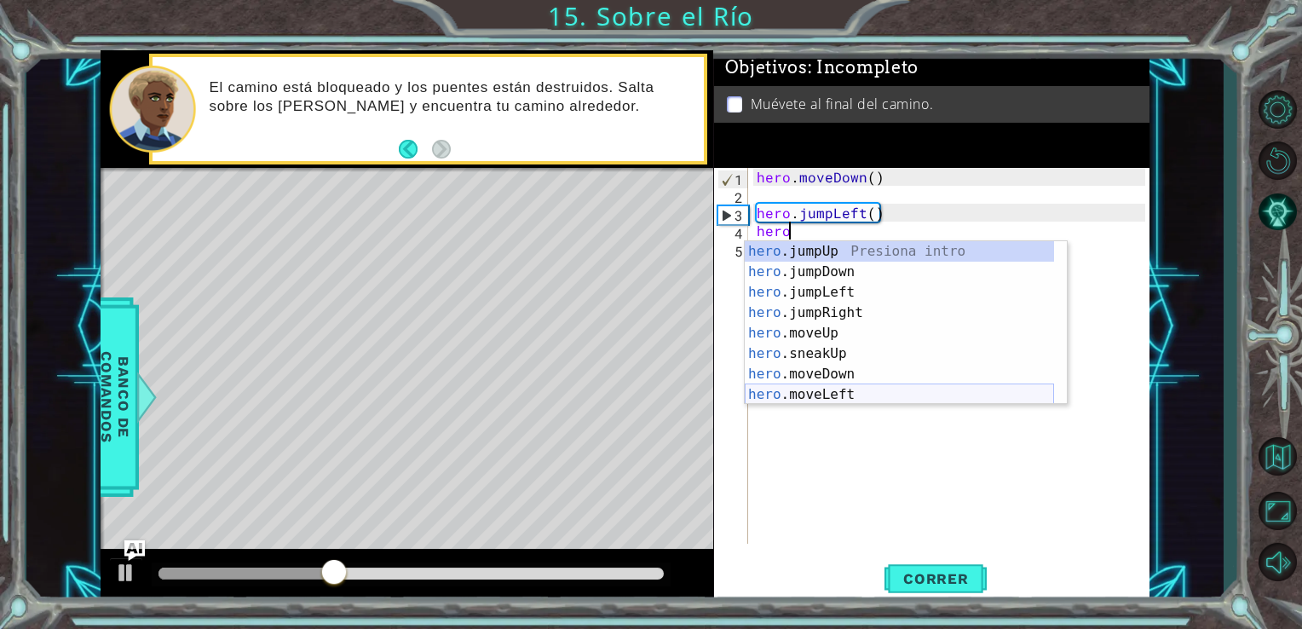
click at [867, 396] on div "hero .jumpUp Presiona intro hero .jumpDown Presiona intro hero .jumpLeft Presio…" at bounding box center [899, 343] width 309 height 204
type textarea "hero.moveLeft(1)"
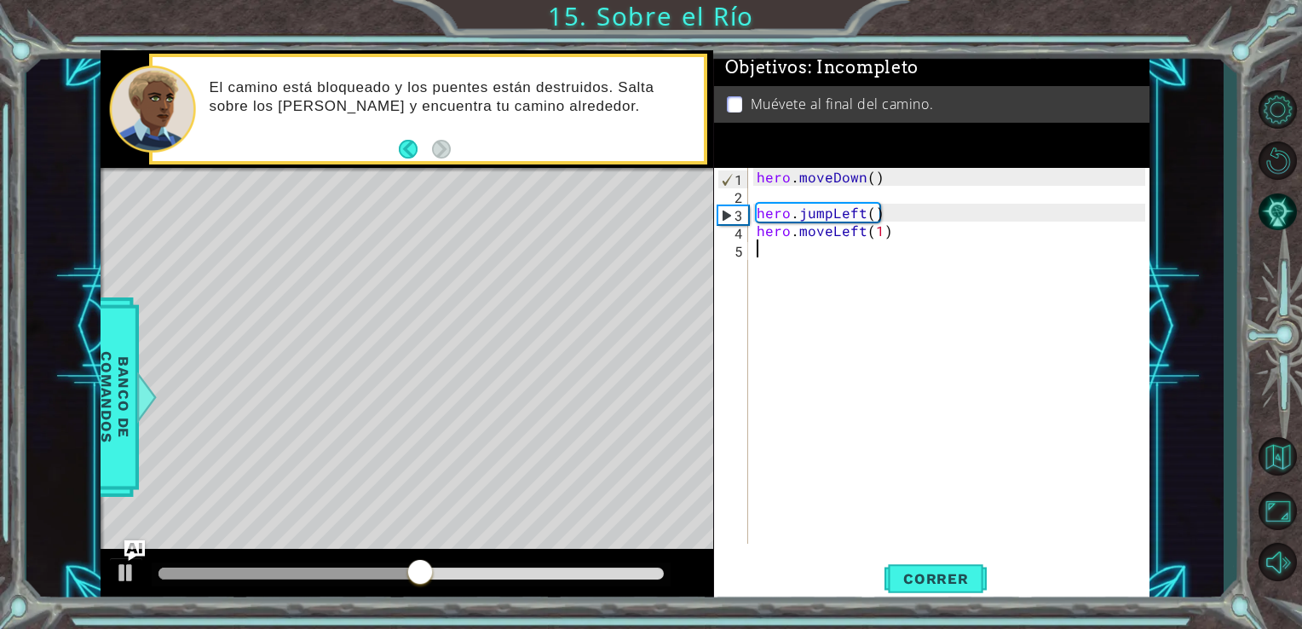
click at [767, 250] on div "hero . moveDown ( ) hero . jumpLeft ( ) hero . moveLeft ( 1 )" at bounding box center [953, 374] width 401 height 412
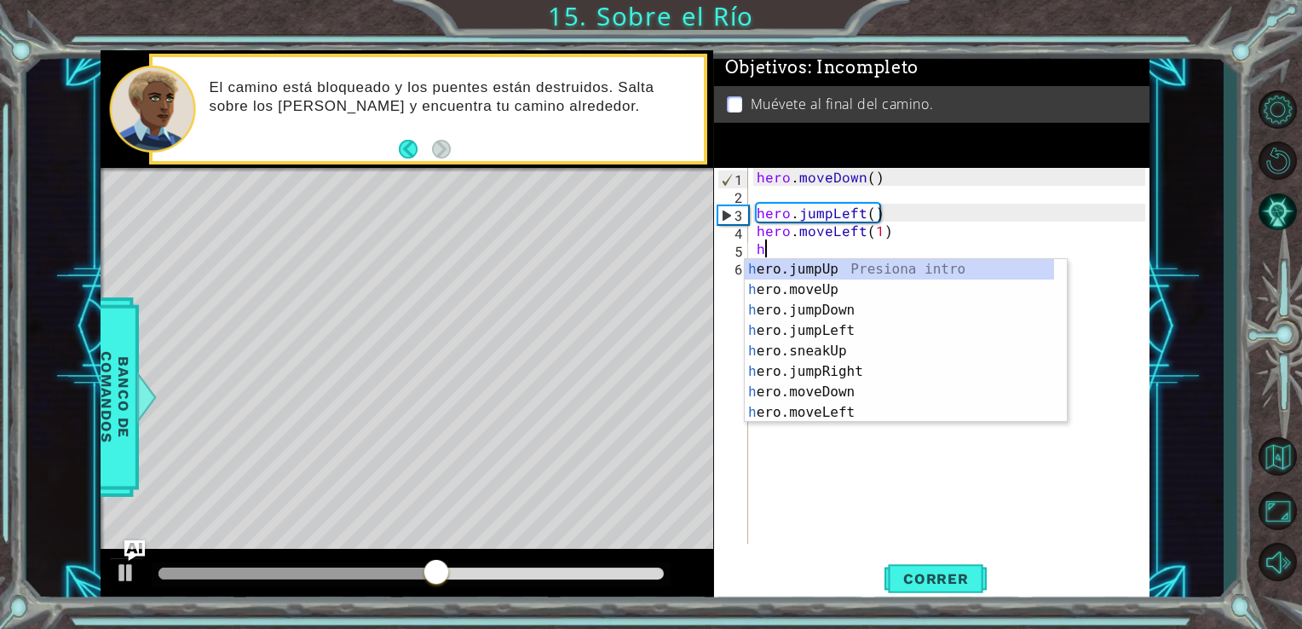
type textarea "her"
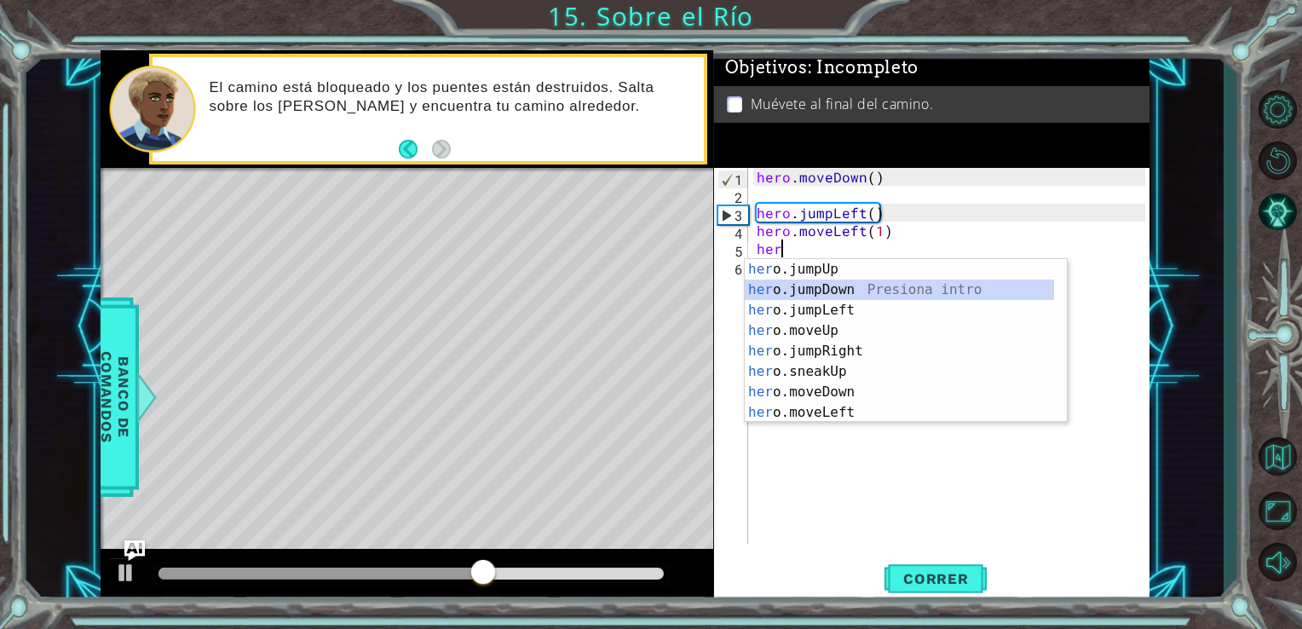
click at [855, 290] on div "her o.jumpUp Presiona intro her o.jumpDown Presiona intro her o.jumpLeft Presio…" at bounding box center [899, 361] width 309 height 204
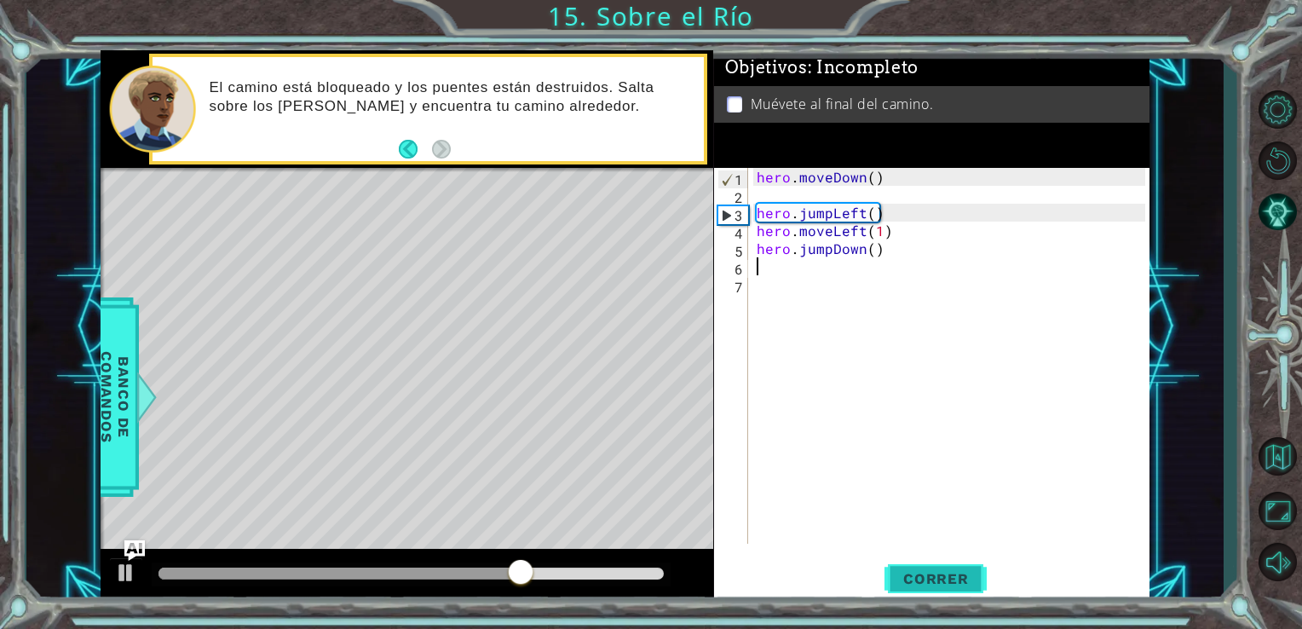
click at [912, 570] on span "Correr" at bounding box center [936, 578] width 100 height 17
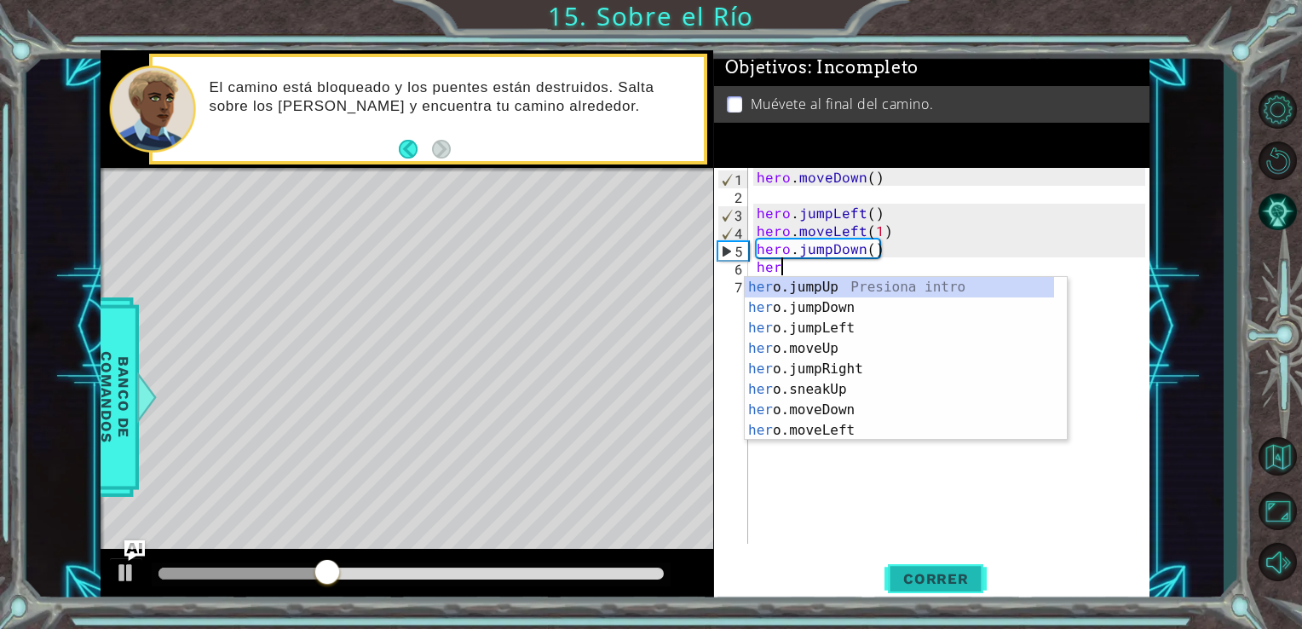
type textarea "hero"
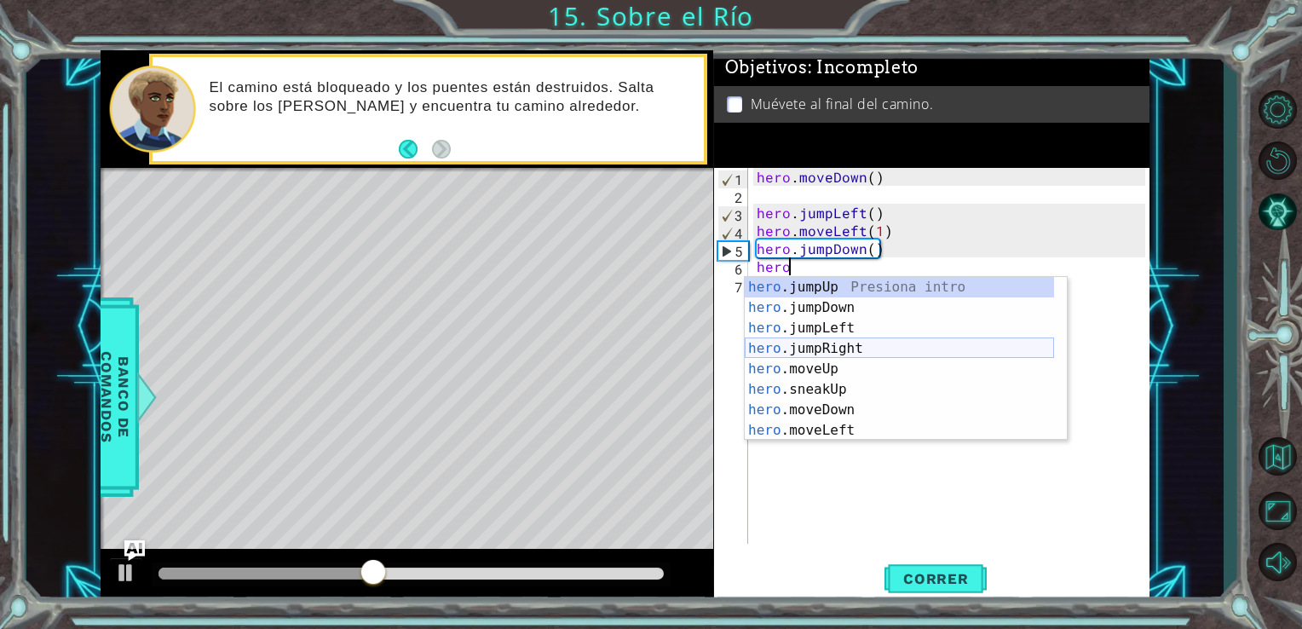
click at [855, 352] on div "hero .jumpUp Presiona intro hero .jumpDown Presiona intro hero .jumpLeft Presio…" at bounding box center [899, 379] width 309 height 204
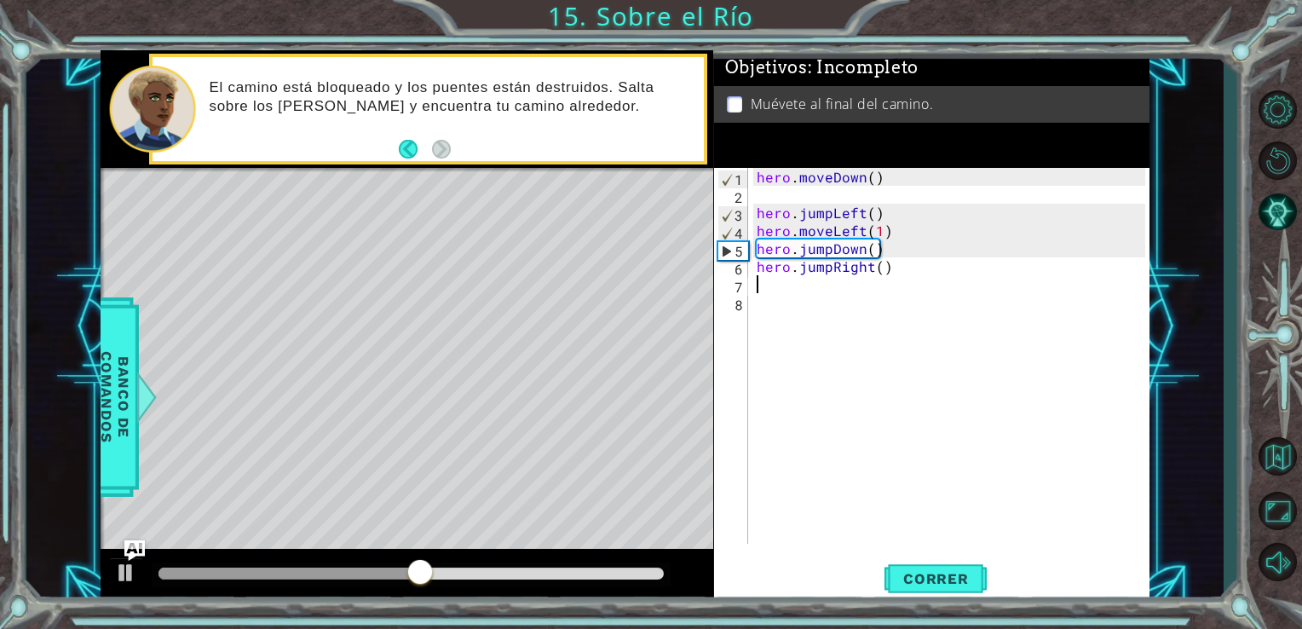
click at [801, 285] on div "hero . moveDown ( ) hero . jumpLeft ( ) hero . moveLeft ( 1 ) hero . jumpDown (…" at bounding box center [953, 374] width 401 height 412
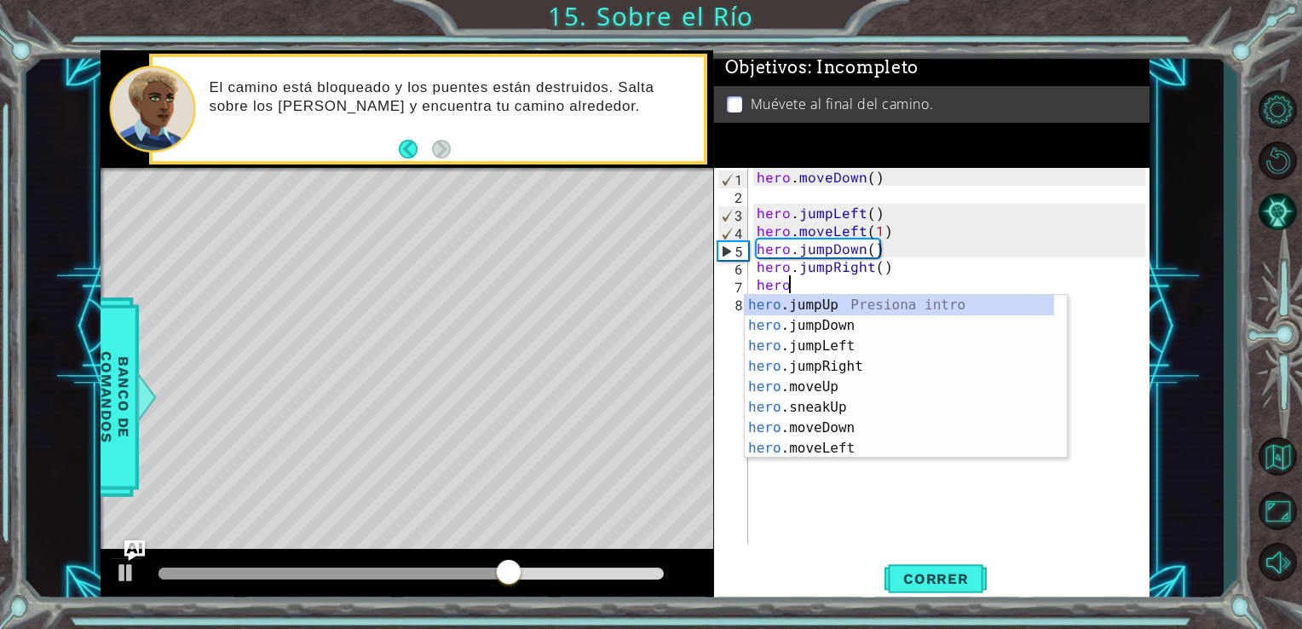
type textarea "hero."
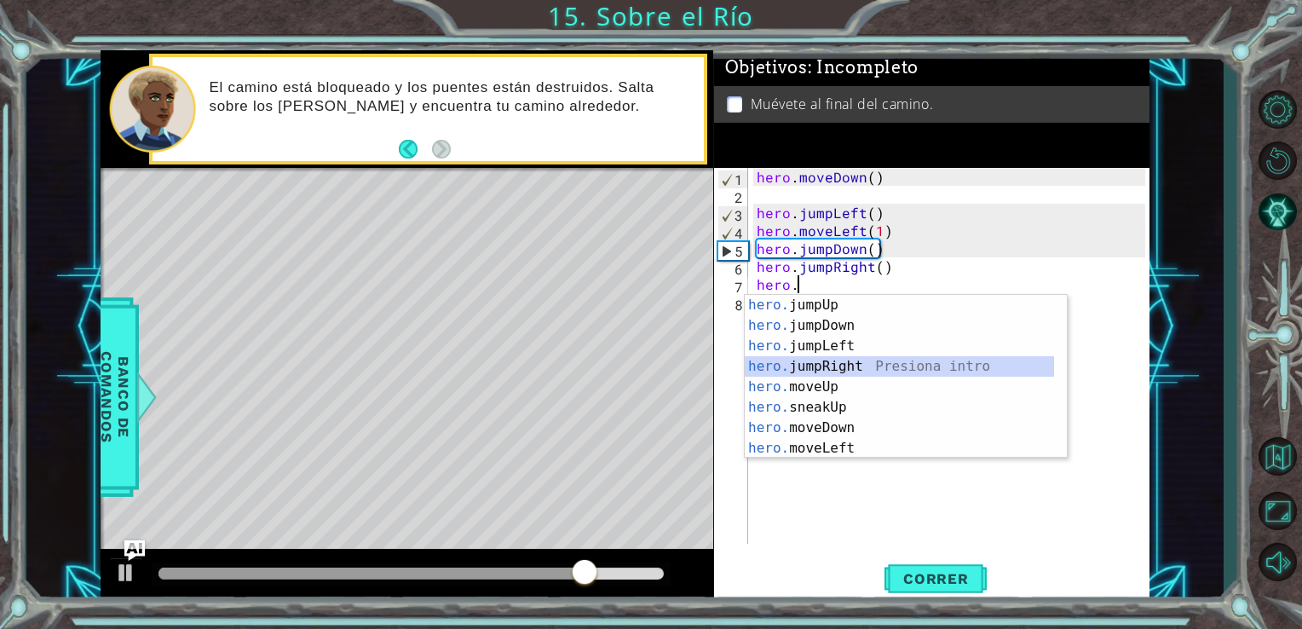
click at [870, 368] on div "hero. jumpUp Presiona intro hero. jumpDown Presiona intro hero. jumpLeft Presio…" at bounding box center [899, 397] width 309 height 204
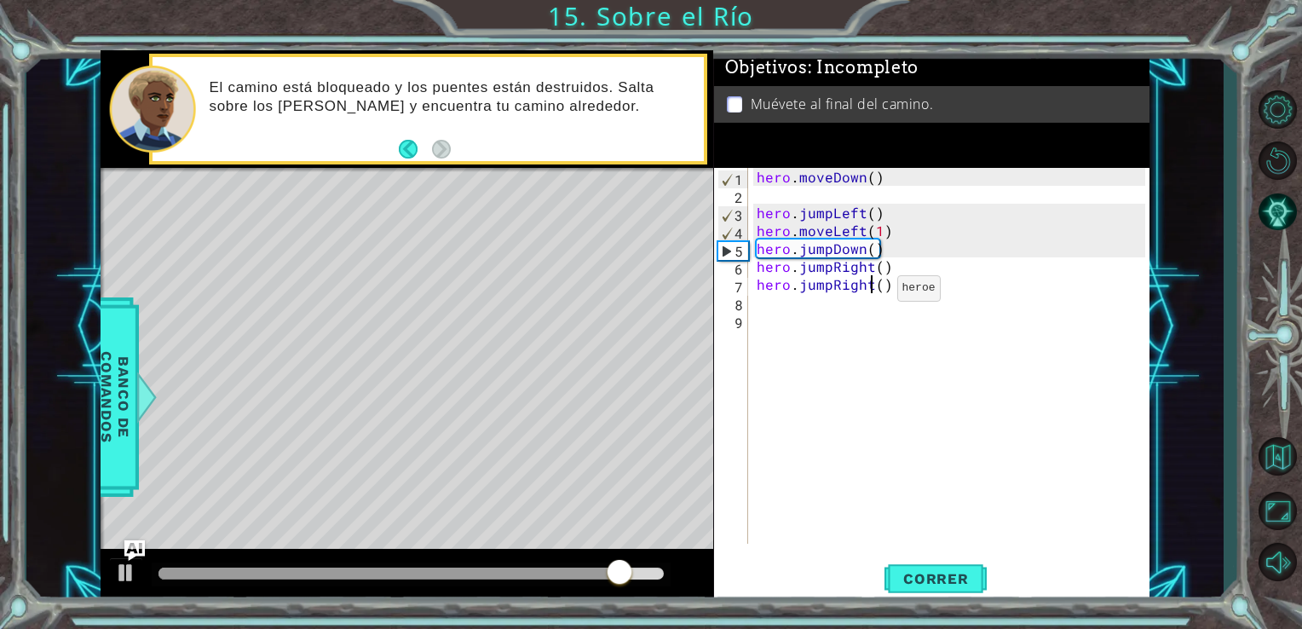
click at [867, 292] on div "hero . moveDown ( ) hero . jumpLeft ( ) hero . moveLeft ( 1 ) hero . jumpDown (…" at bounding box center [953, 374] width 401 height 412
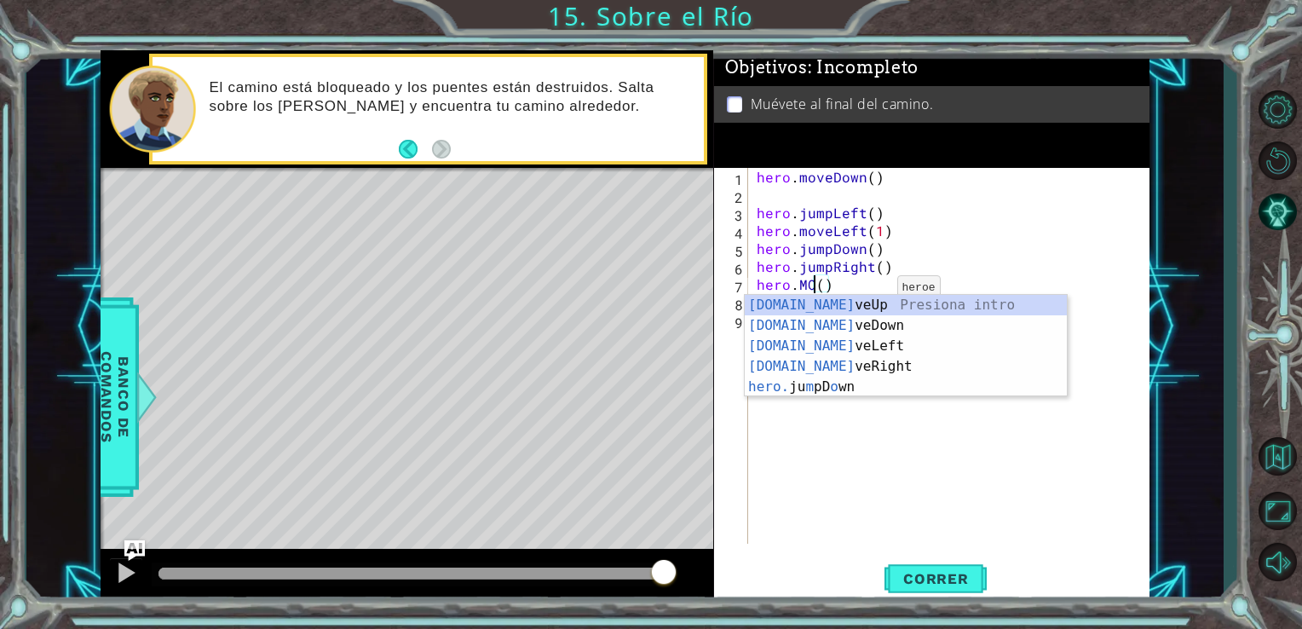
scroll to position [0, 3]
click at [840, 363] on div "[DOMAIN_NAME] veUp Presiona intro [DOMAIN_NAME] veDown Presiona intro [DOMAIN_N…" at bounding box center [906, 366] width 322 height 143
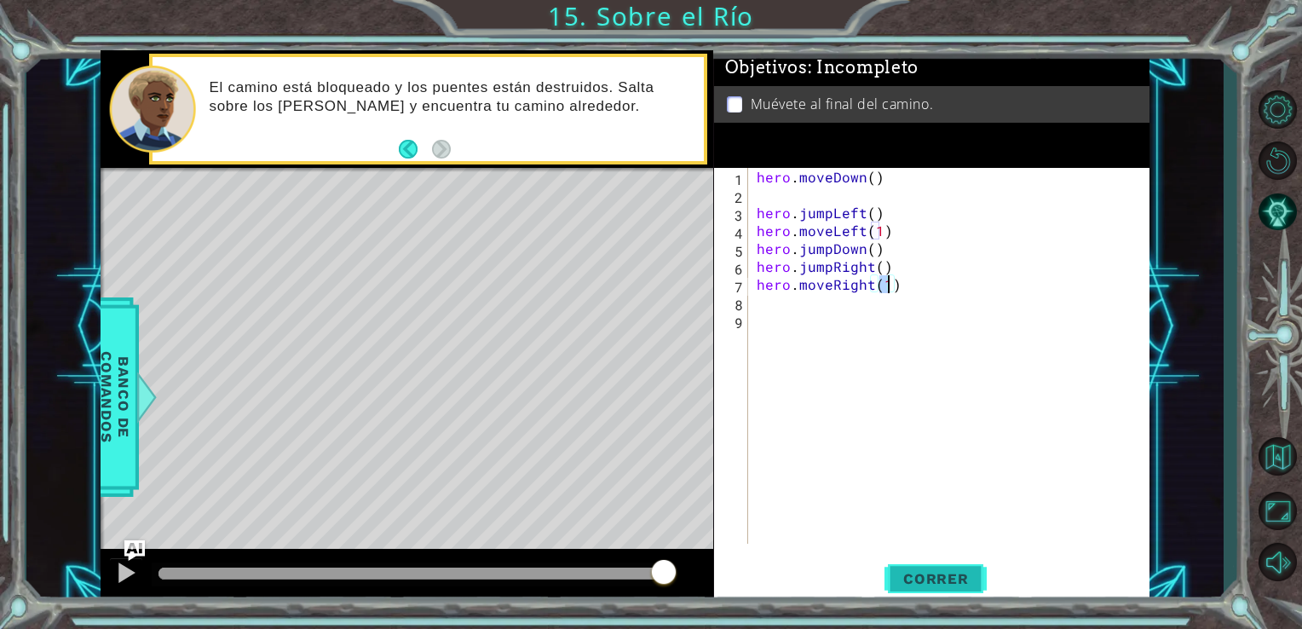
type textarea "hero.moveRight(1)"
click at [907, 563] on button "Correr" at bounding box center [935, 577] width 102 height 43
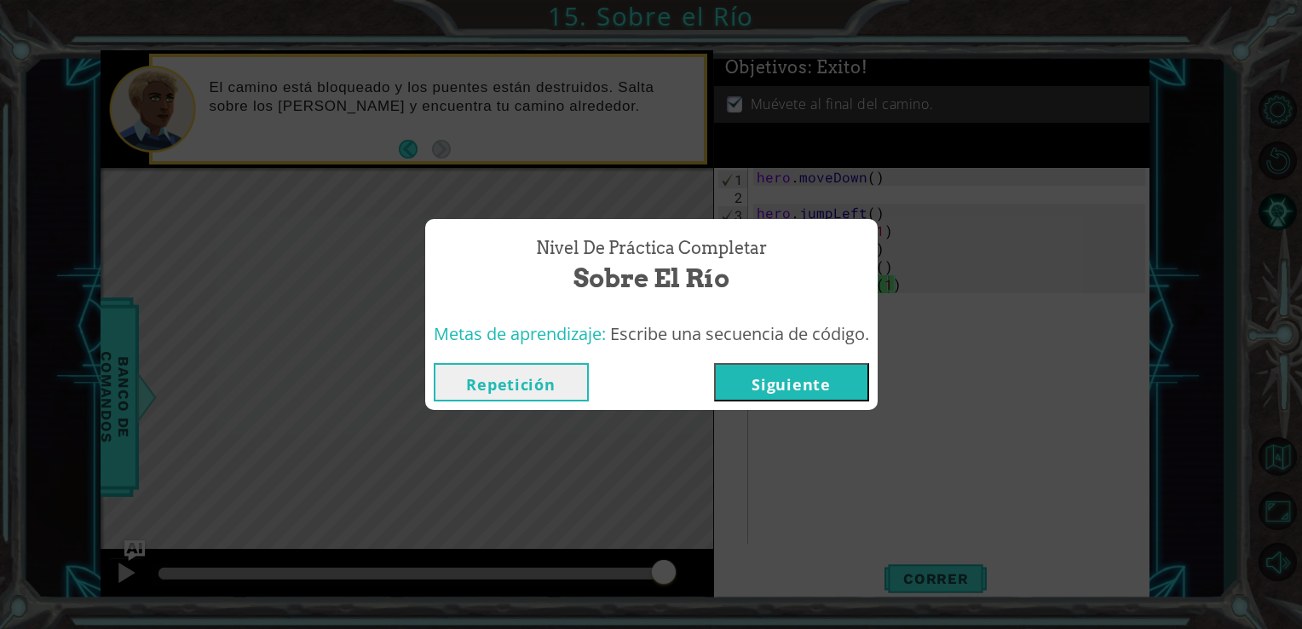
click at [811, 374] on button "Siguiente" at bounding box center [791, 382] width 155 height 38
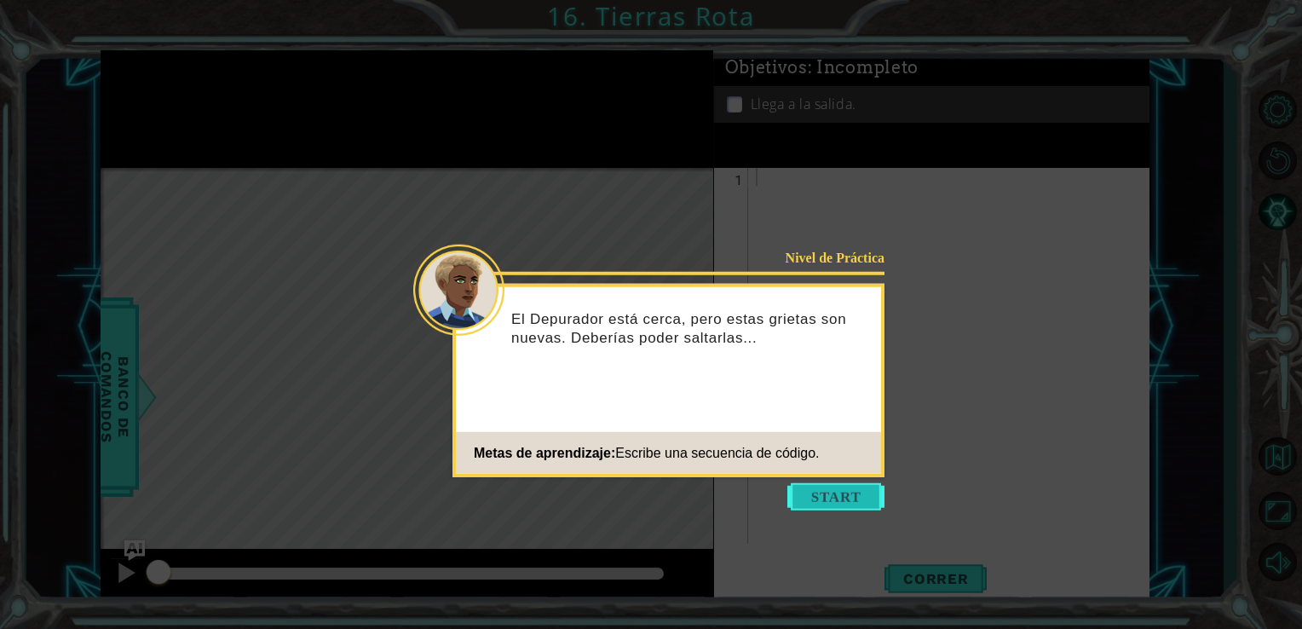
click at [795, 487] on button "Start" at bounding box center [835, 496] width 97 height 27
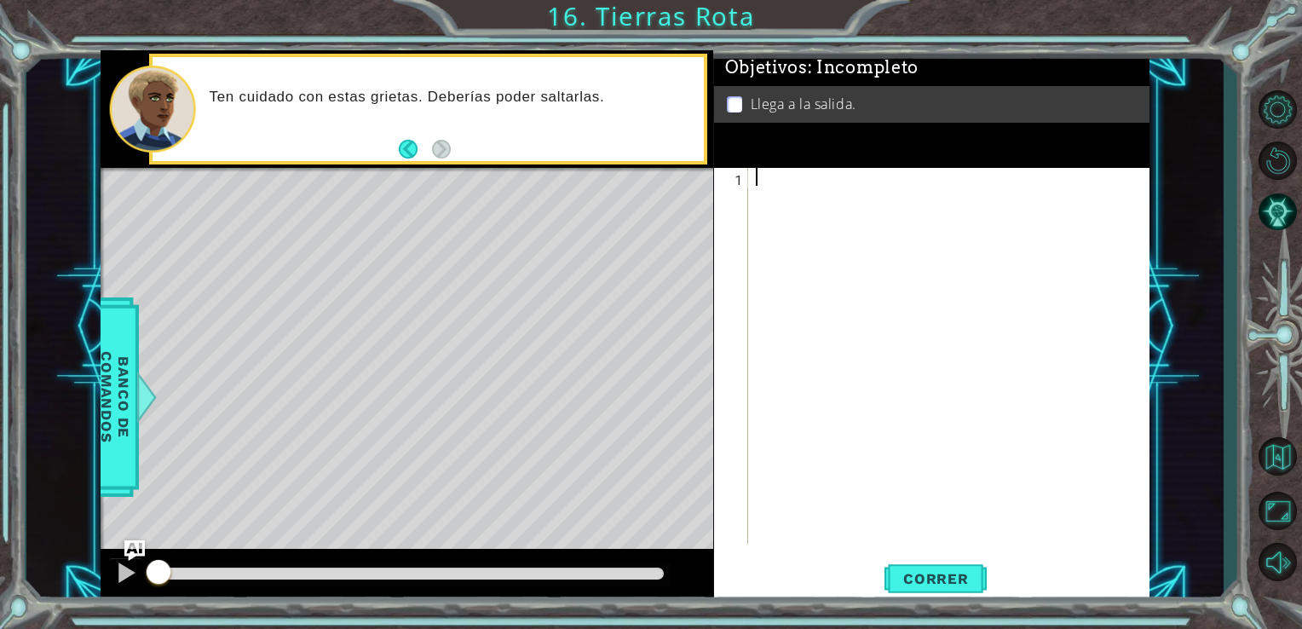
click at [762, 171] on div at bounding box center [952, 374] width 401 height 412
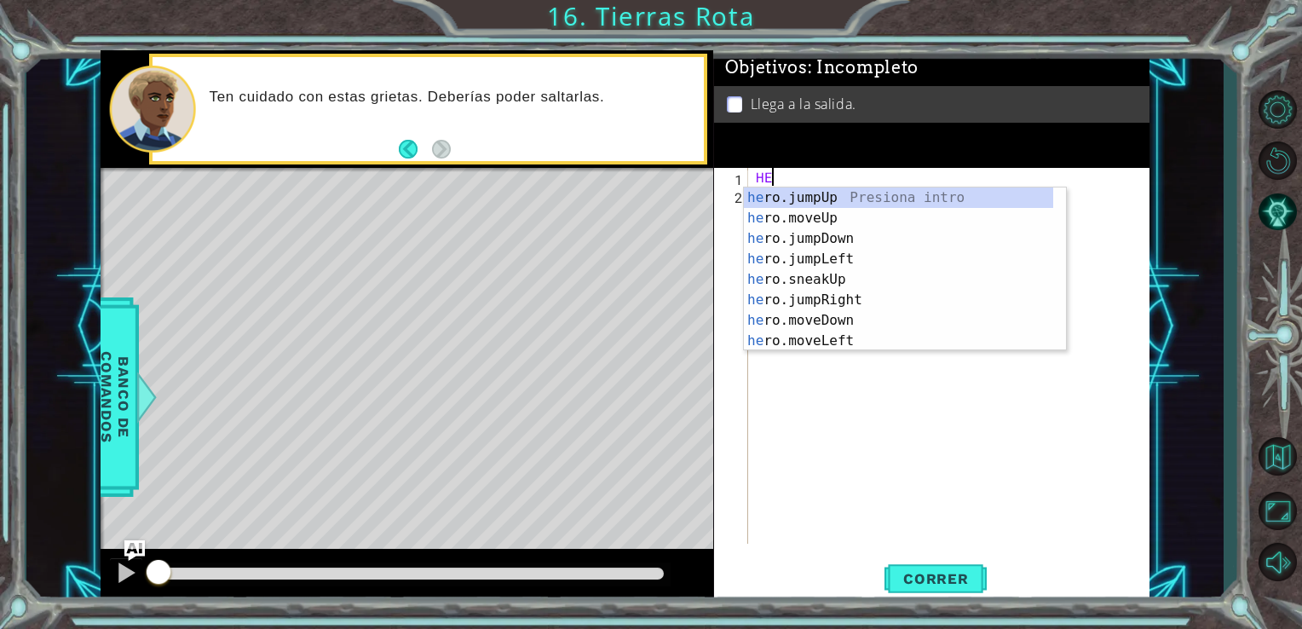
type textarea "H"
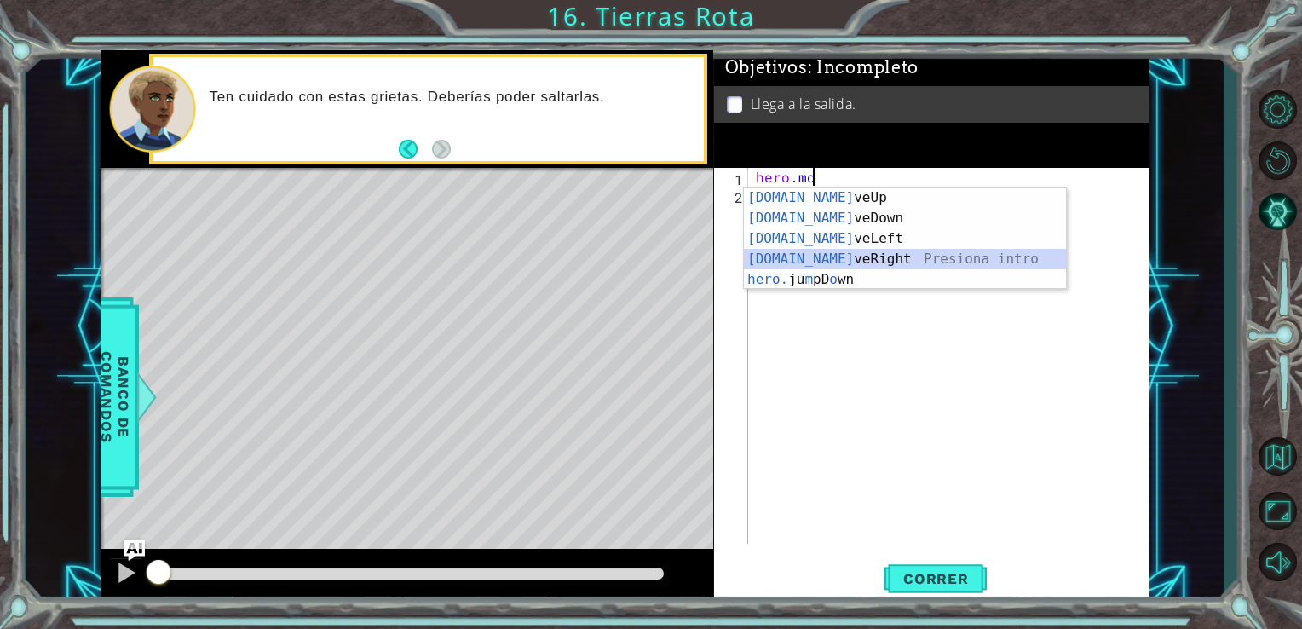
click at [848, 250] on div "[DOMAIN_NAME] veUp Presiona intro [DOMAIN_NAME] veDown Presiona intro [DOMAIN_N…" at bounding box center [905, 258] width 322 height 143
type textarea "hero.moveRight(1)"
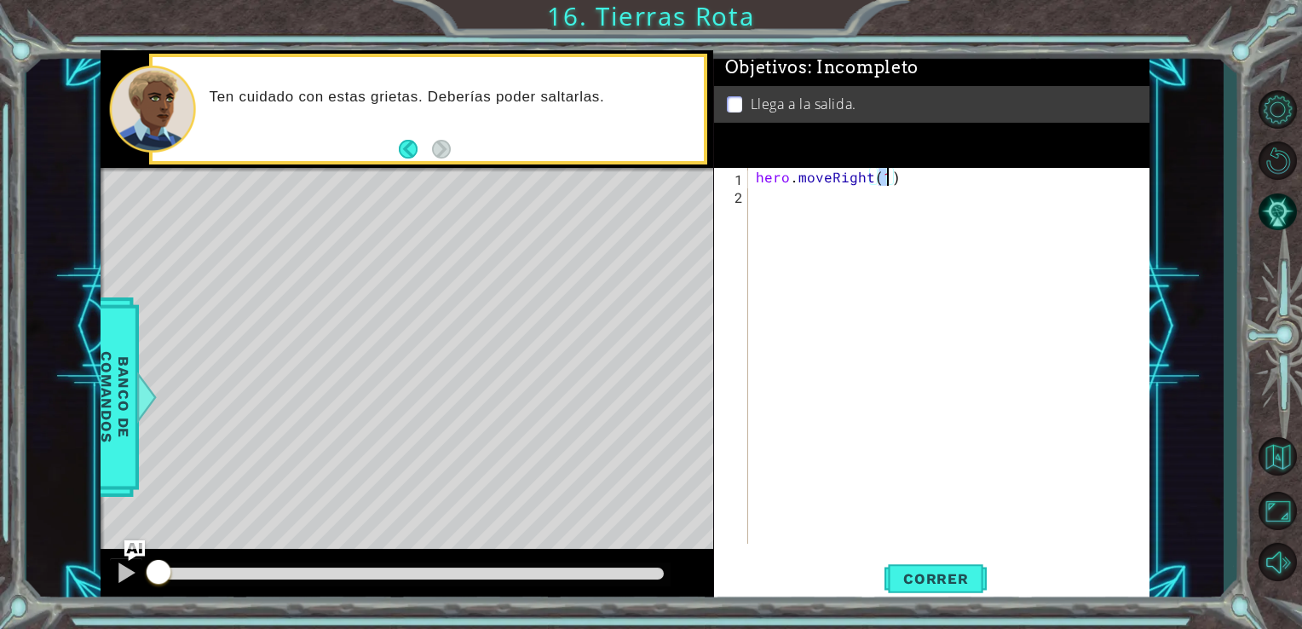
click at [767, 203] on div "hero . moveRight ( 1 )" at bounding box center [952, 374] width 401 height 412
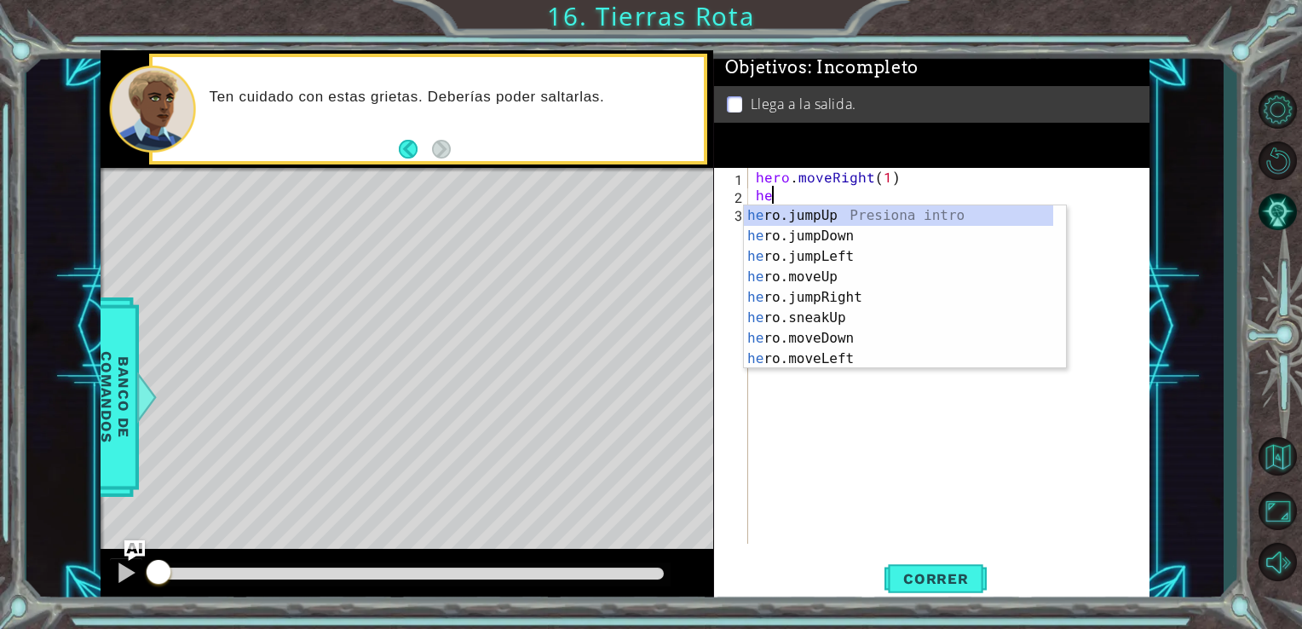
type textarea "her"
click at [835, 296] on div "her o.jumpUp Presiona intro her o.jumpDown Presiona intro her o.jumpLeft Presio…" at bounding box center [898, 307] width 309 height 204
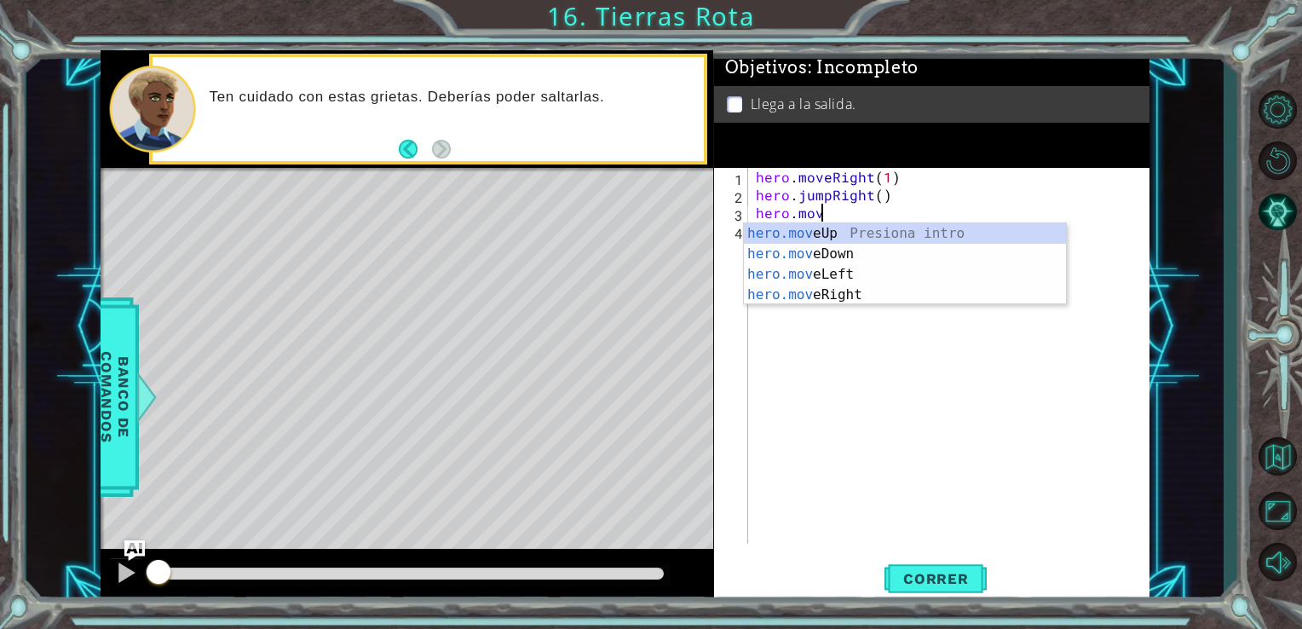
scroll to position [0, 3]
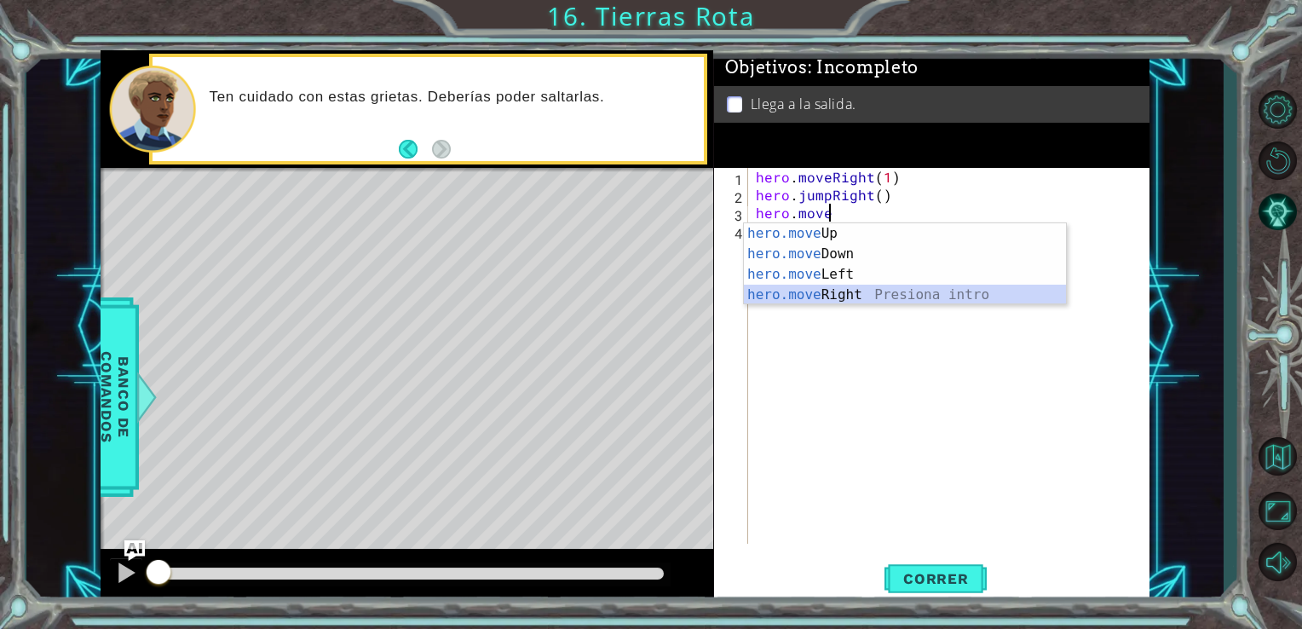
click at [855, 291] on div "hero.move Up Presiona intro hero.move Down Presiona intro hero.move Left Presio…" at bounding box center [905, 284] width 322 height 123
type textarea "hero.moveRight(1)"
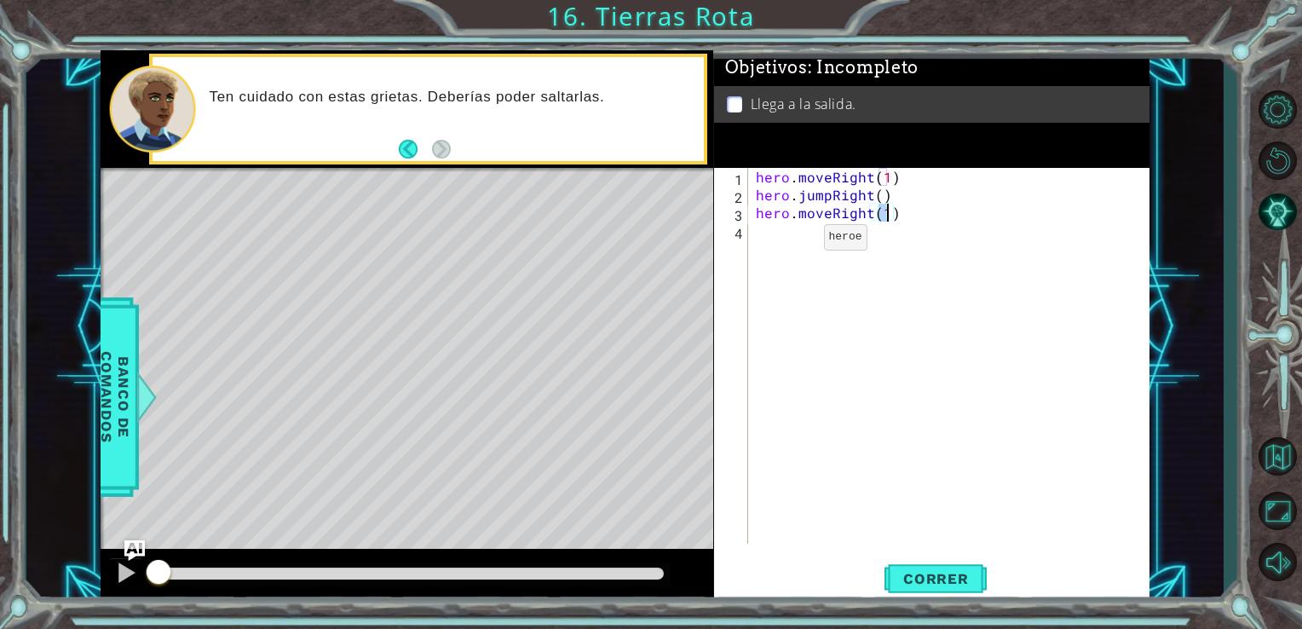
click at [794, 241] on div "hero . moveRight ( 1 ) hero . jumpRight ( ) hero . moveRight ( 1 )" at bounding box center [952, 374] width 401 height 412
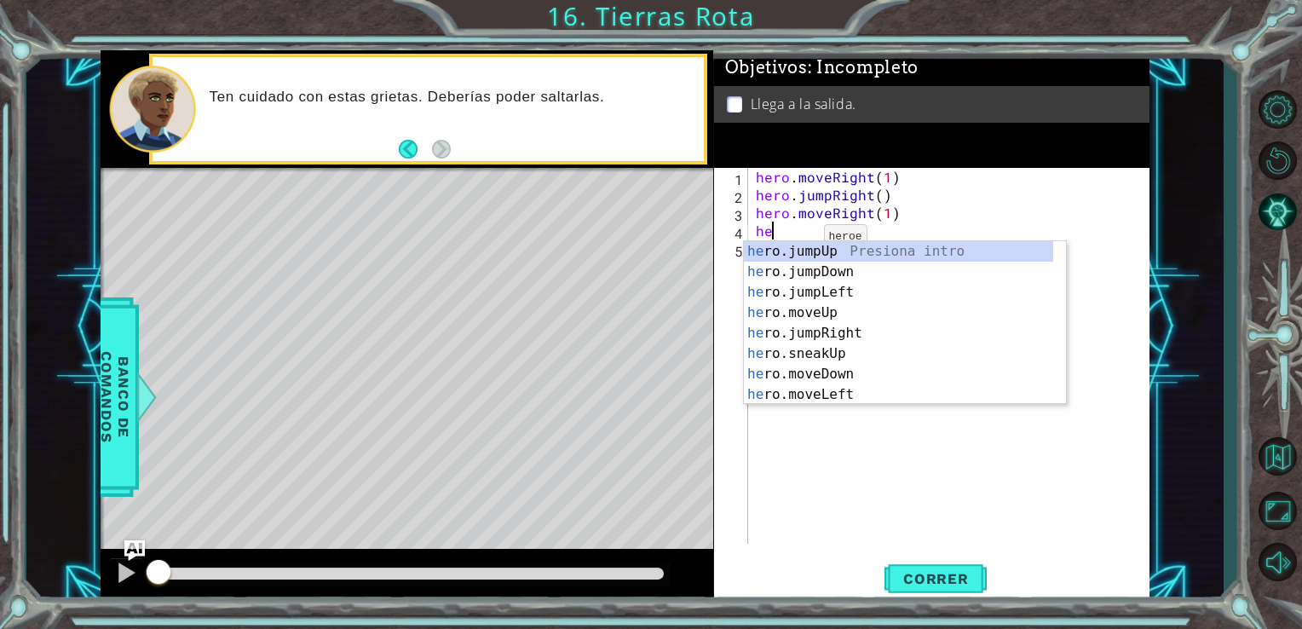
type textarea "heo"
click at [845, 247] on div "he r o .jumpUp Presiona intro he r o .moveUp Presiona intro he r o .jumpDown Pr…" at bounding box center [898, 343] width 309 height 204
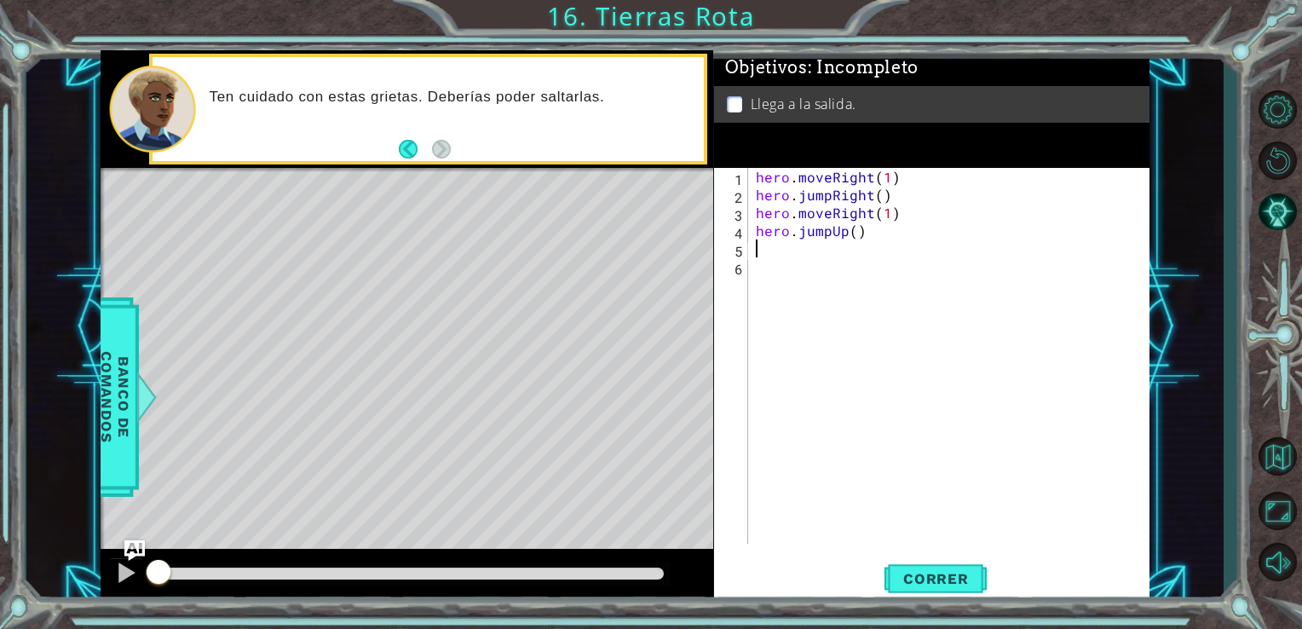
click at [800, 250] on div "hero . moveRight ( 1 ) hero . jumpRight ( ) hero . moveRight ( 1 ) hero . jumpU…" at bounding box center [952, 374] width 401 height 412
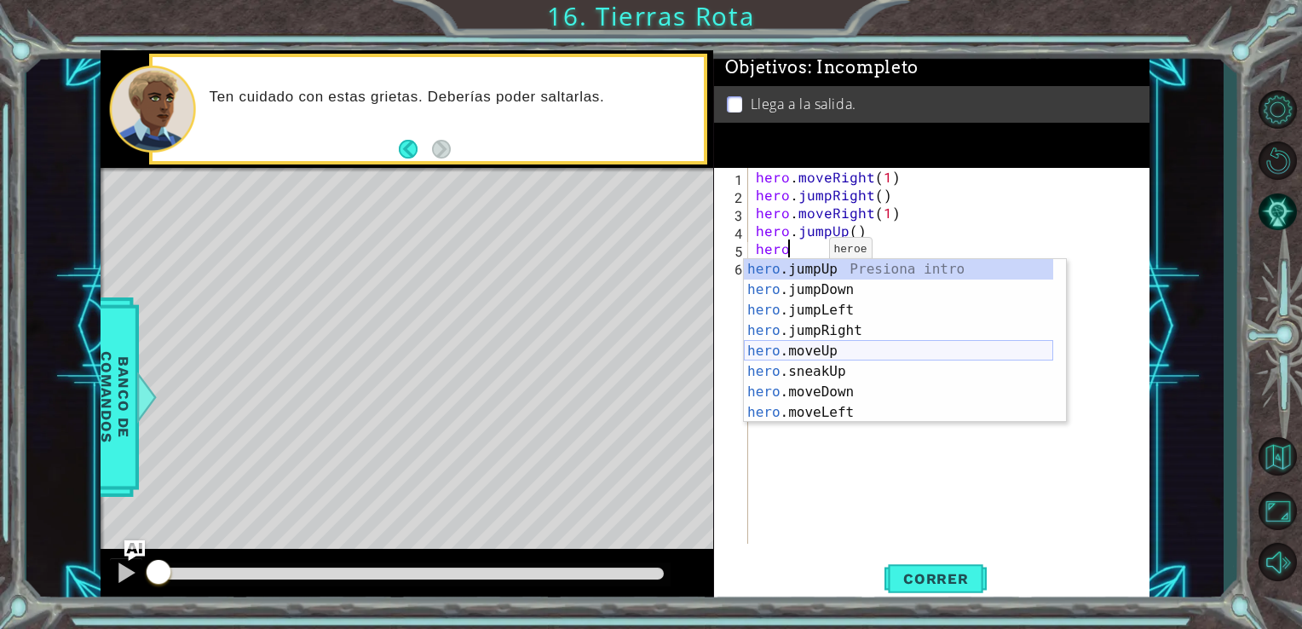
click at [760, 351] on div "hero .jumpUp Presiona intro hero .jumpDown Presiona intro hero .jumpLeft Presio…" at bounding box center [898, 361] width 309 height 204
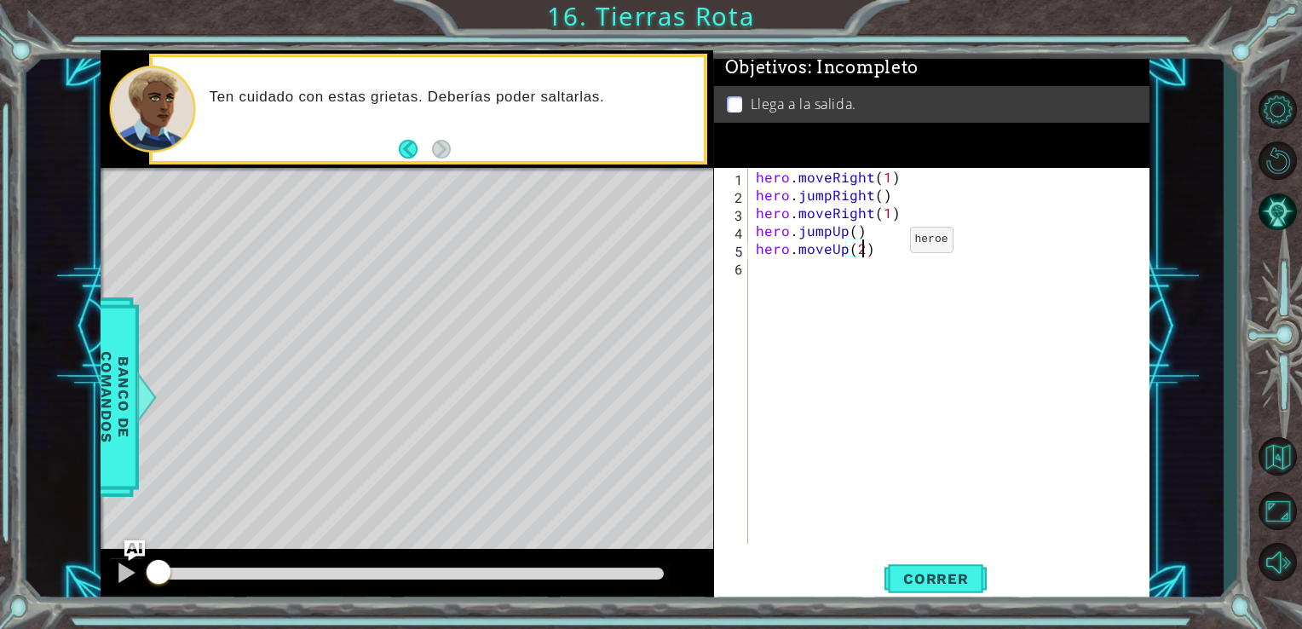
scroll to position [0, 6]
type textarea "hero.moveUp(2)"
click at [947, 567] on button "Correr" at bounding box center [935, 577] width 102 height 43
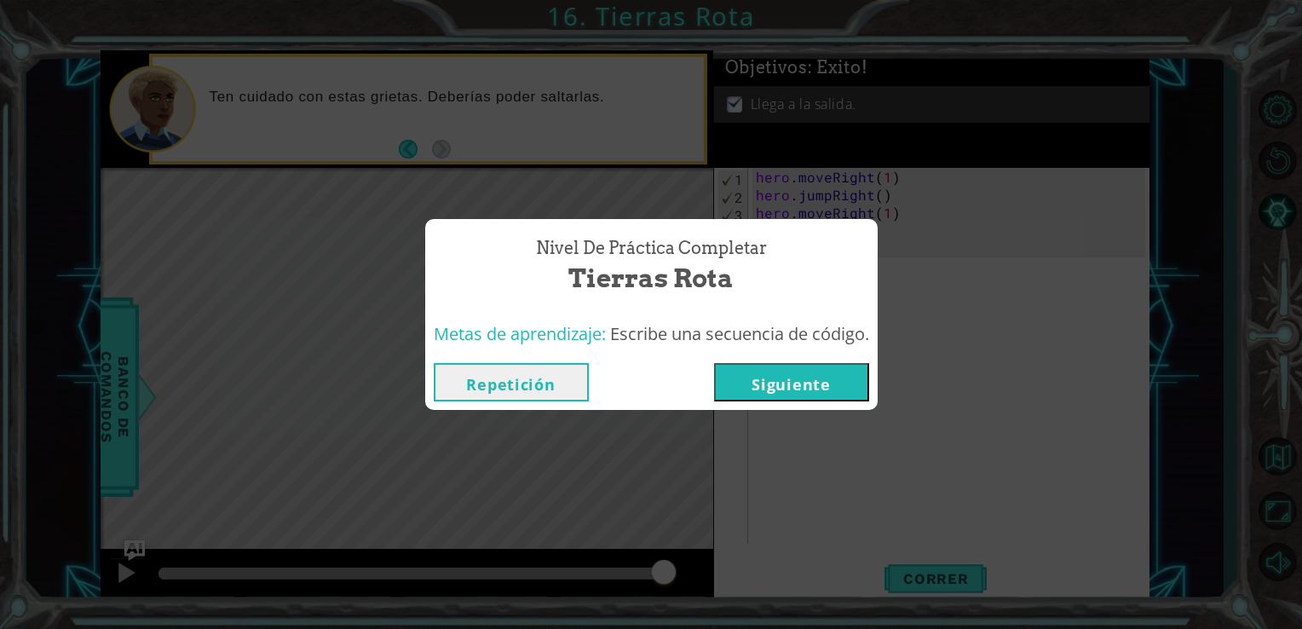
click at [750, 482] on div "Nivel de Práctica Completar Tierras Rota Metas de aprendizaje: Escribe una secu…" at bounding box center [651, 314] width 1302 height 629
click at [540, 412] on div "Nivel de Práctica Completar Tierras Rota Metas de aprendizaje: Escribe una secu…" at bounding box center [651, 314] width 1302 height 629
click at [821, 374] on button "Siguiente" at bounding box center [791, 382] width 155 height 38
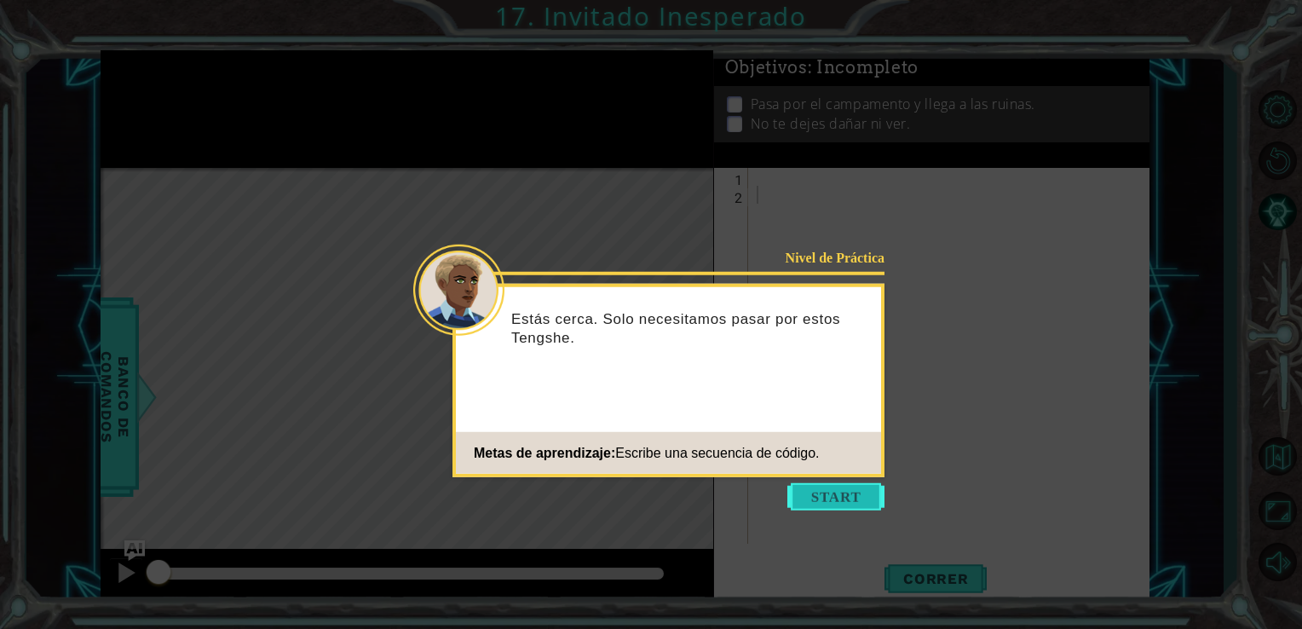
click at [832, 499] on button "Start" at bounding box center [835, 496] width 97 height 27
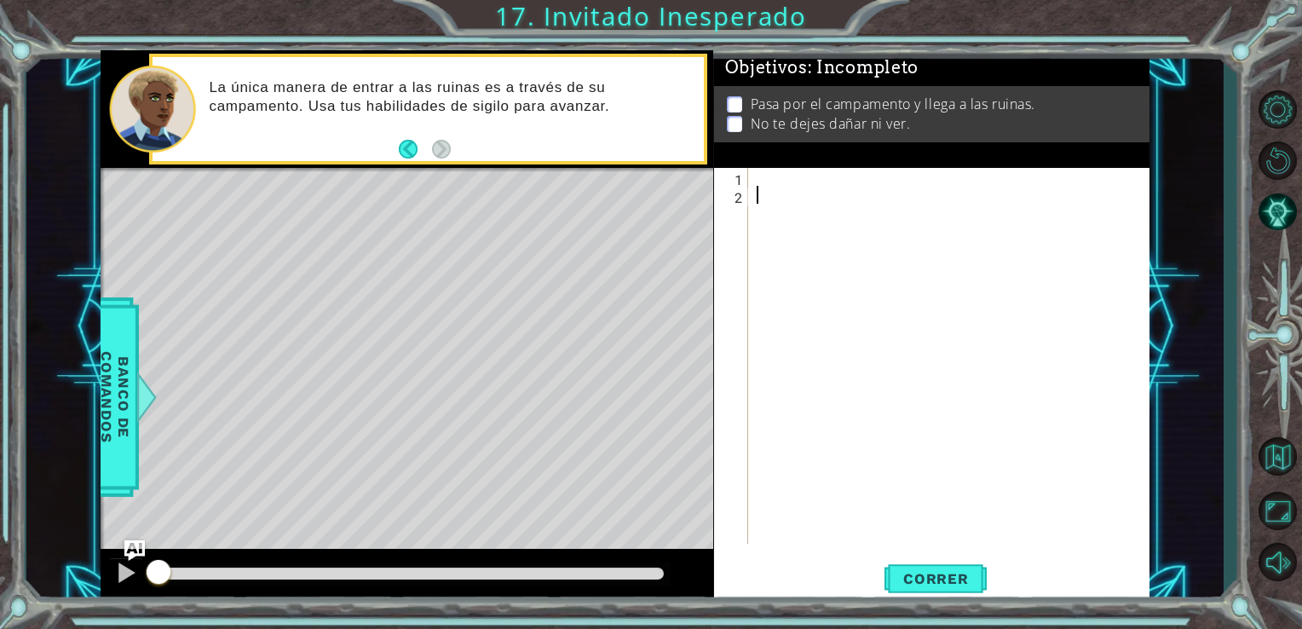
click at [767, 181] on div at bounding box center [953, 374] width 401 height 412
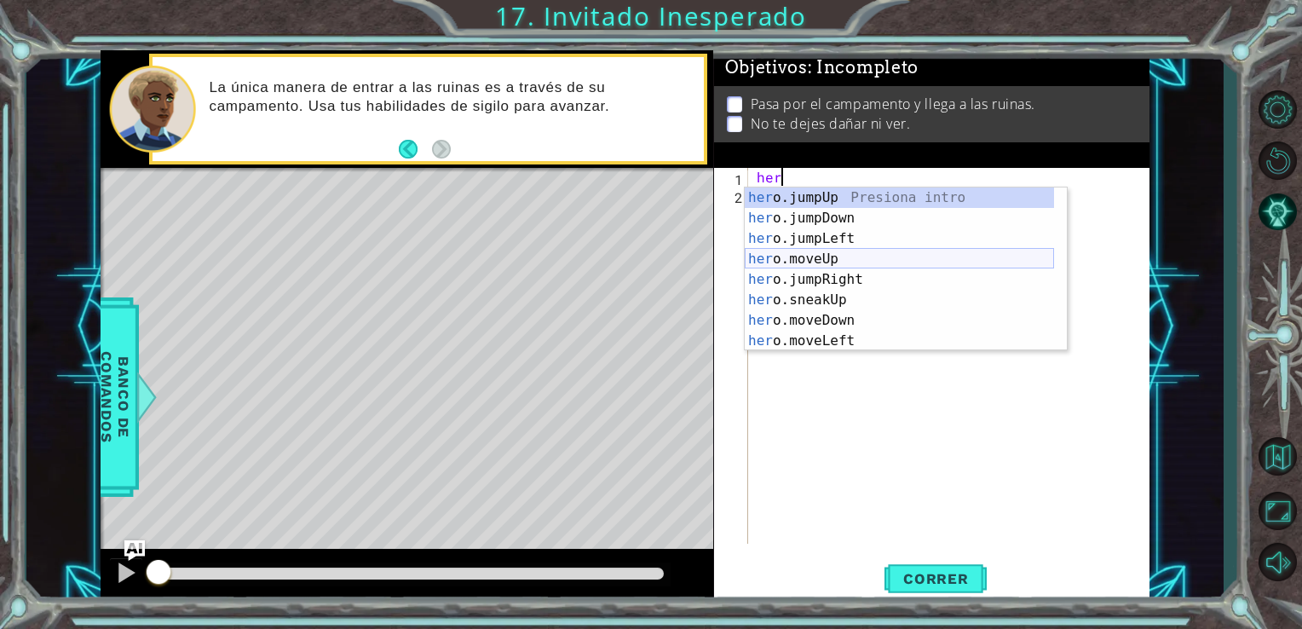
click at [860, 259] on div "her o.jumpUp Presiona intro her o.jumpDown Presiona intro her o.jumpLeft Presio…" at bounding box center [899, 289] width 309 height 204
type textarea "hero.moveUp(1)"
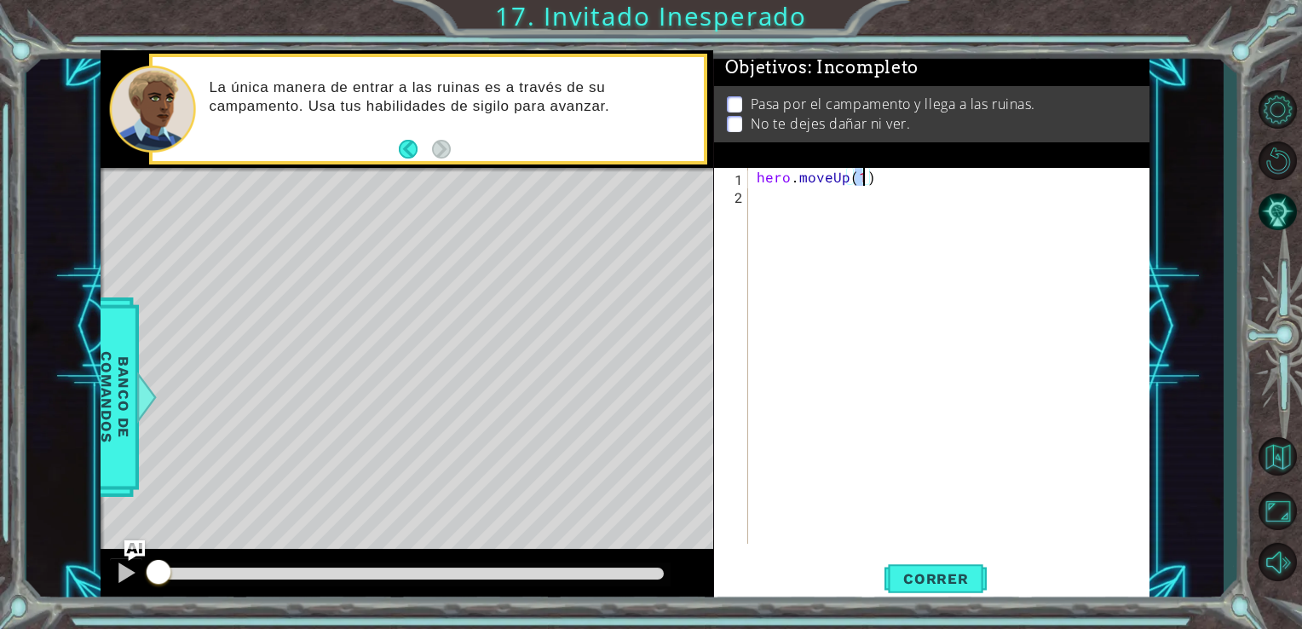
click at [775, 203] on div "hero . moveUp ( 1 )" at bounding box center [953, 374] width 401 height 412
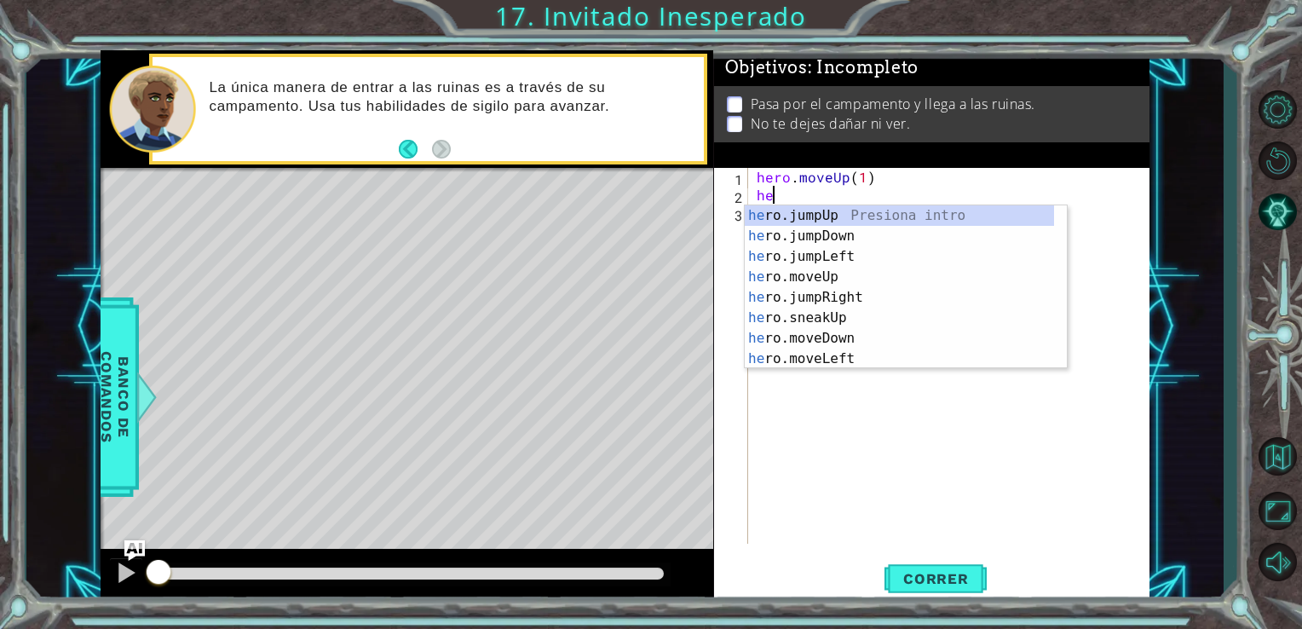
type textarea "her"
click at [849, 291] on div "her o.jumpUp Presiona intro her o.jumpDown Presiona intro her o.jumpLeft Presio…" at bounding box center [899, 307] width 309 height 204
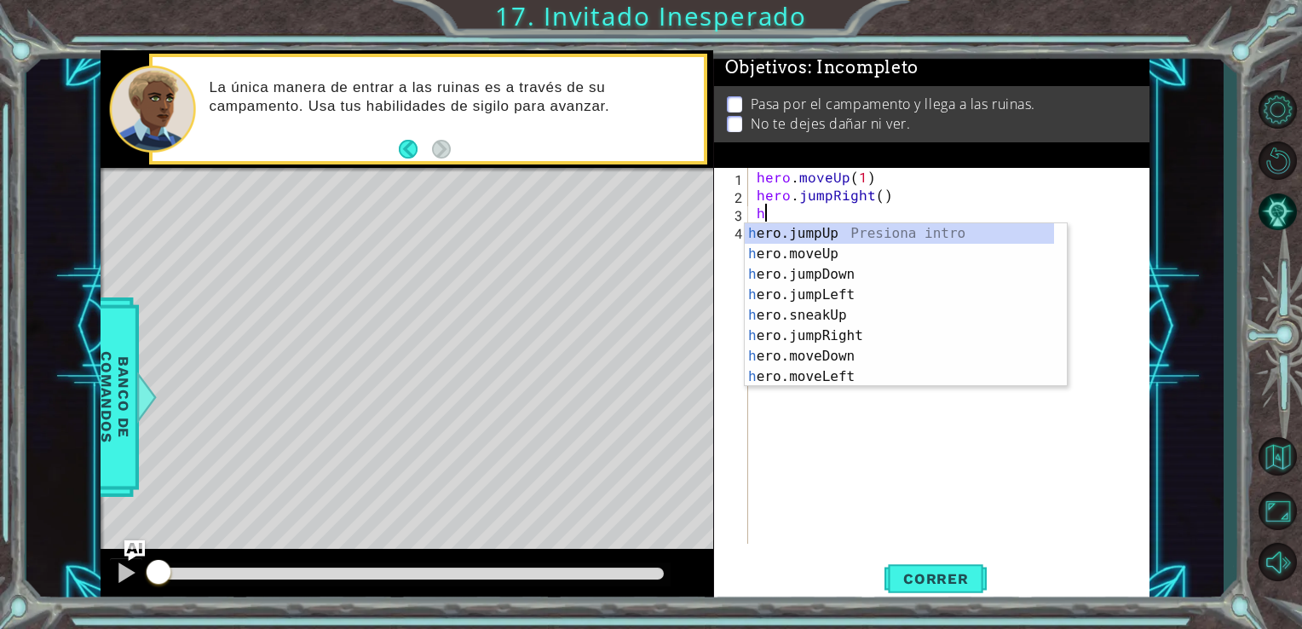
type textarea "her"
click at [828, 250] on div "her o.jumpUp Presiona intro her o.jumpDown Presiona intro her o.jumpLeft Presio…" at bounding box center [899, 325] width 309 height 204
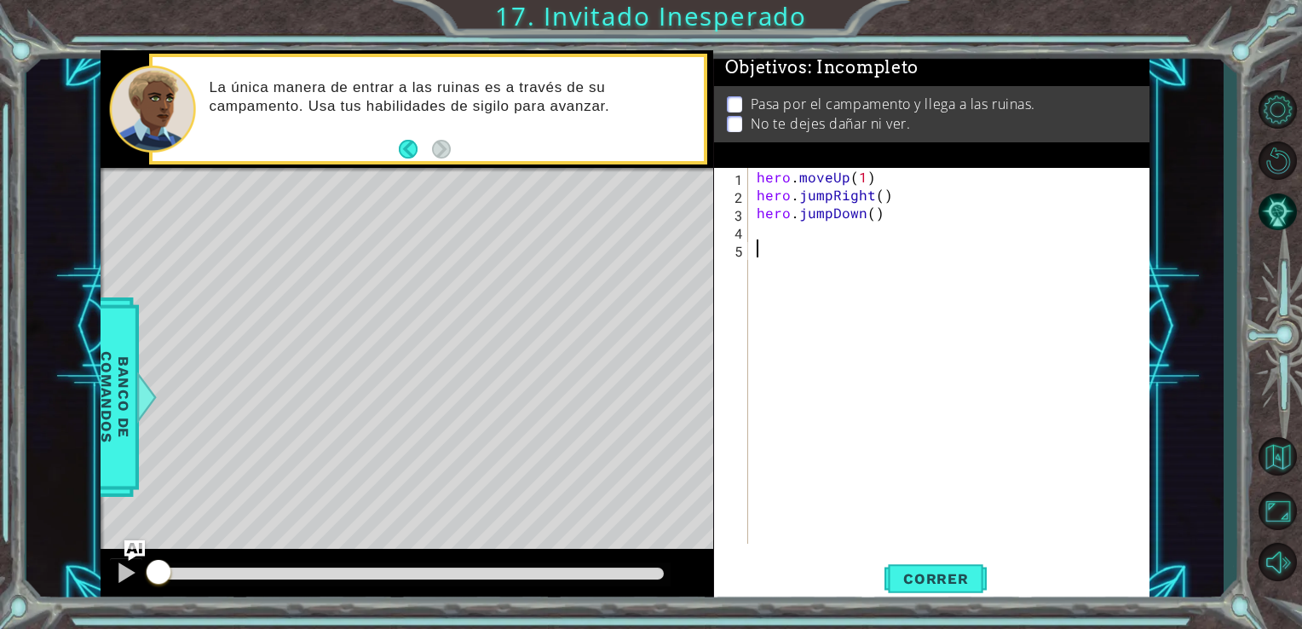
click at [761, 242] on div "hero . moveUp ( 1 ) hero . jumpRight ( ) hero . jumpDown ( )" at bounding box center [953, 374] width 401 height 412
click at [761, 240] on div "hero . moveUp ( 1 ) hero . jumpRight ( ) hero . jumpDown ( )" at bounding box center [953, 374] width 401 height 412
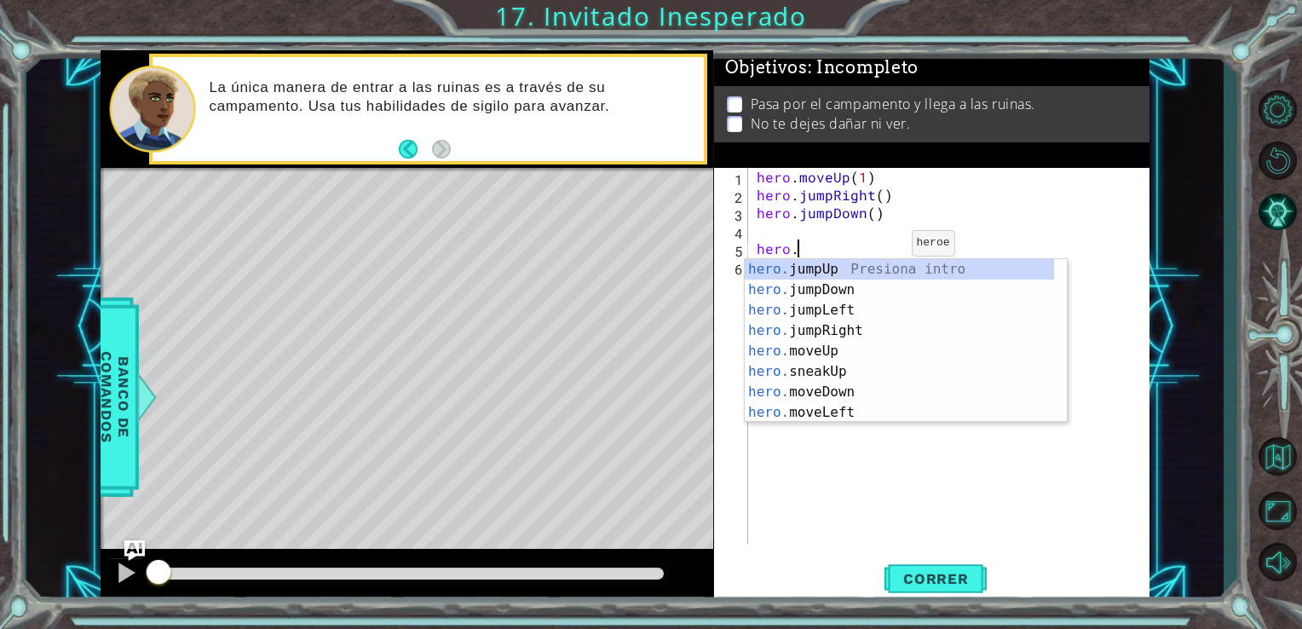
scroll to position [0, 2]
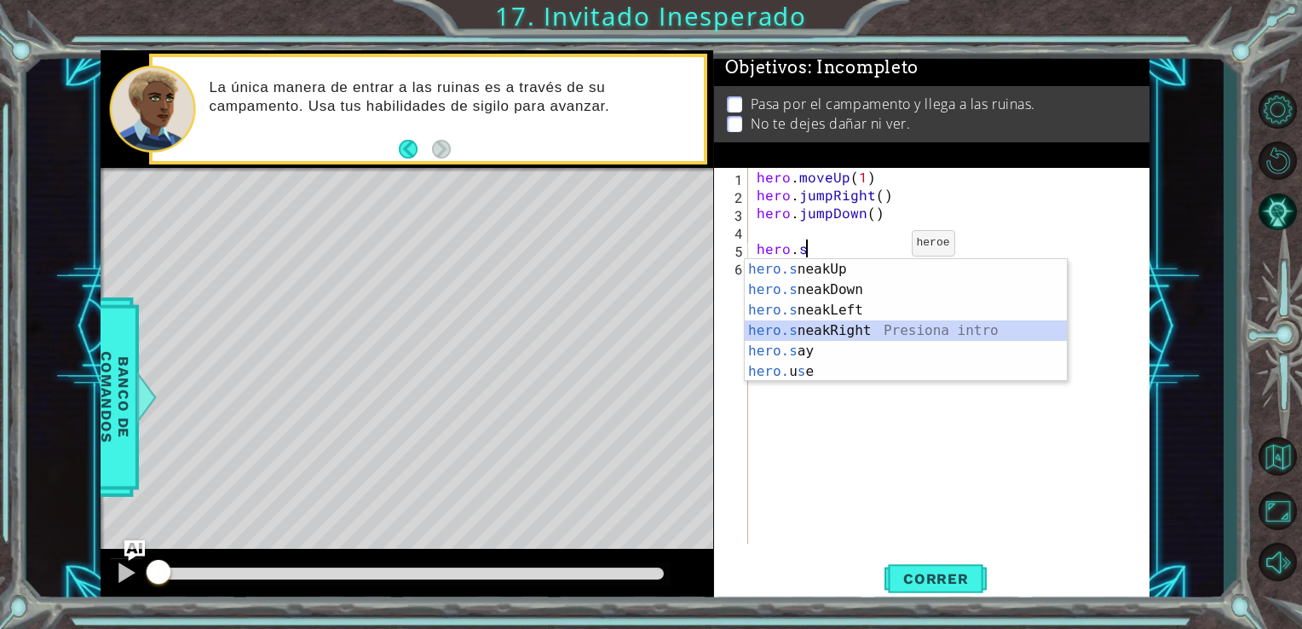
click at [812, 327] on div "hero.s neakUp Presiona intro hero.s neakDown Presiona intro hero.s neakLeft Pre…" at bounding box center [906, 341] width 322 height 164
type textarea "hero.sneakRight(1)"
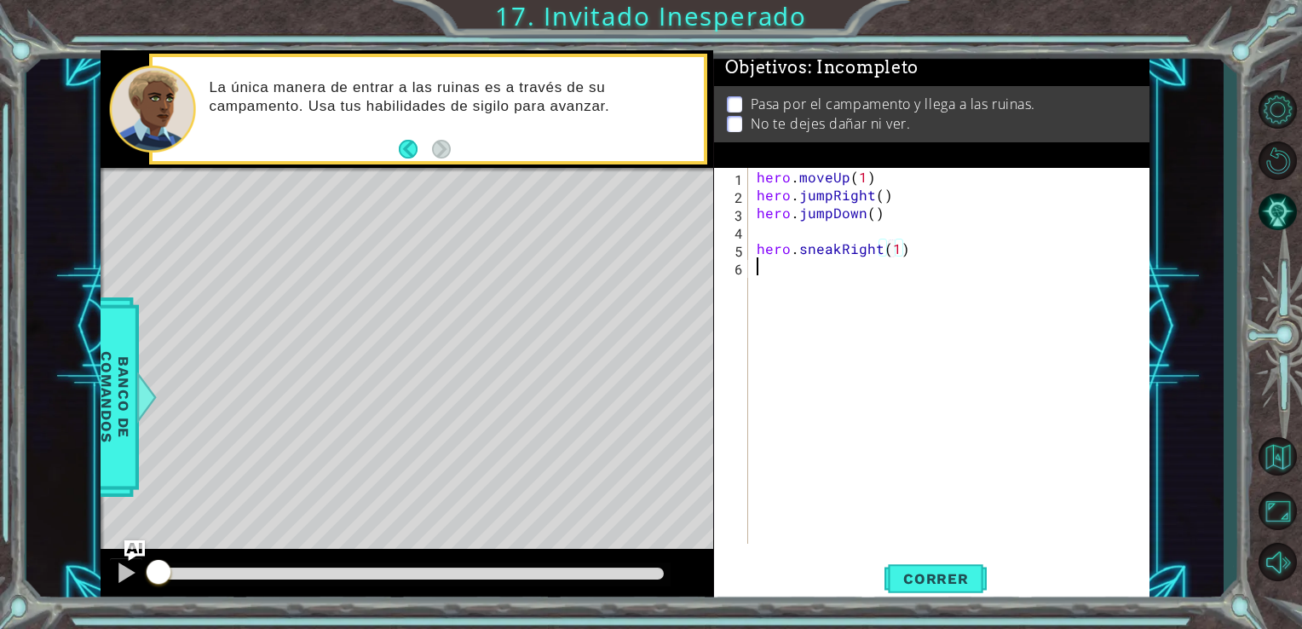
click at [767, 273] on div "hero . moveUp ( 1 ) hero . jumpRight ( ) hero . jumpDown ( ) hero . sneakRight …" at bounding box center [953, 374] width 401 height 412
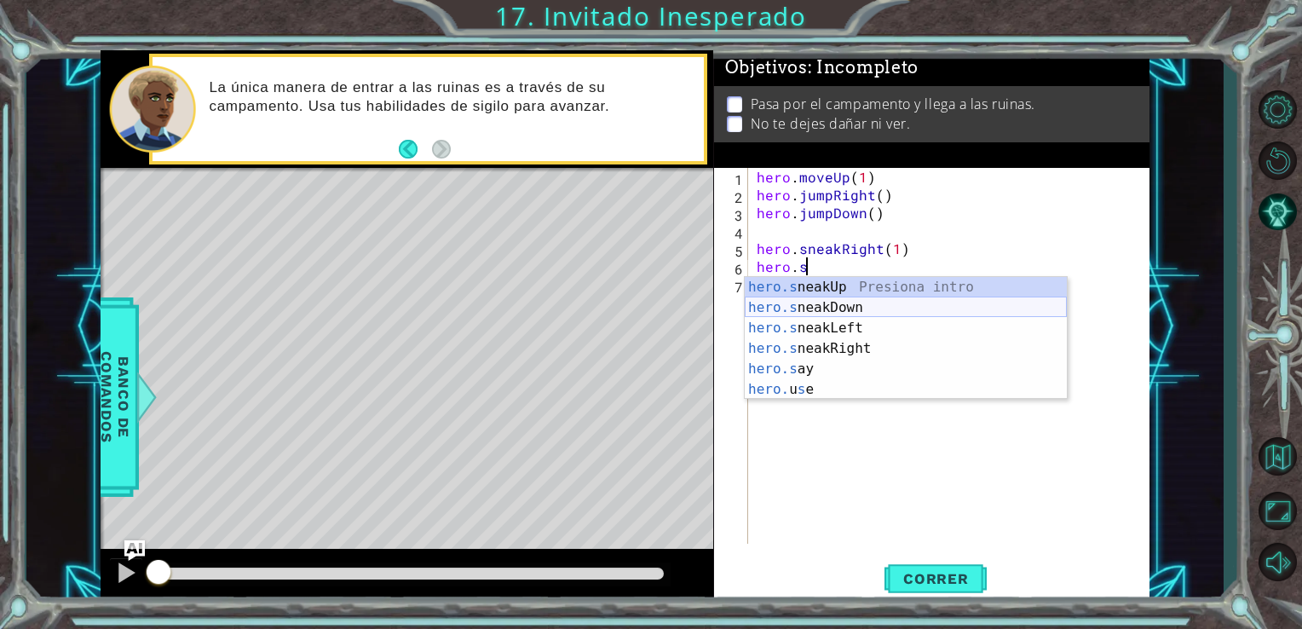
click at [835, 306] on div "hero.s neakUp Presiona intro hero.s neakDown Presiona intro hero.s neakLeft Pre…" at bounding box center [906, 359] width 322 height 164
type textarea "hero.sneakDown(1)"
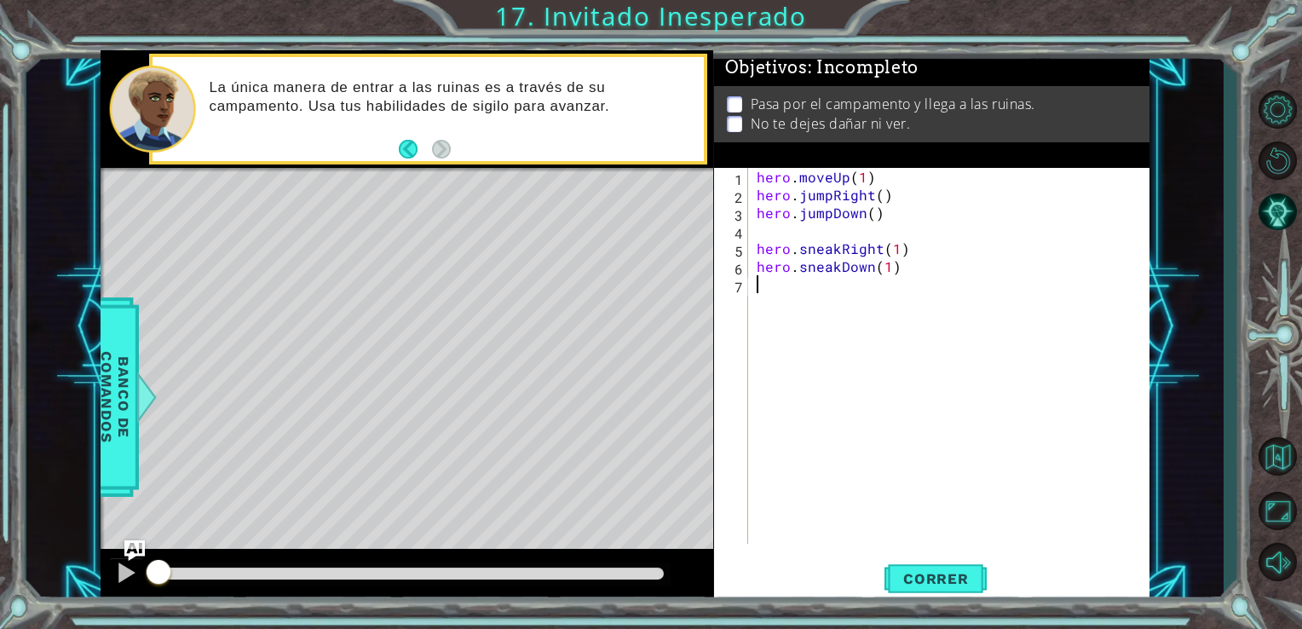
click at [777, 283] on div "hero . moveUp ( 1 ) hero . jumpRight ( ) hero . jumpDown ( ) hero . sneakRight …" at bounding box center [953, 374] width 401 height 412
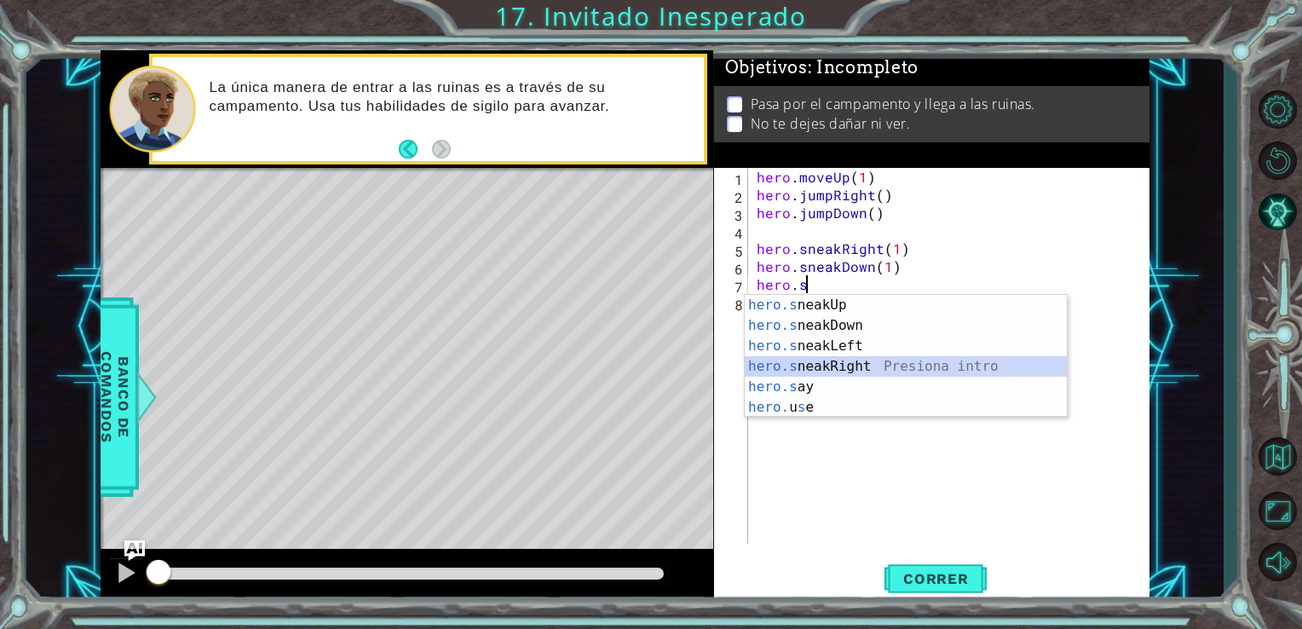
click at [843, 366] on div "hero.s neakUp Presiona intro hero.s neakDown Presiona intro hero.s neakLeft Pre…" at bounding box center [906, 377] width 322 height 164
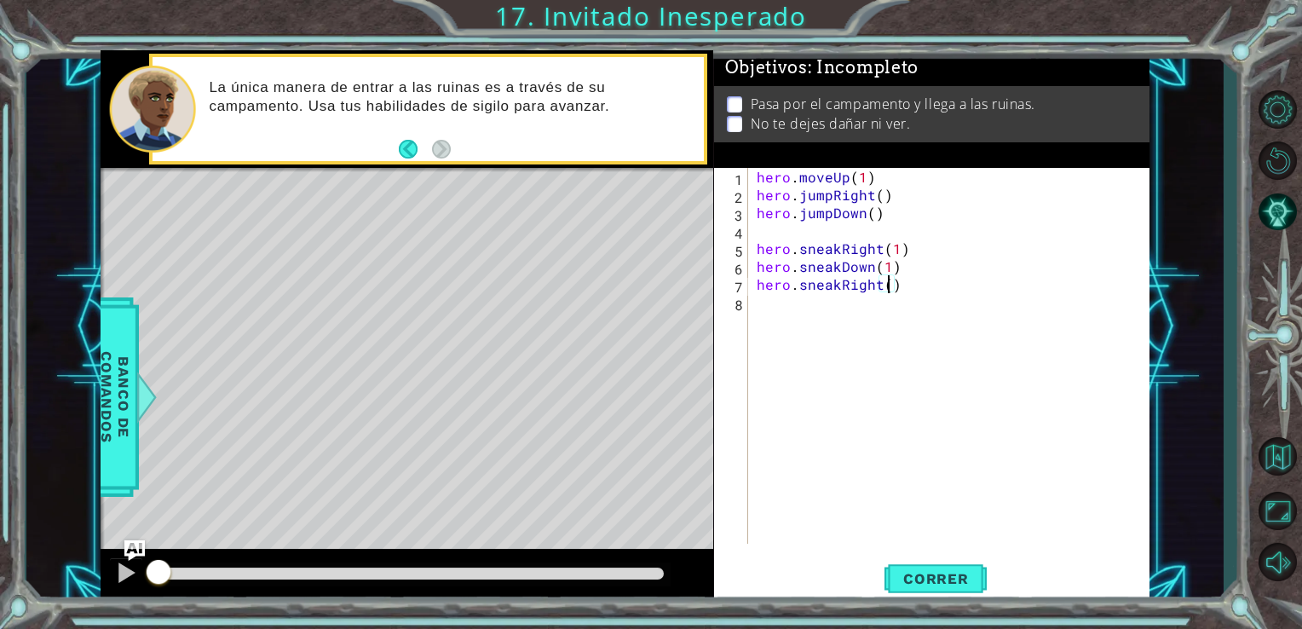
type textarea "hero.sneakRight(2)"
click at [782, 308] on div "hero . moveUp ( 1 ) hero . jumpRight ( ) hero . jumpDown ( ) hero . sneakRight …" at bounding box center [953, 374] width 401 height 412
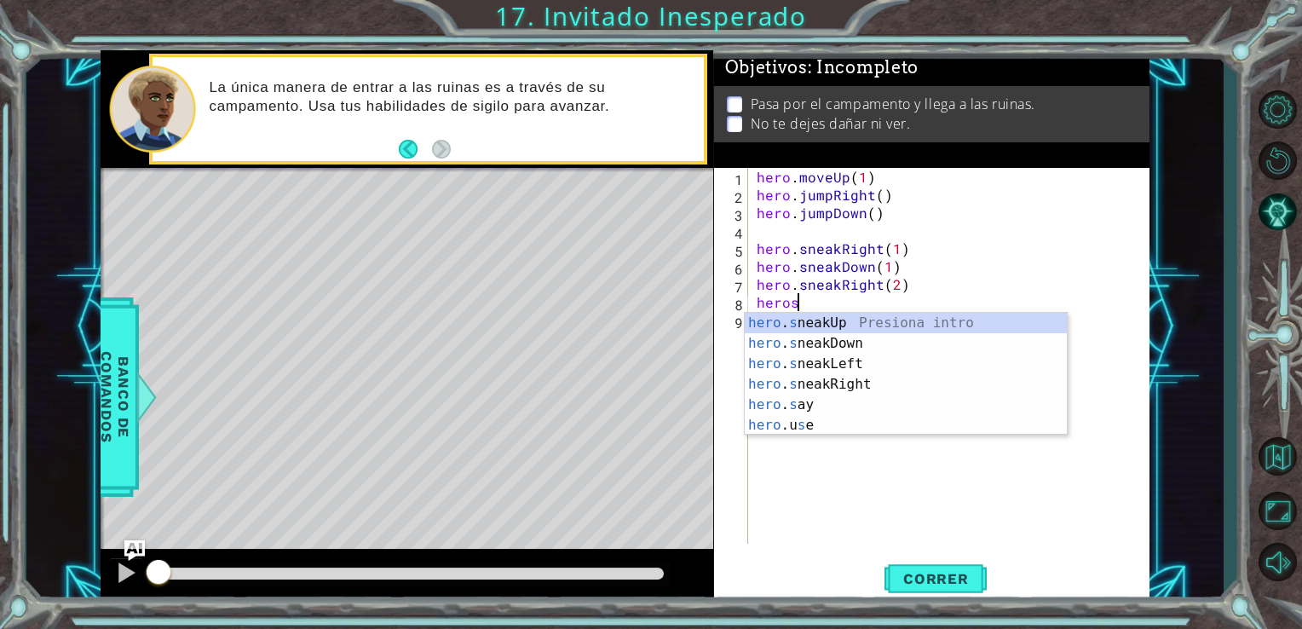
scroll to position [0, 1]
click at [831, 319] on div "hero . s neakUp Presiona intro hero . s neakDown Presiona intro hero . s neakLe…" at bounding box center [906, 395] width 322 height 164
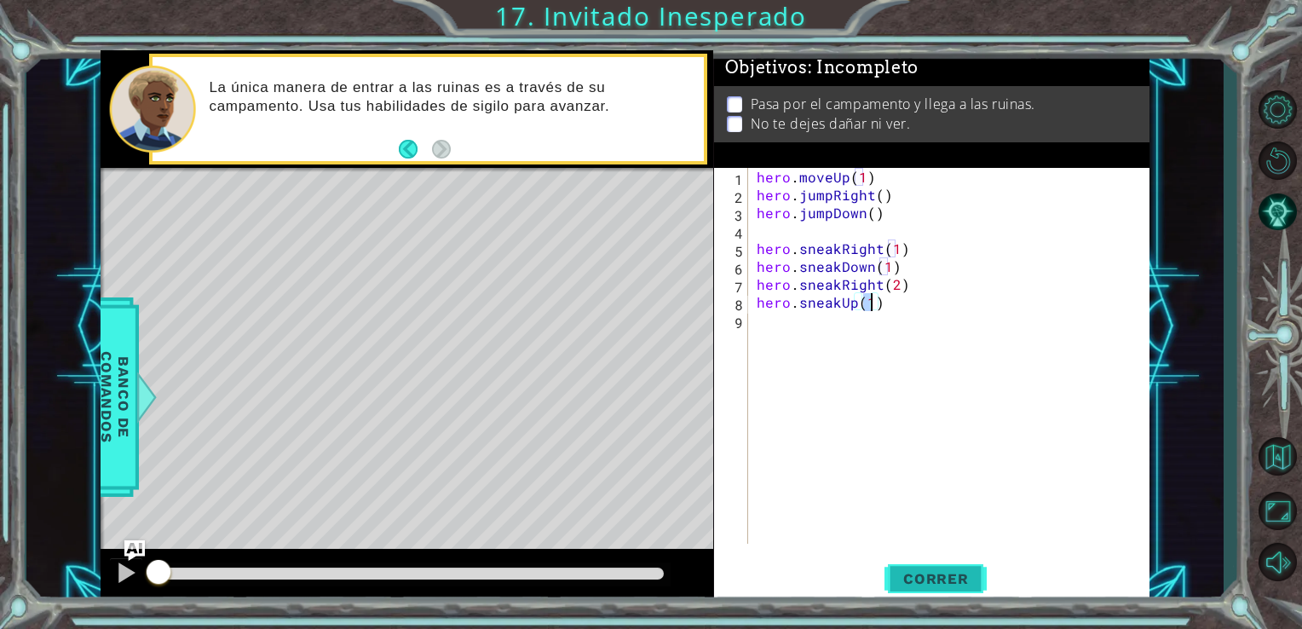
type textarea "hero.sneakUp(1)"
click at [934, 573] on span "Correr" at bounding box center [936, 578] width 100 height 17
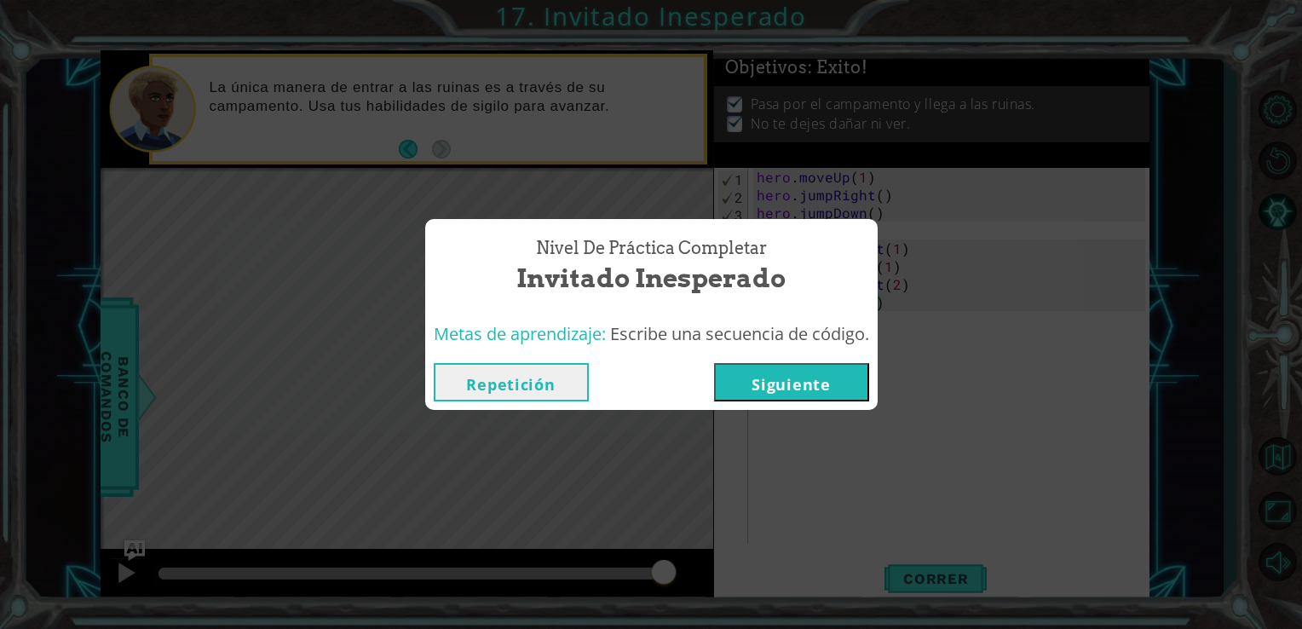
click at [849, 362] on div "Repetición [GEOGRAPHIC_DATA]" at bounding box center [651, 381] width 452 height 55
click at [825, 383] on button "Siguiente" at bounding box center [791, 382] width 155 height 38
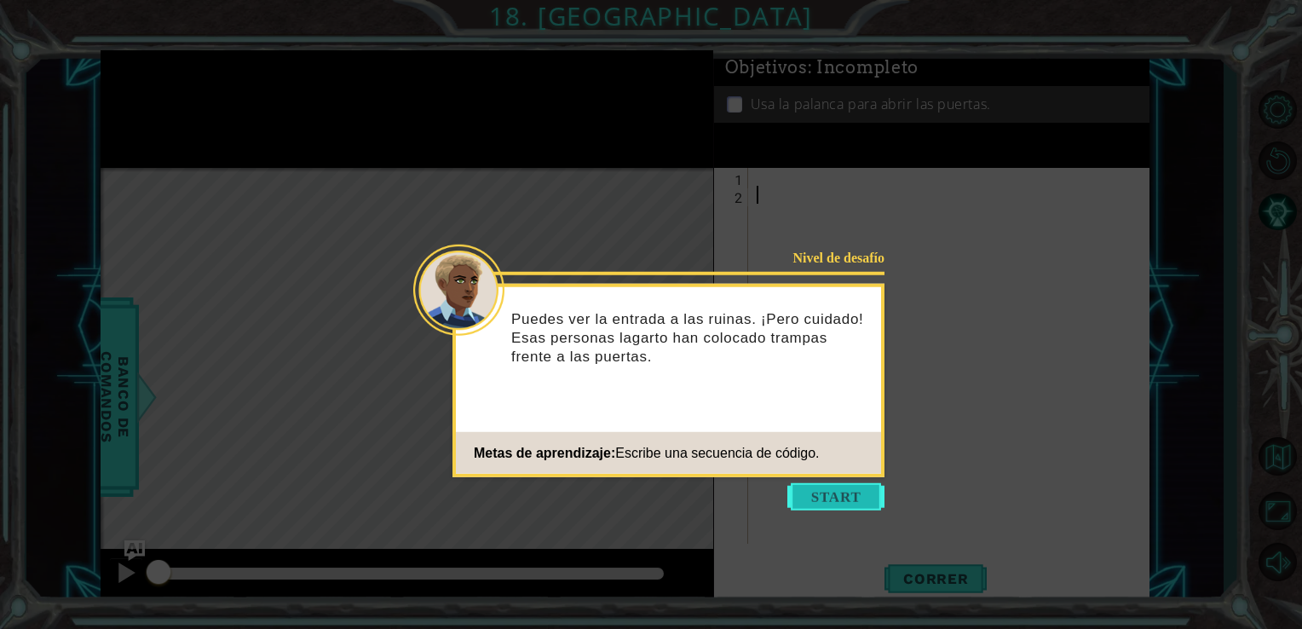
click at [838, 497] on button "Start" at bounding box center [835, 496] width 97 height 27
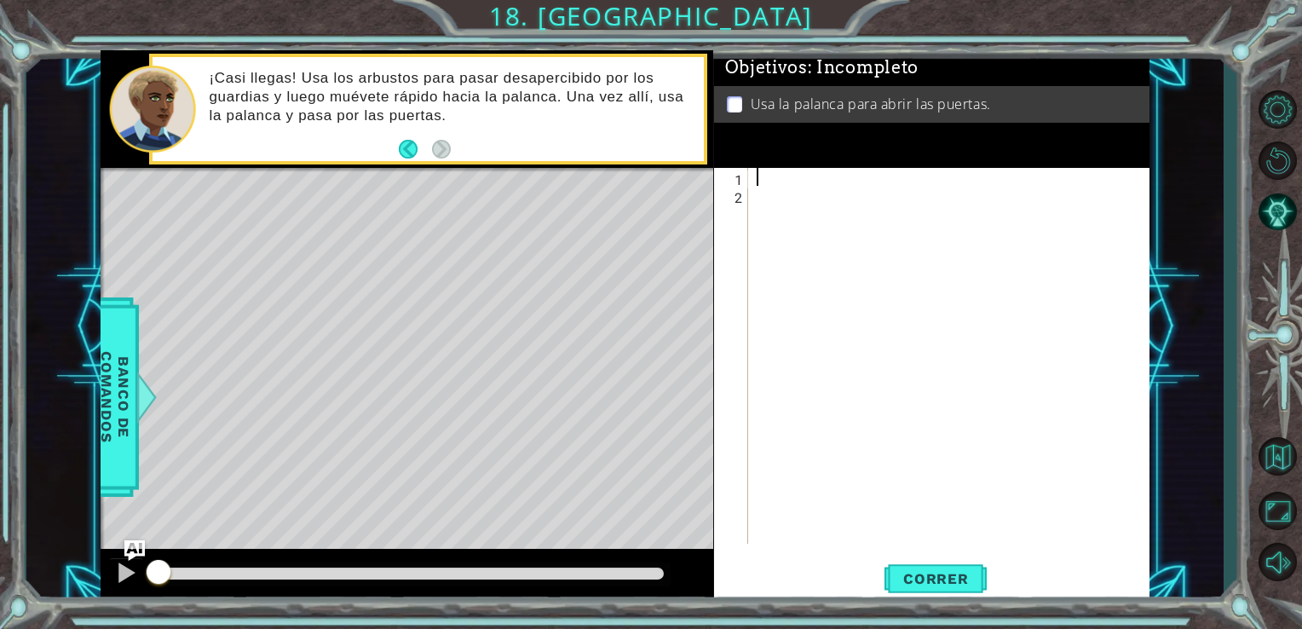
click at [777, 182] on div at bounding box center [953, 374] width 401 height 412
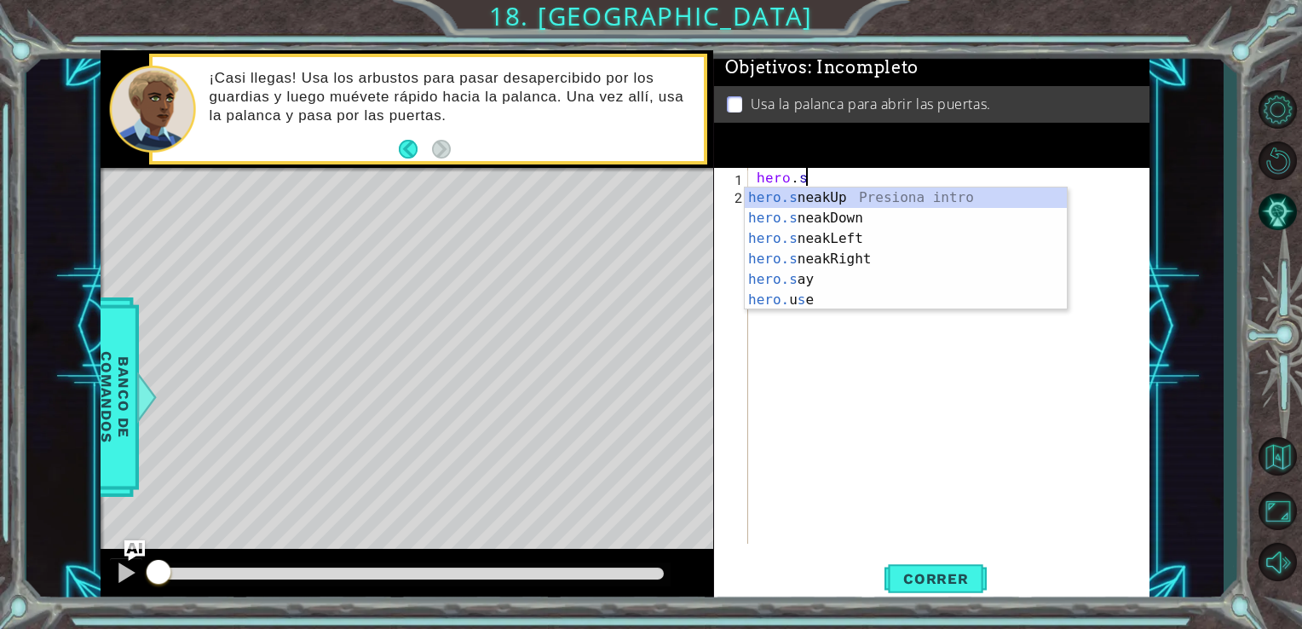
scroll to position [0, 2]
click at [869, 199] on div "hero.s neakUp Presiona intro hero.s neakDown Presiona intro hero.s neakLeft Pre…" at bounding box center [906, 269] width 322 height 164
type textarea "hero.sneakUp(1)"
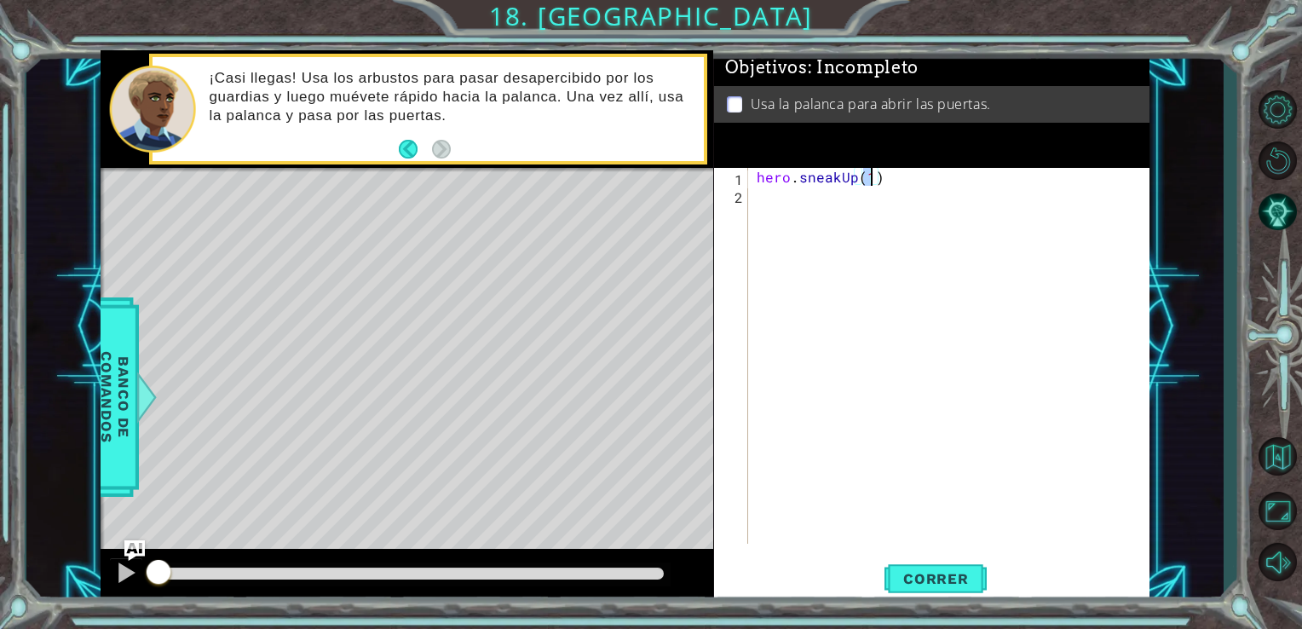
click at [808, 205] on div "hero . sneakUp ( 1 )" at bounding box center [953, 374] width 401 height 412
click at [855, 174] on div "hero . sneakUp ( 1 )" at bounding box center [953, 374] width 401 height 412
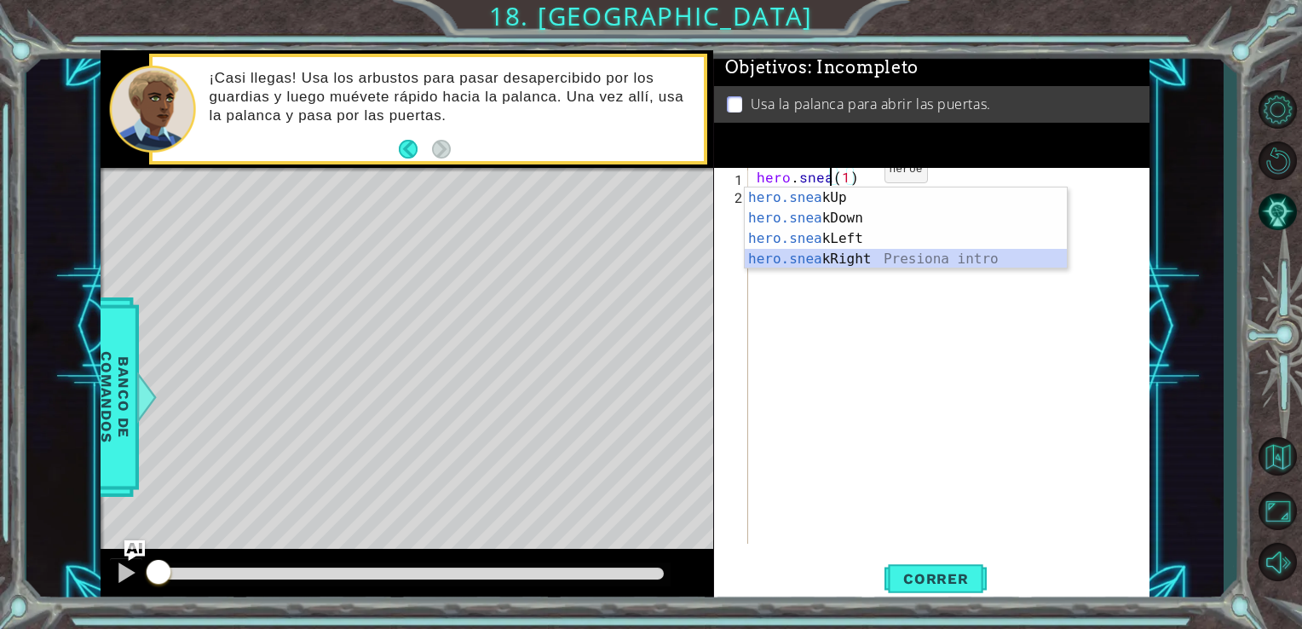
click at [856, 250] on div "hero.snea kUp Presiona intro hero.snea kDown Presiona intro hero.snea kLeft Pre…" at bounding box center [906, 248] width 322 height 123
type textarea "hero.sneakRight(1)(1)"
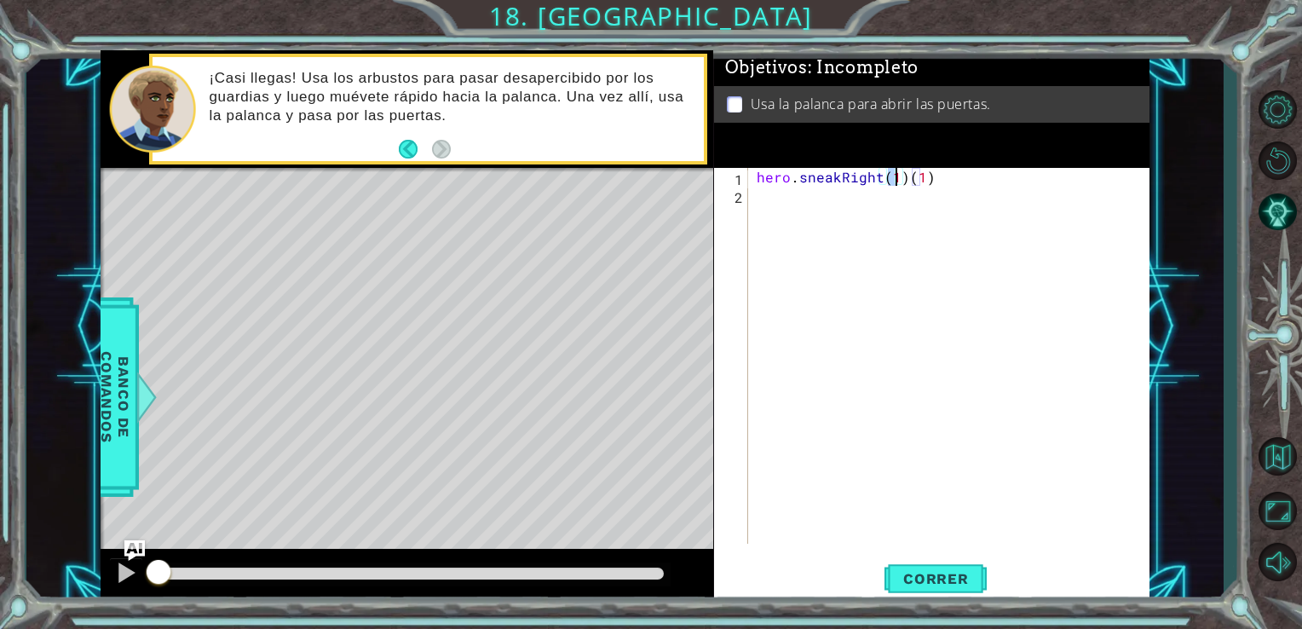
click at [792, 189] on div "hero . sneakRight ( 1 ) ( 1 )" at bounding box center [953, 374] width 401 height 412
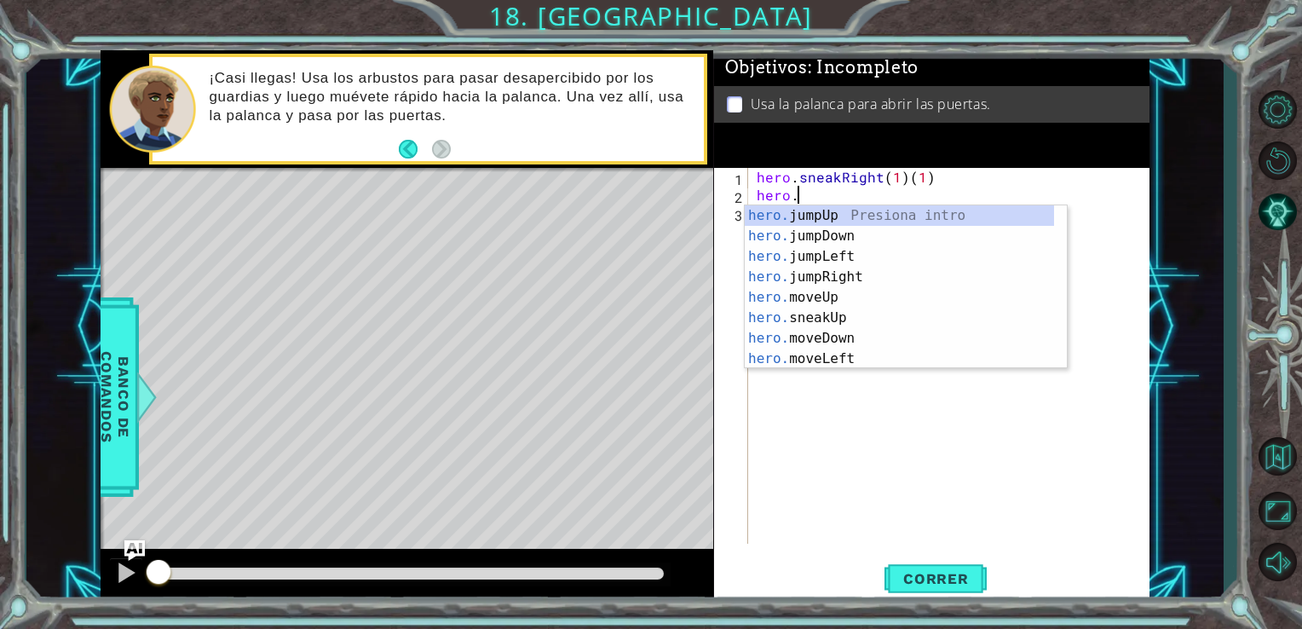
scroll to position [0, 2]
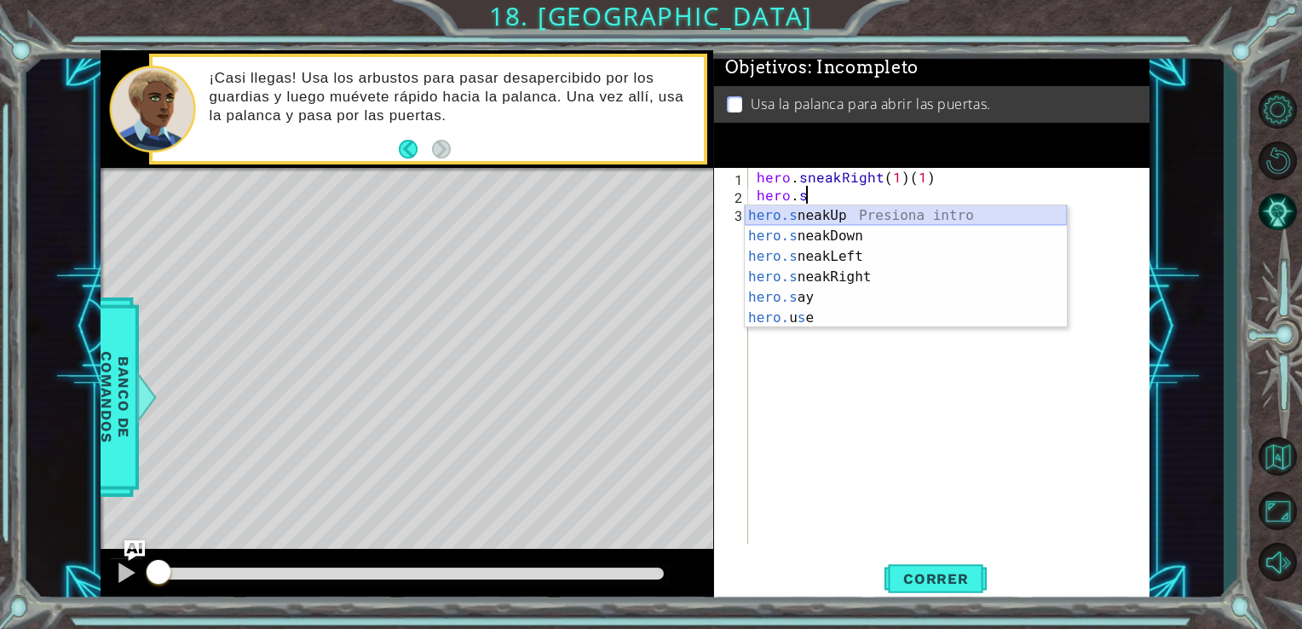
click at [850, 214] on div "hero.s neakUp Presiona intro hero.s neakDown Presiona intro hero.s neakLeft Pre…" at bounding box center [906, 287] width 322 height 164
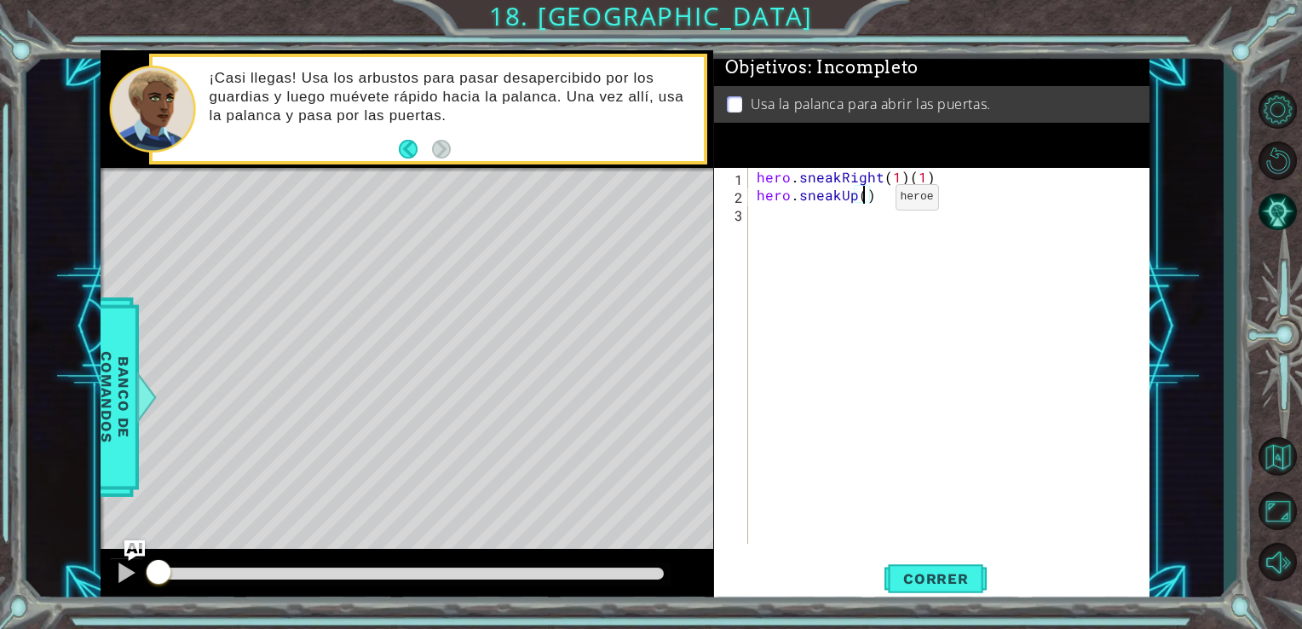
scroll to position [0, 7]
click at [933, 187] on div "hero . sneakRight ( 1 ) ( 1 ) hero . sneakUp ( 3 )" at bounding box center [953, 374] width 401 height 412
click at [927, 175] on div "hero . sneakRight ( 1 ) ( 1 ) hero . sneakUp ( 3 )" at bounding box center [953, 374] width 401 height 412
type textarea "hero.sneakRight(1)"
click at [753, 212] on div "hero . sneakRight ( 1 ) hero . sneakUp ( 3 )" at bounding box center [953, 374] width 401 height 412
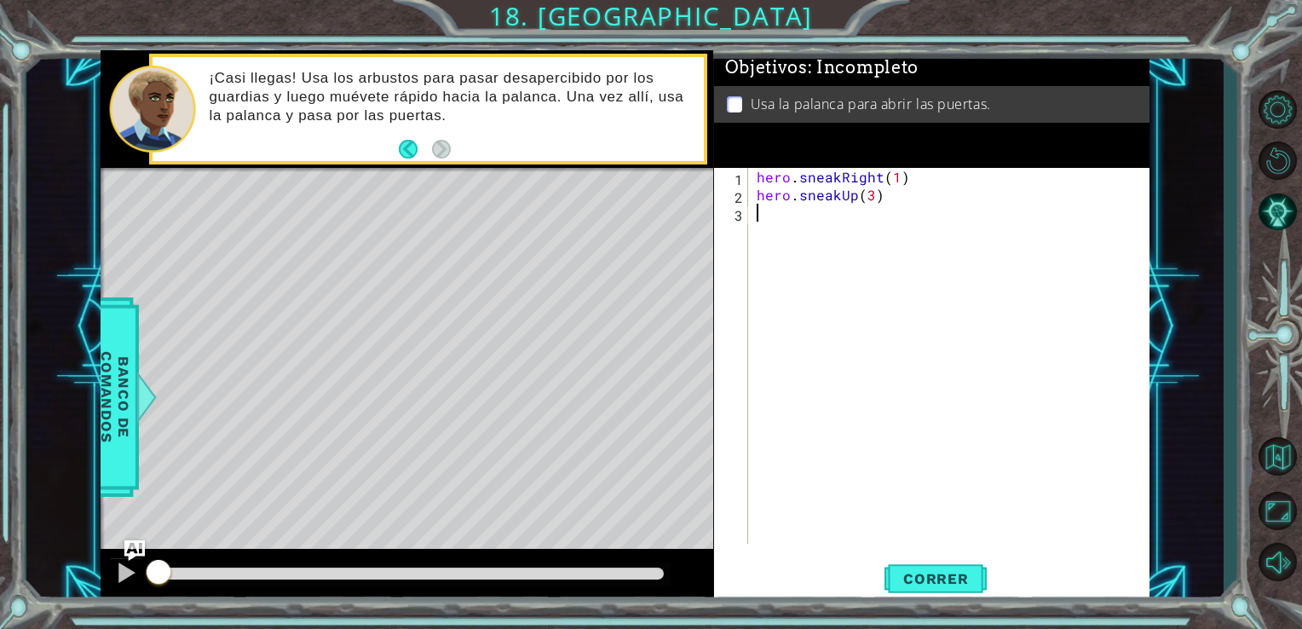
scroll to position [0, 0]
click at [866, 203] on div "hero . sneakRight ( 1 ) hero . sneakUp ( 3 )" at bounding box center [953, 374] width 401 height 412
click at [872, 200] on div "hero . sneakRight ( 1 ) hero . sneakUp ( 3 )" at bounding box center [953, 374] width 401 height 412
type textarea "hero.sneakUp(2)"
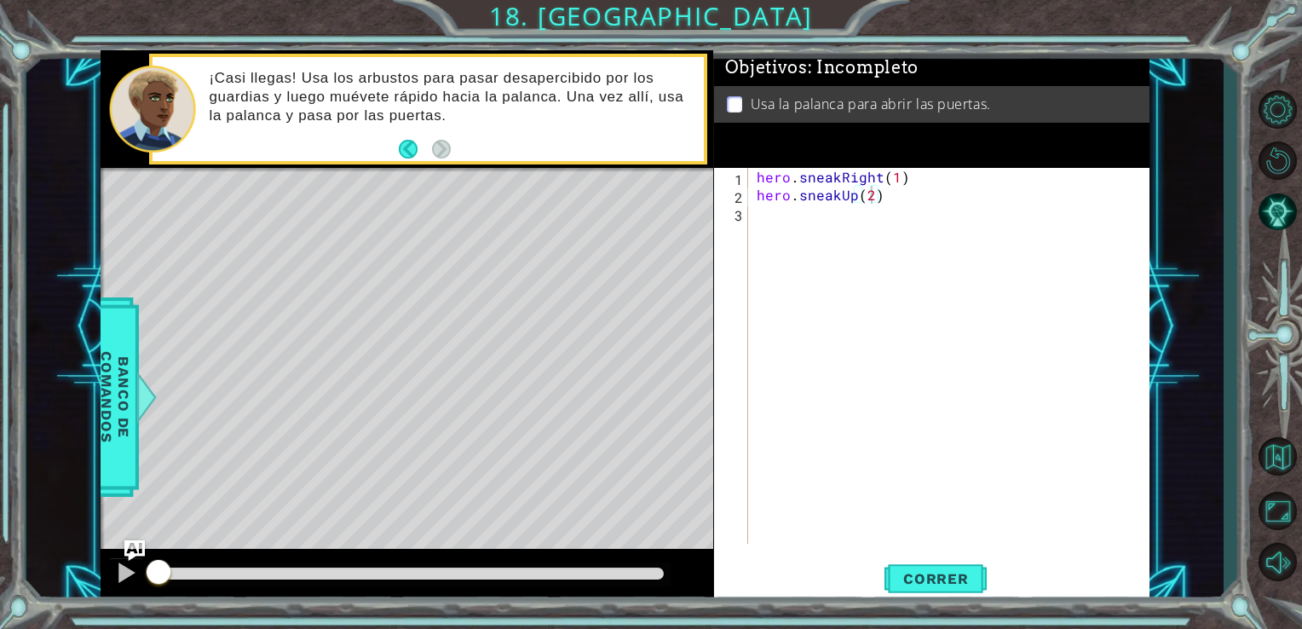
click at [750, 216] on div "hero.sneakUp(2) 1 2 3 hero . sneakRight ( 1 ) hero . sneakUp ( 2 ) הההההההההההה…" at bounding box center [930, 356] width 432 height 376
click at [751, 216] on div "hero.sneakUp(2) 1 2 3 hero . sneakRight ( 1 ) hero . sneakUp ( 2 ) הההההההההההה…" at bounding box center [930, 356] width 432 height 376
click at [767, 213] on div "hero . sneakRight ( 1 ) hero . sneakUp ( 2 )" at bounding box center [953, 374] width 401 height 412
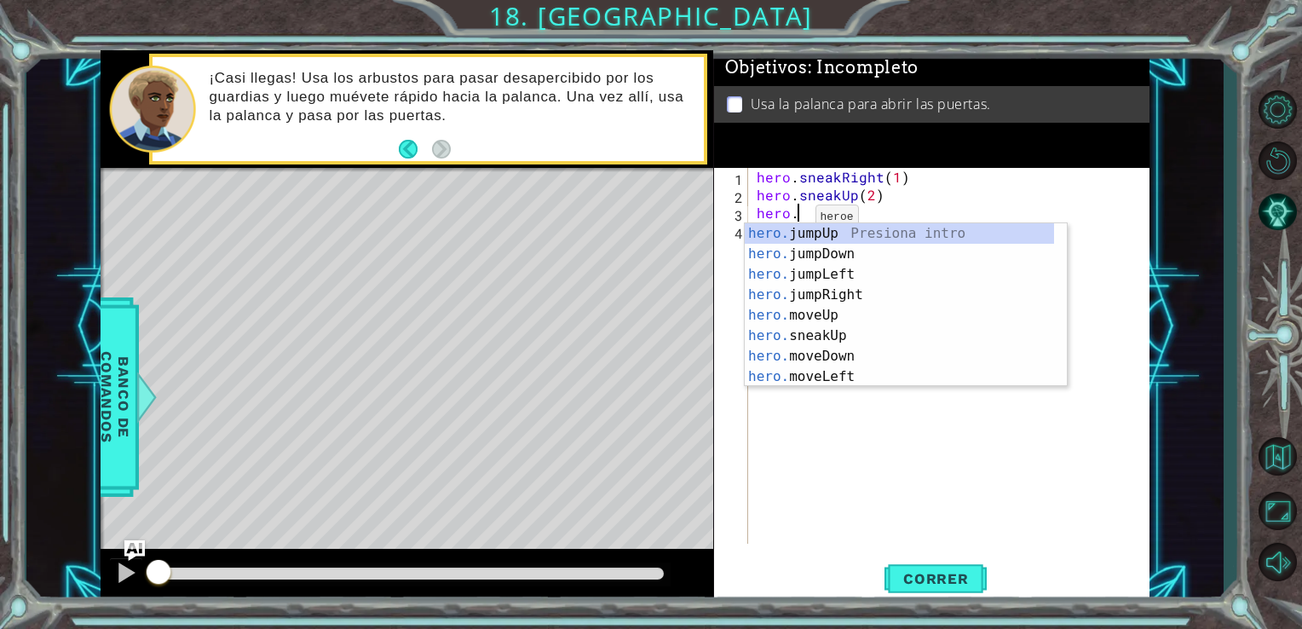
scroll to position [0, 2]
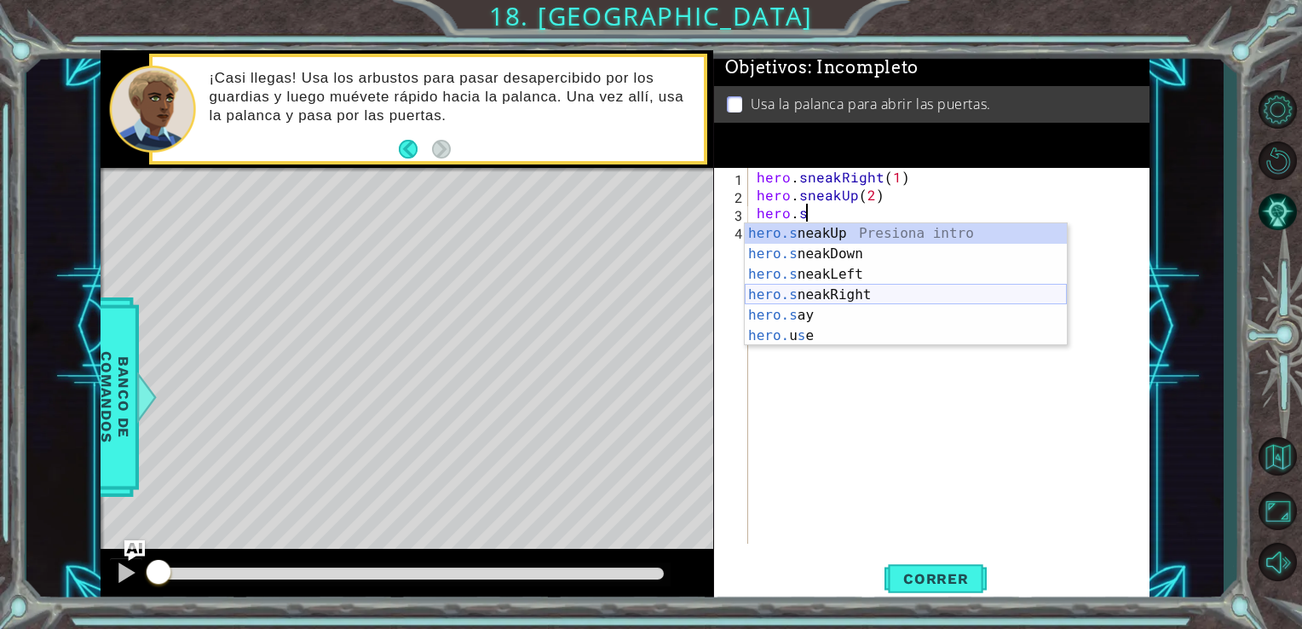
click at [838, 295] on div "hero.s neakUp Presiona intro hero.s neakDown Presiona intro hero.s neakLeft Pre…" at bounding box center [906, 305] width 322 height 164
type textarea "hero.sneakRight(1)"
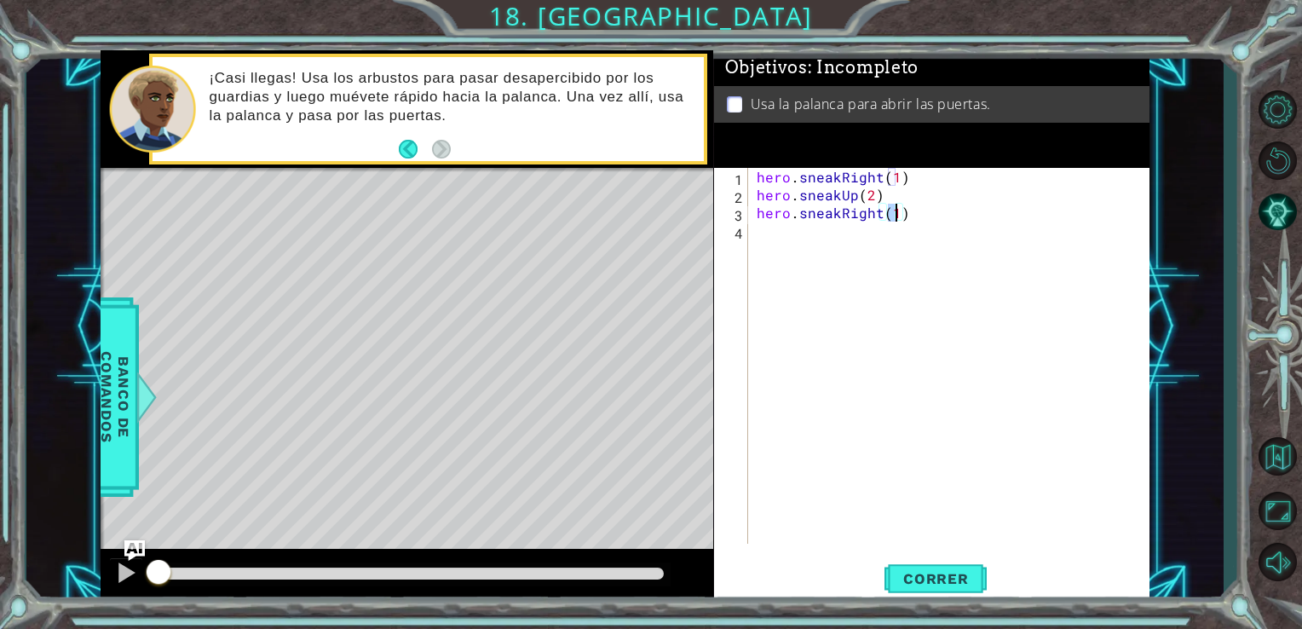
click at [779, 232] on div "hero . sneakRight ( 1 ) hero . sneakUp ( 2 ) hero . sneakRight ( 1 )" at bounding box center [953, 374] width 401 height 412
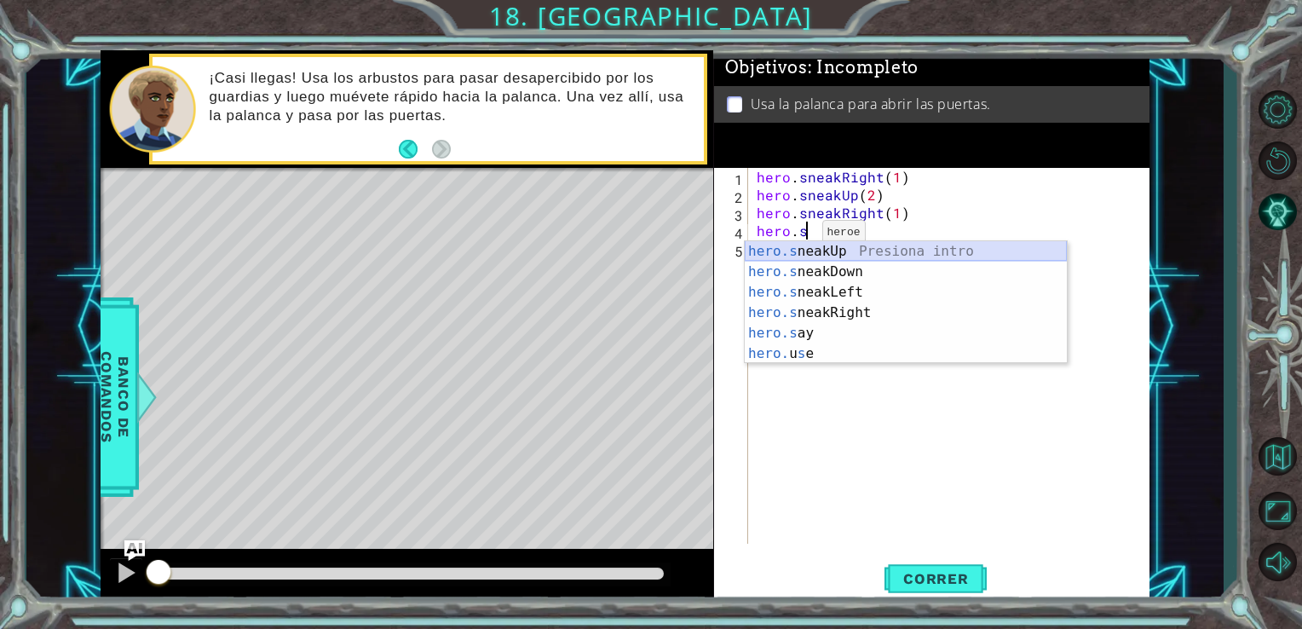
click at [804, 252] on div "hero.s neakUp Presiona intro hero.s neakDown Presiona intro hero.s neakLeft Pre…" at bounding box center [906, 323] width 322 height 164
type textarea "hero.sneakUp(1)"
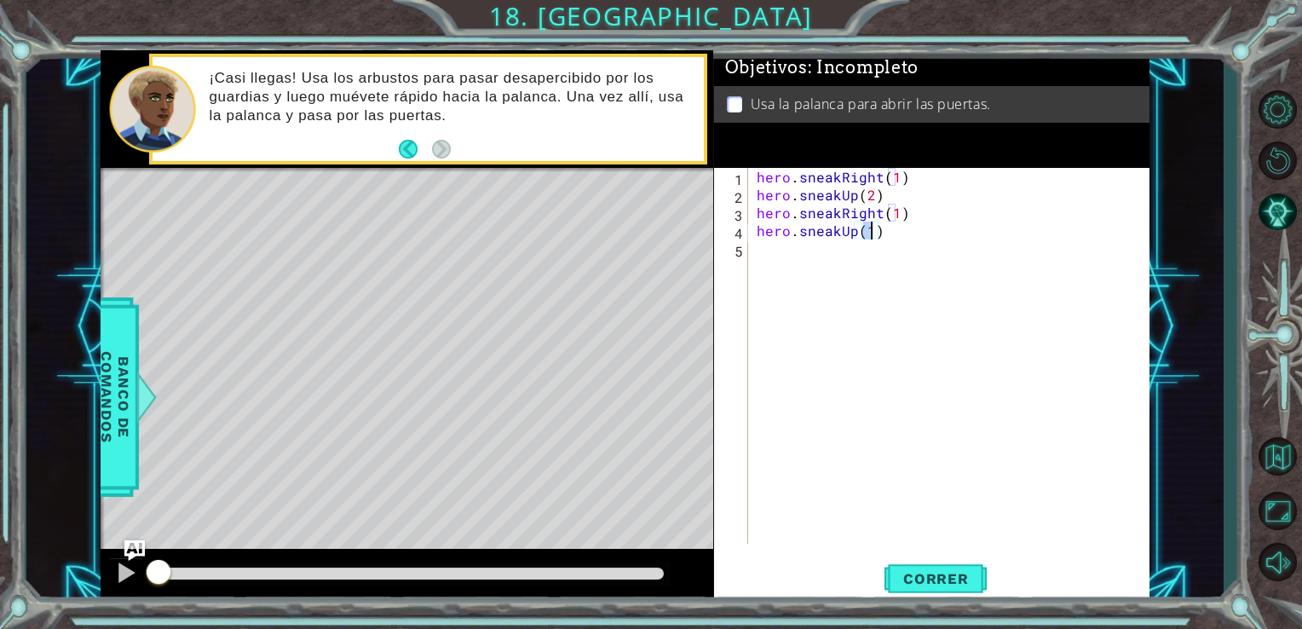
click at [801, 250] on div "hero . sneakRight ( 1 ) hero . sneakUp ( 2 ) hero . sneakRight ( 1 ) hero . sne…" at bounding box center [953, 374] width 401 height 412
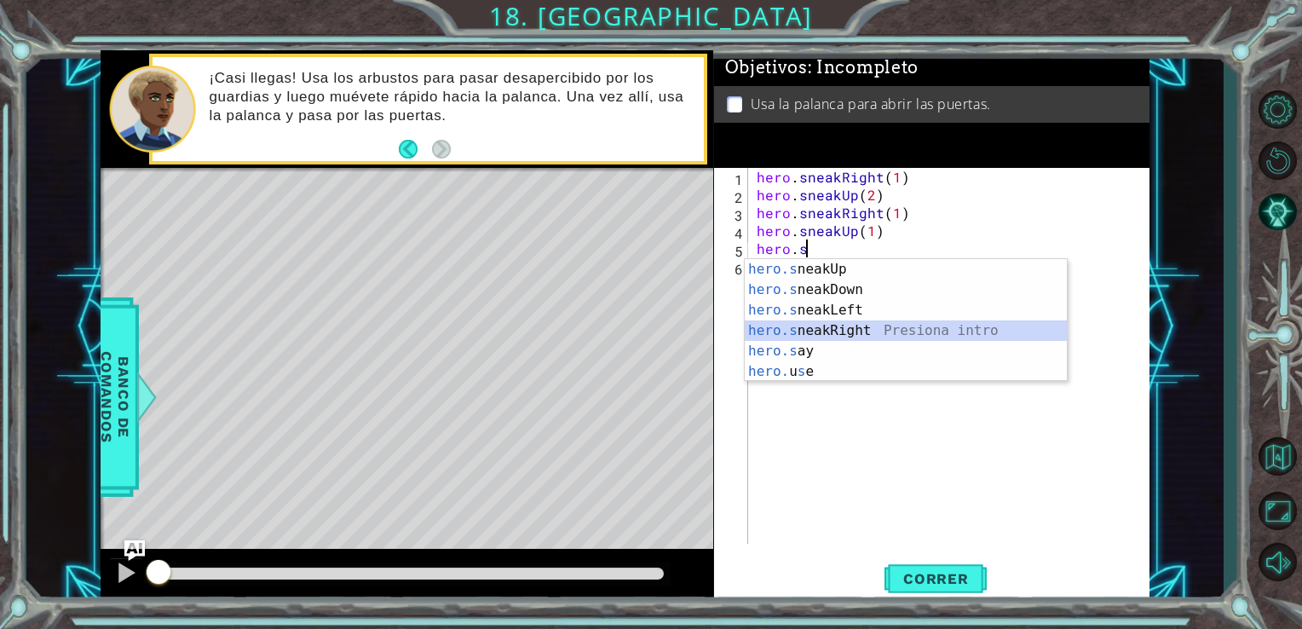
click at [847, 334] on div "hero.s neakUp Presiona intro hero.s neakDown Presiona intro hero.s neakLeft Pre…" at bounding box center [906, 341] width 322 height 164
type textarea "hero.sneakRight(1)"
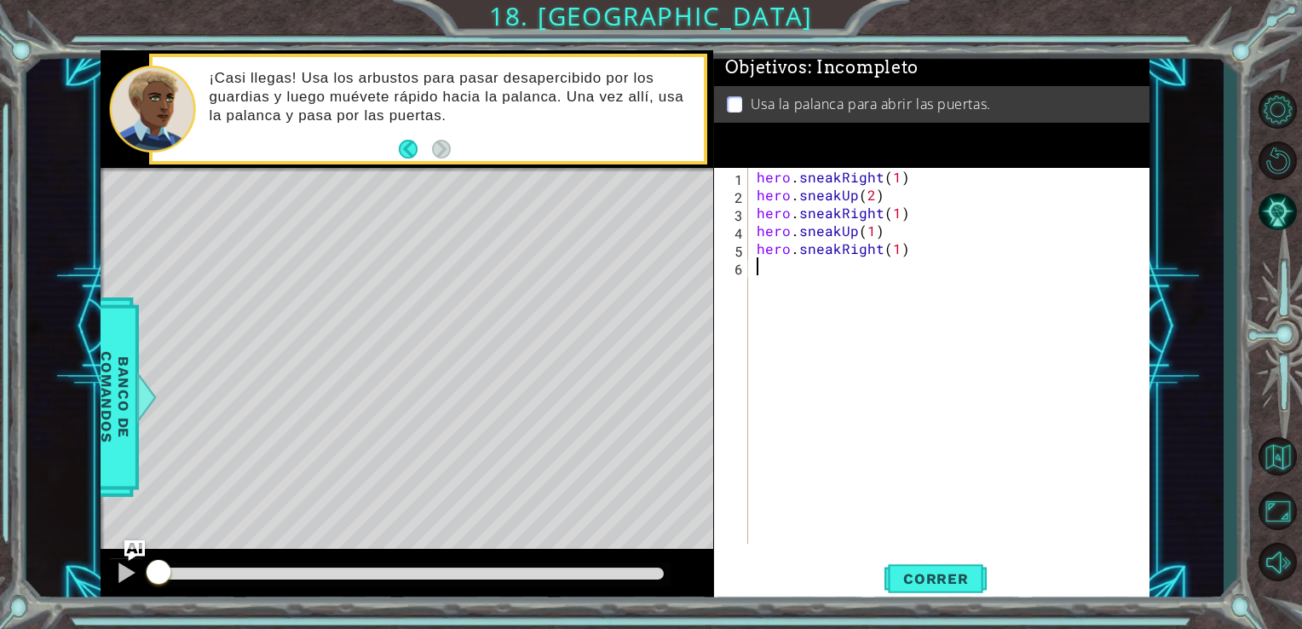
click at [776, 271] on div "hero . sneakRight ( 1 ) hero . sneakUp ( 2 ) hero . sneakRight ( 1 ) hero . sne…" at bounding box center [953, 374] width 401 height 412
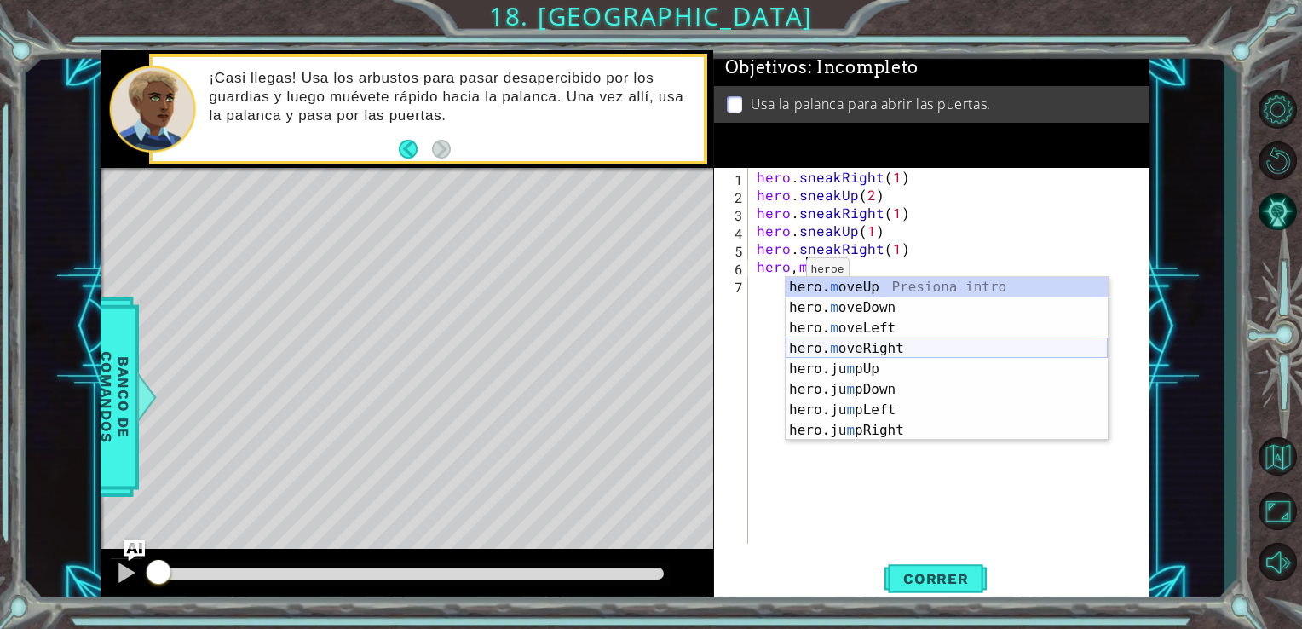
click at [886, 346] on div "hero. m oveUp Presiona intro hero. m oveDown Presiona intro hero. m oveLeft Pre…" at bounding box center [947, 379] width 322 height 204
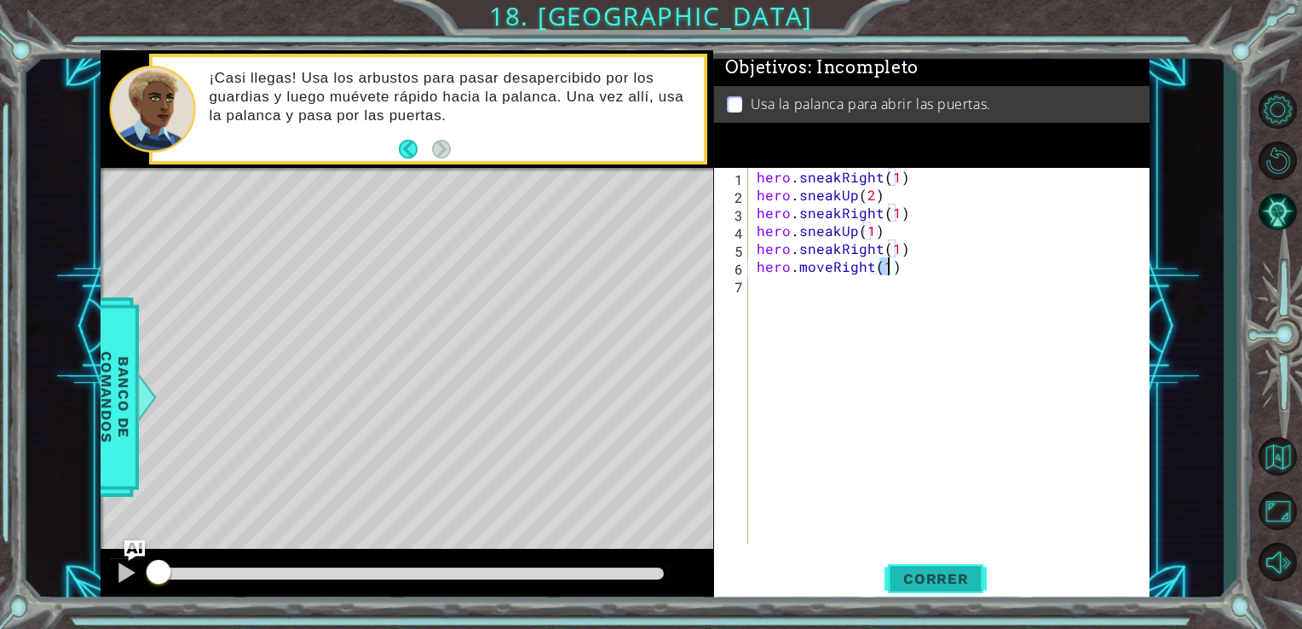
type textarea "hero.moveRight(1)"
click at [896, 569] on button "Correr" at bounding box center [935, 577] width 102 height 43
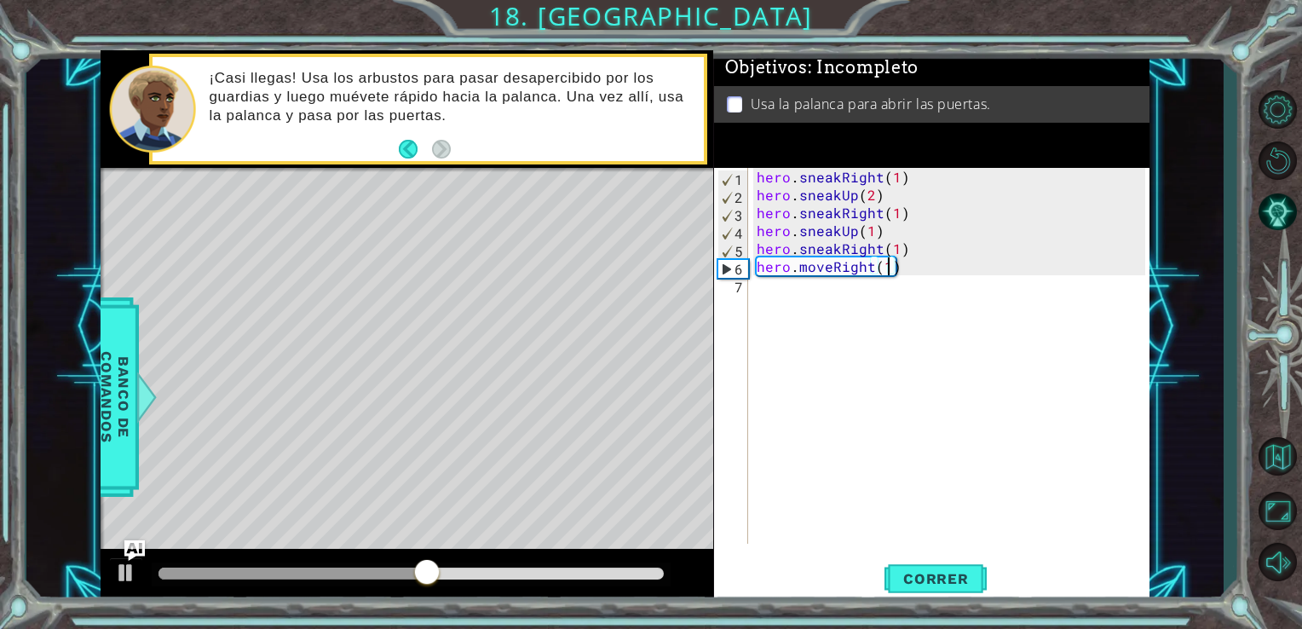
click at [769, 291] on div "hero . sneakRight ( 1 ) hero . sneakUp ( 2 ) hero . sneakRight ( 1 ) hero . sne…" at bounding box center [953, 374] width 401 height 412
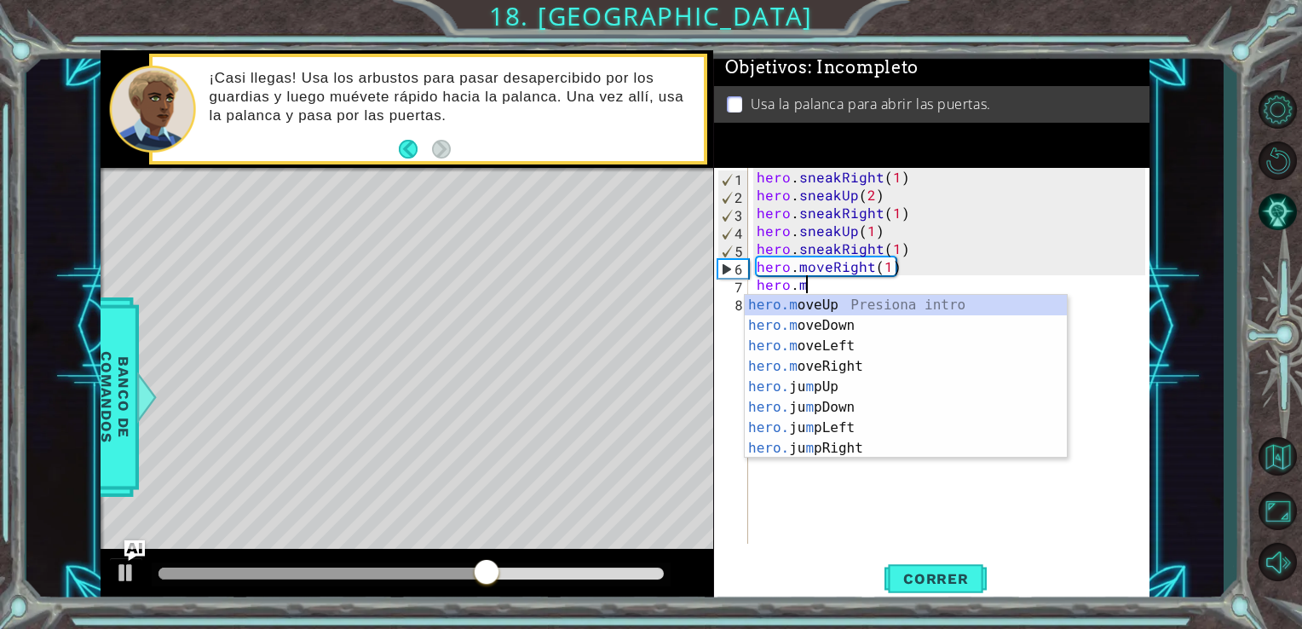
scroll to position [0, 3]
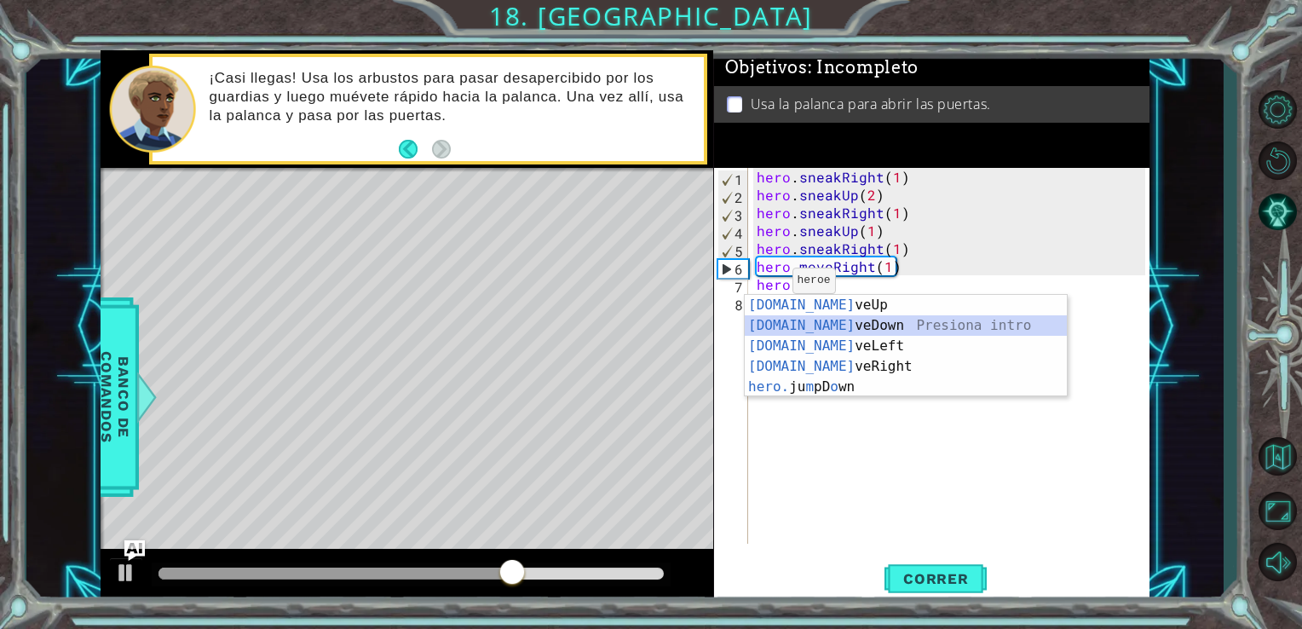
click at [783, 322] on div "[DOMAIN_NAME] veUp Presiona intro [DOMAIN_NAME] veDown Presiona intro [DOMAIN_N…" at bounding box center [906, 366] width 322 height 143
type textarea "hero.moveDown(1)"
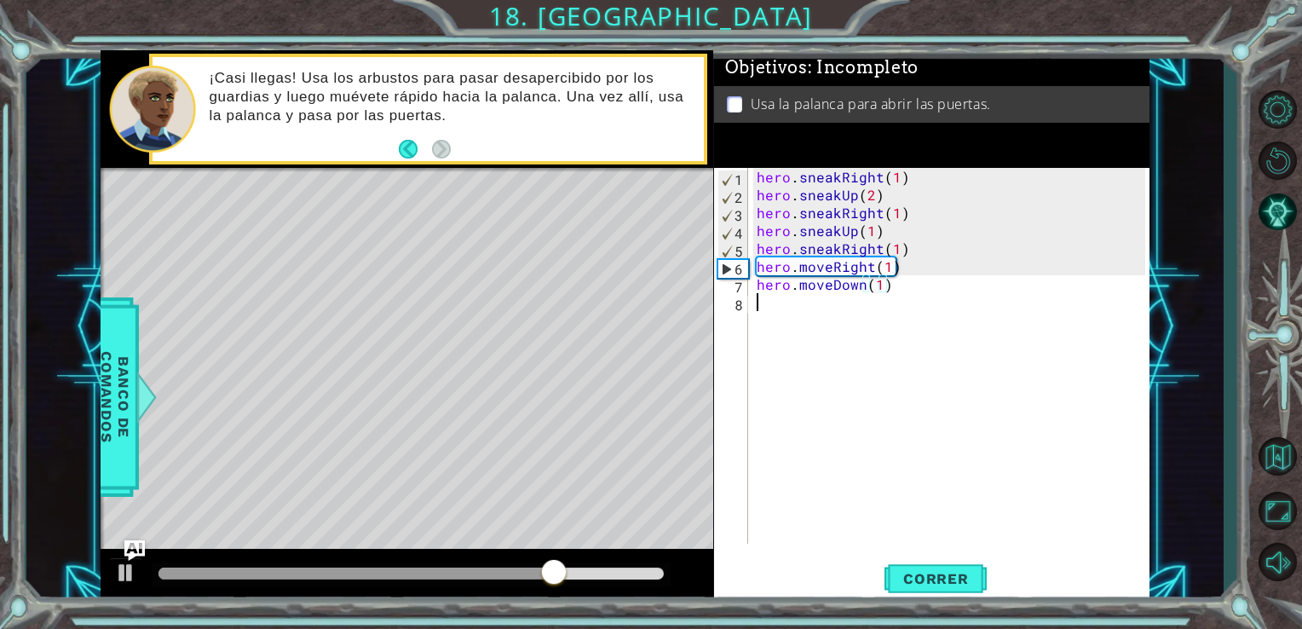
click at [777, 313] on div "hero . sneakRight ( 1 ) hero . sneakUp ( 2 ) hero . sneakRight ( 1 ) hero . sne…" at bounding box center [953, 374] width 401 height 412
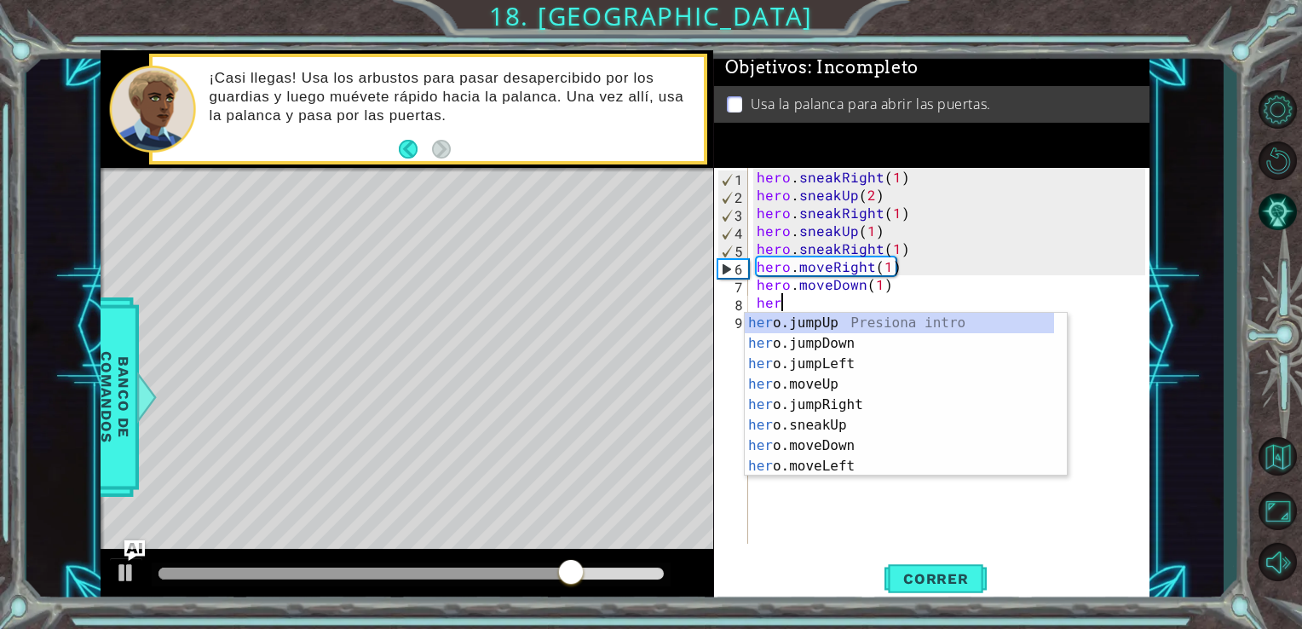
scroll to position [0, 0]
type textarea "hero.ju"
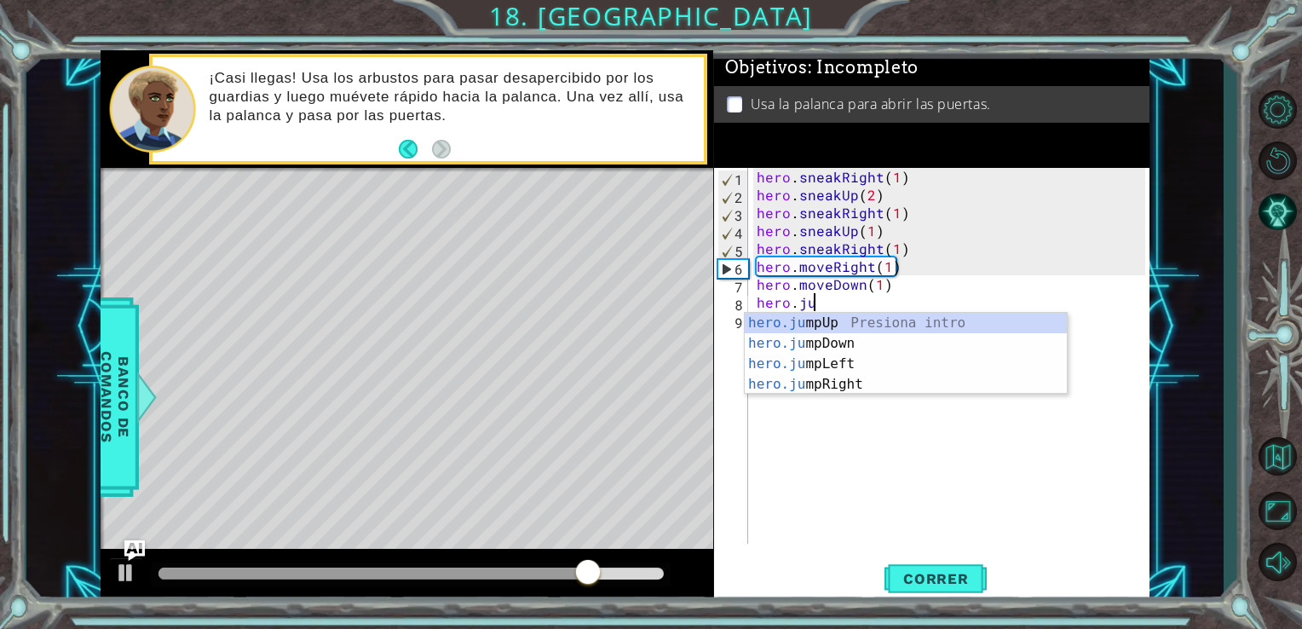
scroll to position [0, 3]
click at [797, 339] on div "hero.ju mpUp Presiona intro hero.ju mpDown Presiona intro hero.ju mpLeft Presio…" at bounding box center [906, 374] width 322 height 123
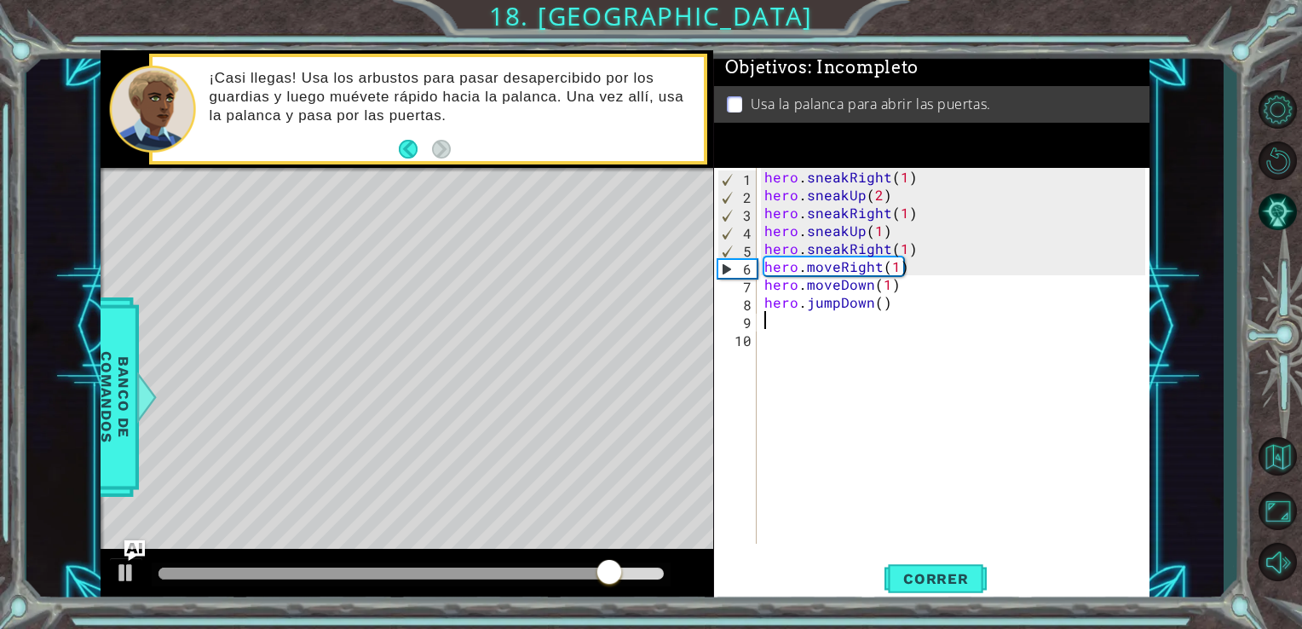
scroll to position [0, 0]
click at [806, 336] on div "hero . sneakRight ( 1 ) hero . sneakUp ( 2 ) hero . sneakRight ( 1 ) hero . sne…" at bounding box center [958, 374] width 394 height 412
click at [786, 323] on div "hero . sneakRight ( 1 ) hero . sneakUp ( 2 ) hero . sneakRight ( 1 ) hero . sne…" at bounding box center [958, 374] width 394 height 412
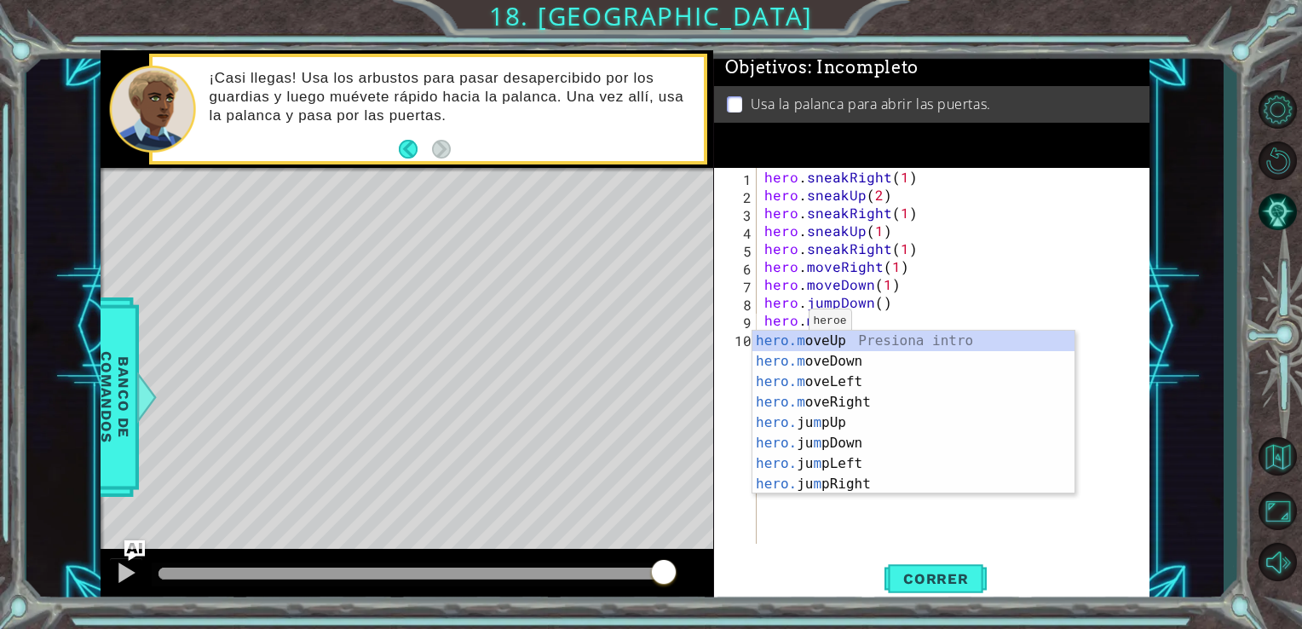
scroll to position [0, 2]
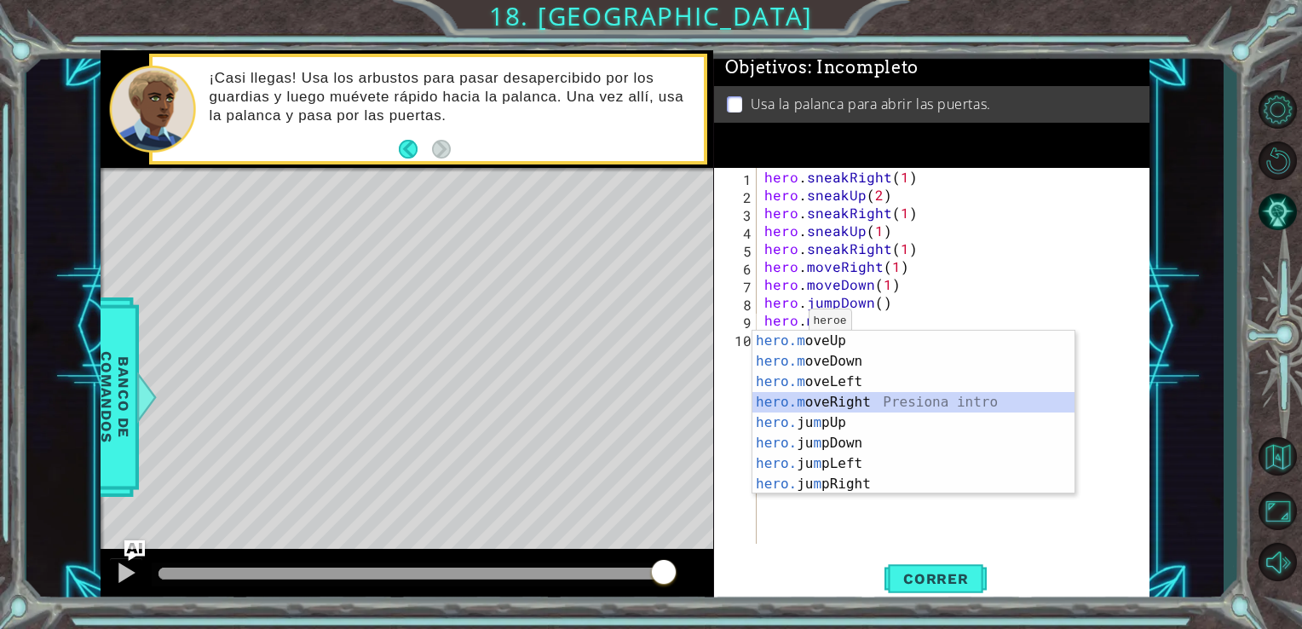
click at [837, 395] on div "hero.m oveUp Presiona intro hero.m oveDown Presiona intro hero.m oveLeft Presio…" at bounding box center [913, 433] width 322 height 204
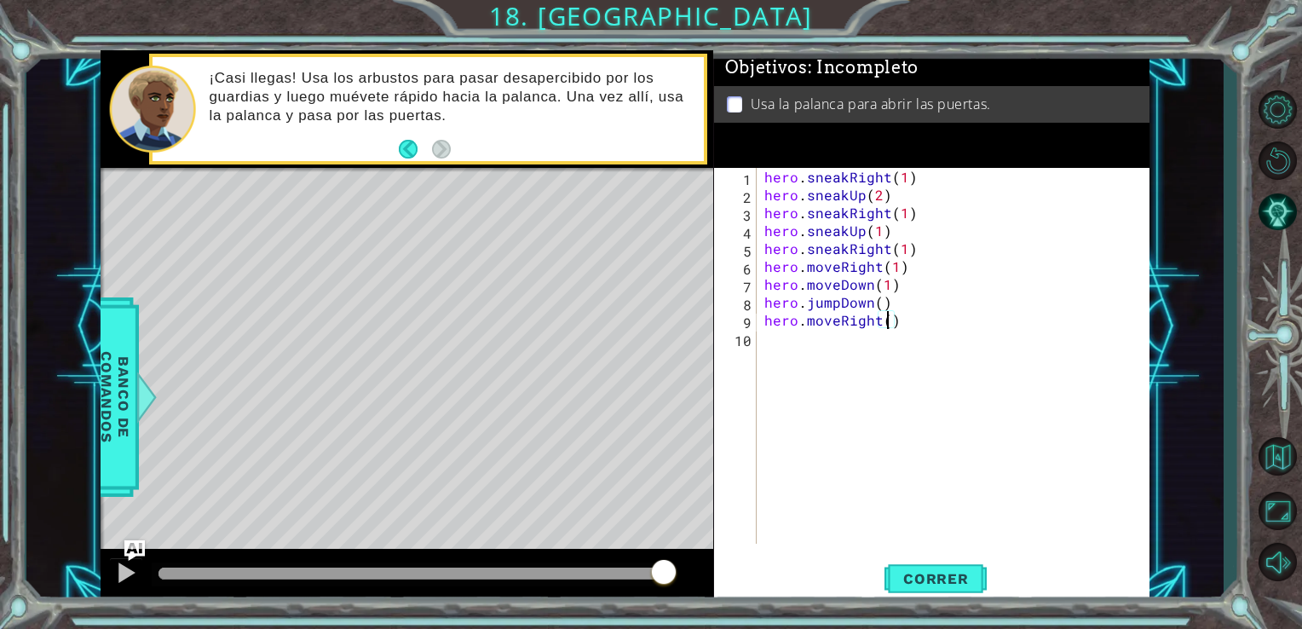
type textarea "hero.moveRight(2)"
click at [808, 333] on div "hero . sneakRight ( 1 ) hero . sneakUp ( 2 ) hero . sneakRight ( 1 ) hero . sne…" at bounding box center [958, 374] width 394 height 412
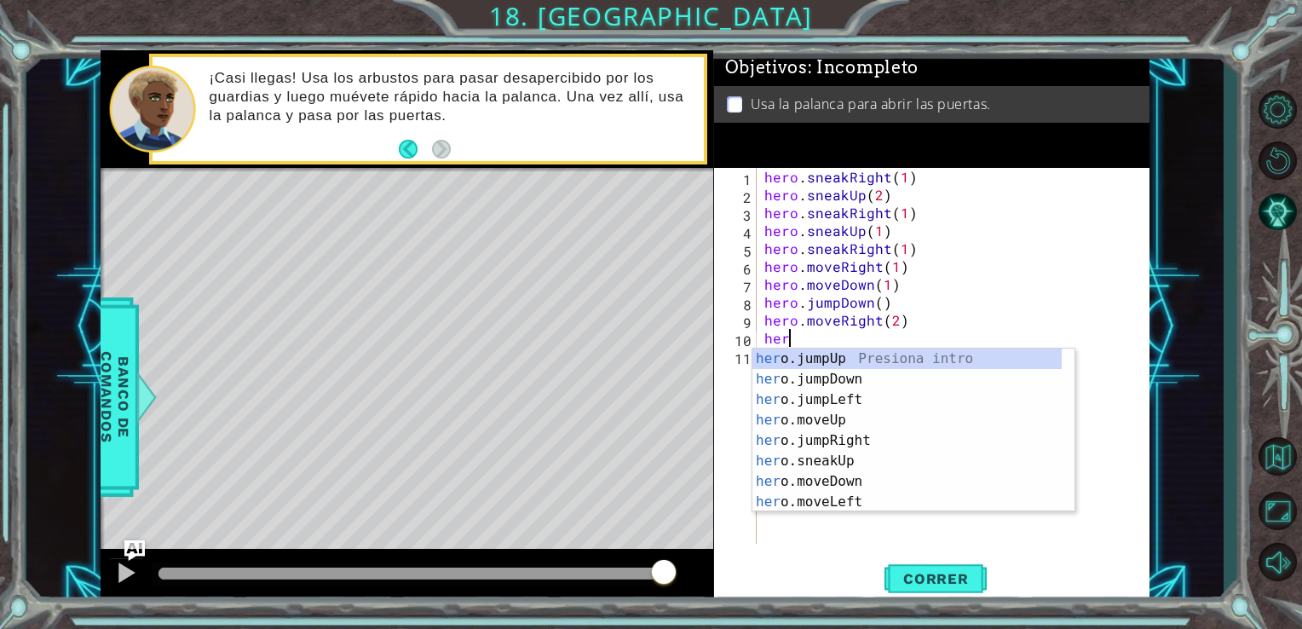
scroll to position [0, 0]
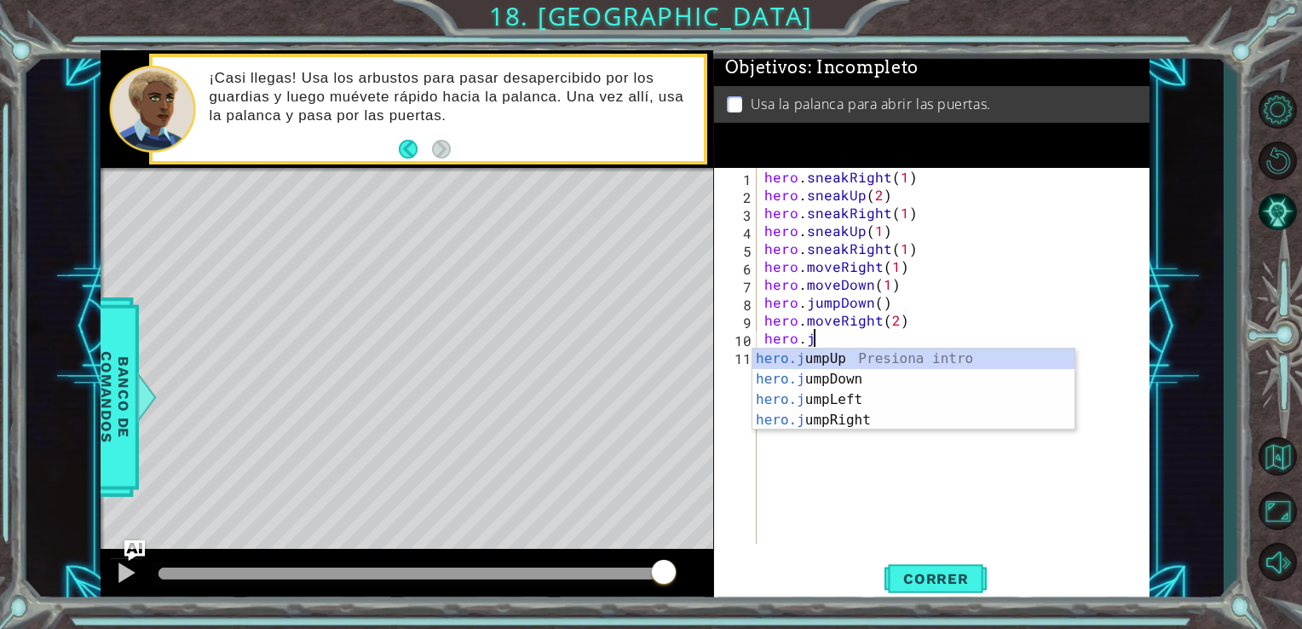
type textarea "hero.ju"
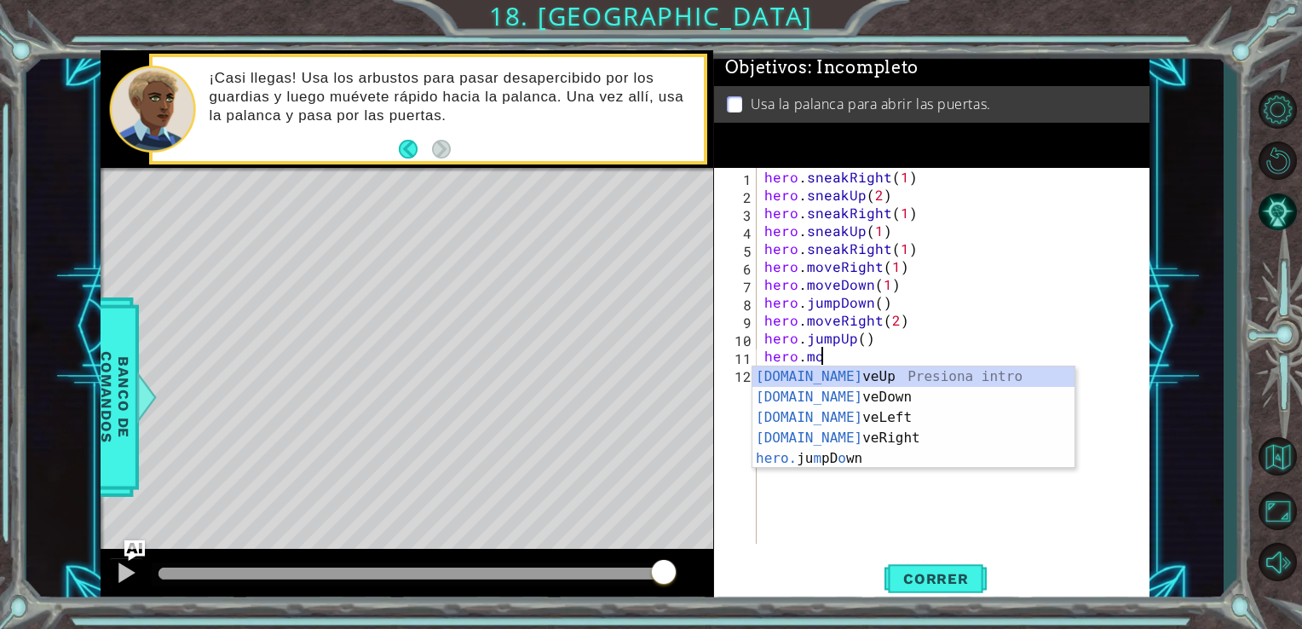
scroll to position [0, 3]
click at [849, 379] on div "[DOMAIN_NAME] veUp Presiona intro [DOMAIN_NAME] veDown Presiona intro [DOMAIN_N…" at bounding box center [913, 437] width 322 height 143
type textarea "hero.moveUp(1)"
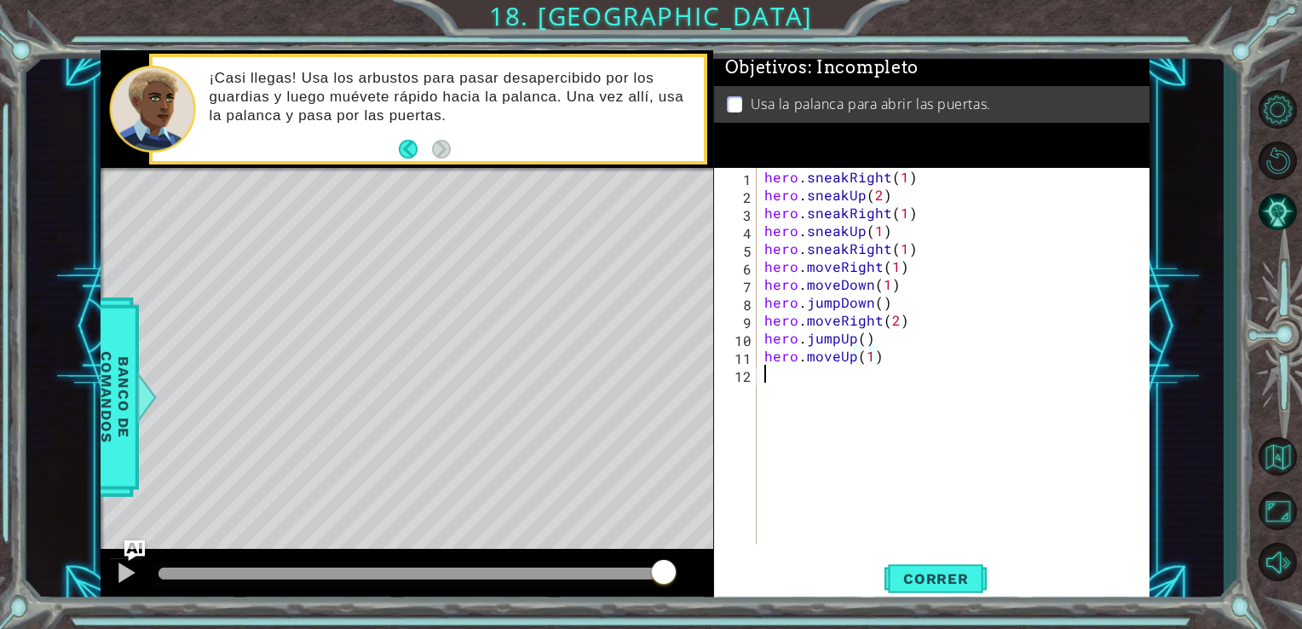
click at [803, 383] on div "hero . sneakRight ( 1 ) hero . sneakUp ( 2 ) hero . sneakRight ( 1 ) hero . sne…" at bounding box center [958, 374] width 394 height 412
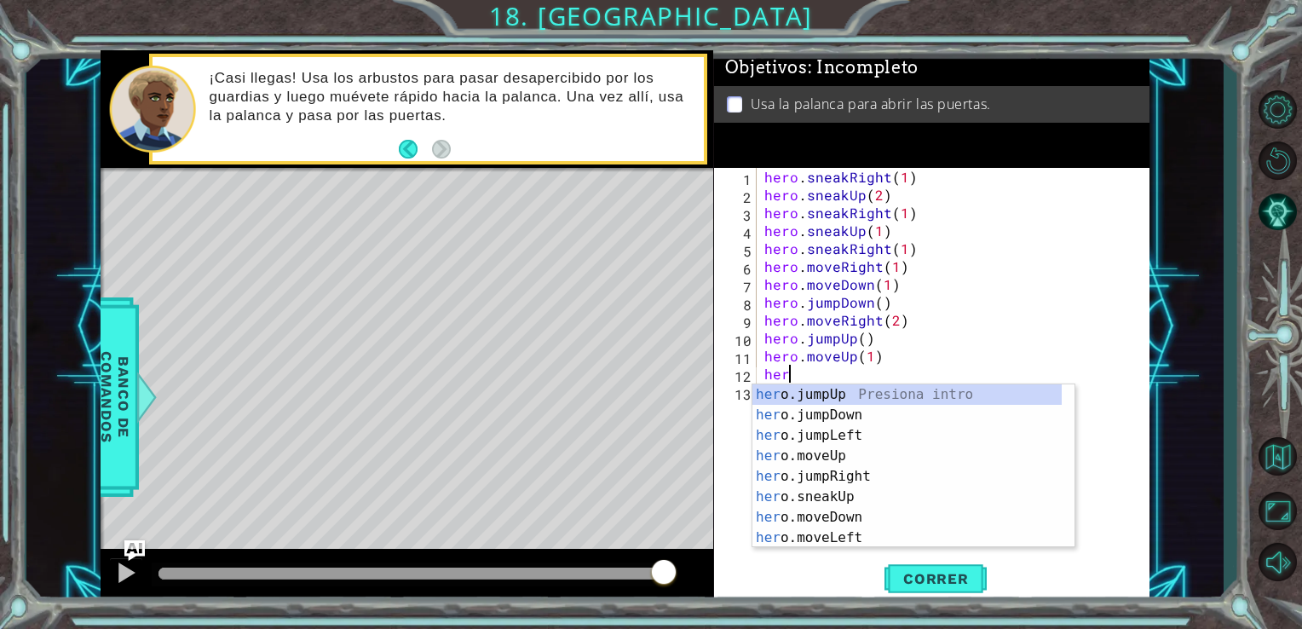
scroll to position [0, 0]
click at [89, 384] on div "1 ההההההההההההההההההההההההההההההההההההההההההההההההההההההההההההההההההההההההההההה…" at bounding box center [625, 326] width 1198 height 553
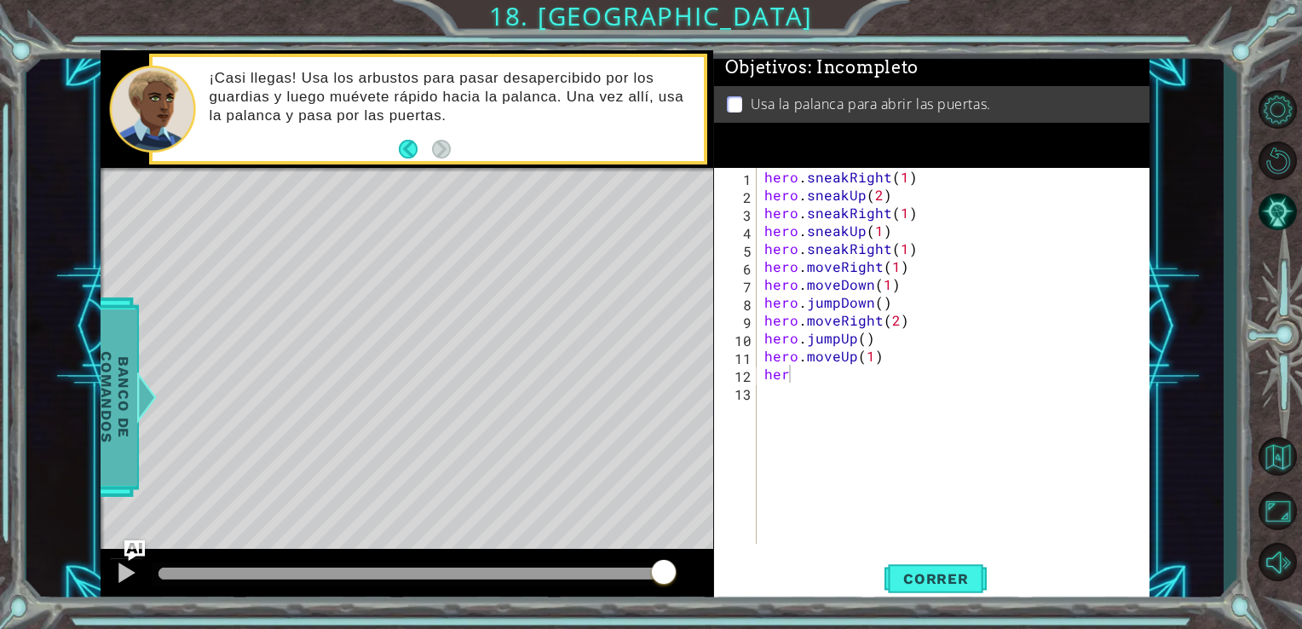
click at [119, 394] on span "Banco de comandos" at bounding box center [115, 396] width 44 height 176
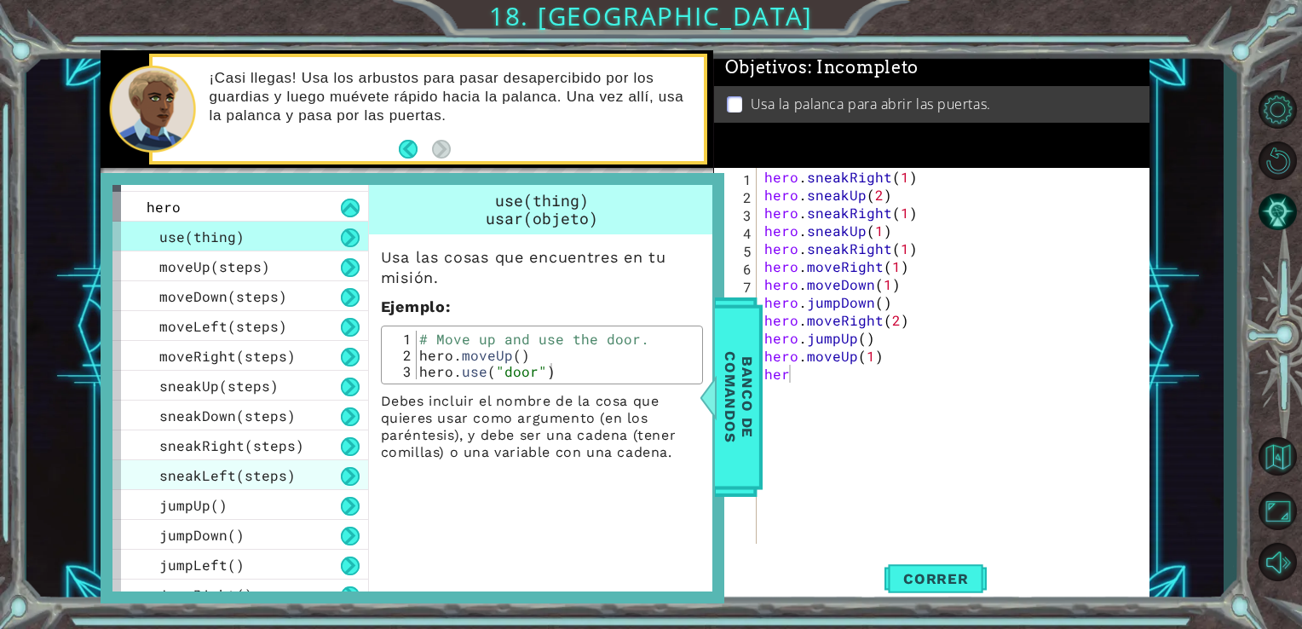
scroll to position [39, 0]
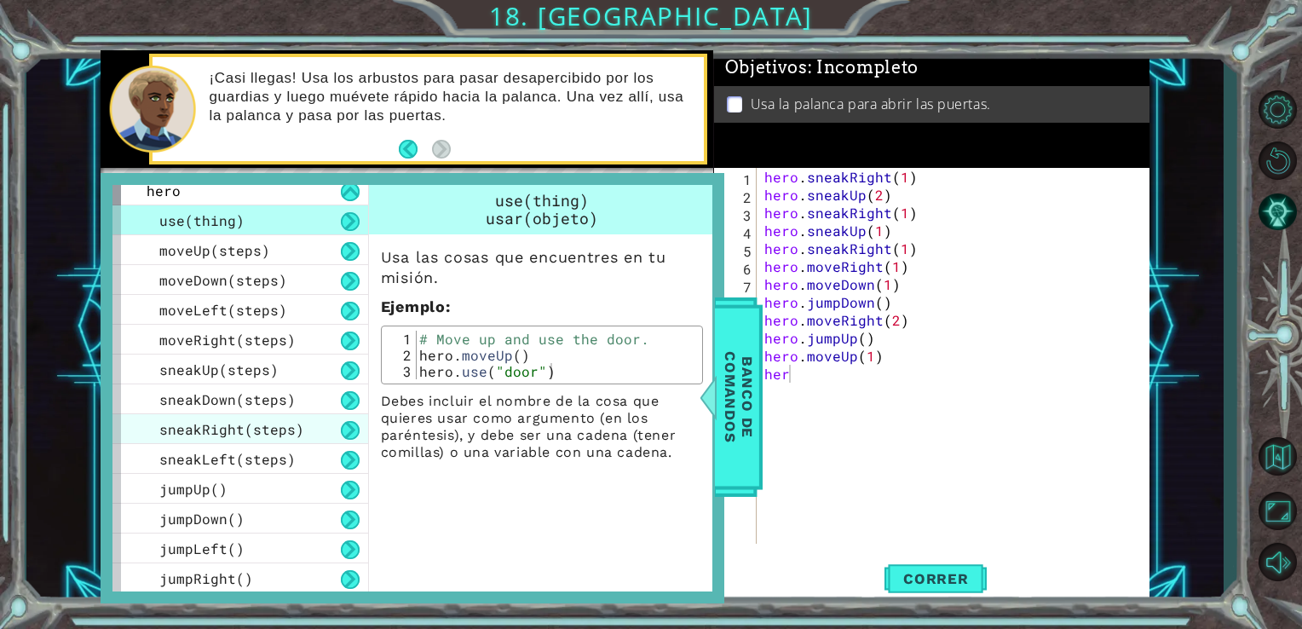
click at [235, 430] on span "sneakRight(steps)" at bounding box center [231, 429] width 145 height 18
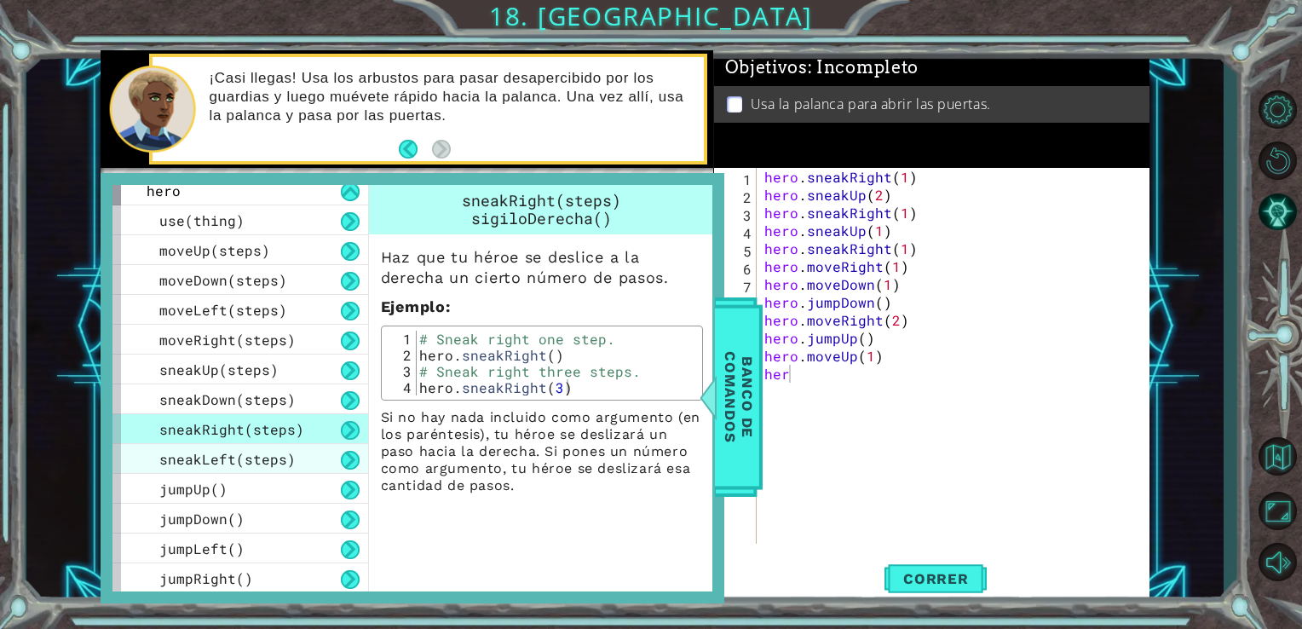
click at [211, 452] on span "sneakLeft(steps)" at bounding box center [227, 459] width 136 height 18
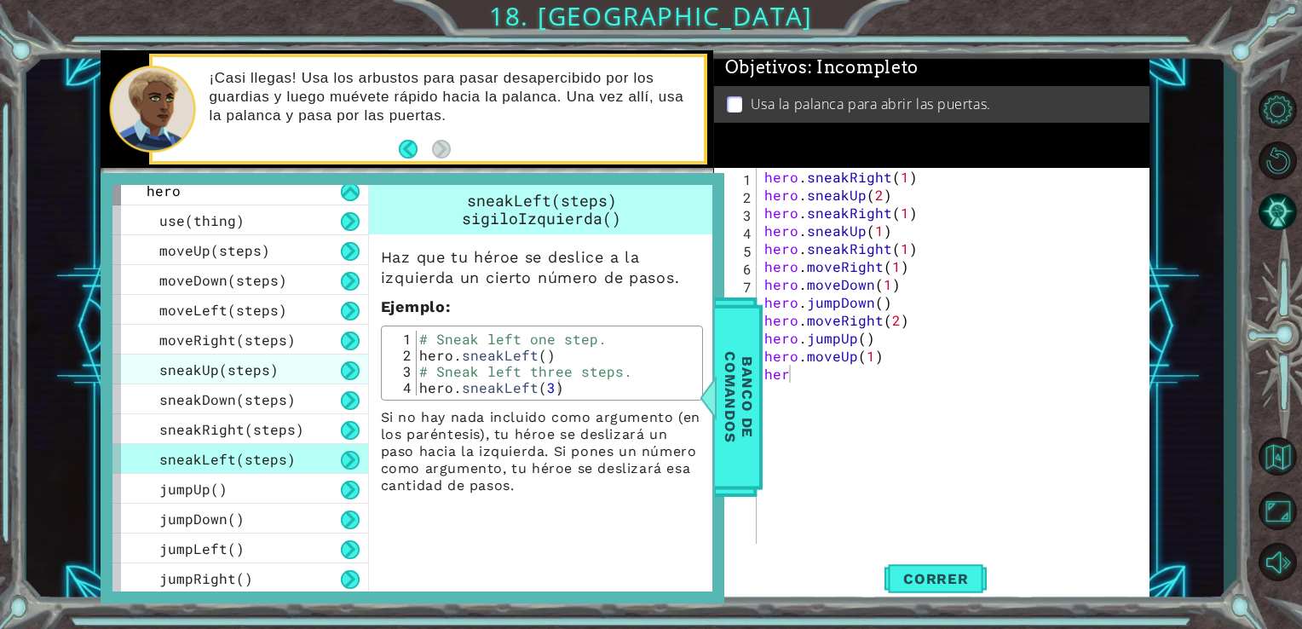
click at [213, 368] on span "sneakUp(steps)" at bounding box center [218, 369] width 119 height 18
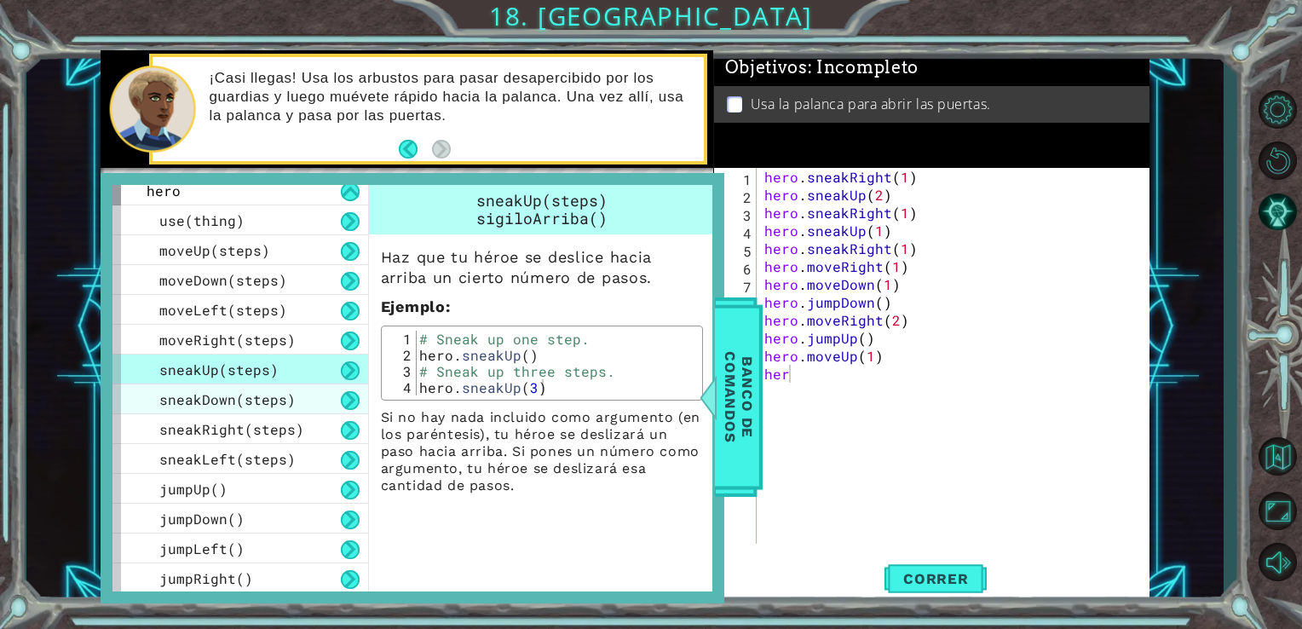
click at [204, 393] on span "sneakDown(steps)" at bounding box center [227, 399] width 136 height 18
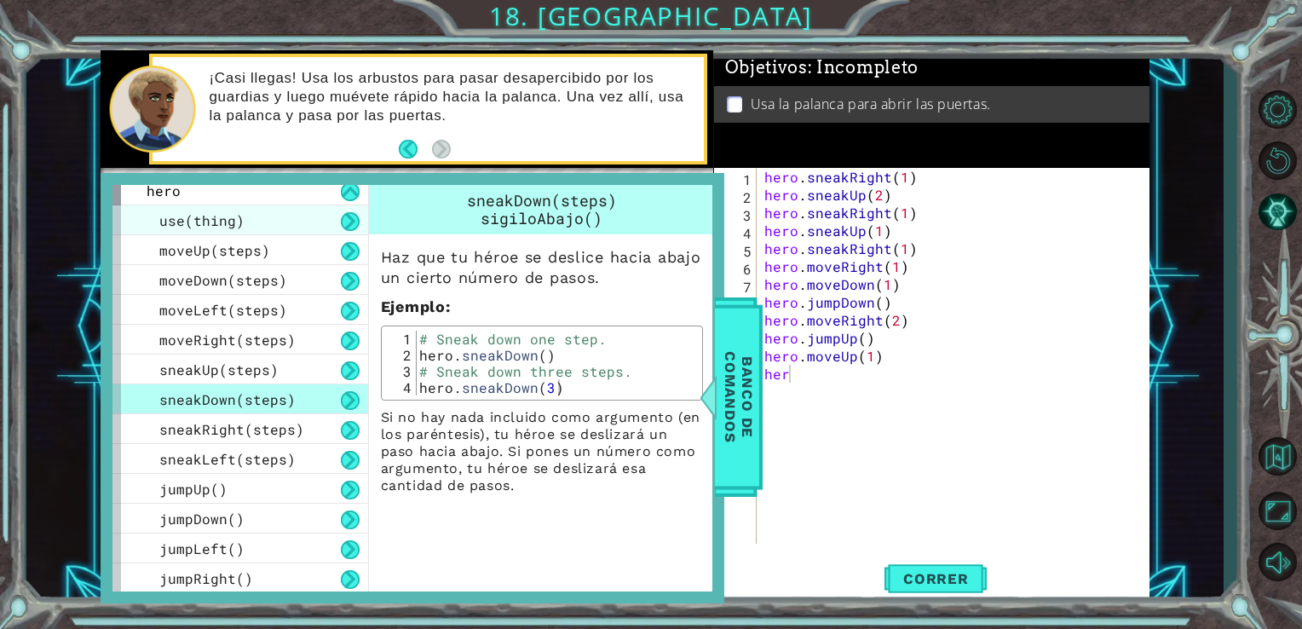
click at [217, 205] on div "use(thing)" at bounding box center [240, 220] width 256 height 30
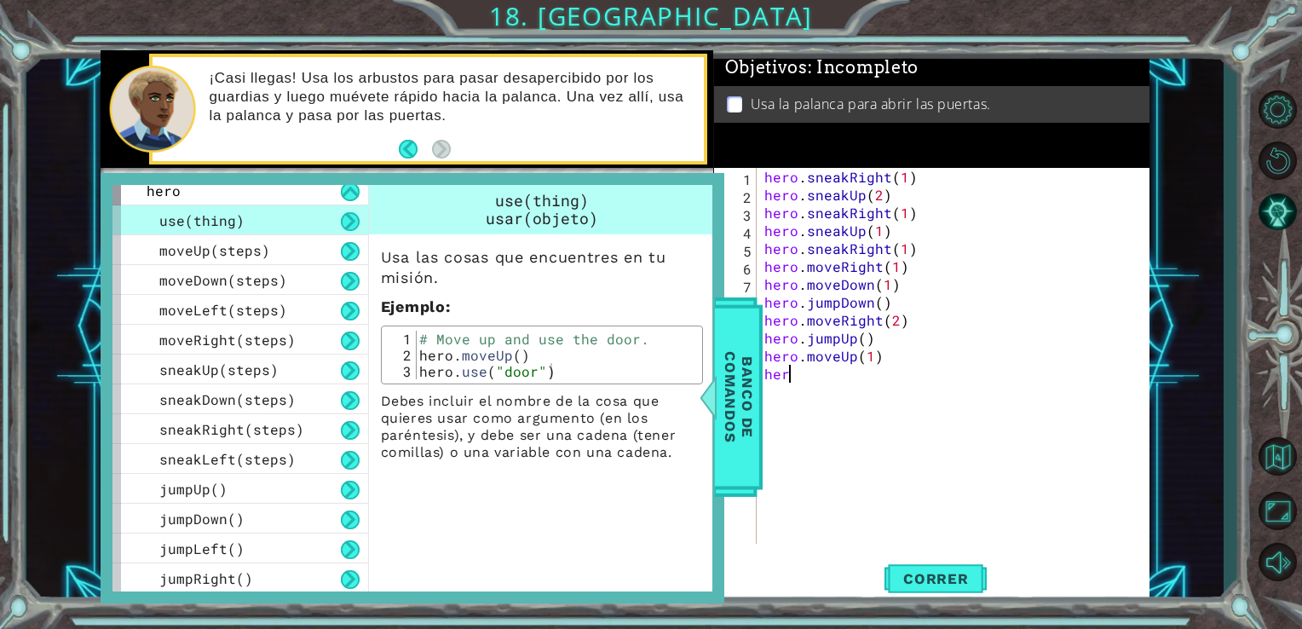
click at [821, 375] on div "hero . sneakRight ( 1 ) hero . sneakUp ( 2 ) hero . sneakRight ( 1 ) hero . sne…" at bounding box center [958, 374] width 394 height 412
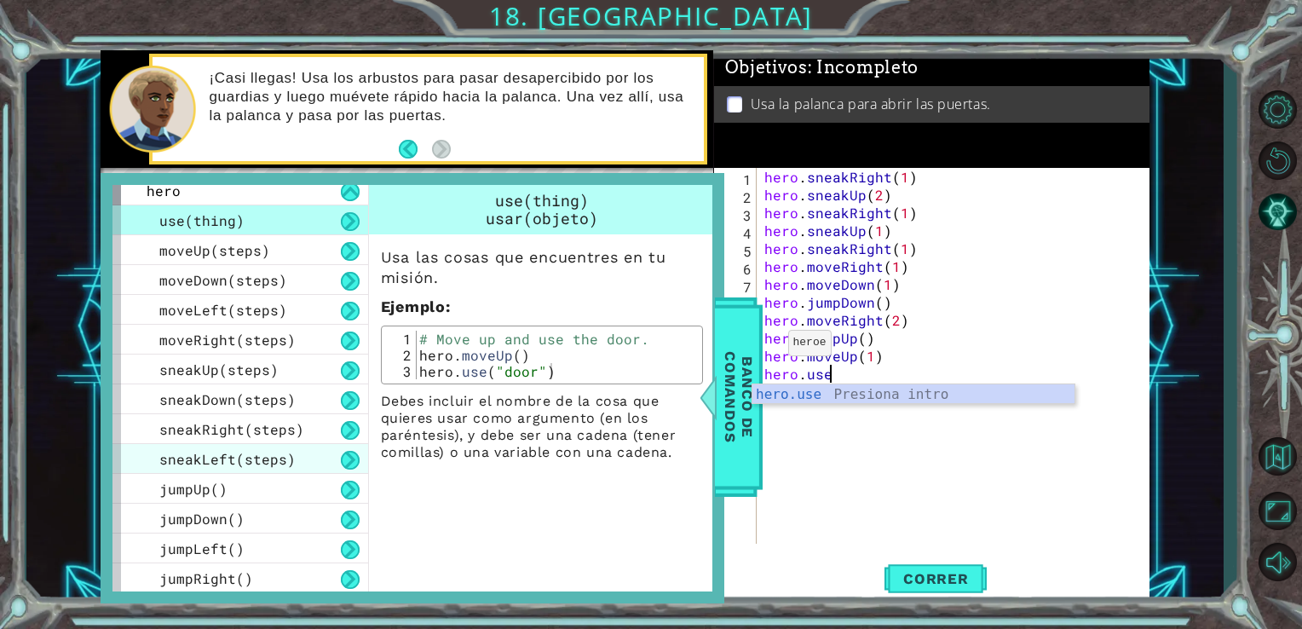
type textarea "hero.use"
click at [215, 464] on span "sneakLeft(steps)" at bounding box center [227, 459] width 136 height 18
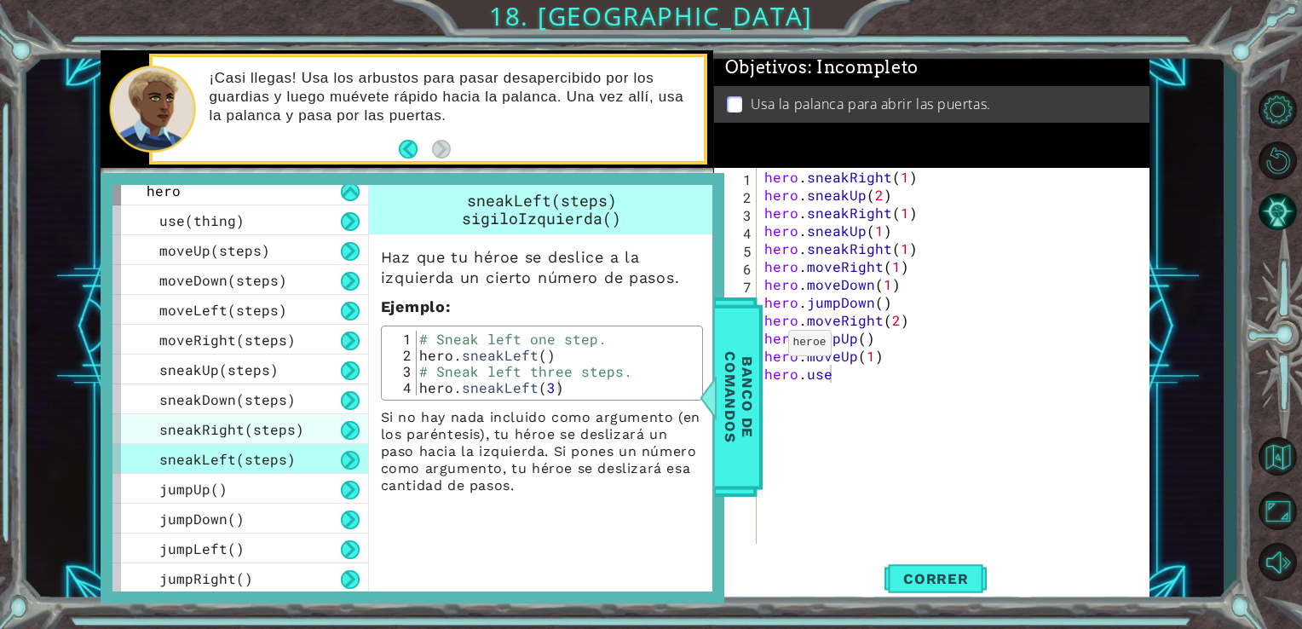
click at [217, 428] on span "sneakRight(steps)" at bounding box center [231, 429] width 145 height 18
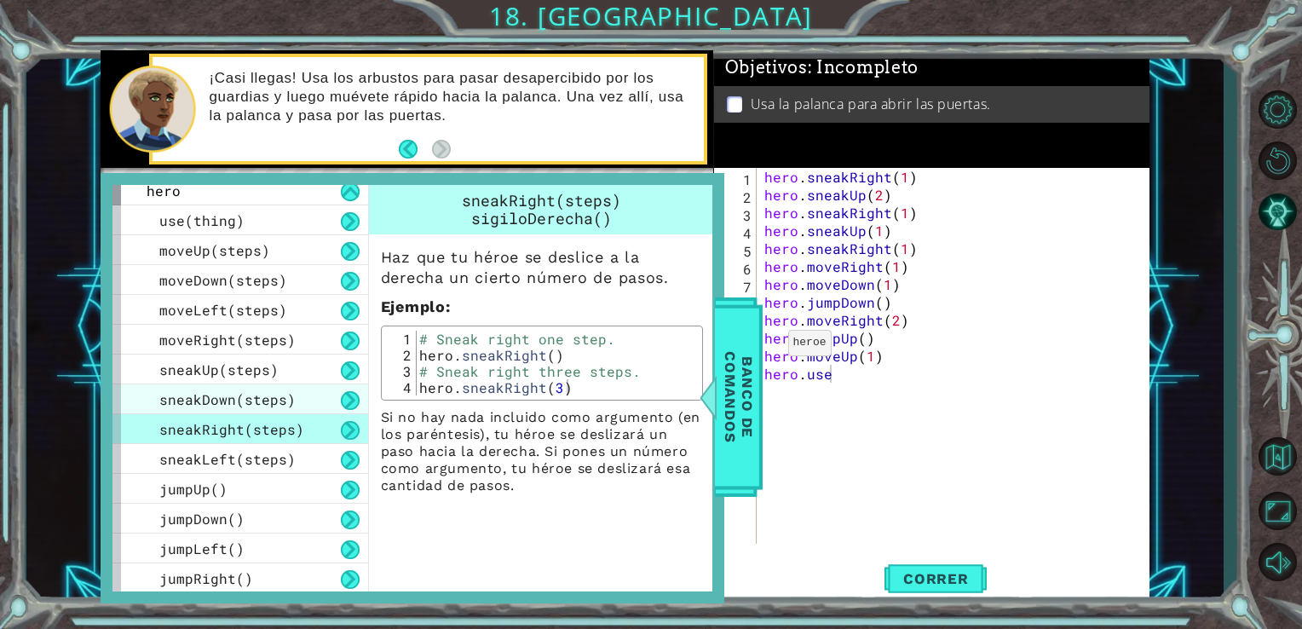
click at [215, 398] on span "sneakDown(steps)" at bounding box center [227, 399] width 136 height 18
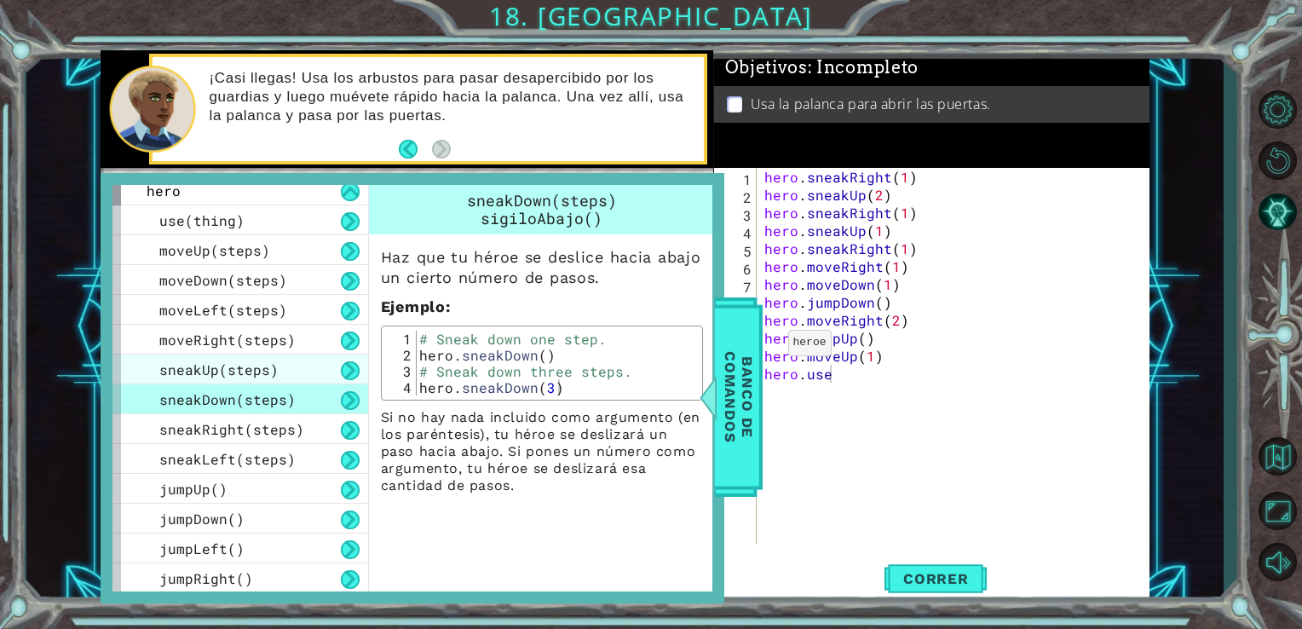
click at [216, 356] on div "sneakUp(steps)" at bounding box center [240, 369] width 256 height 30
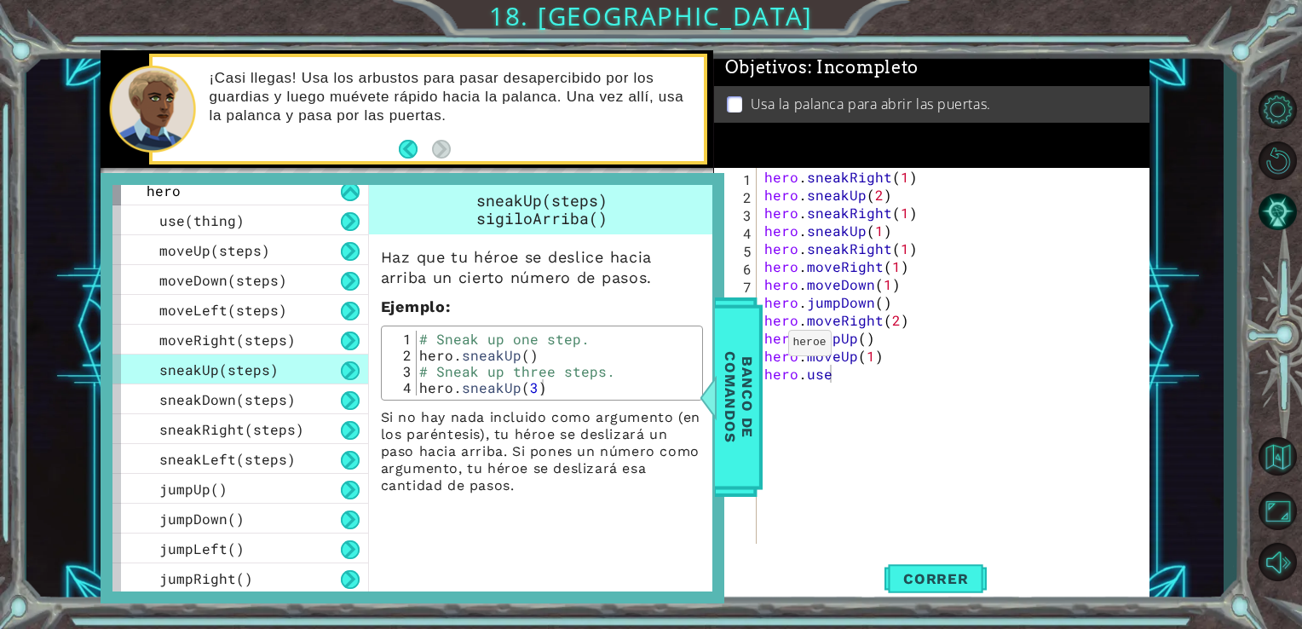
scroll to position [0, 0]
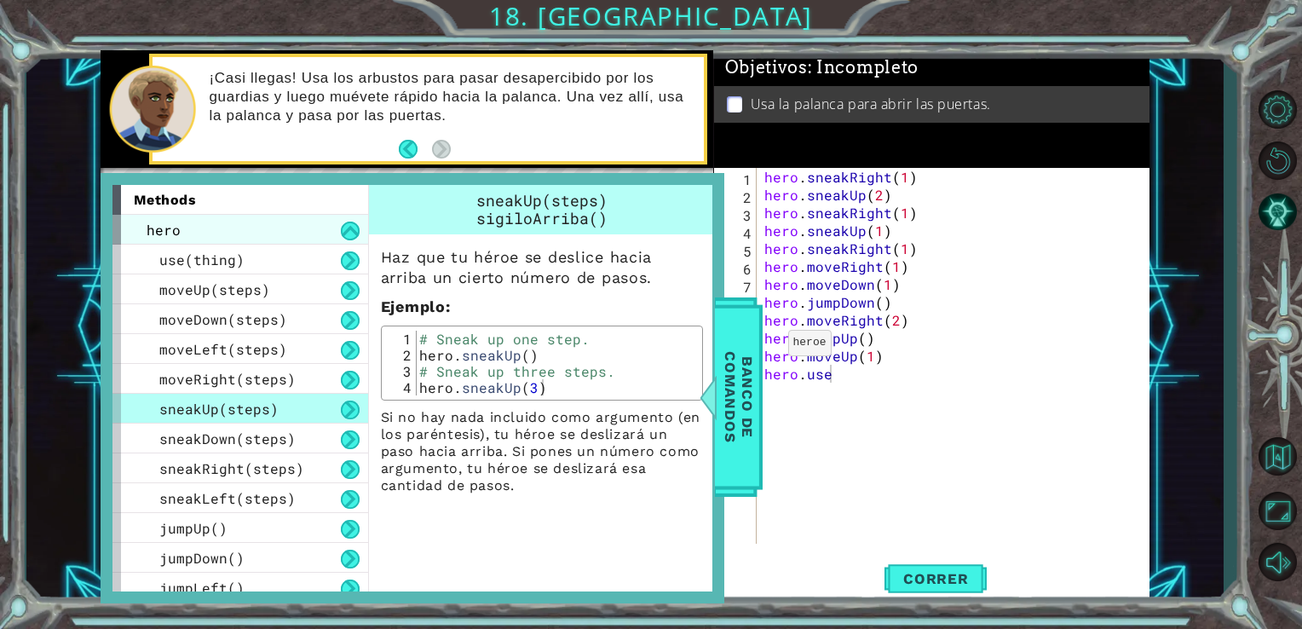
click at [206, 229] on div "hero" at bounding box center [240, 230] width 256 height 30
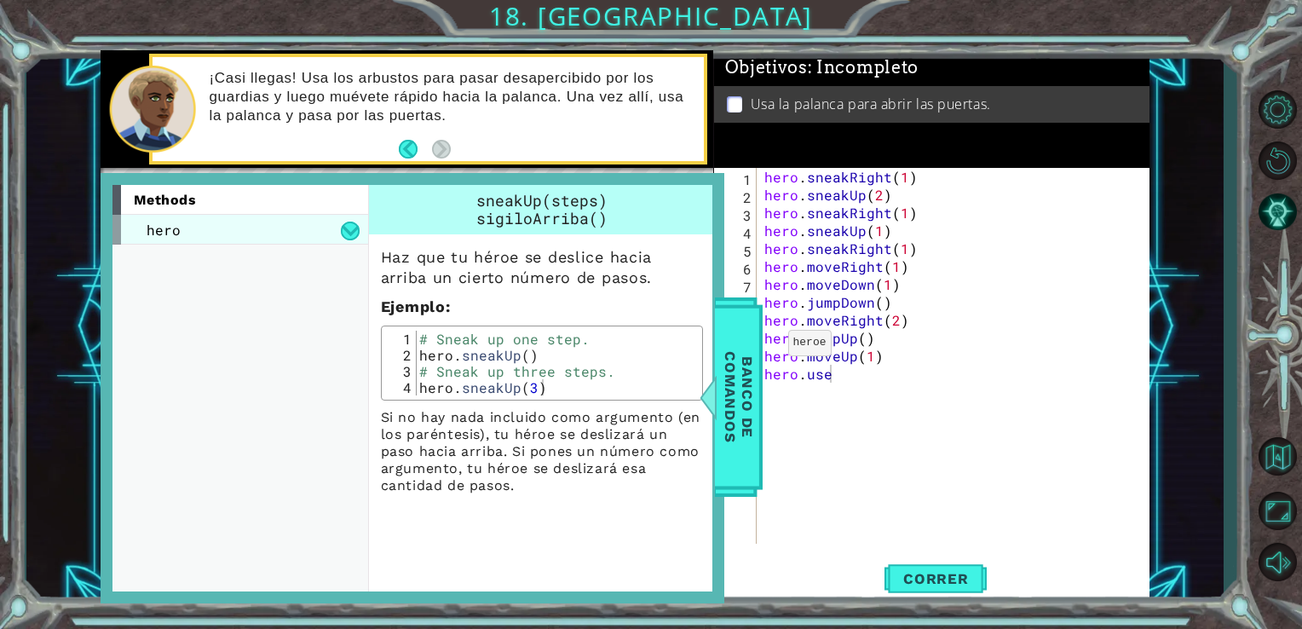
click at [206, 229] on div "hero" at bounding box center [240, 230] width 256 height 30
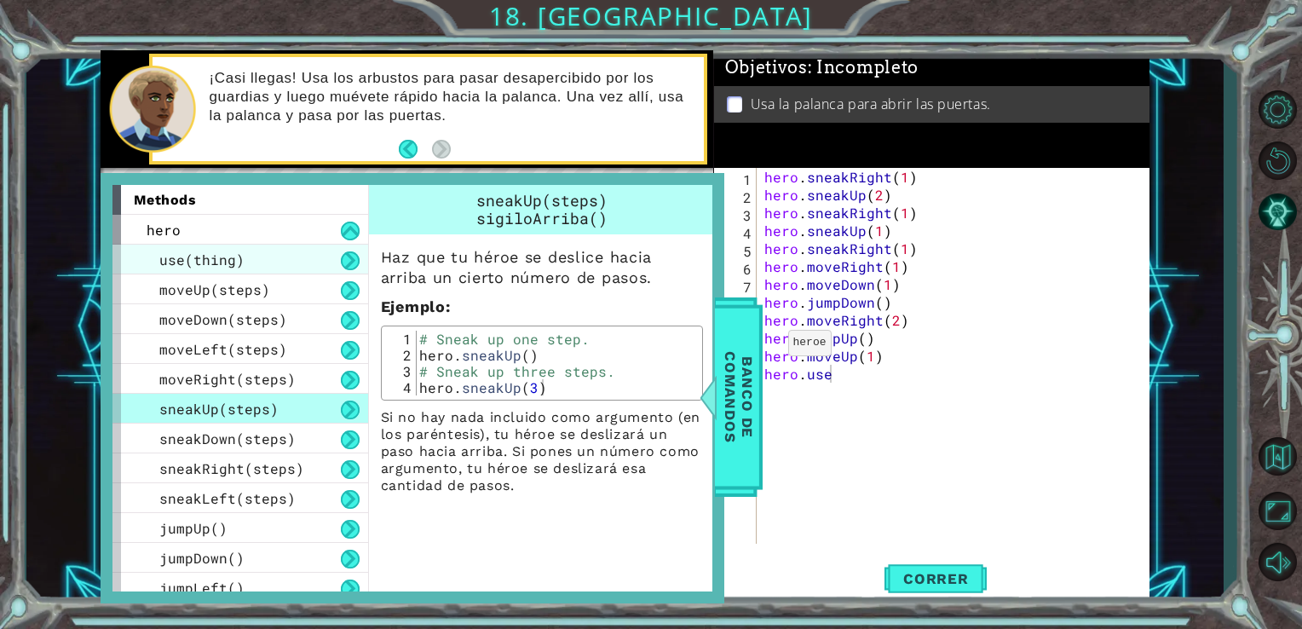
click at [206, 246] on div "use(thing)" at bounding box center [240, 260] width 256 height 30
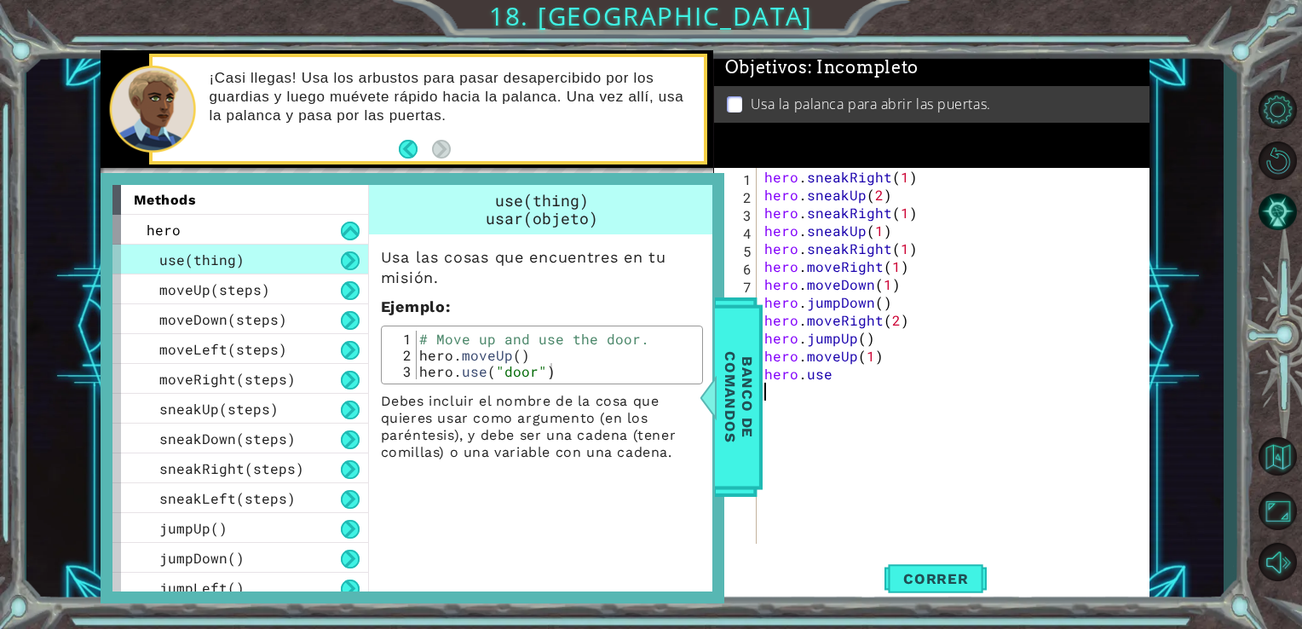
click at [868, 391] on div "hero . sneakRight ( 1 ) hero . sneakUp ( 2 ) hero . sneakRight ( 1 ) hero . sne…" at bounding box center [958, 374] width 394 height 412
click at [847, 381] on div "hero . sneakRight ( 1 ) hero . sneakUp ( 2 ) hero . sneakRight ( 1 ) hero . sne…" at bounding box center [958, 374] width 394 height 412
click at [746, 397] on span "Banco de comandos" at bounding box center [739, 396] width 44 height 176
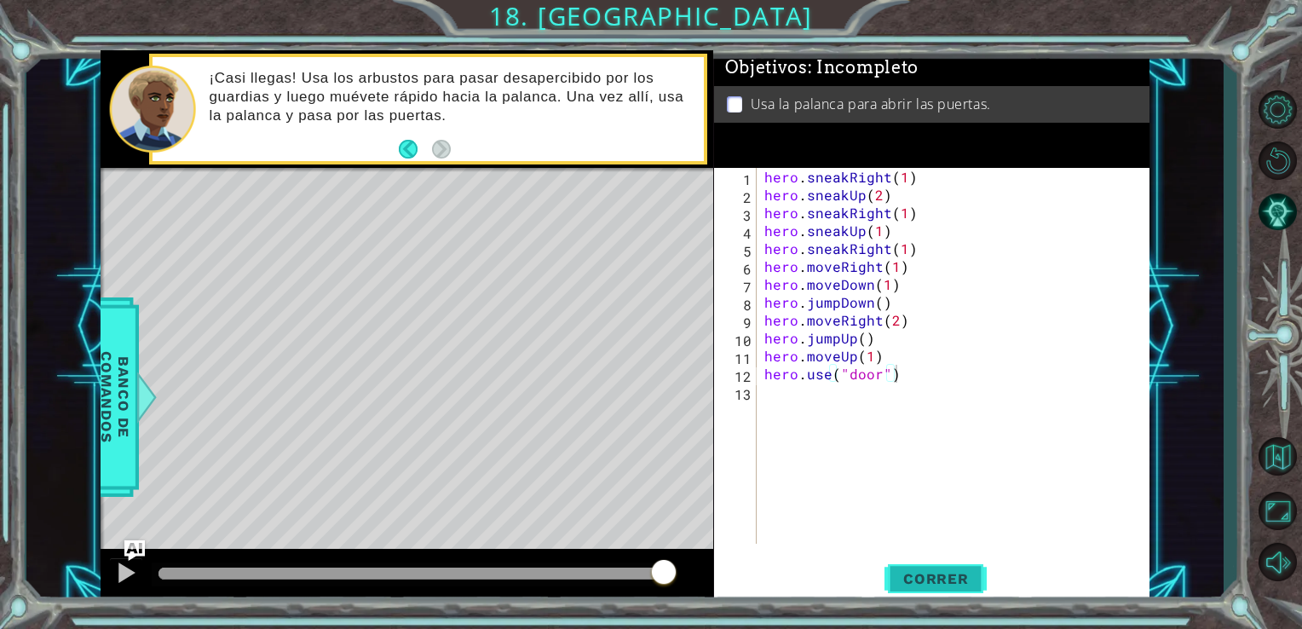
click at [908, 568] on button "Correr" at bounding box center [935, 577] width 102 height 43
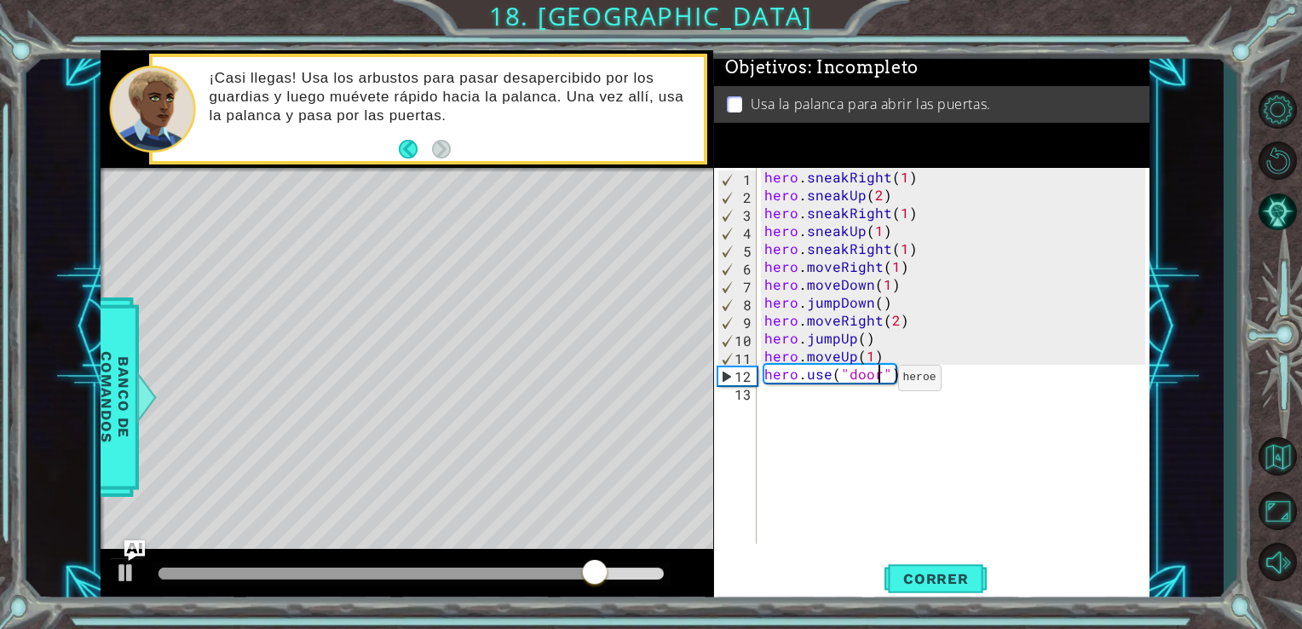
click at [876, 382] on div "hero . sneakRight ( 1 ) hero . sneakUp ( 2 ) hero . sneakRight ( 1 ) hero . sne…" at bounding box center [958, 374] width 394 height 412
type textarea "hero.use("lever")"
click at [920, 576] on span "Correr" at bounding box center [936, 578] width 100 height 17
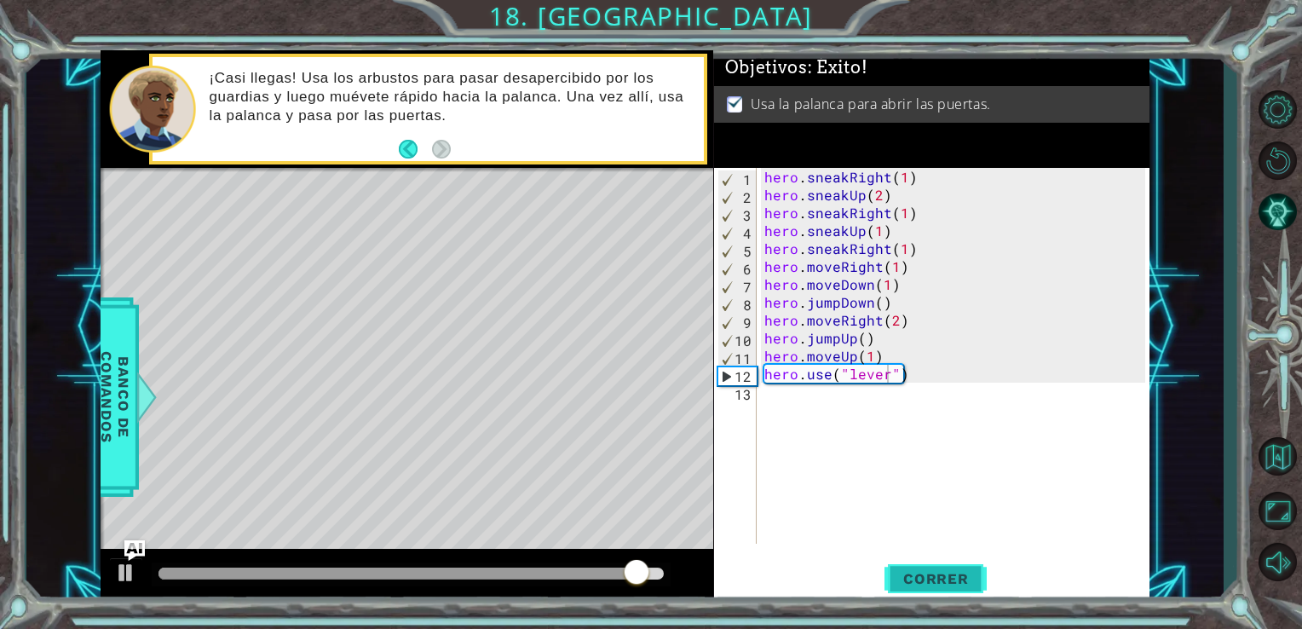
click at [920, 576] on span "Correr" at bounding box center [936, 578] width 100 height 17
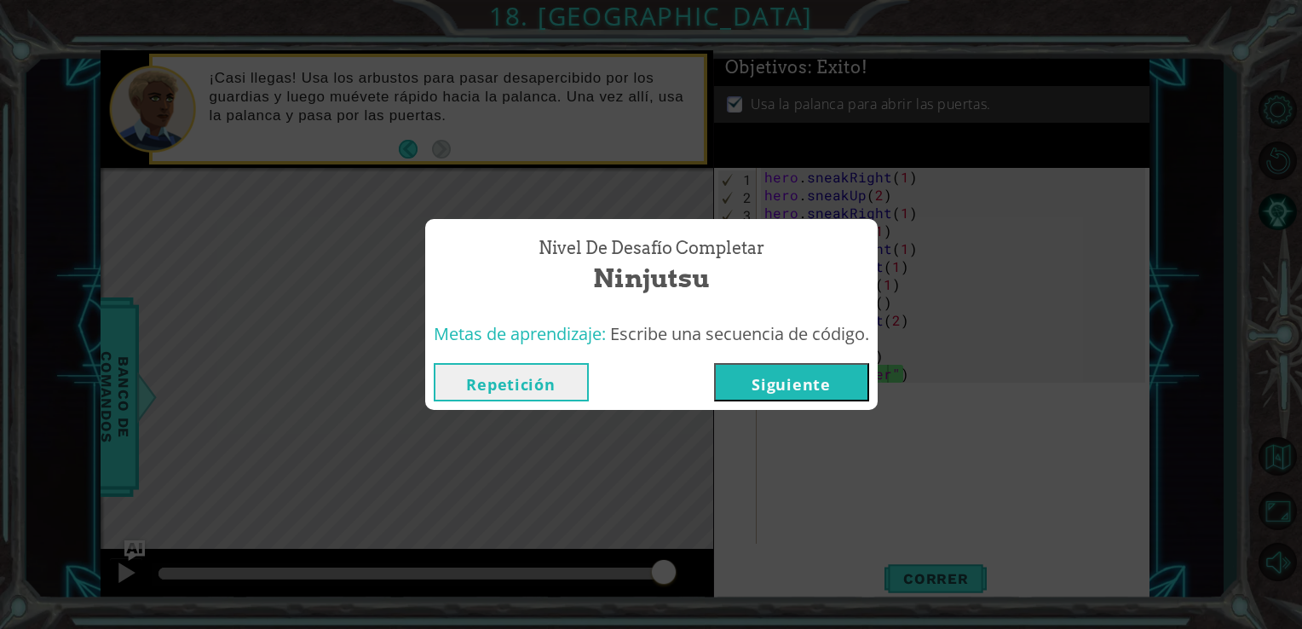
click at [784, 377] on button "Siguiente" at bounding box center [791, 382] width 155 height 38
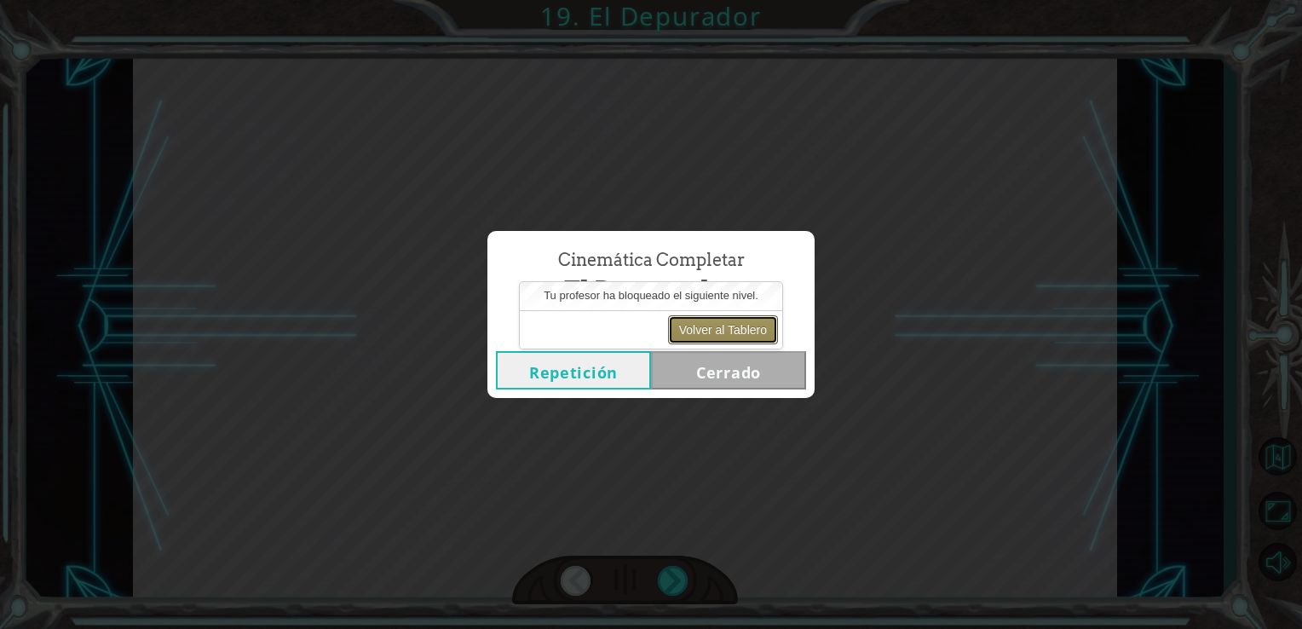
click at [684, 331] on button "Volver al Tablero" at bounding box center [723, 329] width 110 height 29
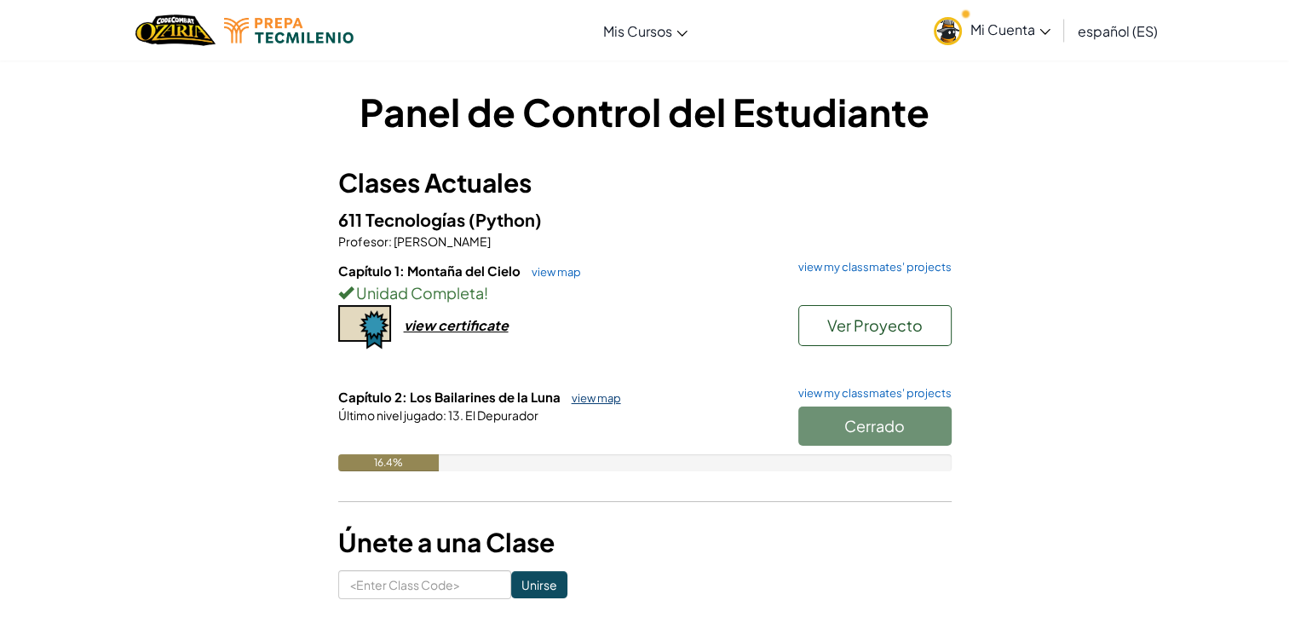
click at [579, 403] on link "view map" at bounding box center [592, 398] width 58 height 14
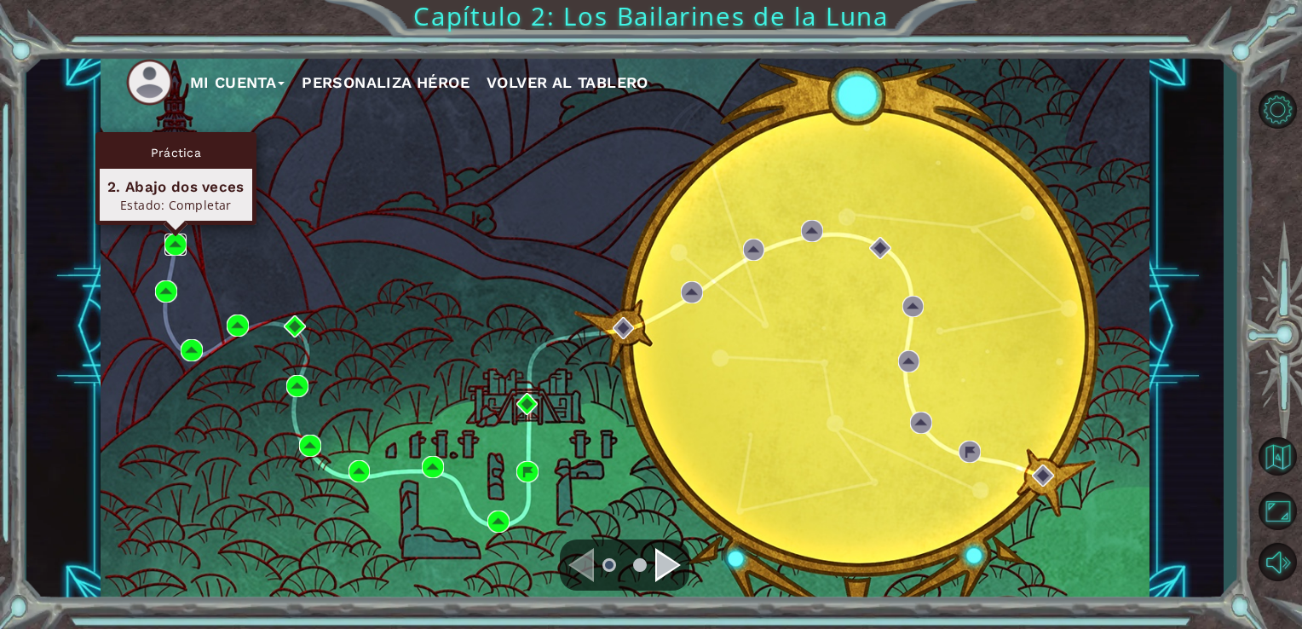
click at [180, 242] on img at bounding box center [175, 244] width 22 height 22
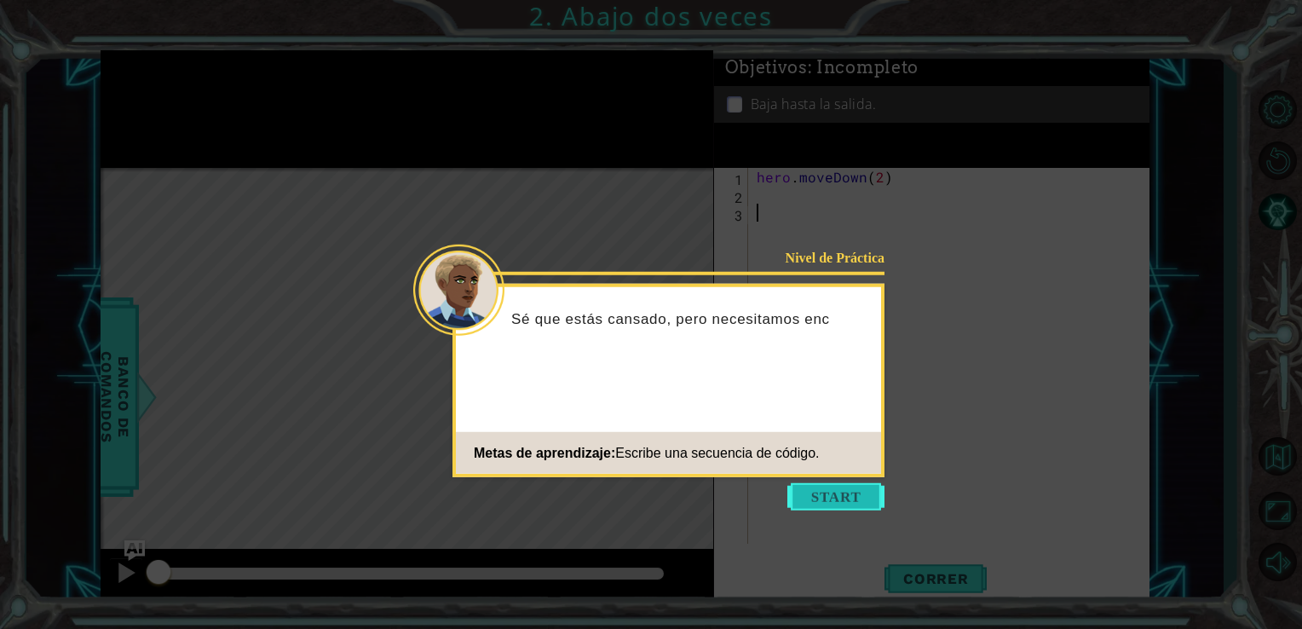
click at [872, 500] on button "Start" at bounding box center [835, 496] width 97 height 27
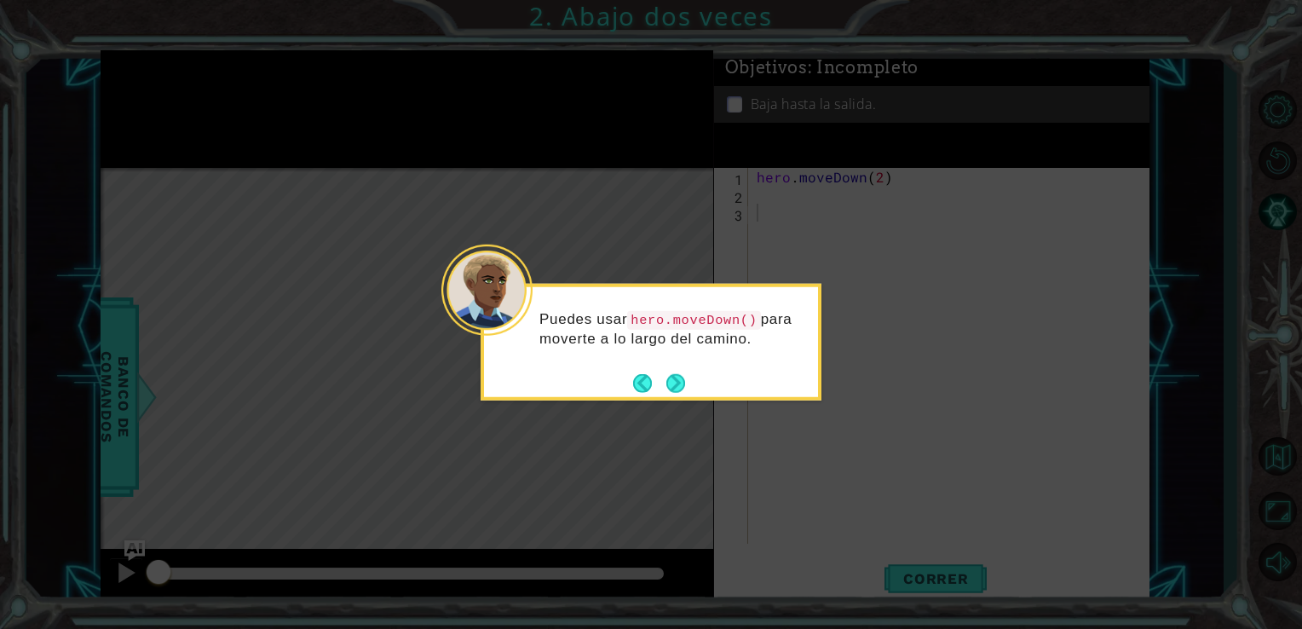
click at [596, 139] on icon at bounding box center [651, 314] width 1302 height 629
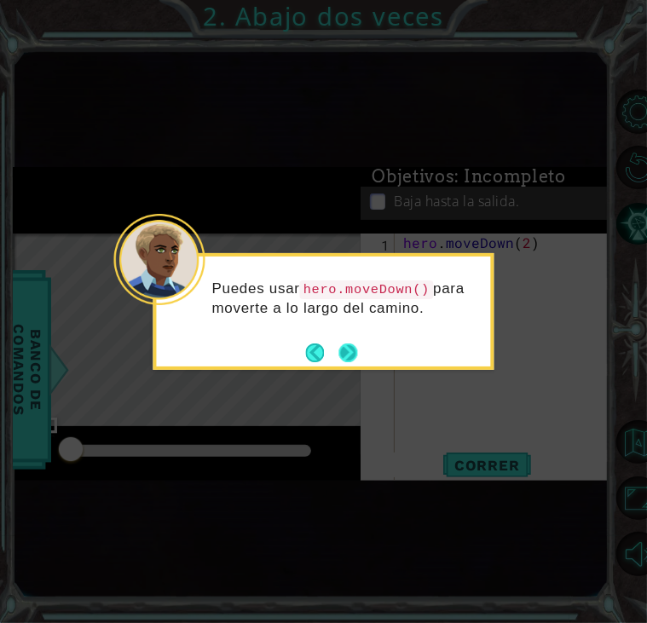
click at [357, 351] on button "Next" at bounding box center [347, 352] width 19 height 19
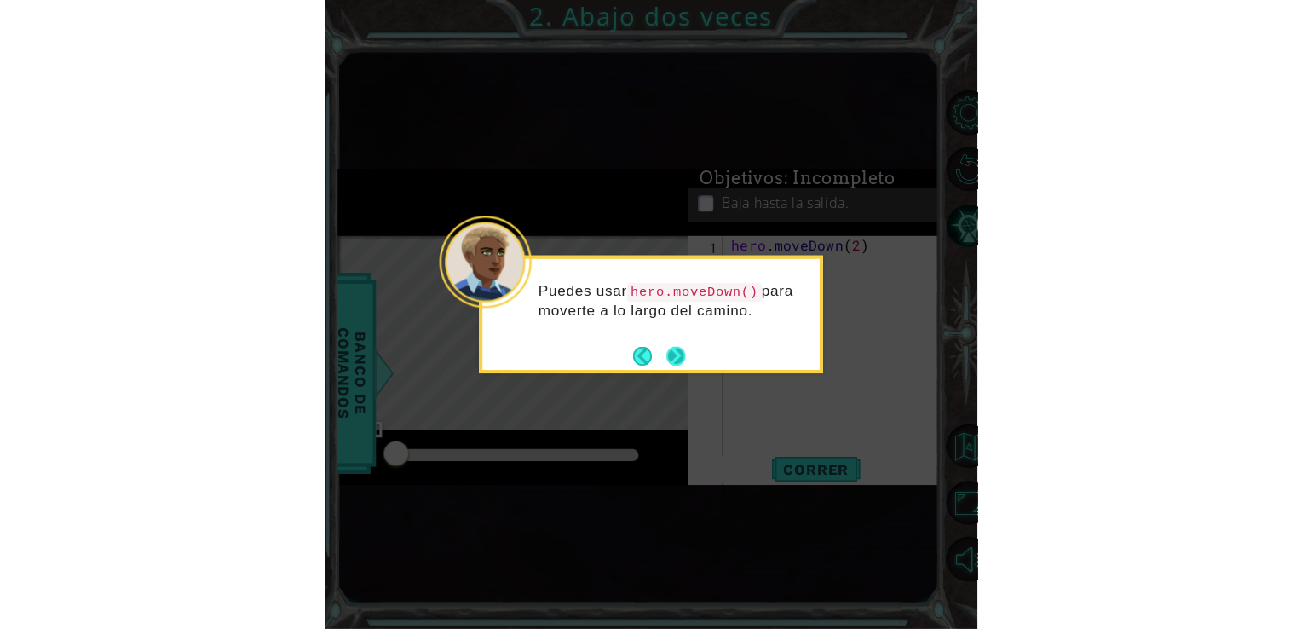
scroll to position [128, 0]
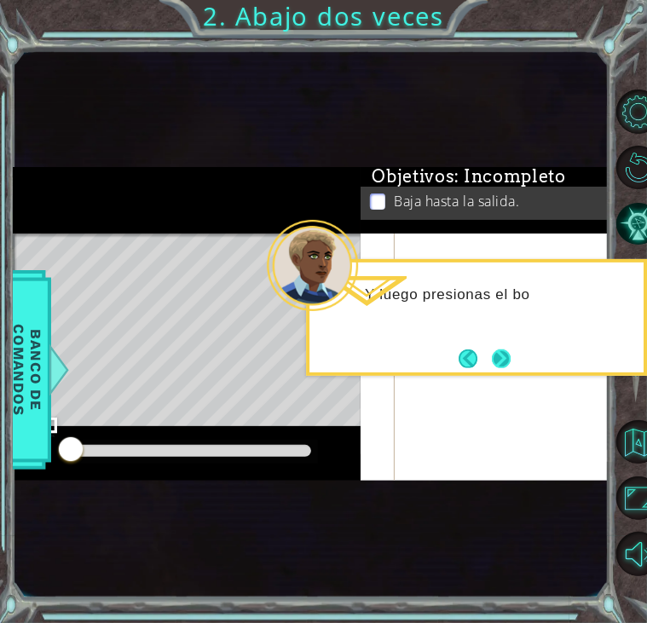
click at [503, 351] on button "Next" at bounding box center [501, 358] width 19 height 19
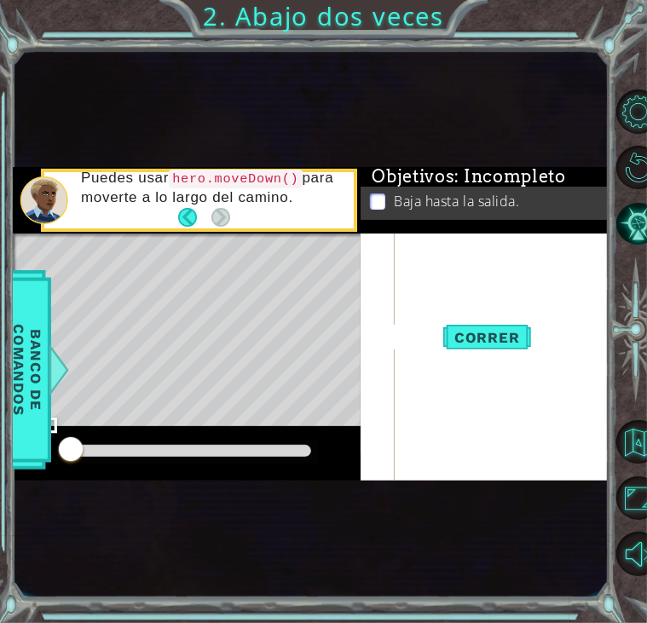
click at [455, 373] on div "hero . moveDown ( 2 )" at bounding box center [507, 312] width 214 height 412
click at [425, 383] on div "hero . moveDown ( 2 )" at bounding box center [507, 312] width 214 height 412
click at [227, 227] on footer at bounding box center [204, 217] width 52 height 26
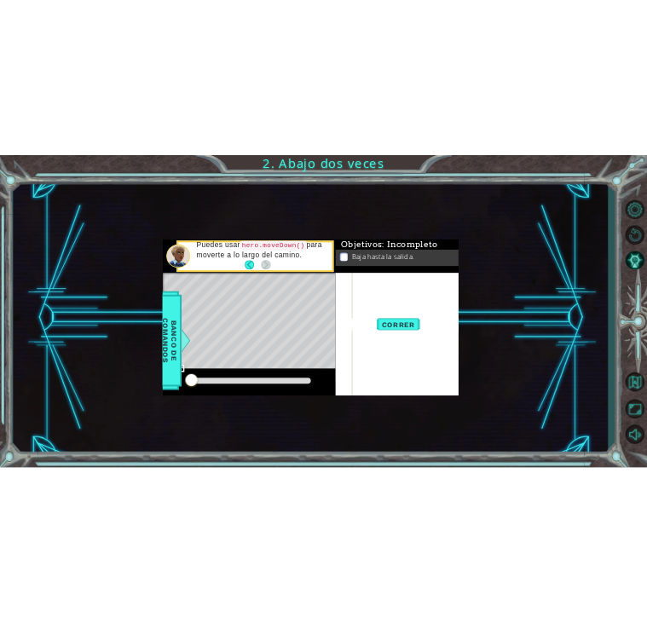
scroll to position [0, 0]
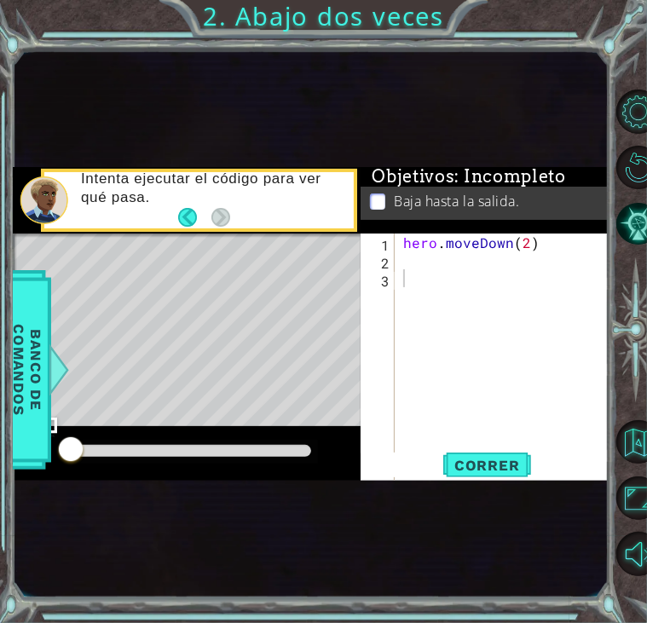
click at [512, 429] on div "hero . moveDown ( 2 )" at bounding box center [507, 439] width 214 height 412
drag, startPoint x: 406, startPoint y: 242, endPoint x: 538, endPoint y: 238, distance: 133.0
click at [538, 238] on div "hero . moveDown ( 2 )" at bounding box center [507, 439] width 214 height 412
type textarea "hero.moveDown(2)"
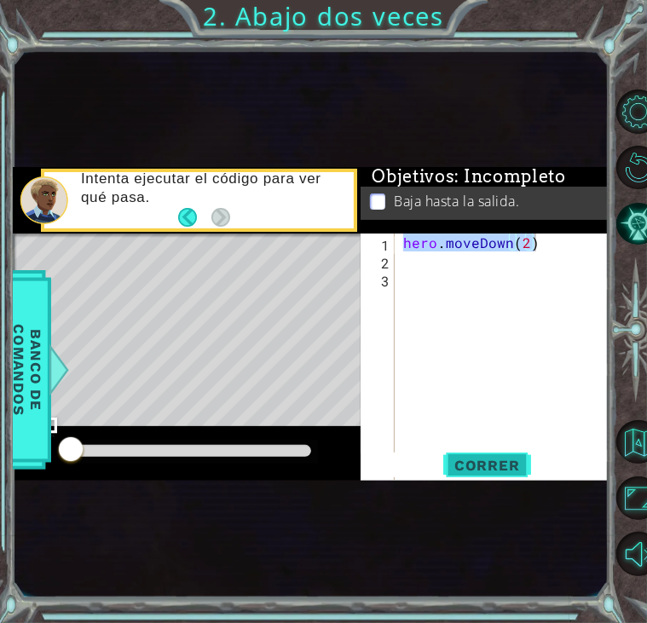
click at [472, 465] on span "Correr" at bounding box center [487, 465] width 100 height 17
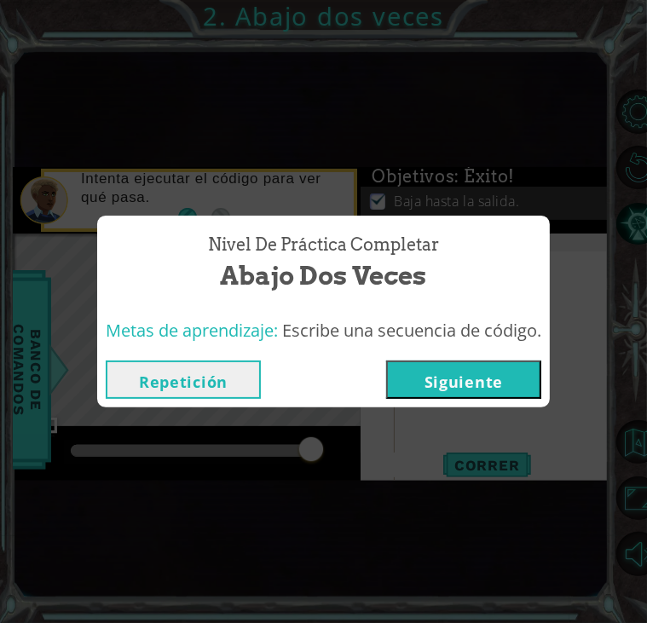
click at [431, 377] on button "Siguiente" at bounding box center [463, 379] width 155 height 38
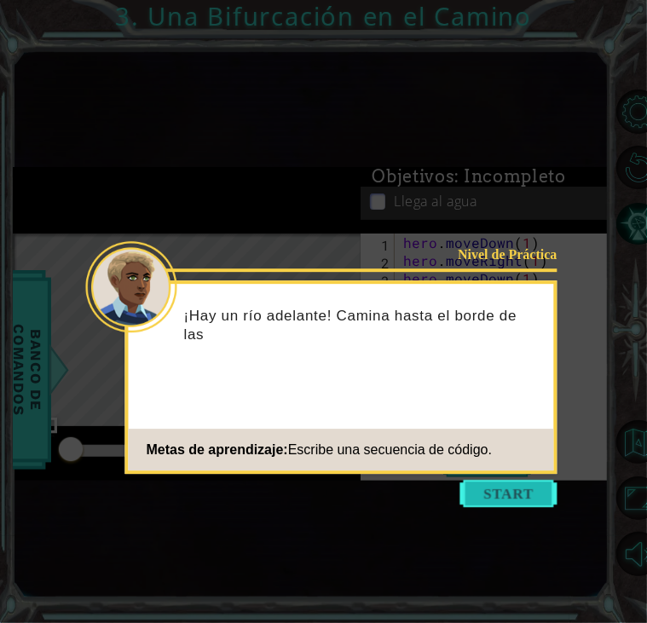
click at [515, 489] on button "Start" at bounding box center [508, 493] width 97 height 27
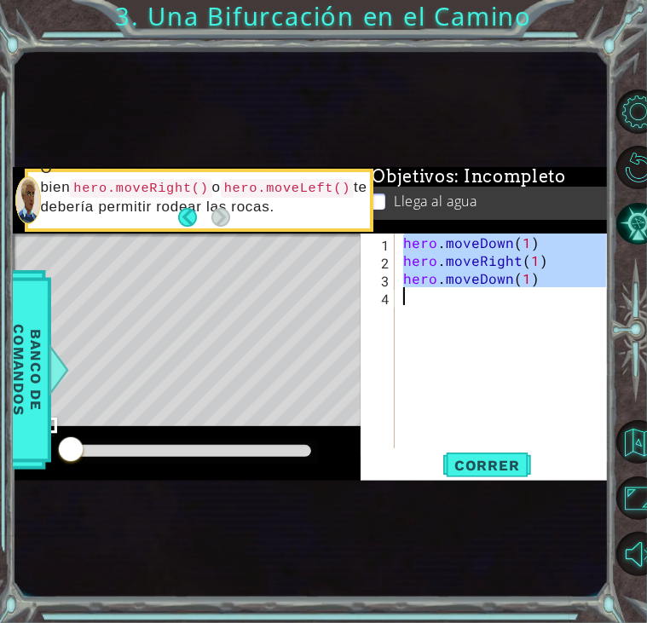
drag, startPoint x: 403, startPoint y: 250, endPoint x: 550, endPoint y: 293, distance: 152.9
click at [550, 293] on div "hero . moveDown ( 1 ) hero . moveRight ( 1 ) hero . moveDown ( 1 )" at bounding box center [507, 358] width 214 height 250
type textarea "hero.moveDown(1)"
click at [494, 454] on button "Correr" at bounding box center [486, 464] width 102 height 25
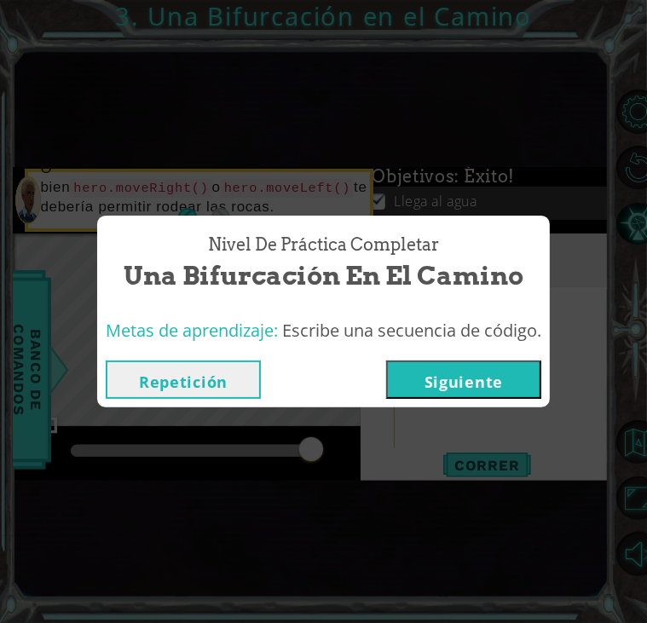
click at [225, 380] on button "Repetición" at bounding box center [183, 379] width 155 height 38
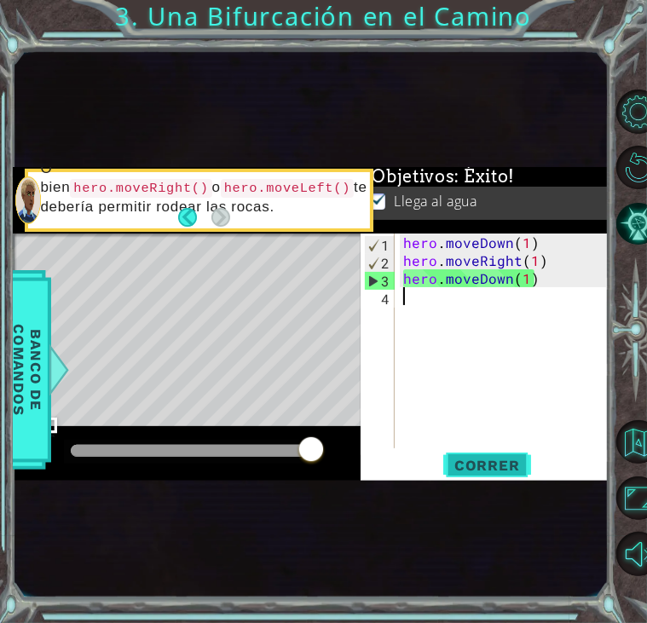
click at [486, 462] on span "Correr" at bounding box center [487, 465] width 100 height 17
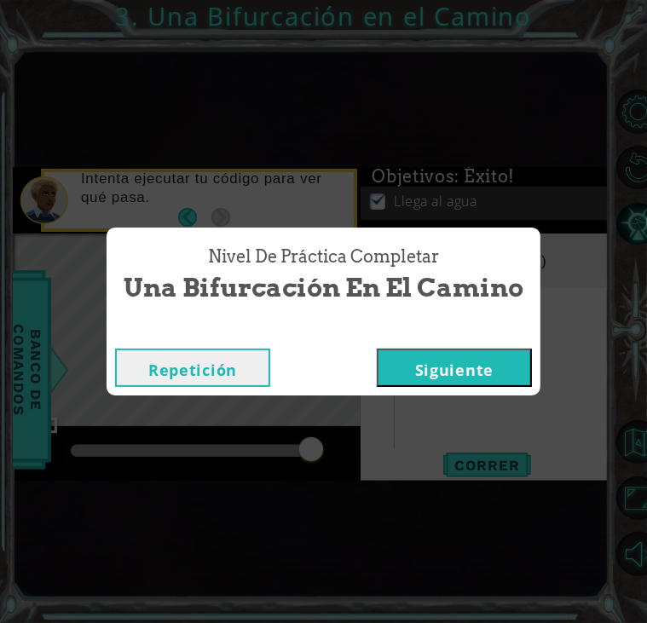
click at [475, 359] on button "Siguiente" at bounding box center [454, 367] width 155 height 38
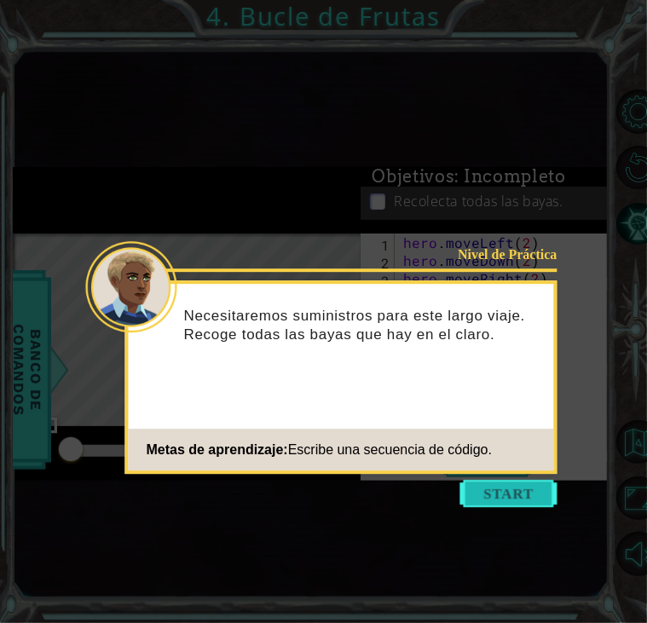
click at [520, 481] on button "Start" at bounding box center [508, 493] width 97 height 27
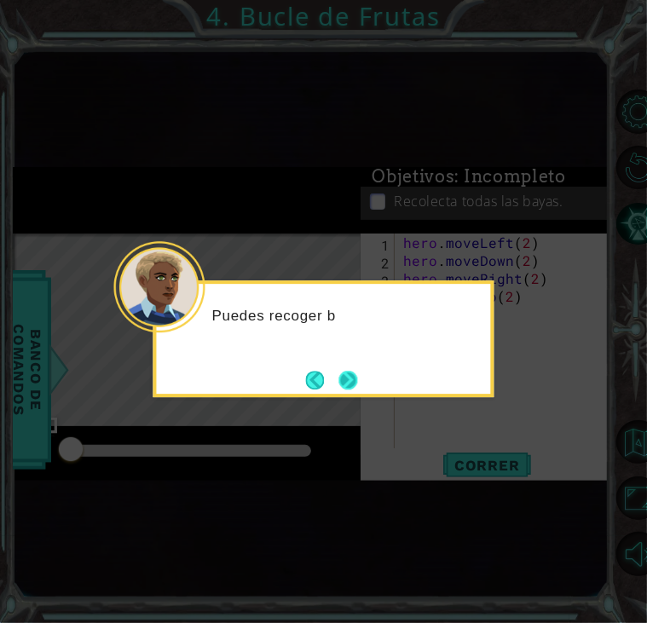
click at [352, 377] on button "Next" at bounding box center [347, 380] width 19 height 19
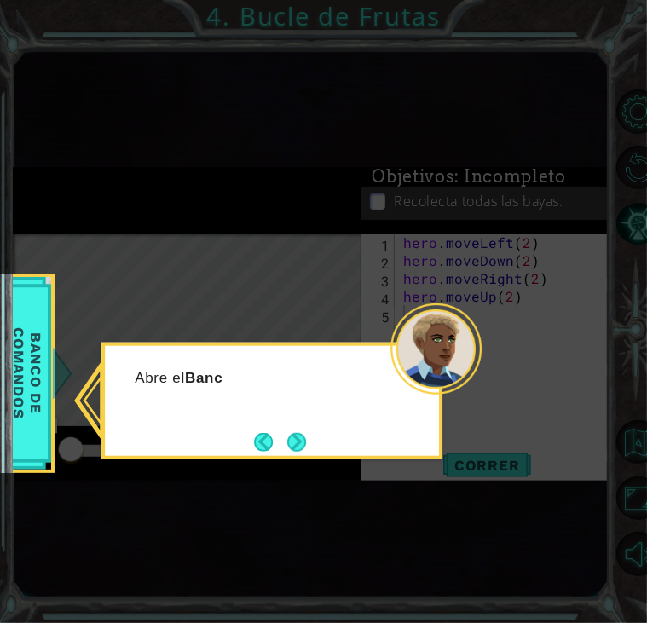
click at [294, 459] on icon at bounding box center [323, 311] width 647 height 623
click at [294, 451] on button "Next" at bounding box center [296, 441] width 19 height 19
click at [294, 438] on button "Next" at bounding box center [296, 441] width 19 height 19
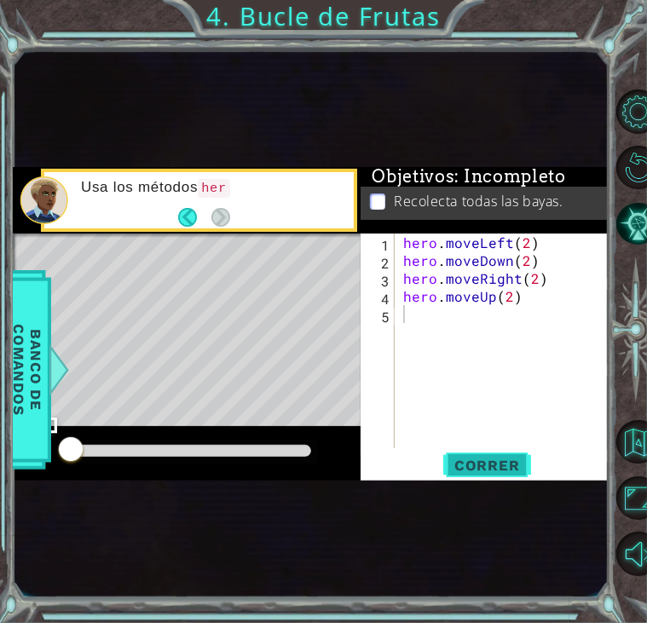
click at [493, 458] on span "Correr" at bounding box center [487, 465] width 100 height 17
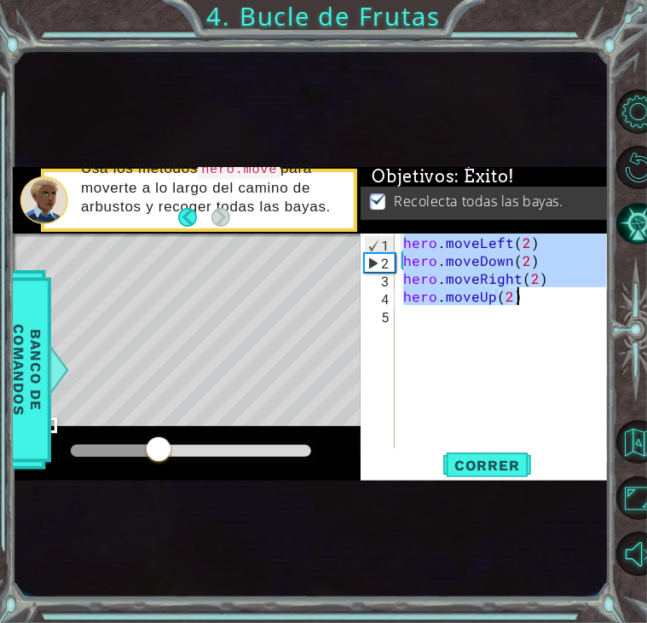
drag, startPoint x: 407, startPoint y: 241, endPoint x: 520, endPoint y: 299, distance: 126.5
click at [520, 299] on div "hero . moveLeft ( 2 ) hero . moveDown ( 2 ) hero . moveRight ( 2 ) hero . moveU…" at bounding box center [507, 358] width 214 height 250
type textarea "hero.moveRight(2) hero.moveUp(2)"
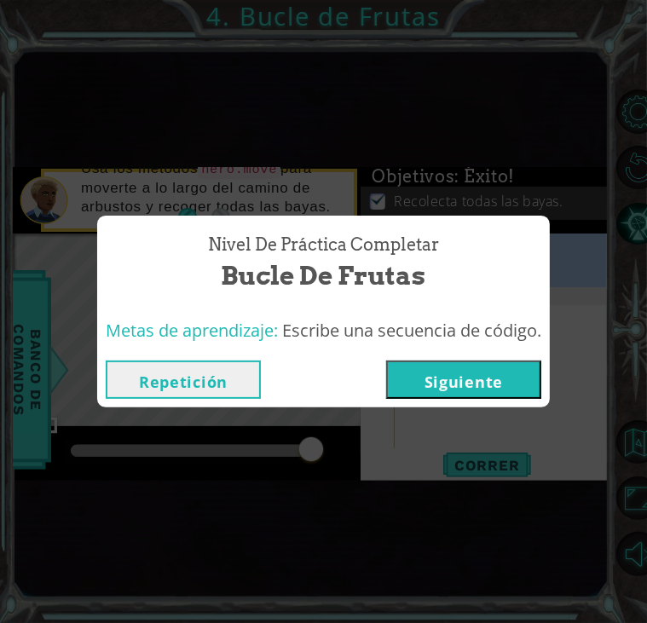
click at [510, 383] on button "Siguiente" at bounding box center [463, 379] width 155 height 38
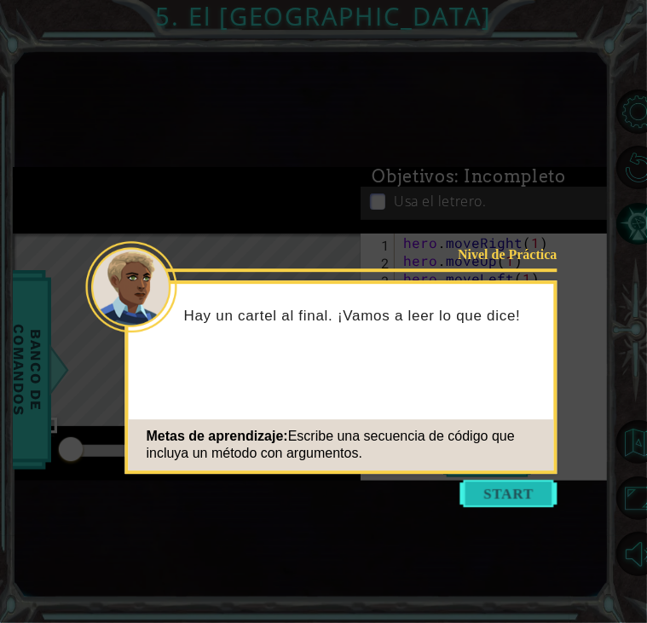
click at [517, 500] on button "Start" at bounding box center [508, 493] width 97 height 27
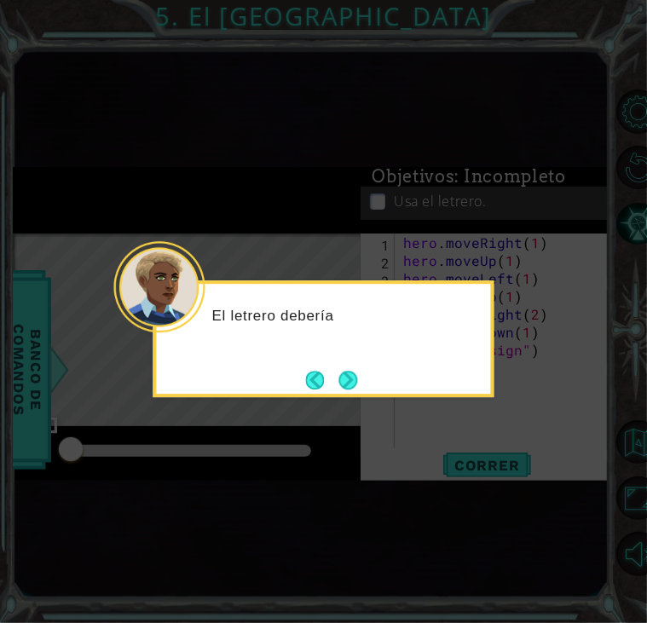
click at [365, 397] on div "El letrero debería" at bounding box center [323, 338] width 341 height 117
click at [357, 389] on button "Next" at bounding box center [347, 380] width 19 height 19
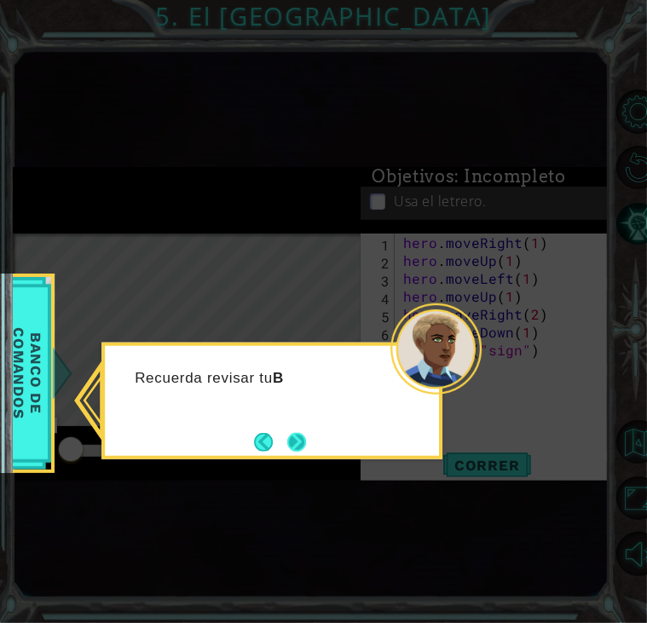
click at [300, 433] on button "Next" at bounding box center [296, 442] width 19 height 19
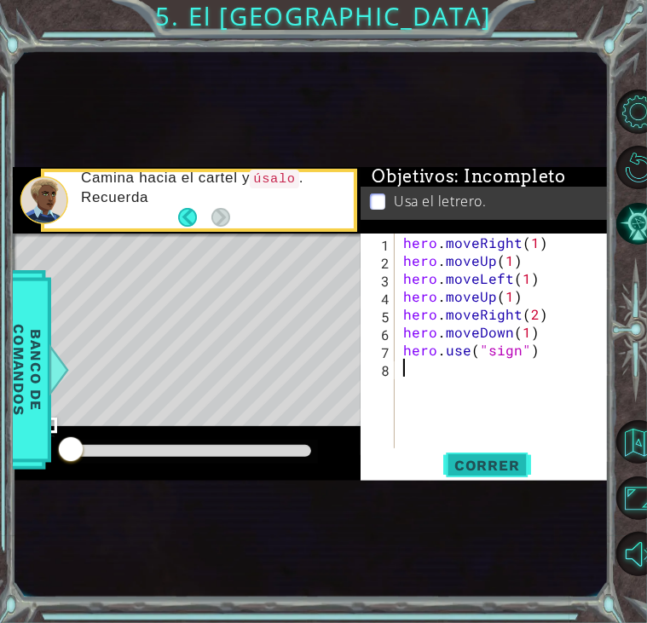
click at [468, 461] on span "Correr" at bounding box center [487, 465] width 100 height 17
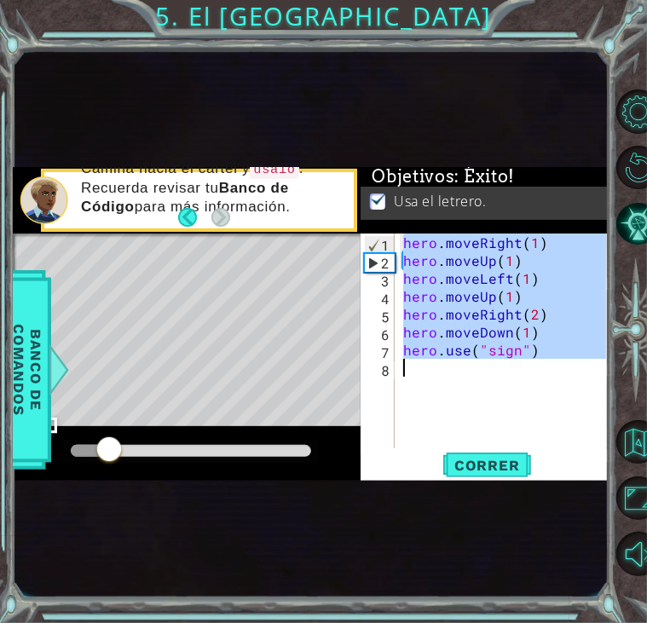
drag, startPoint x: 406, startPoint y: 247, endPoint x: 548, endPoint y: 377, distance: 193.0
click at [548, 377] on div "hero . moveRight ( 1 ) hero . moveUp ( 1 ) hero . moveLeft ( 1 ) hero . moveUp …" at bounding box center [507, 358] width 214 height 250
type textarea "hero.use("sign")"
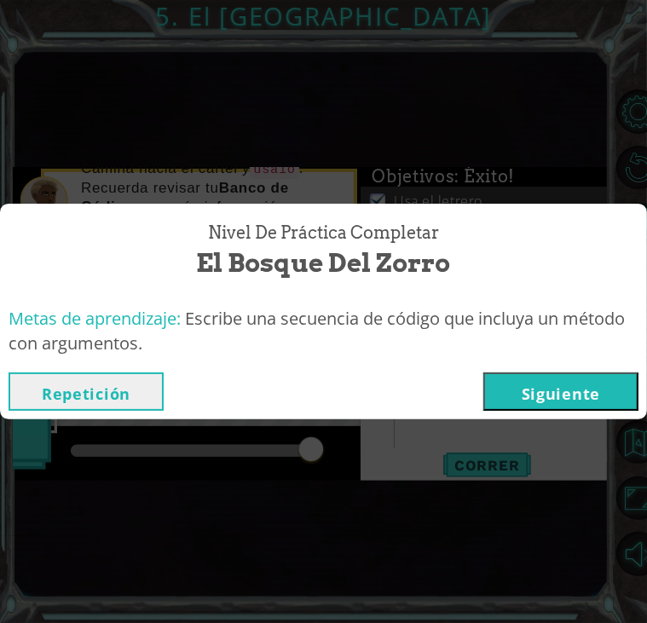
click at [574, 390] on button "Siguiente" at bounding box center [560, 391] width 155 height 38
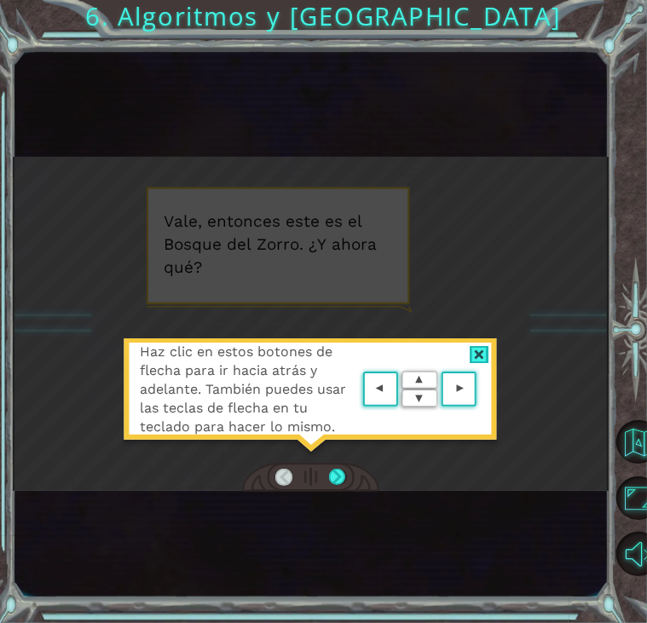
click at [474, 348] on div at bounding box center [479, 355] width 20 height 18
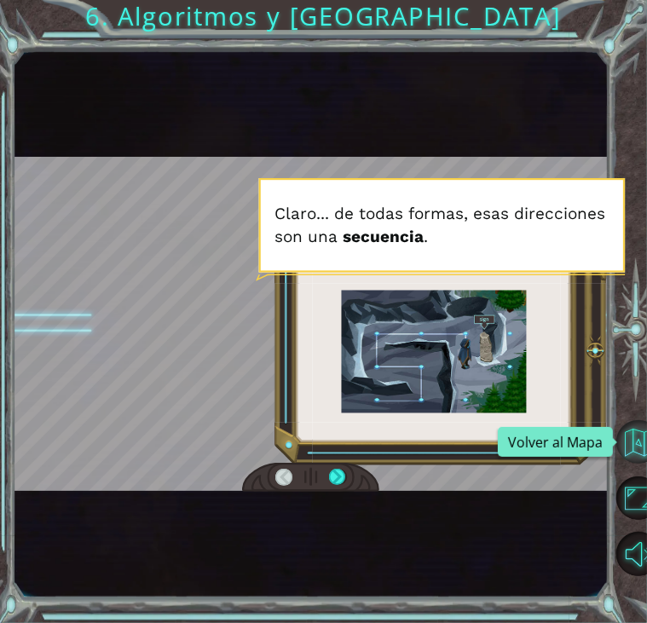
click at [618, 437] on button "Volver al Mapa" at bounding box center [637, 441] width 43 height 43
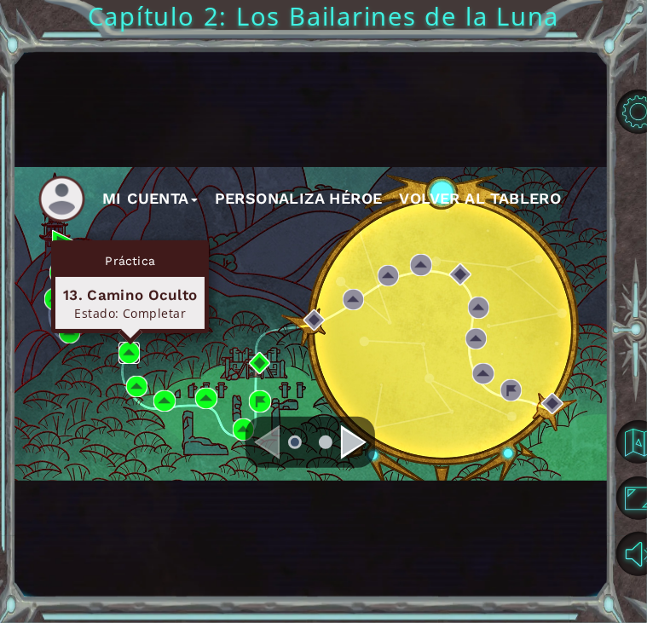
click at [125, 348] on img at bounding box center [129, 353] width 22 height 22
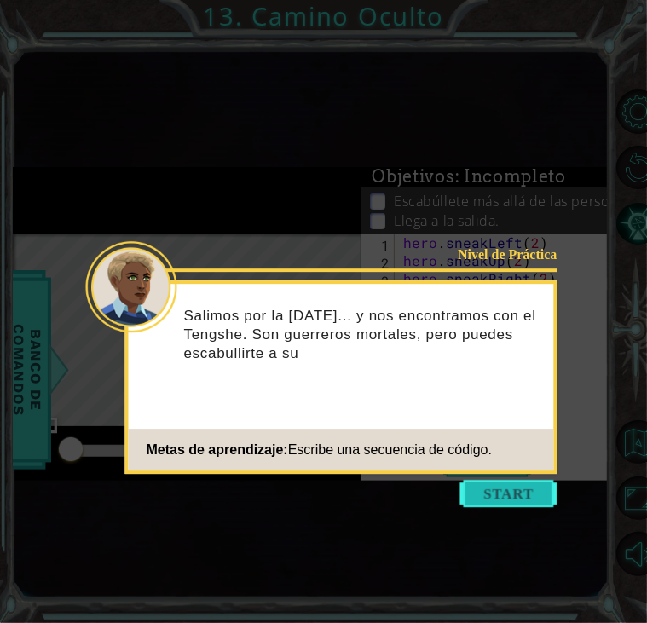
click at [504, 481] on button "Start" at bounding box center [508, 493] width 97 height 27
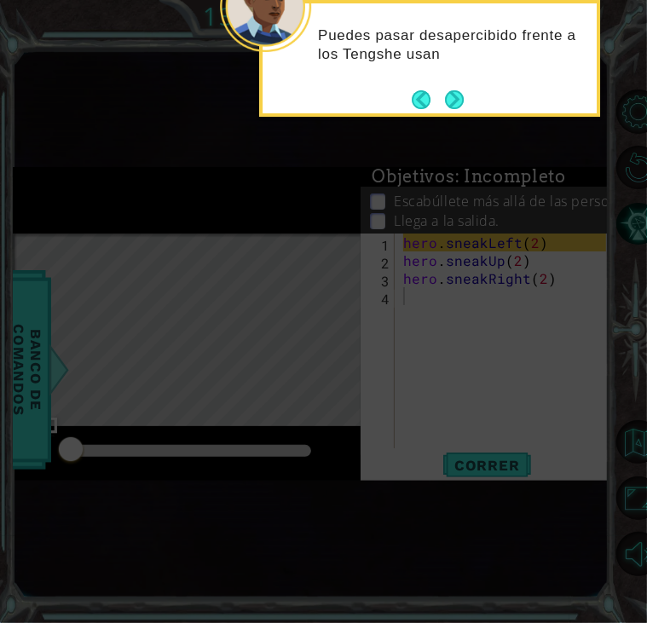
click at [453, 114] on div "Puedes pasar desapercibido frente a los Tengshe usan" at bounding box center [429, 58] width 341 height 117
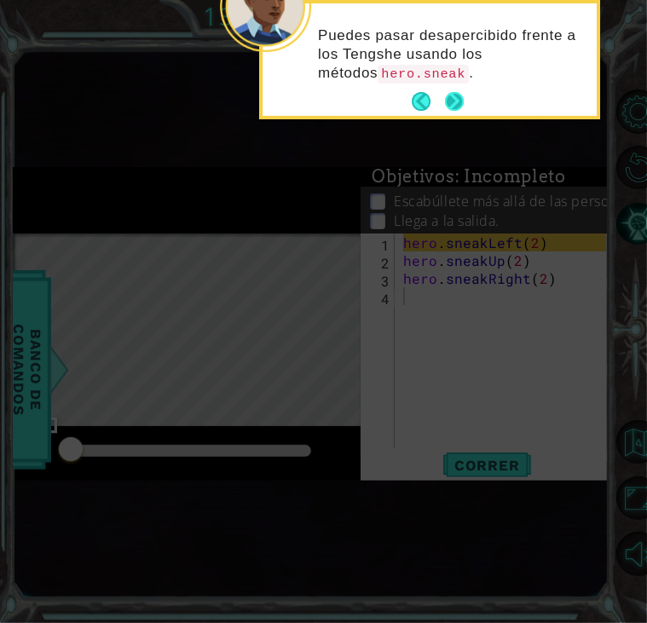
click at [452, 94] on button "Next" at bounding box center [454, 101] width 19 height 19
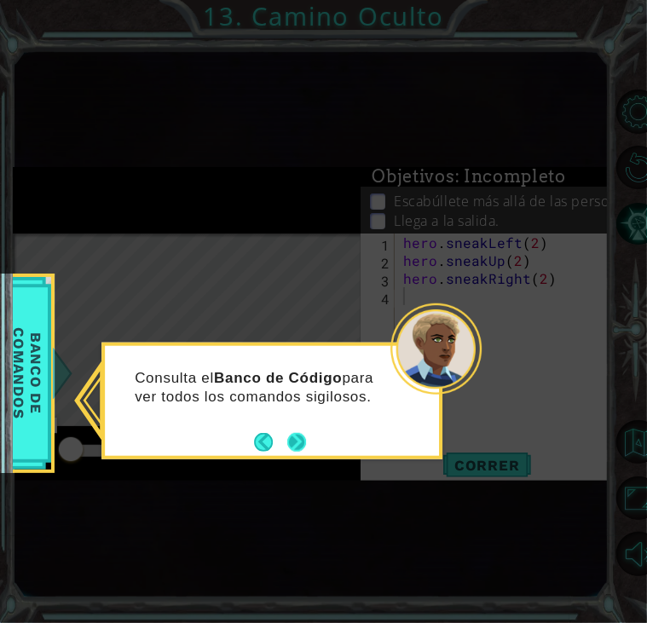
click at [294, 440] on button "Next" at bounding box center [296, 441] width 19 height 19
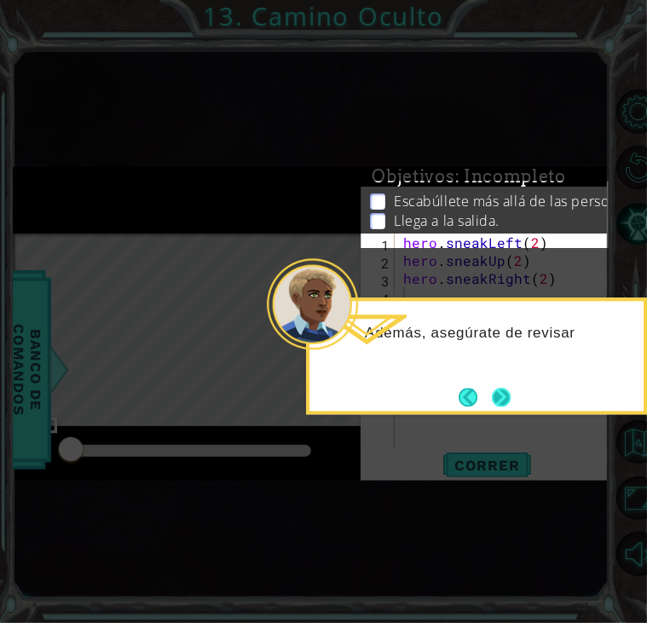
click at [504, 400] on button "Next" at bounding box center [501, 397] width 19 height 19
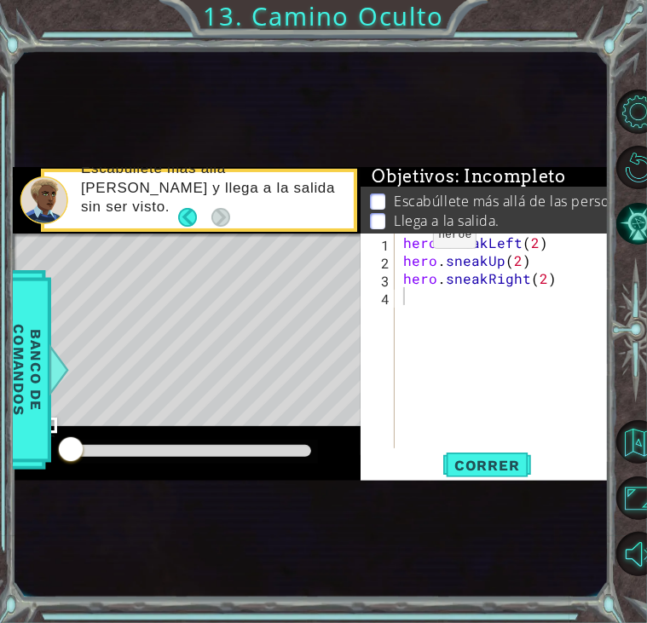
click at [405, 239] on div "hero . sneakLeft ( 2 ) hero . sneakUp ( 2 ) hero . sneakRight ( 2 )" at bounding box center [507, 358] width 214 height 250
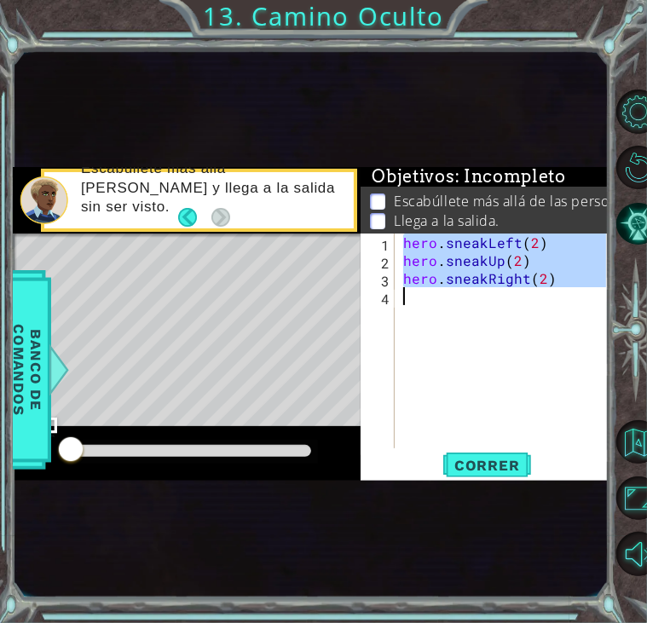
drag, startPoint x: 405, startPoint y: 239, endPoint x: 571, endPoint y: 288, distance: 173.1
click at [571, 288] on div "hero . sneakLeft ( 2 ) hero . sneakUp ( 2 ) hero . sneakRight ( 2 )" at bounding box center [507, 358] width 214 height 250
type textarea "hero.sneakRight(2)"
click at [501, 454] on button "Correr" at bounding box center [486, 464] width 102 height 25
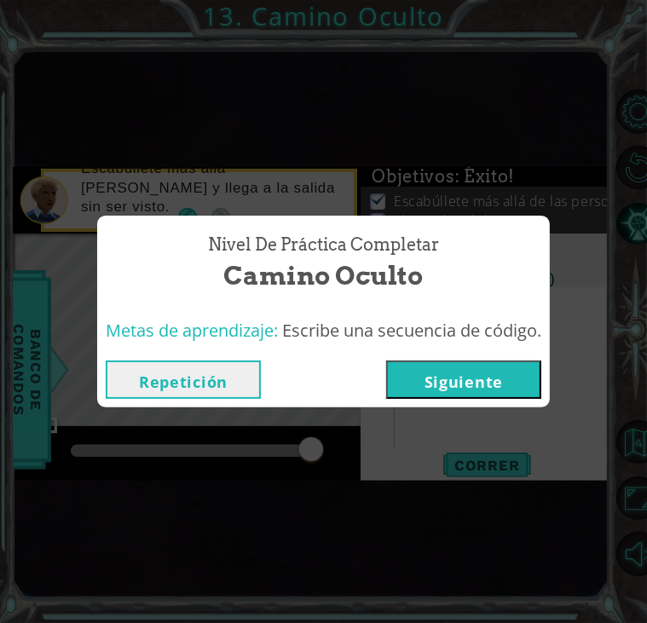
click at [511, 377] on button "Siguiente" at bounding box center [463, 379] width 155 height 38
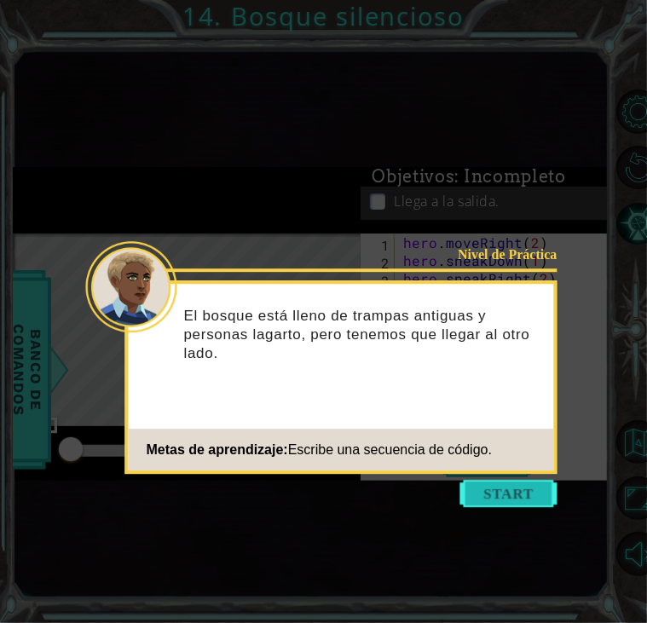
click at [511, 491] on button "Start" at bounding box center [508, 493] width 97 height 27
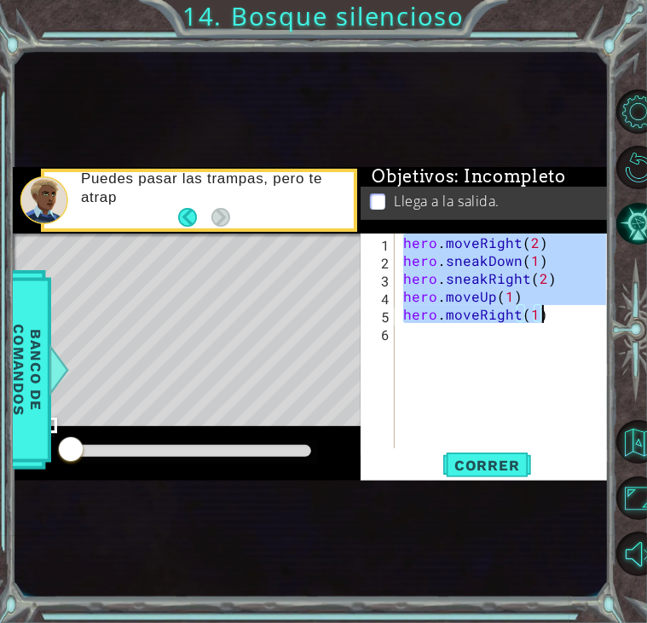
drag, startPoint x: 402, startPoint y: 248, endPoint x: 554, endPoint y: 323, distance: 169.2
click at [554, 323] on div "hero . moveRight ( 2 ) hero . sneakDown ( 1 ) hero . sneakRight ( 2 ) hero . mo…" at bounding box center [507, 358] width 214 height 250
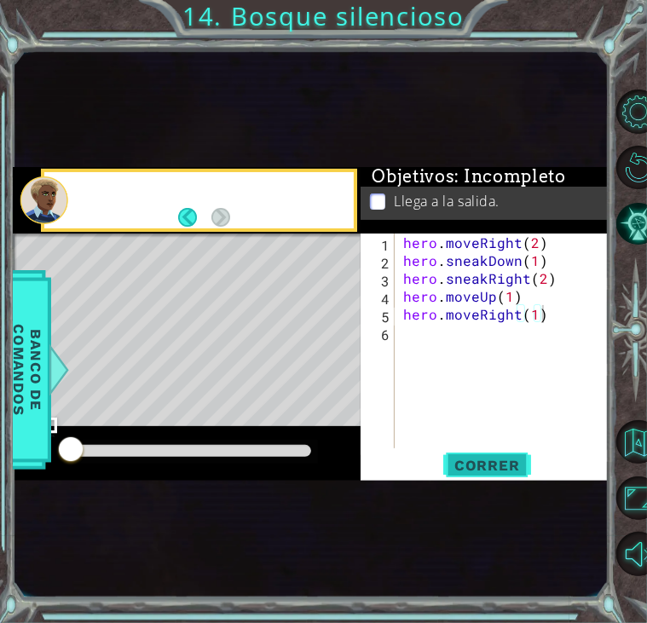
type textarea "hero.moveRight(1)"
click at [510, 461] on span "Correr" at bounding box center [487, 465] width 100 height 17
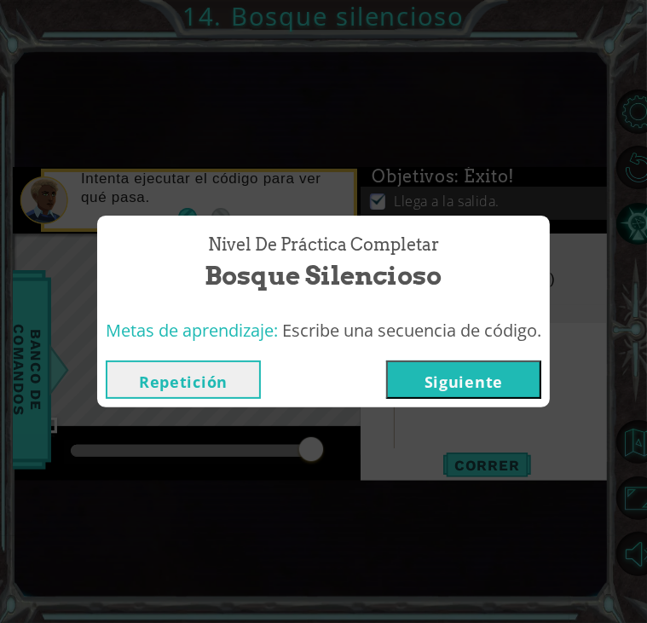
click at [467, 376] on button "Siguiente" at bounding box center [463, 379] width 155 height 38
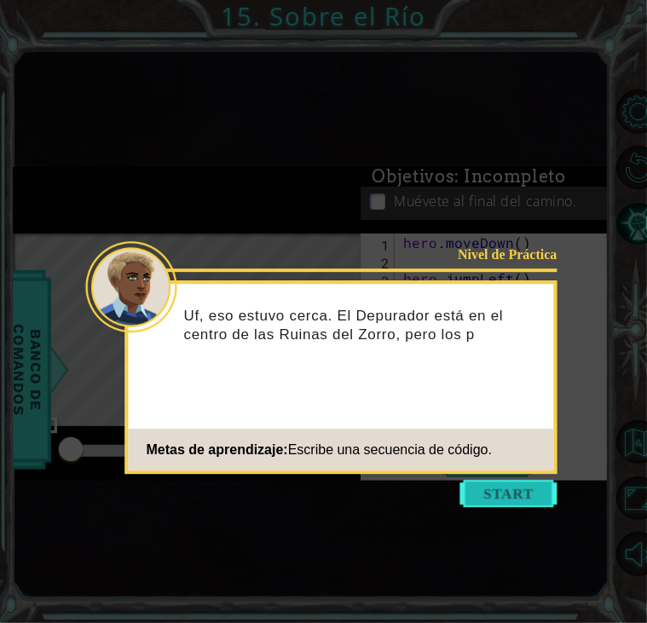
click at [525, 506] on button "Start" at bounding box center [508, 493] width 97 height 27
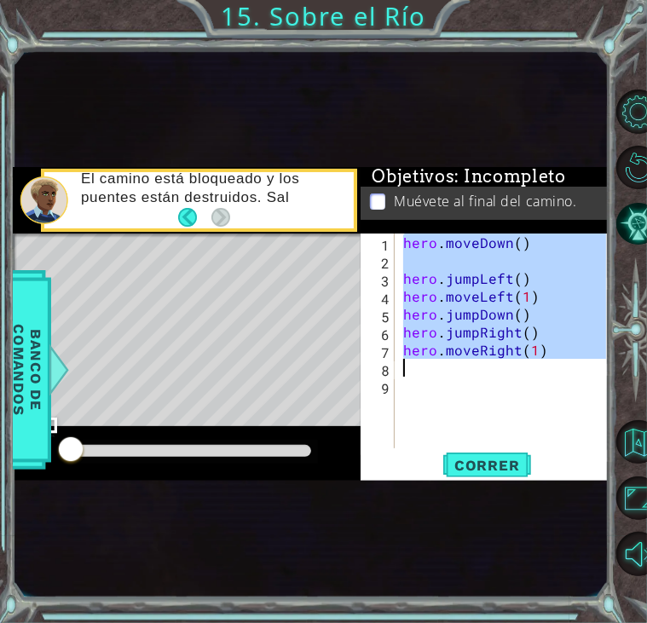
drag, startPoint x: 404, startPoint y: 238, endPoint x: 544, endPoint y: 362, distance: 187.7
click at [544, 362] on div "hero . moveDown ( ) hero . jumpLeft ( ) hero . moveLeft ( 1 ) hero . jumpDown (…" at bounding box center [507, 358] width 214 height 250
type textarea "hero.moveRight(1)"
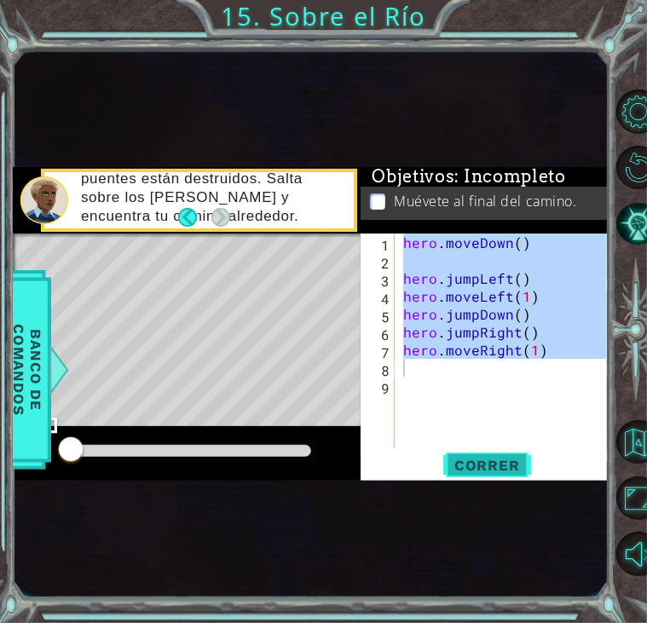
click at [502, 463] on span "Correr" at bounding box center [487, 465] width 100 height 17
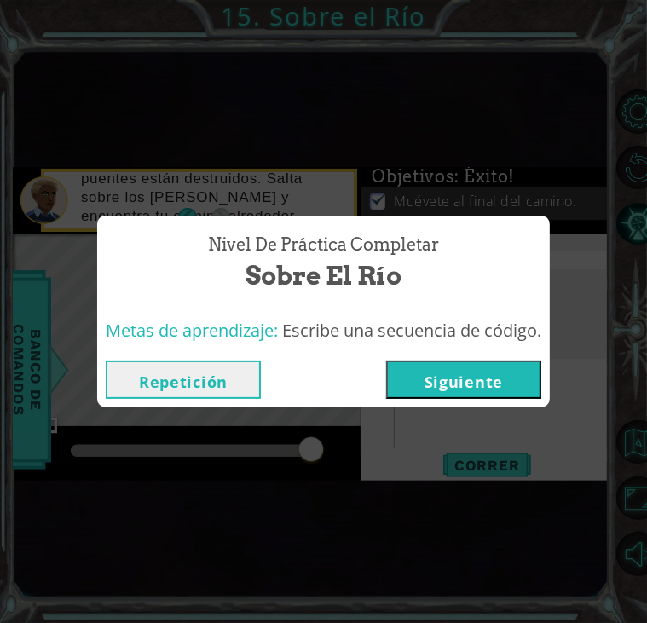
click at [436, 370] on button "Siguiente" at bounding box center [463, 379] width 155 height 38
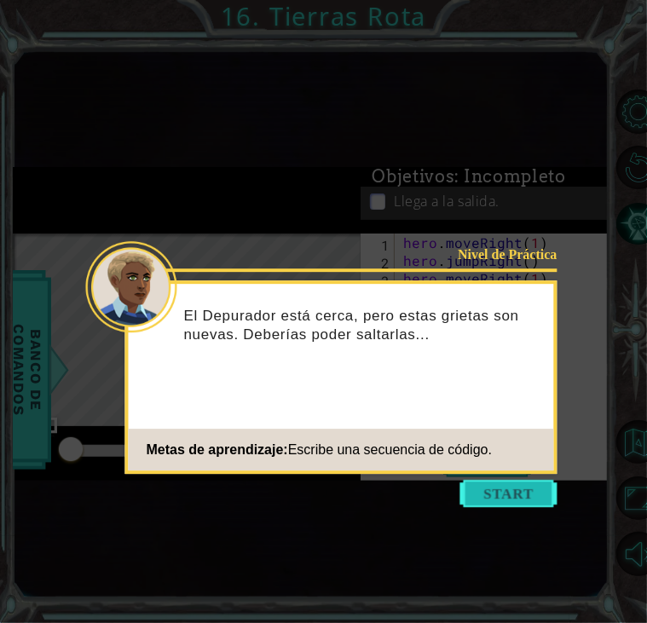
click at [492, 493] on button "Start" at bounding box center [508, 493] width 97 height 27
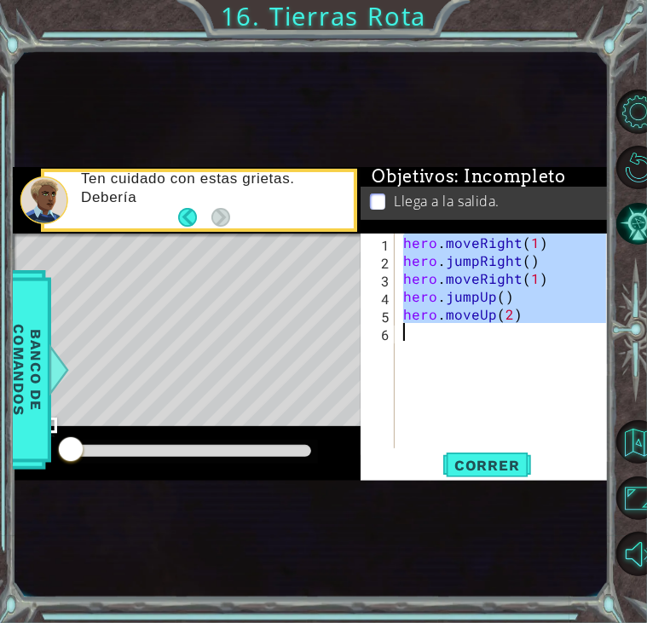
drag, startPoint x: 406, startPoint y: 247, endPoint x: 527, endPoint y: 326, distance: 143.9
click at [527, 326] on div "hero . moveRight ( 1 ) hero . jumpRight ( ) hero . moveRight ( 1 ) hero . jumpU…" at bounding box center [507, 358] width 214 height 250
type textarea "hero.moveUp(2)"
click at [528, 458] on span "Correr" at bounding box center [487, 465] width 100 height 17
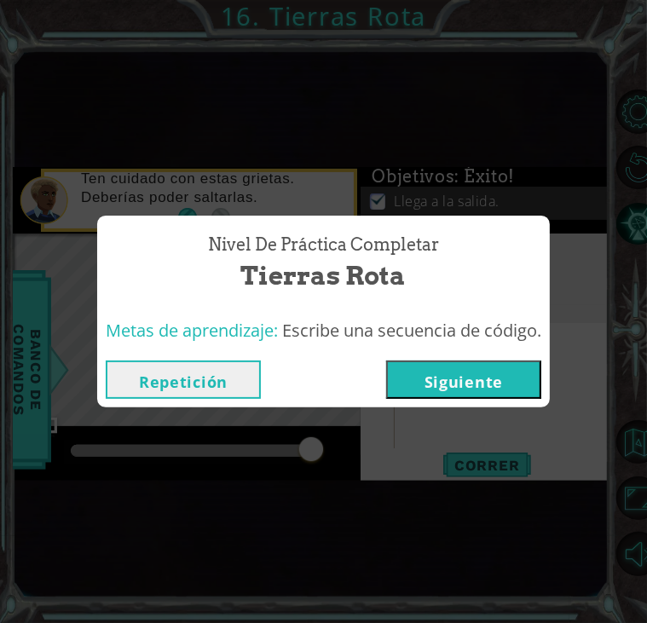
click at [514, 379] on button "Siguiente" at bounding box center [463, 379] width 155 height 38
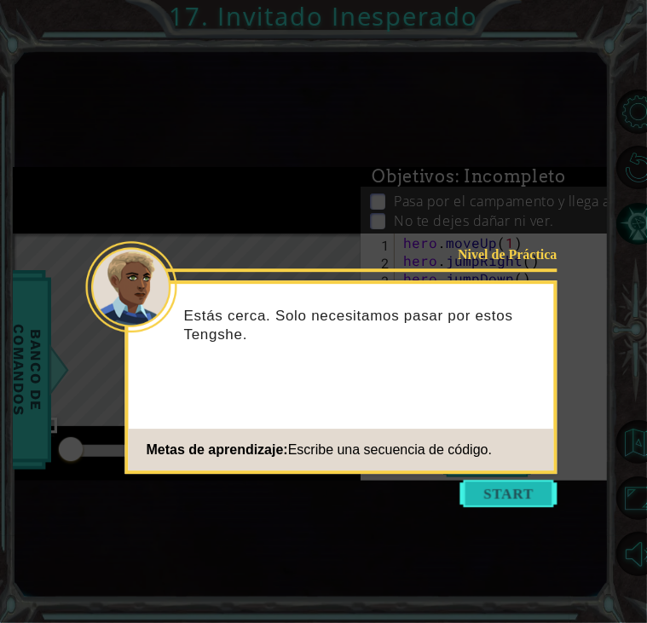
click at [528, 493] on button "Start" at bounding box center [508, 493] width 97 height 27
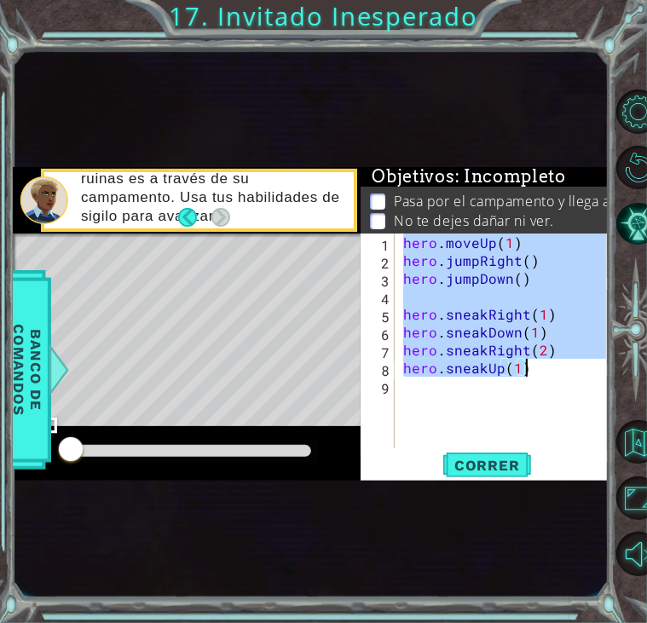
drag, startPoint x: 406, startPoint y: 245, endPoint x: 533, endPoint y: 365, distance: 174.8
click at [533, 365] on div "hero . moveUp ( 1 ) hero . jumpRight ( ) hero . jumpDown ( ) hero . sneakRight …" at bounding box center [507, 358] width 214 height 250
drag, startPoint x: 496, startPoint y: 459, endPoint x: 510, endPoint y: 478, distance: 23.2
click at [510, 478] on div "hero.sneakRight(2) hero.sneakUp(1) 1 2 3 4 5 6 7 8 9 hero . moveUp ( 1 ) hero .…" at bounding box center [483, 356] width 247 height 247
type textarea "hero.sneakUp(1)"
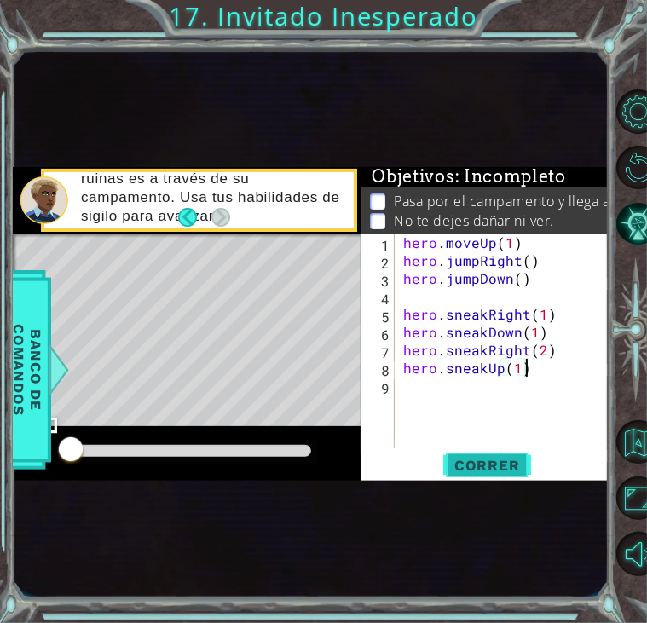
click at [501, 462] on span "Correr" at bounding box center [487, 465] width 100 height 17
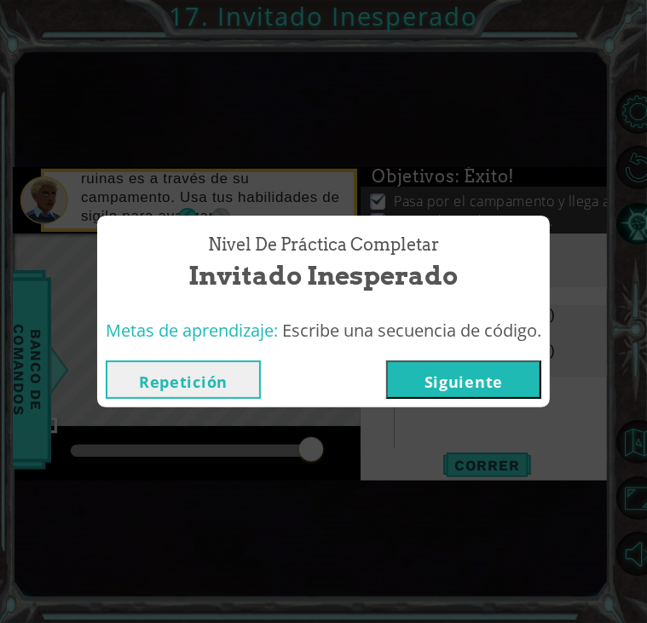
click at [481, 372] on button "Siguiente" at bounding box center [463, 379] width 155 height 38
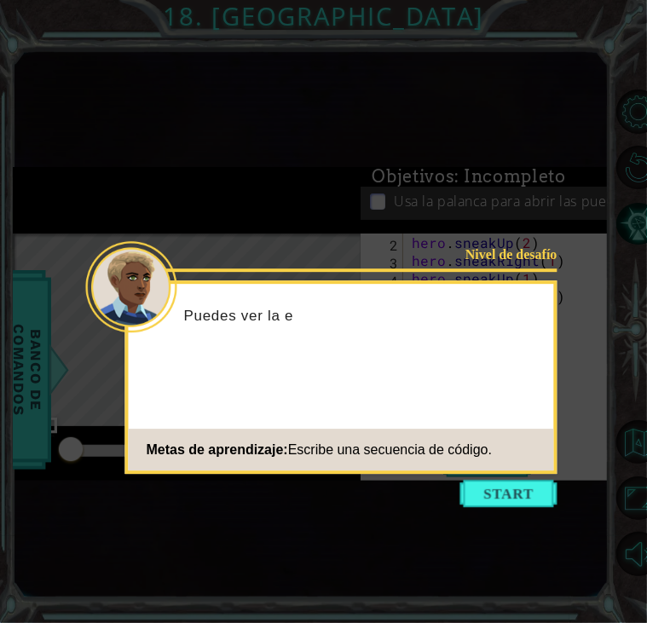
scroll to position [17, 0]
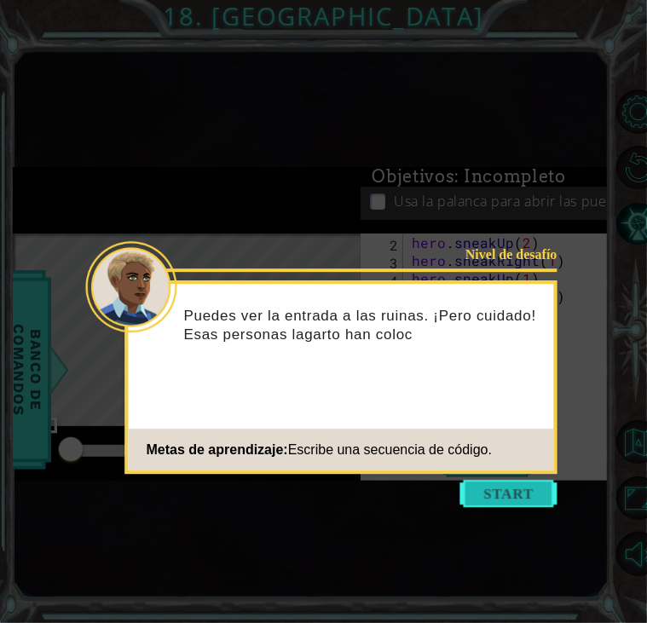
click at [518, 483] on button "Start" at bounding box center [508, 493] width 97 height 27
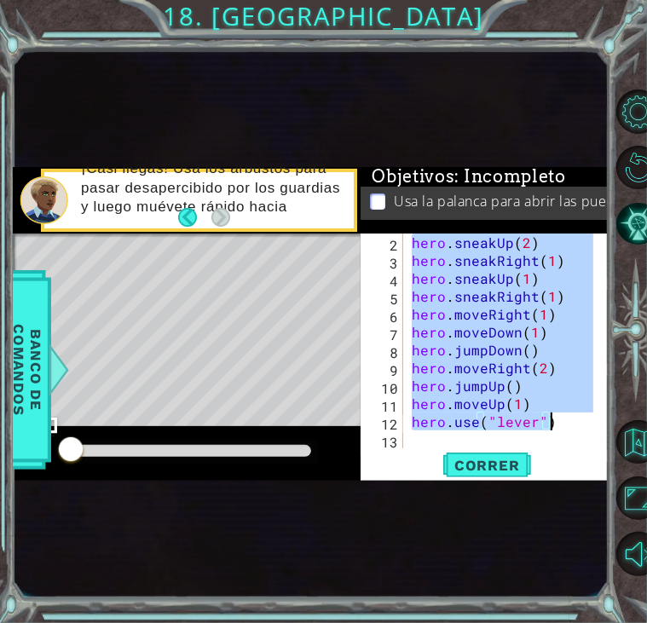
drag, startPoint x: 412, startPoint y: 245, endPoint x: 560, endPoint y: 430, distance: 237.6
click at [560, 430] on div "hero . sneakUp ( 2 ) hero . sneakRight ( 1 ) hero . sneakUp ( 1 ) hero . sneakR…" at bounding box center [504, 358] width 193 height 250
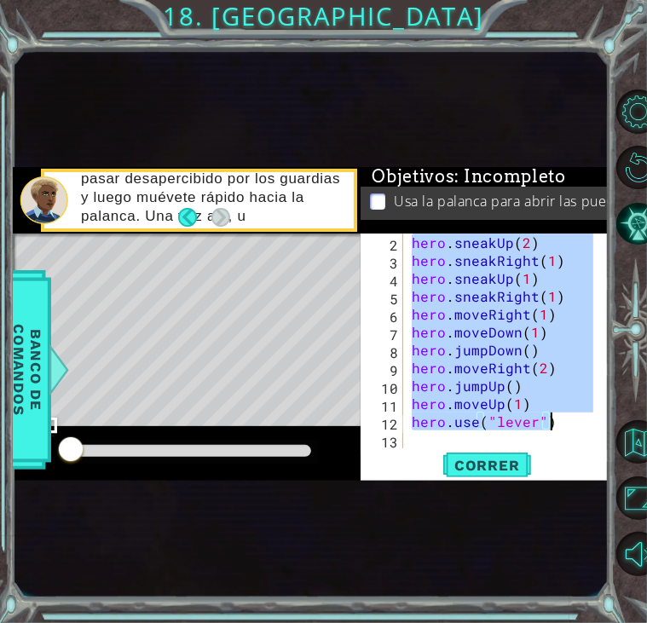
scroll to position [0, 0]
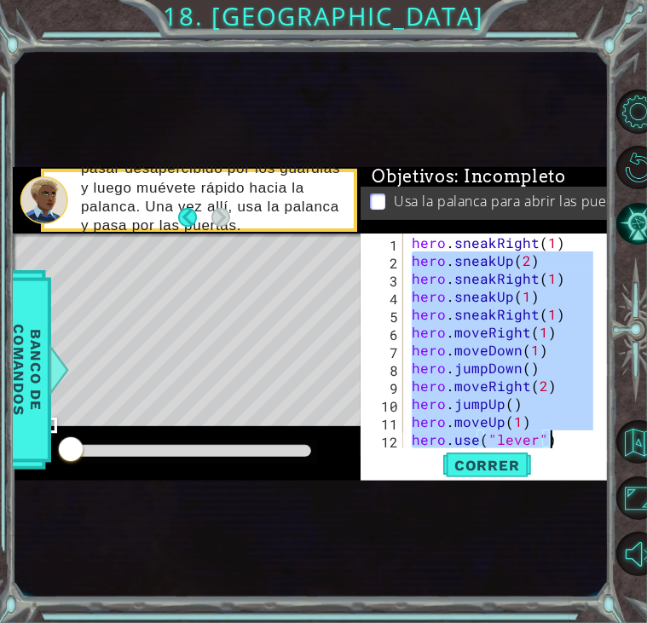
click at [566, 440] on div "hero . sneakRight ( 1 ) hero . sneakUp ( 2 ) hero . sneakRight ( 1 ) hero . sne…" at bounding box center [500, 340] width 184 height 215
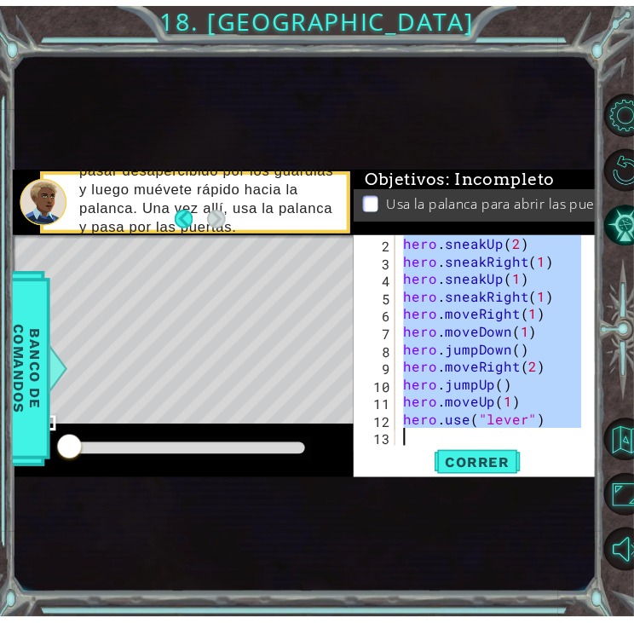
scroll to position [17, 0]
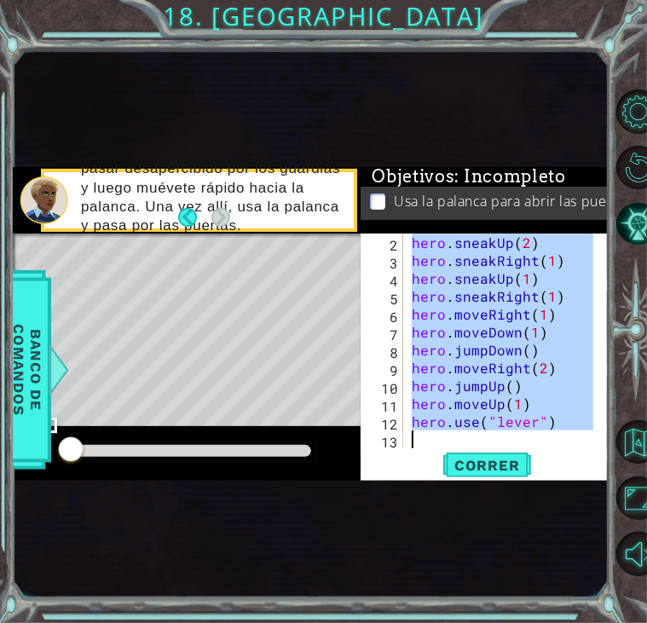
drag, startPoint x: 416, startPoint y: 245, endPoint x: 574, endPoint y: 455, distance: 262.8
click at [574, 455] on div "hero.use("lever") 2 3 4 5 6 7 8 9 10 11 12 13 hero . sneakUp ( 2 ) hero . sneak…" at bounding box center [483, 356] width 247 height 247
type textarea "hero.use("lever")"
click at [515, 466] on span "Correr" at bounding box center [487, 465] width 100 height 17
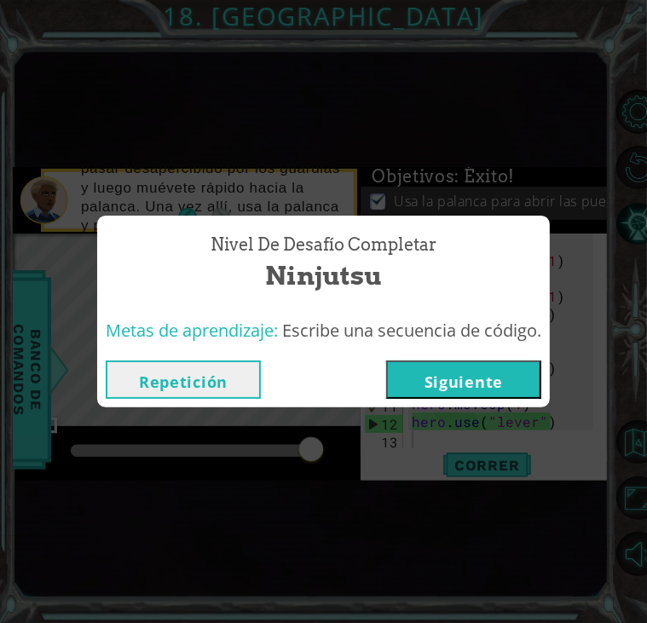
click at [469, 374] on button "Siguiente" at bounding box center [463, 379] width 155 height 38
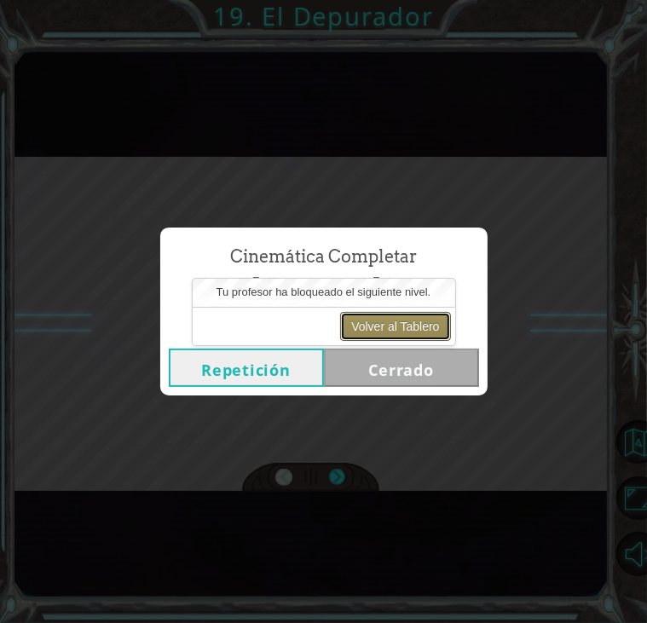
click at [388, 325] on button "Volver al Tablero" at bounding box center [395, 326] width 110 height 29
